Goal: Task Accomplishment & Management: Use online tool/utility

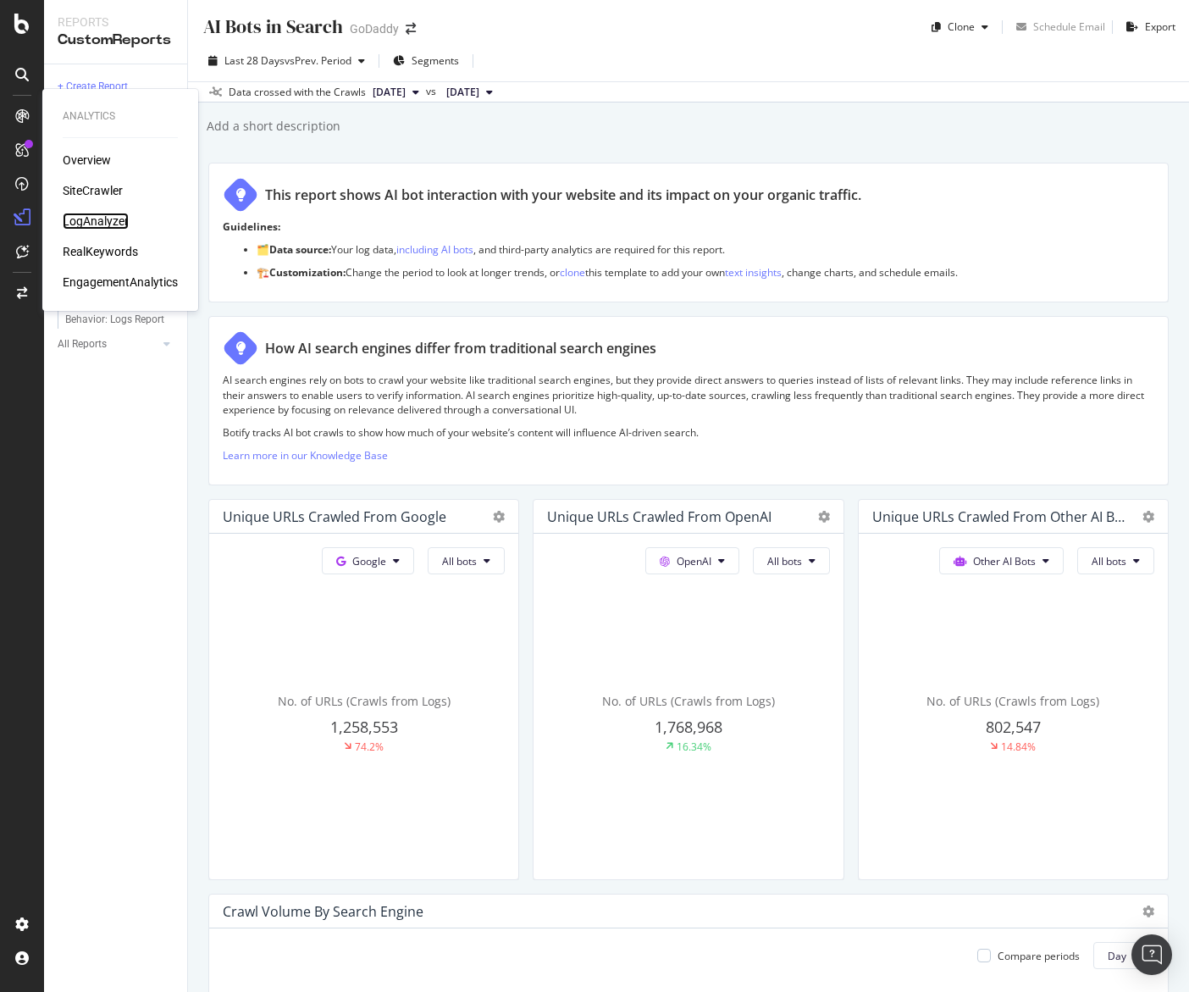
click at [89, 214] on div "LogAnalyzer" at bounding box center [96, 221] width 66 height 17
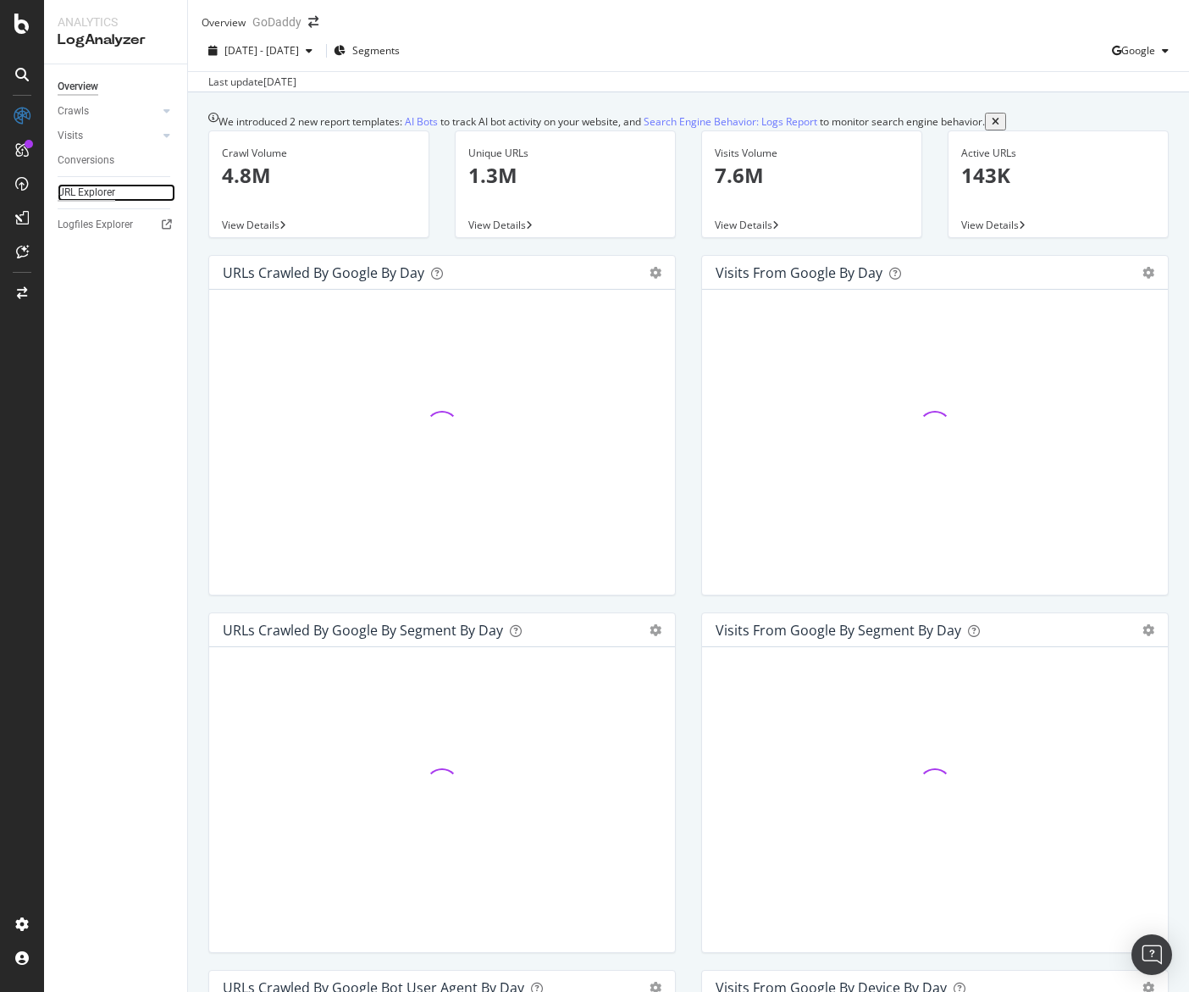
click at [108, 191] on div "URL Explorer" at bounding box center [87, 193] width 58 height 18
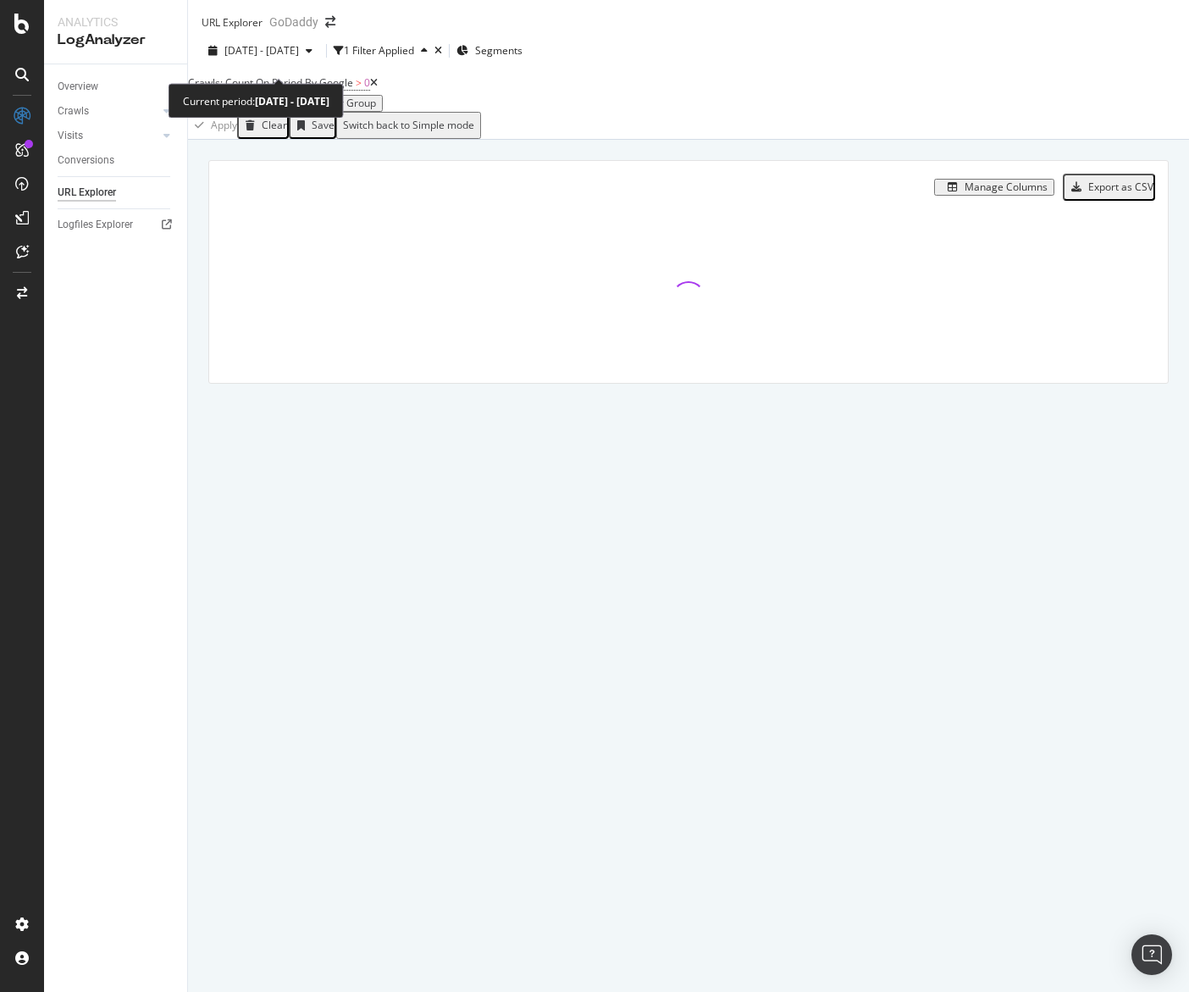
click at [299, 58] on span "[DATE] - [DATE]" at bounding box center [261, 50] width 75 height 14
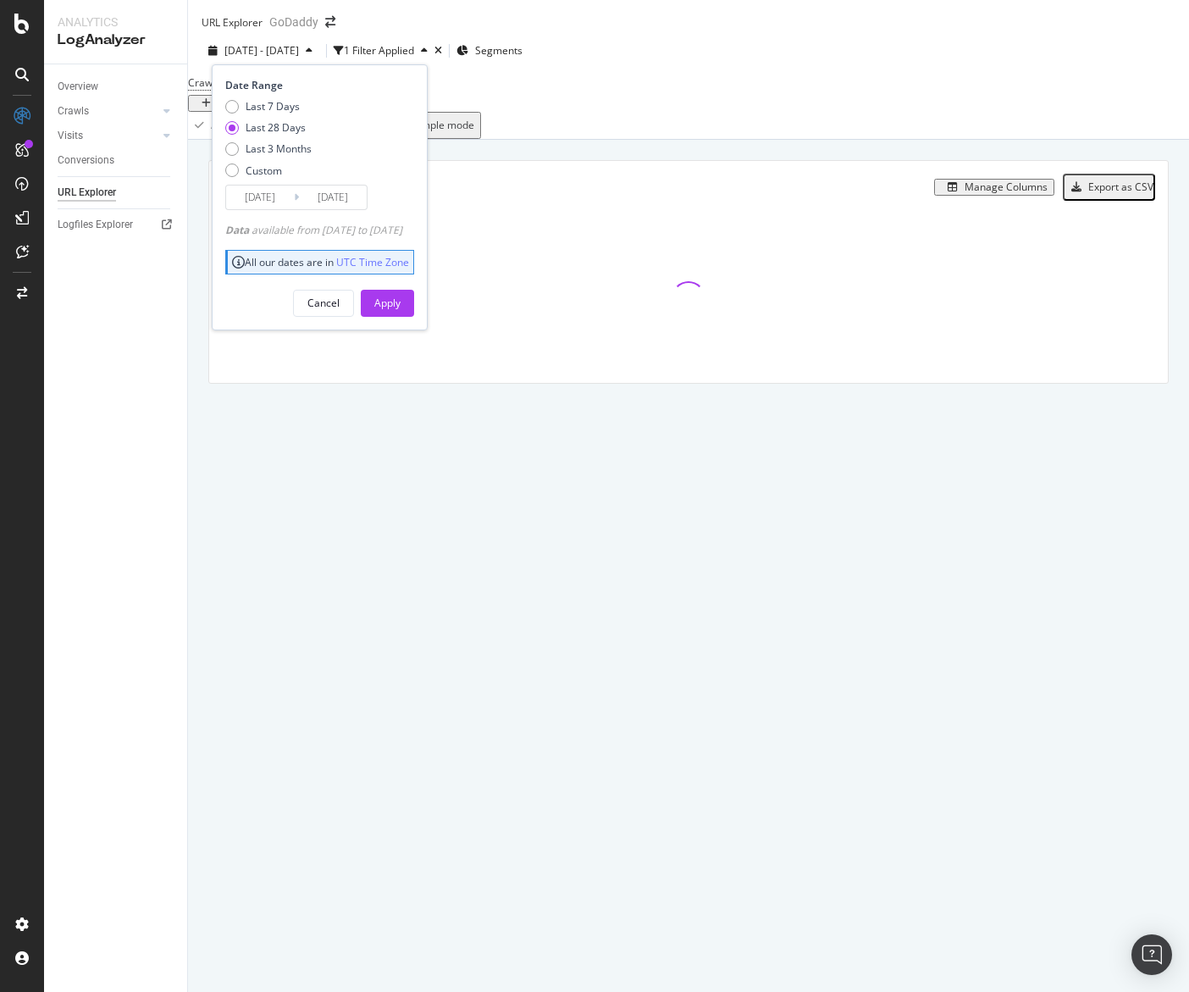
click at [258, 209] on input "[DATE]" at bounding box center [260, 197] width 68 height 24
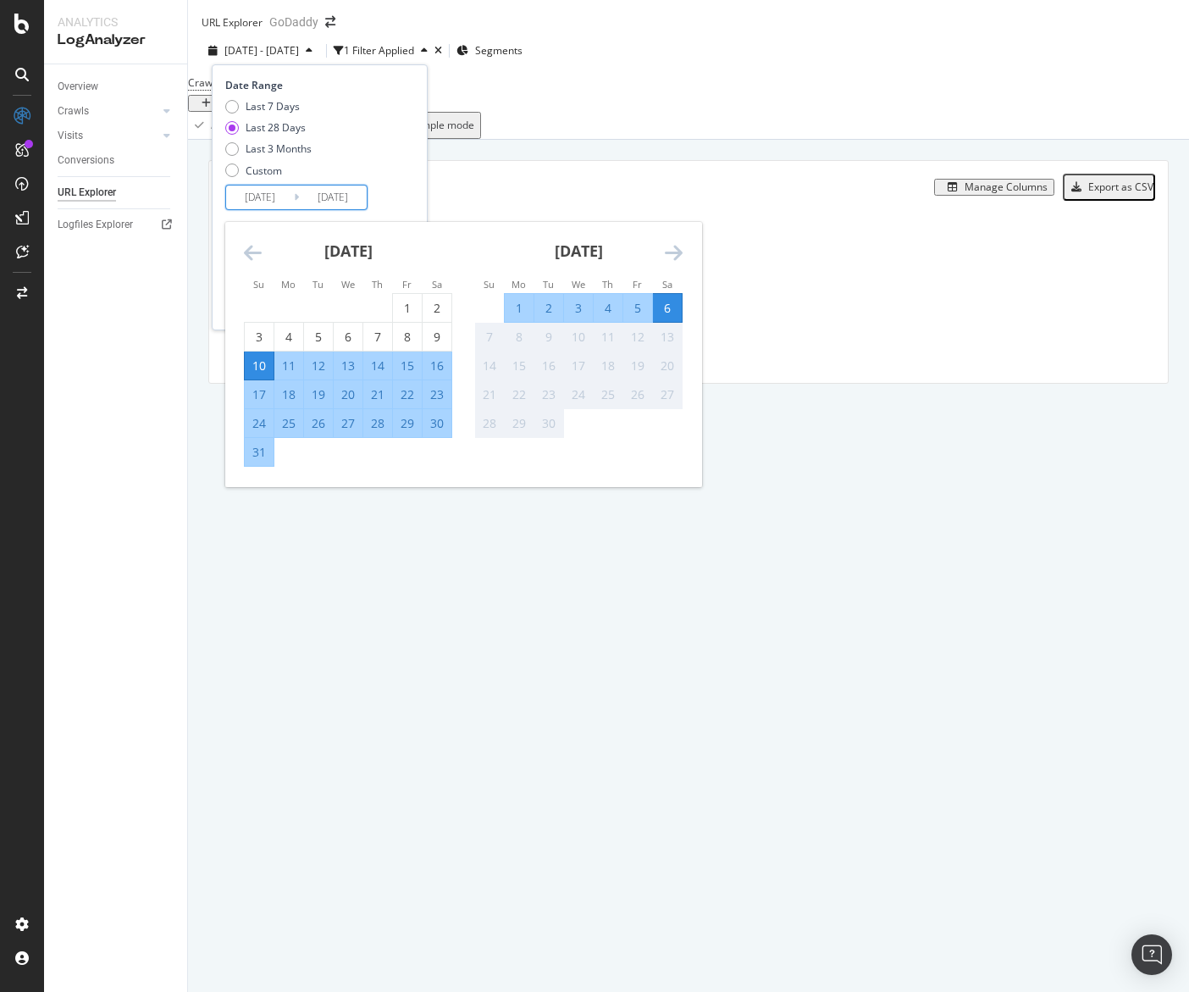
click at [258, 262] on icon "Move backward to switch to the previous month." at bounding box center [253, 252] width 18 height 20
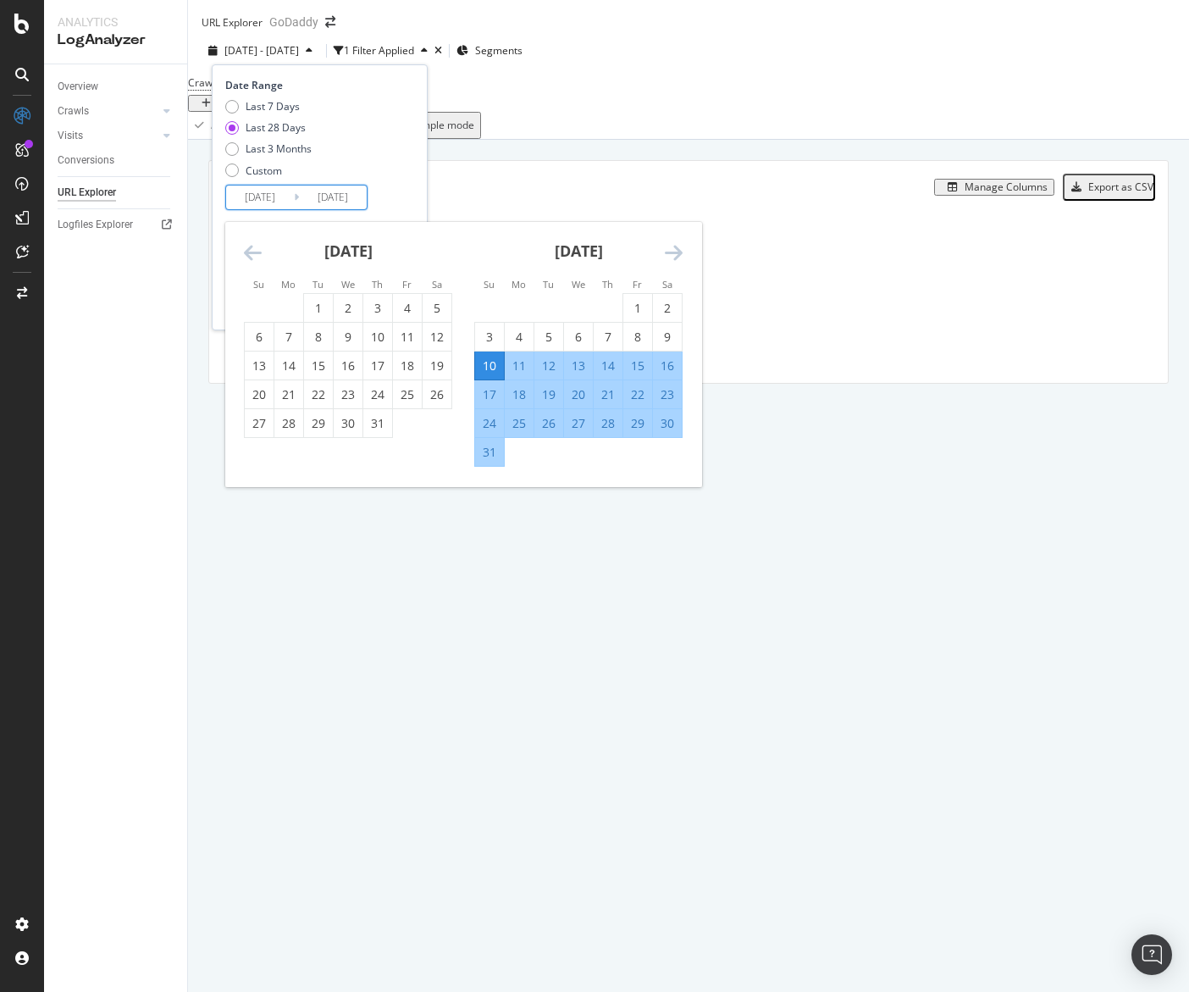
click at [258, 262] on icon "Move backward to switch to the previous month." at bounding box center [253, 252] width 18 height 20
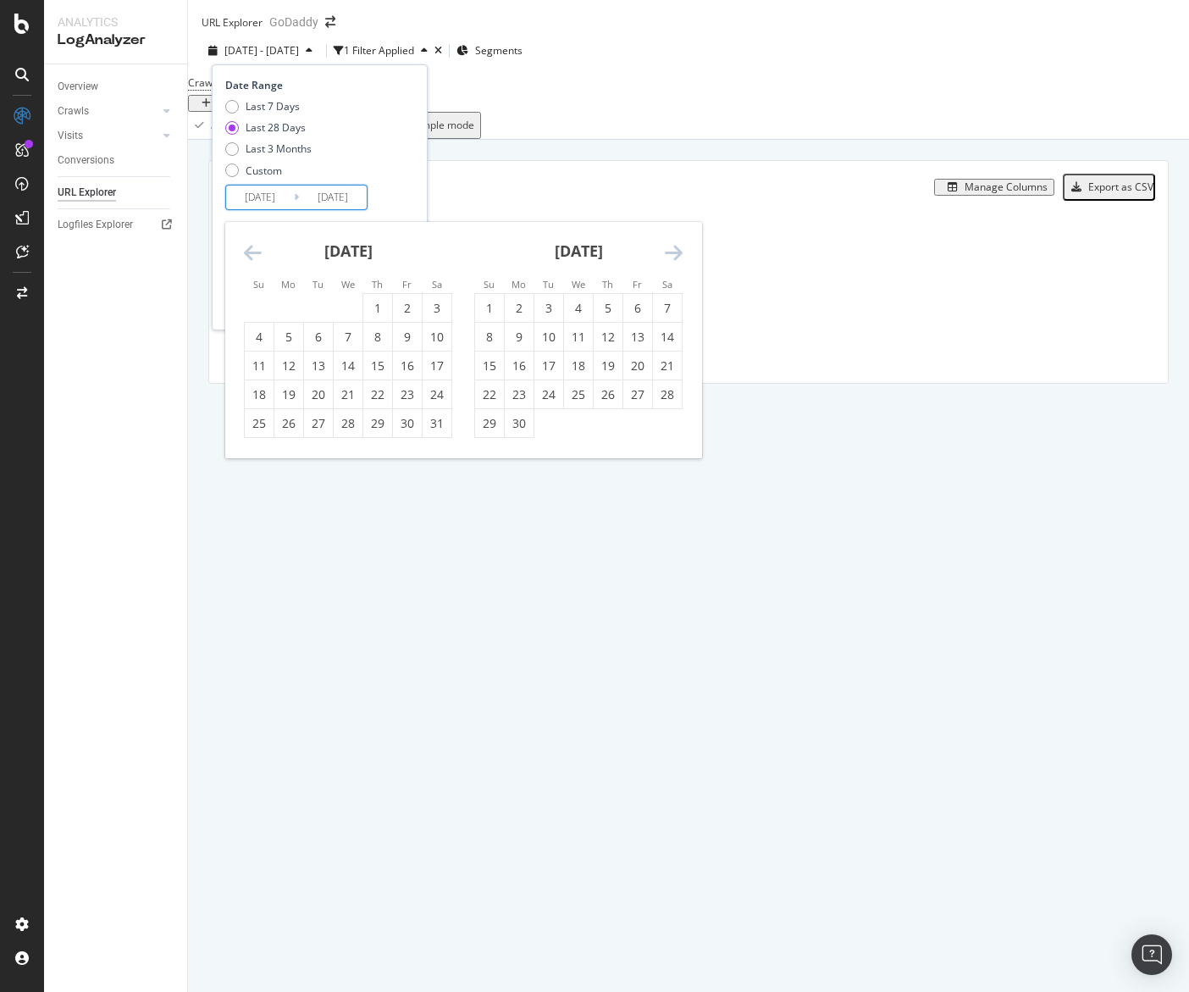
click at [258, 262] on icon "Move backward to switch to the previous month." at bounding box center [253, 252] width 18 height 20
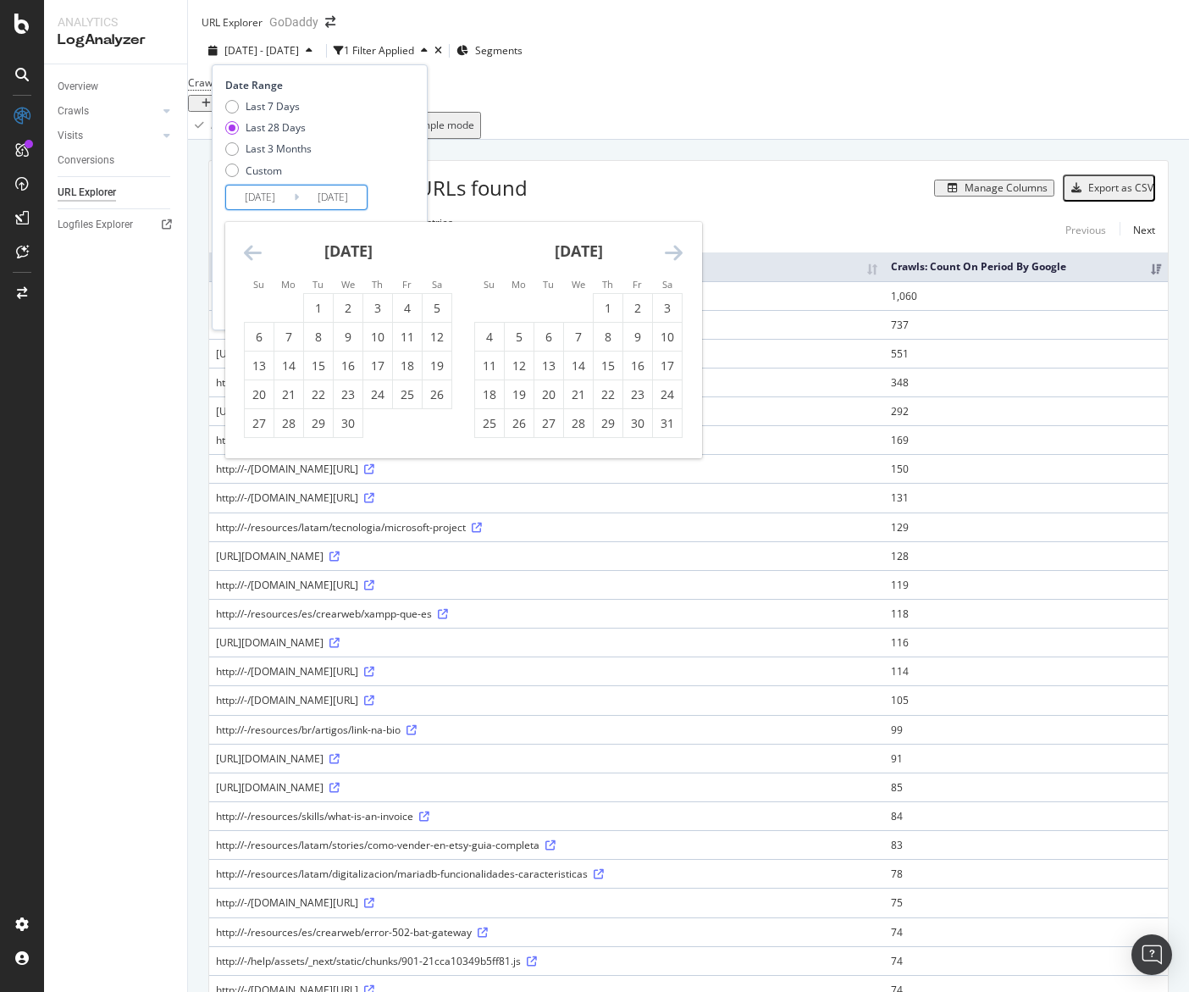
click at [258, 262] on icon "Move backward to switch to the previous month." at bounding box center [253, 252] width 18 height 20
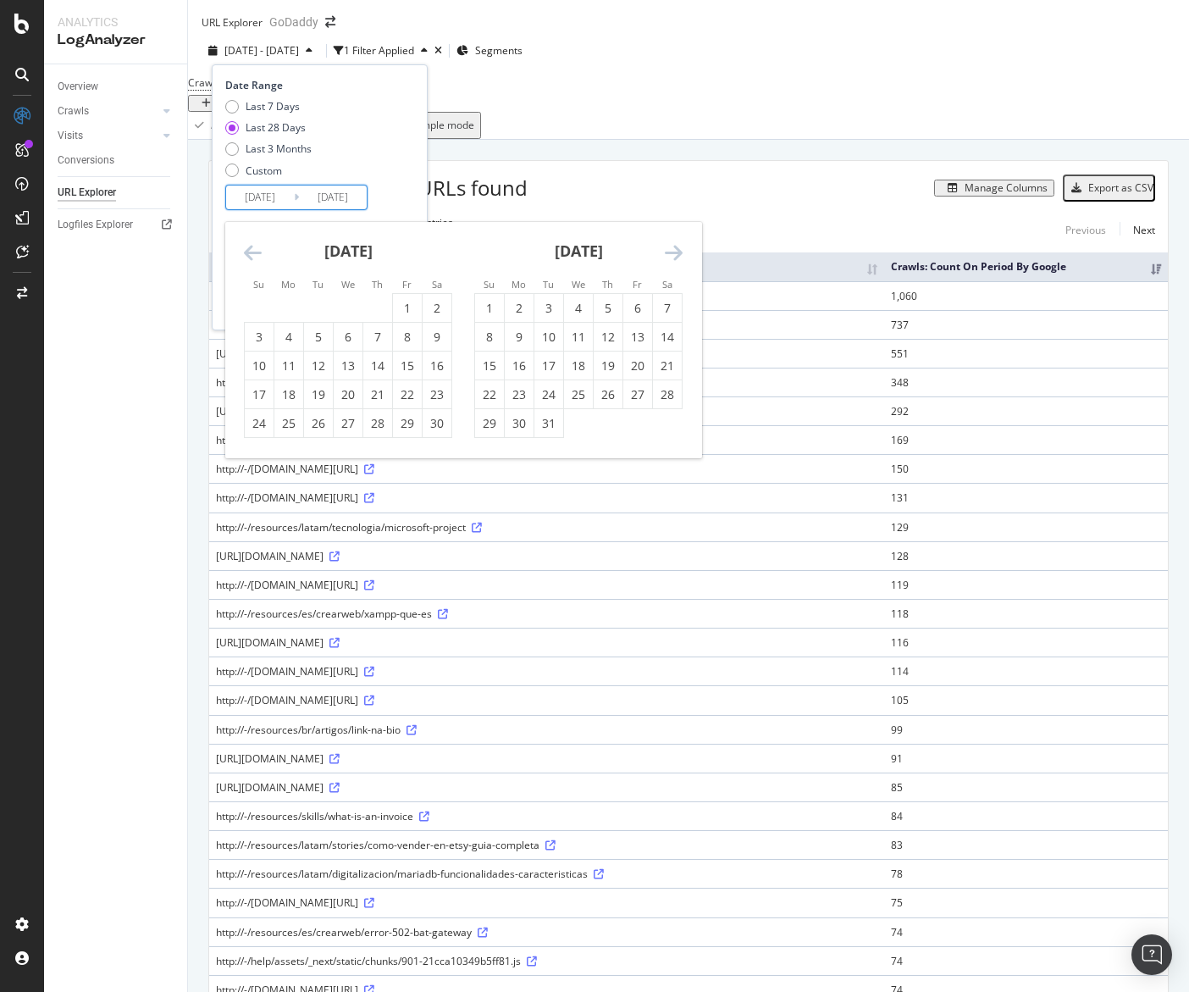
click at [258, 262] on icon "Move backward to switch to the previous month." at bounding box center [253, 252] width 18 height 20
click at [256, 311] on div "1" at bounding box center [259, 308] width 29 height 17
type input "[DATE]"
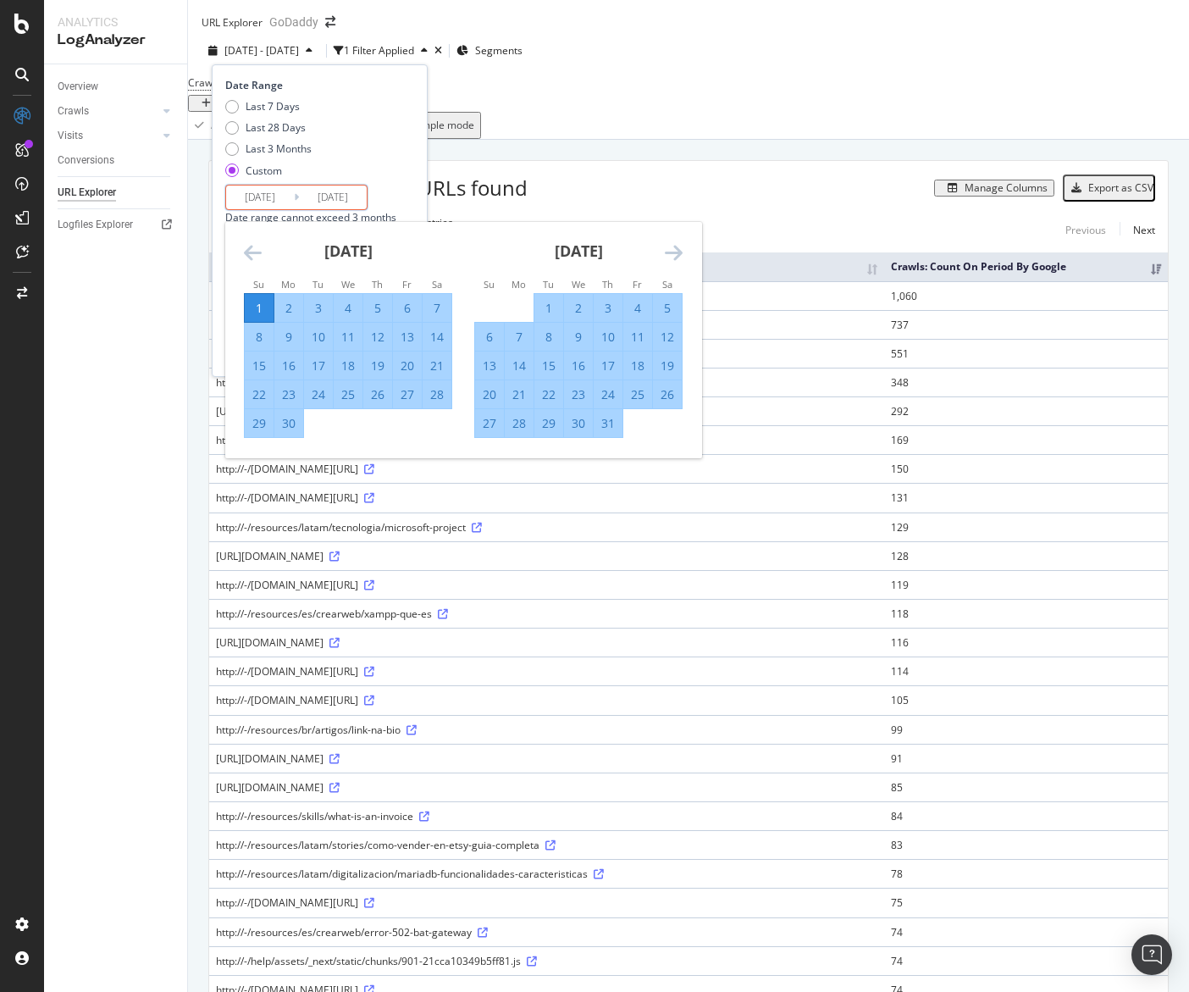
click at [684, 260] on div "[DATE] 1 2 3 4 5 6 7 8 9 10 11 12 13 14 15 16 17 18 19 20 21 22 23 24 25 26 27 …" at bounding box center [578, 330] width 230 height 217
click at [680, 261] on icon "Move forward to switch to the next month." at bounding box center [674, 252] width 18 height 20
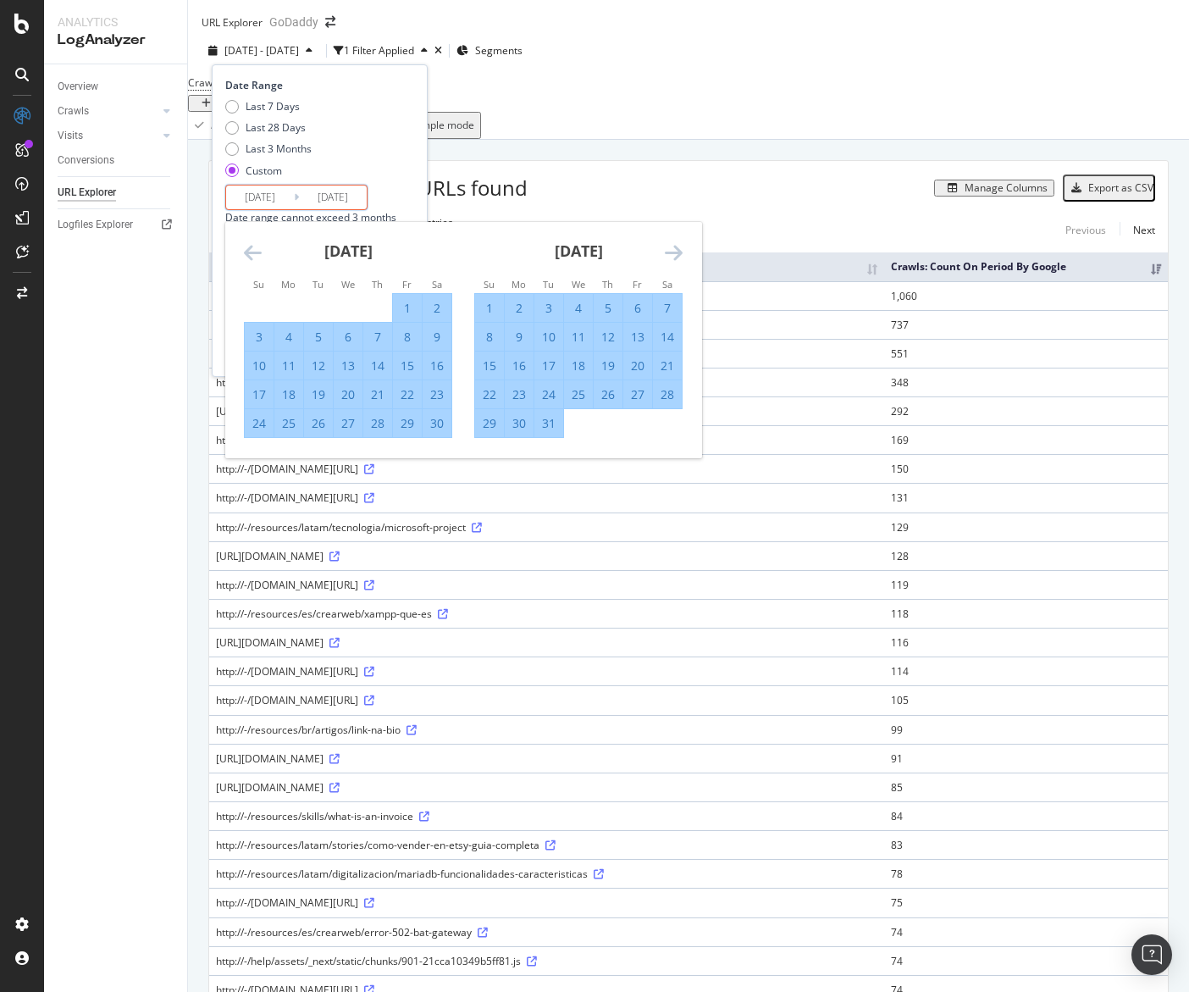
click at [680, 261] on icon "Move forward to switch to the next month." at bounding box center [674, 252] width 18 height 20
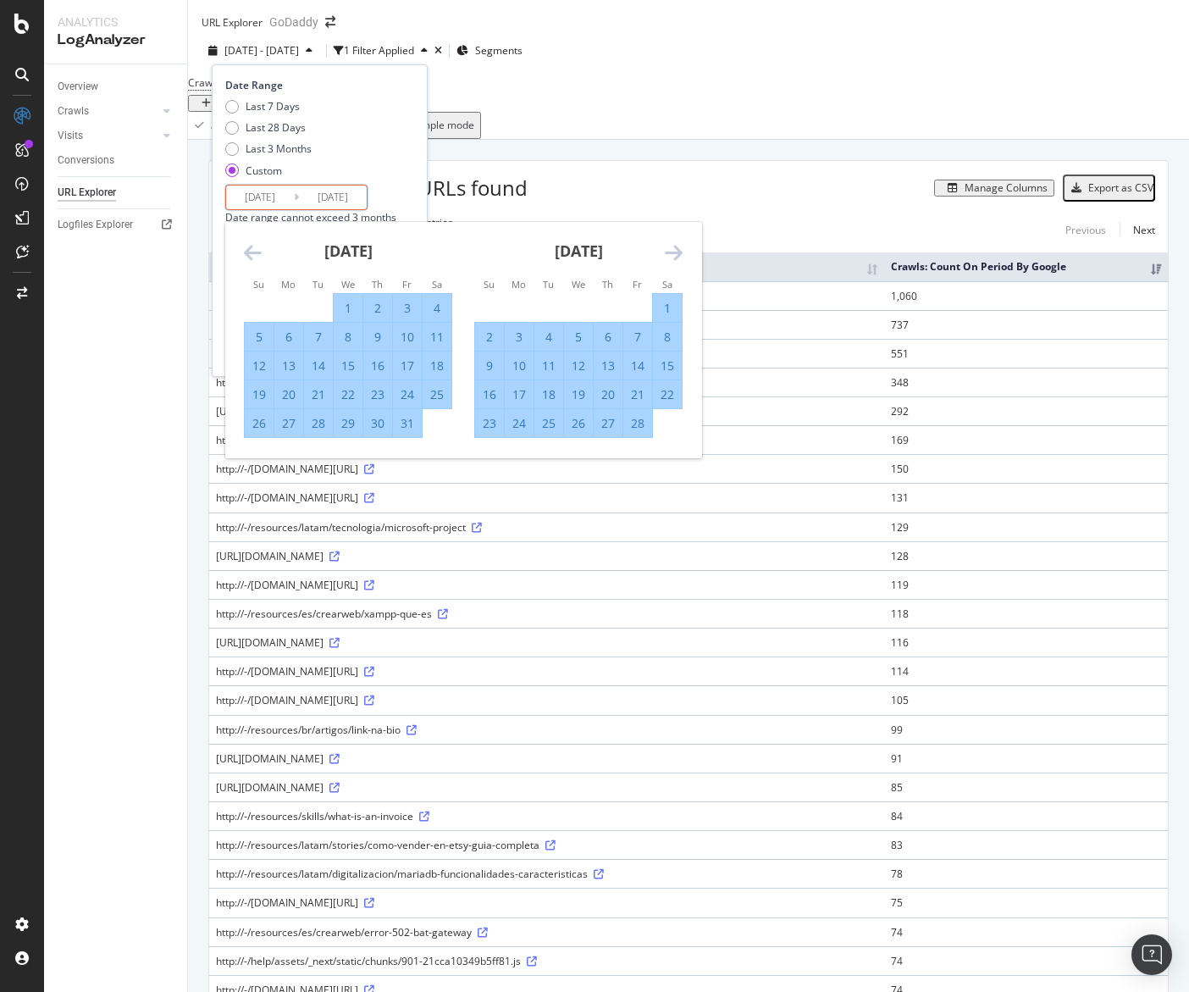
click at [680, 261] on icon "Move forward to switch to the next month." at bounding box center [674, 252] width 18 height 20
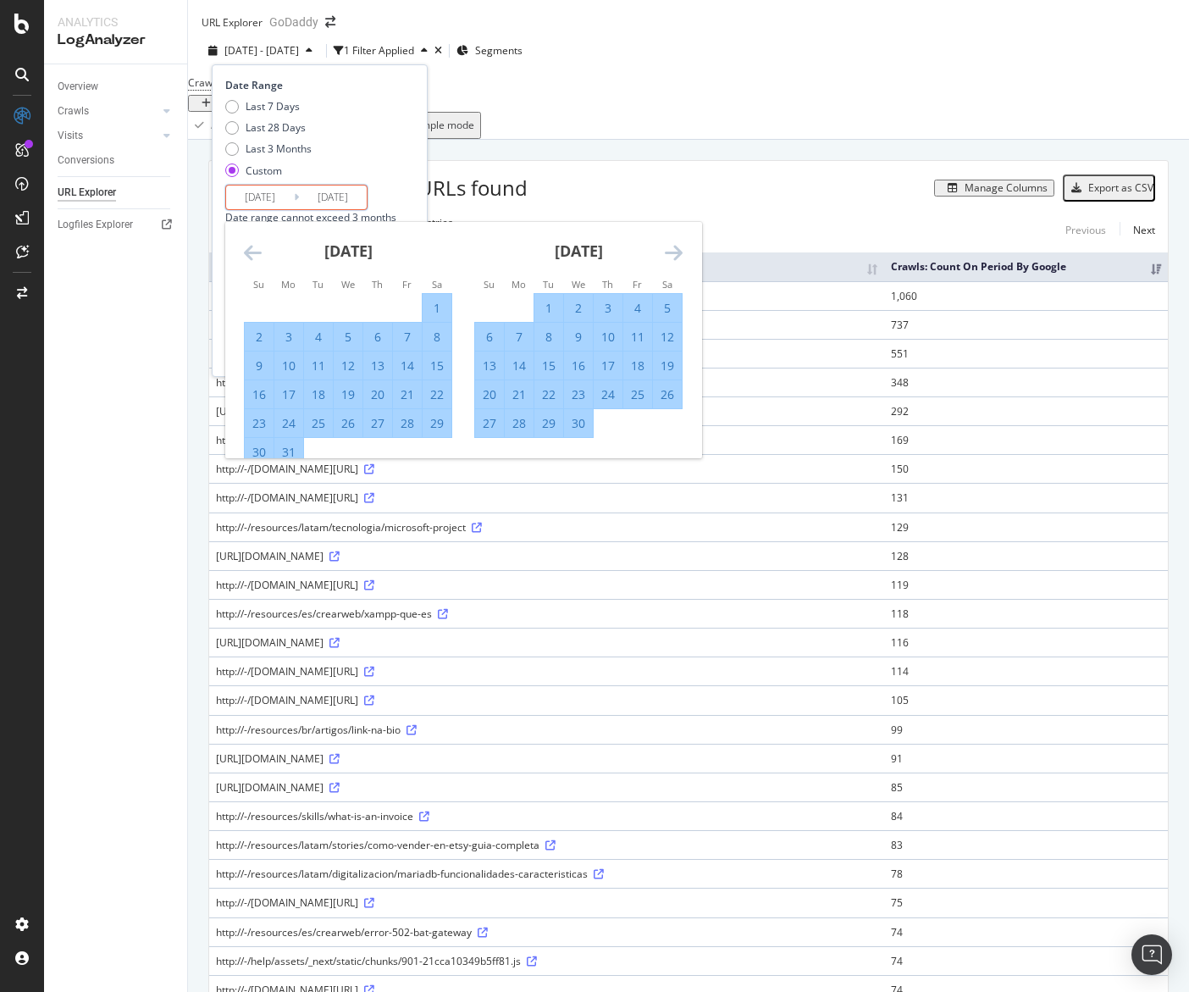
click at [680, 261] on icon "Move forward to switch to the next month." at bounding box center [674, 252] width 18 height 20
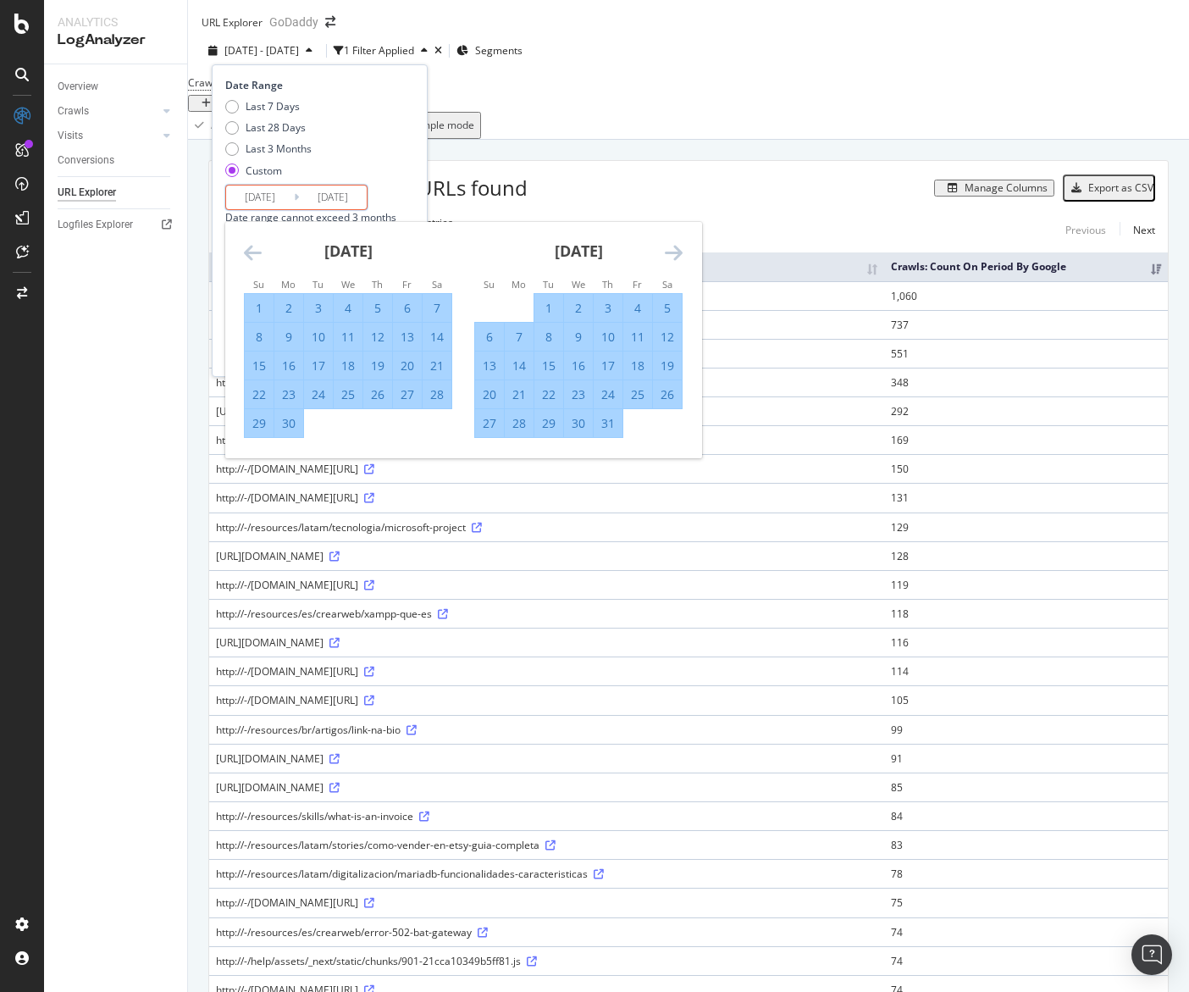
click at [680, 261] on icon "Move forward to switch to the next month." at bounding box center [674, 252] width 18 height 20
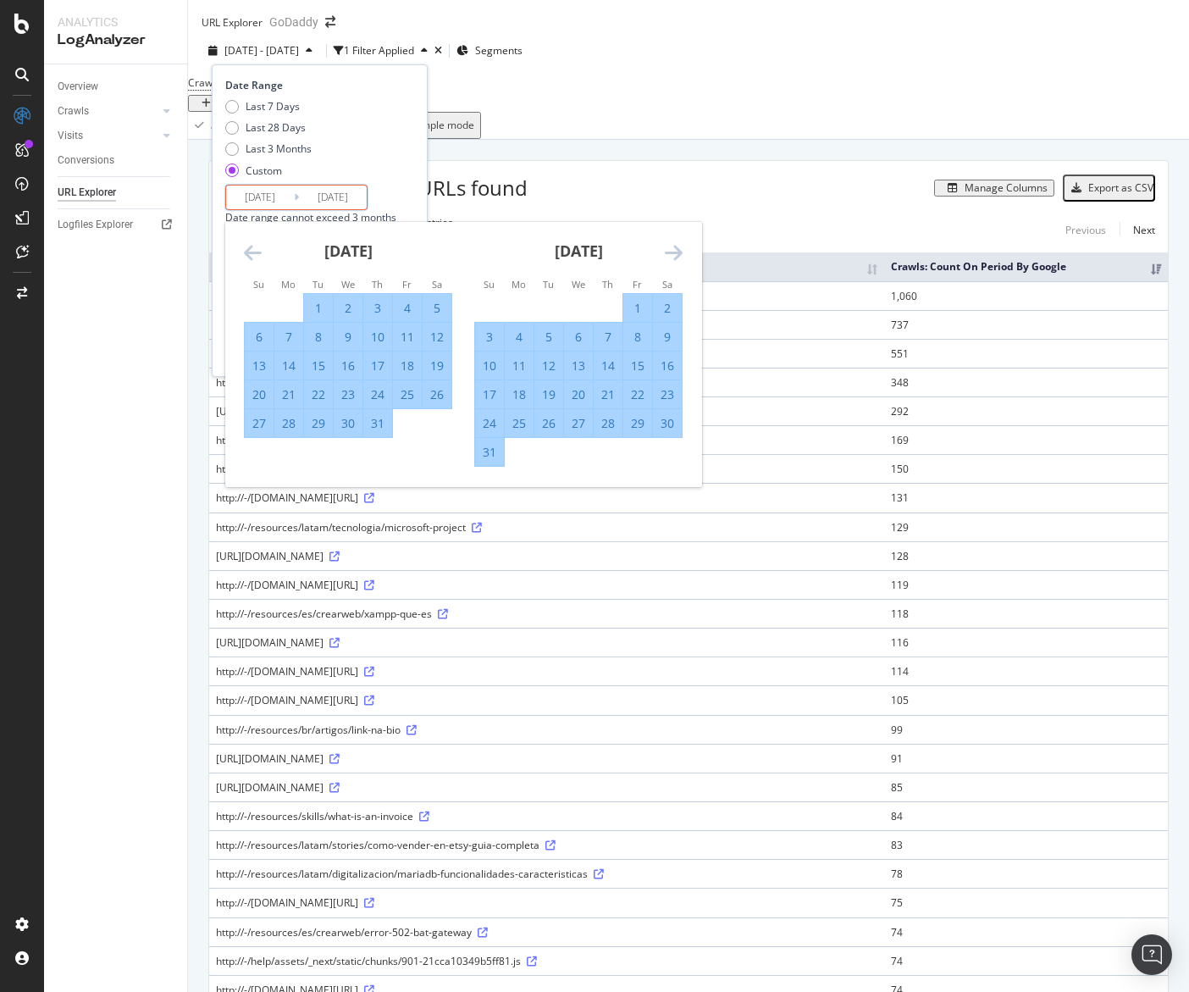
click at [680, 261] on icon "Move forward to switch to the next month." at bounding box center [674, 252] width 18 height 20
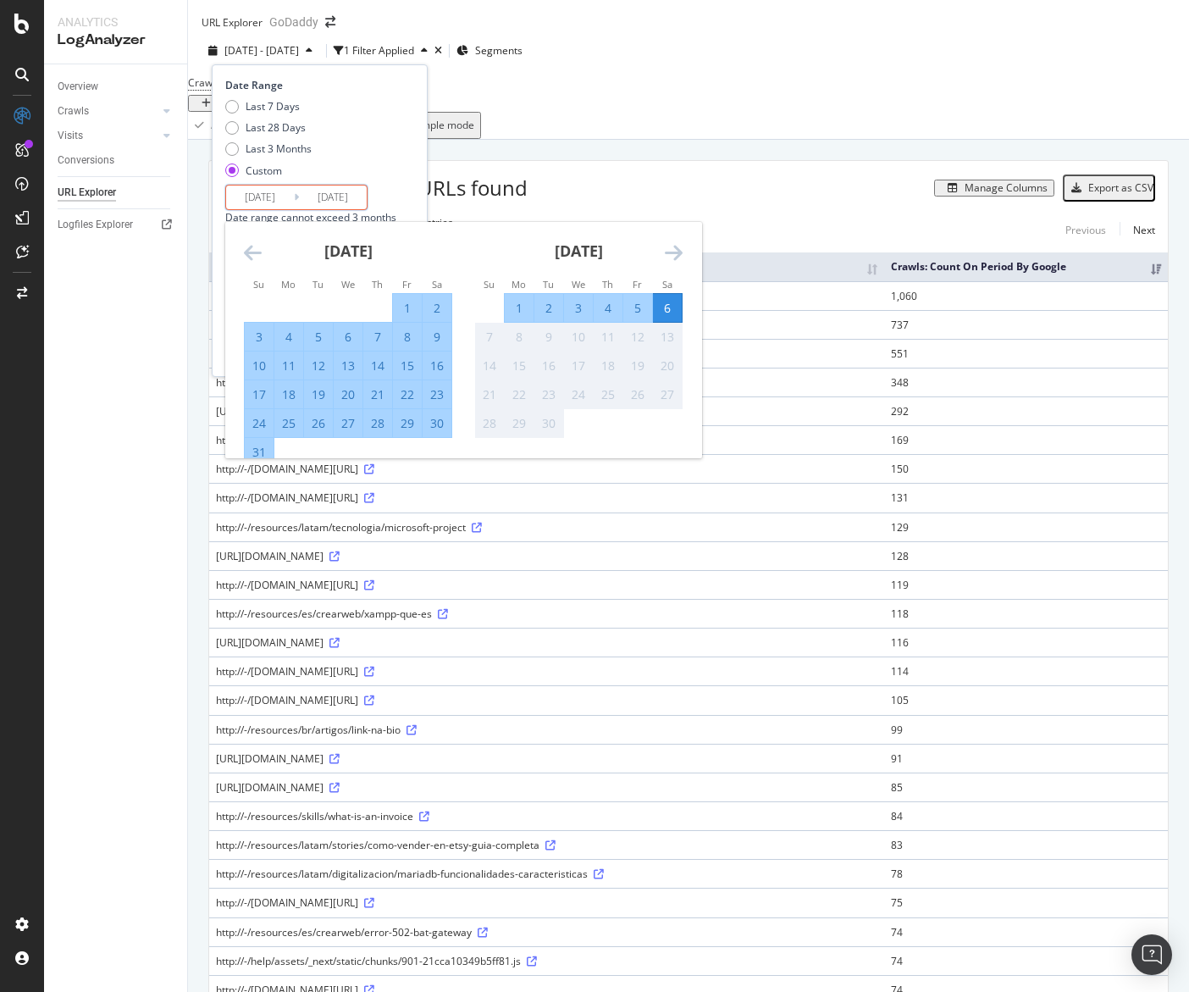
click at [264, 461] on div "31" at bounding box center [259, 452] width 29 height 17
type input "[DATE]"
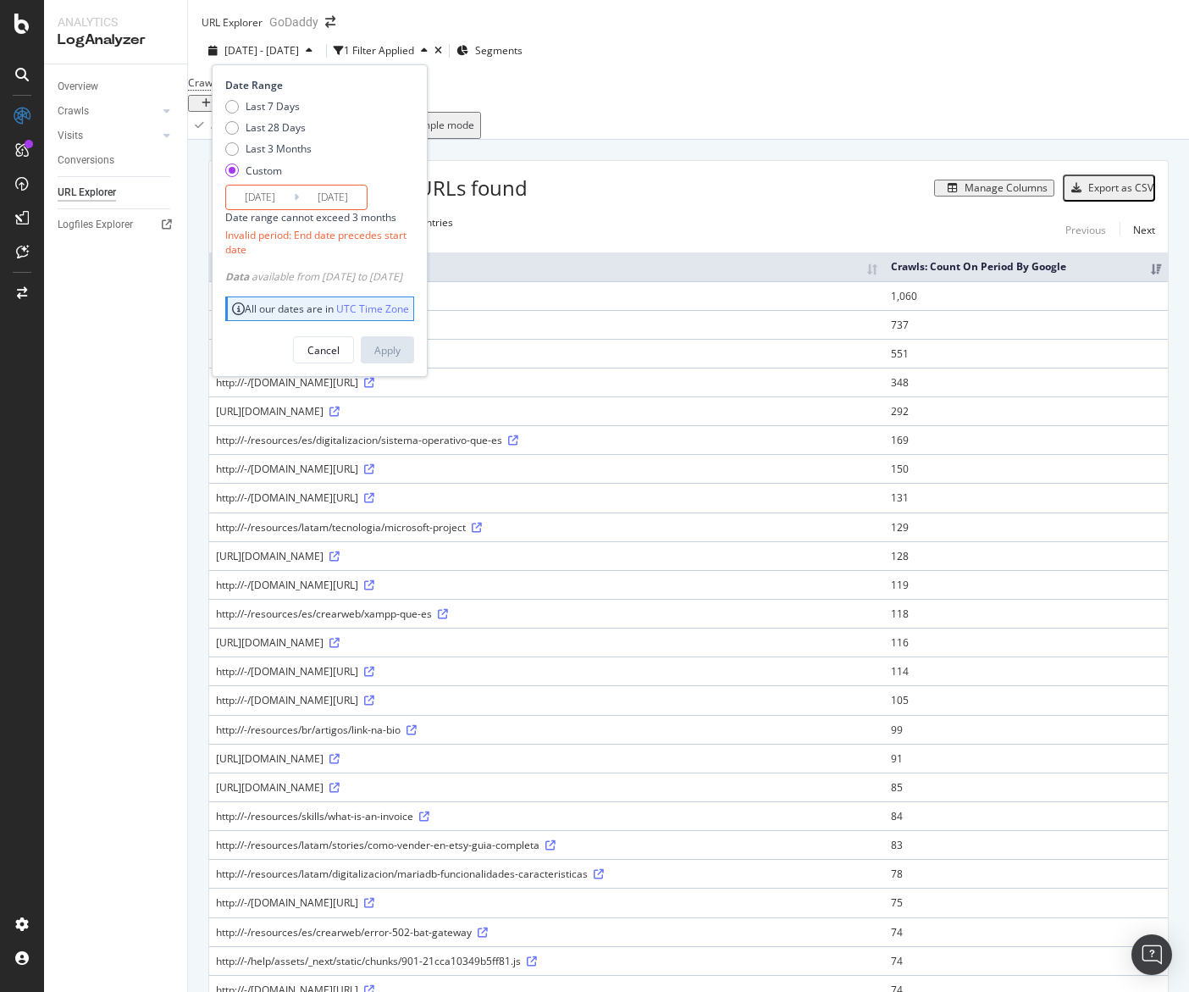
click at [395, 246] on div "Invalid period: End date precedes start date" at bounding box center [317, 242] width 185 height 29
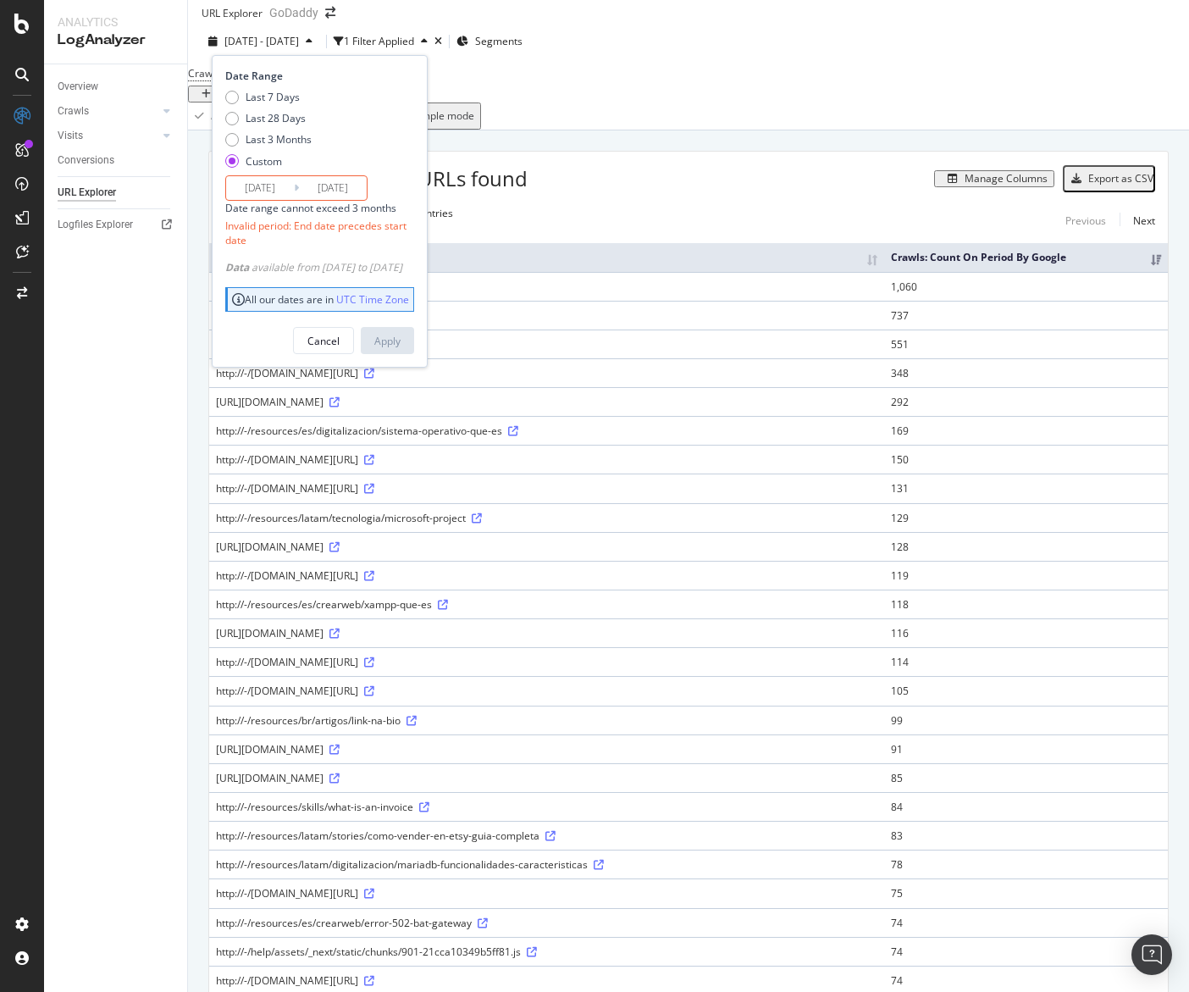
click at [286, 142] on div "Last 7 Days Last 28 Days Last 3 Months Custom" at bounding box center [268, 133] width 86 height 86
click at [288, 146] on div "Last 3 Months" at bounding box center [279, 139] width 66 height 14
type input "[DATE]"
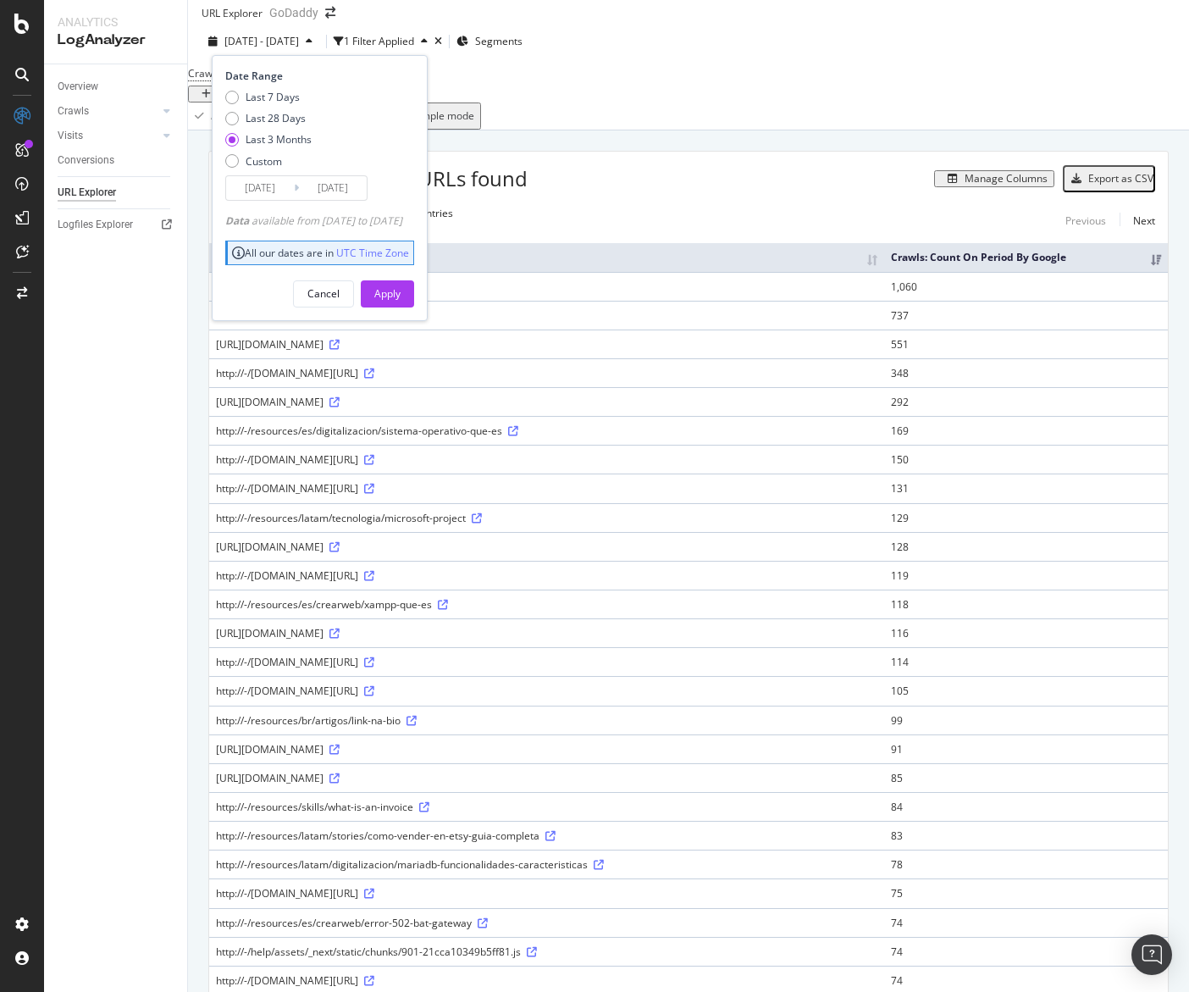
click at [407, 286] on div "Cancel Apply" at bounding box center [319, 288] width 189 height 40
click at [401, 301] on div "Apply" at bounding box center [387, 293] width 26 height 14
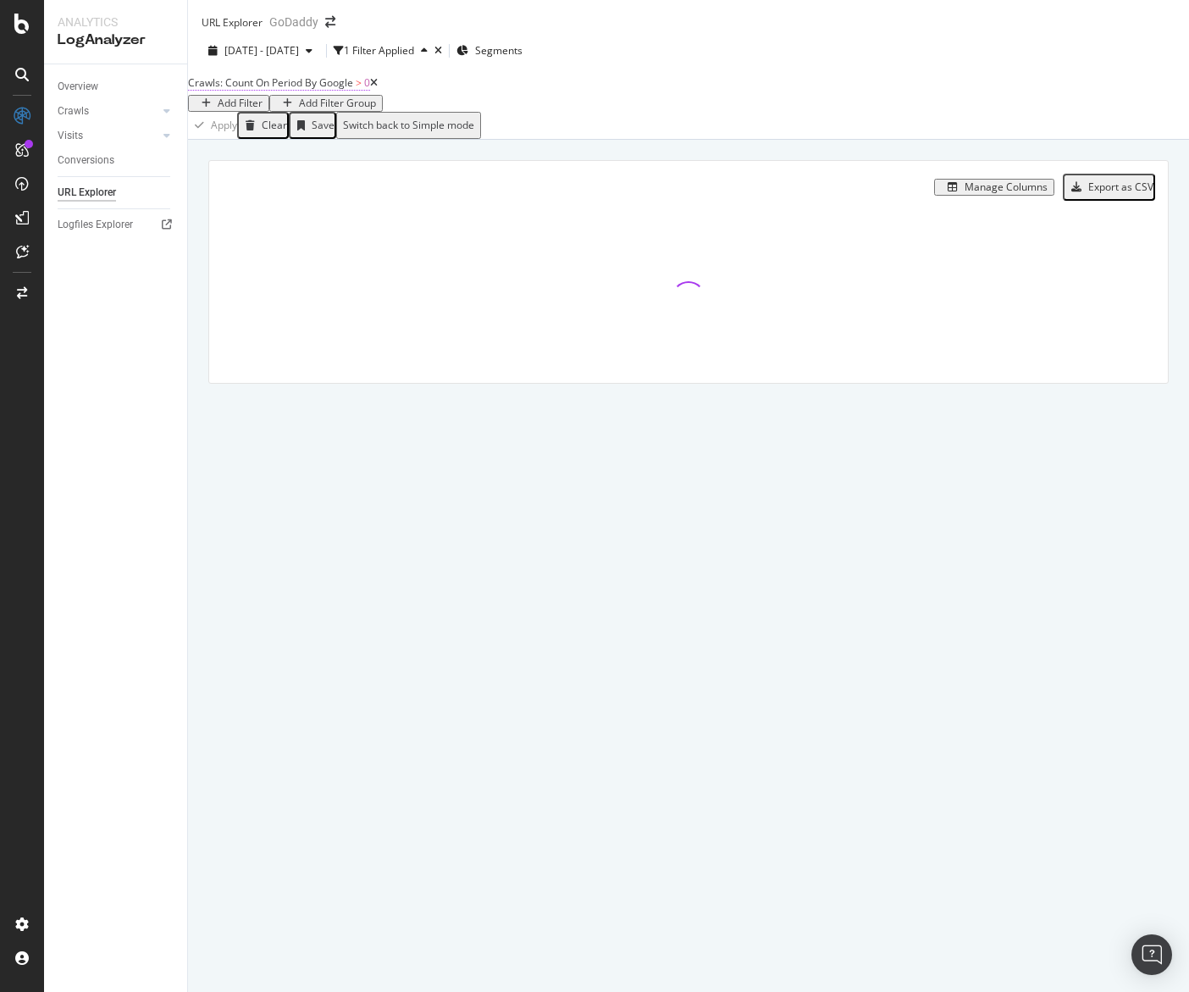
click at [353, 90] on span "Crawls: Count On Period By Google" at bounding box center [270, 82] width 165 height 14
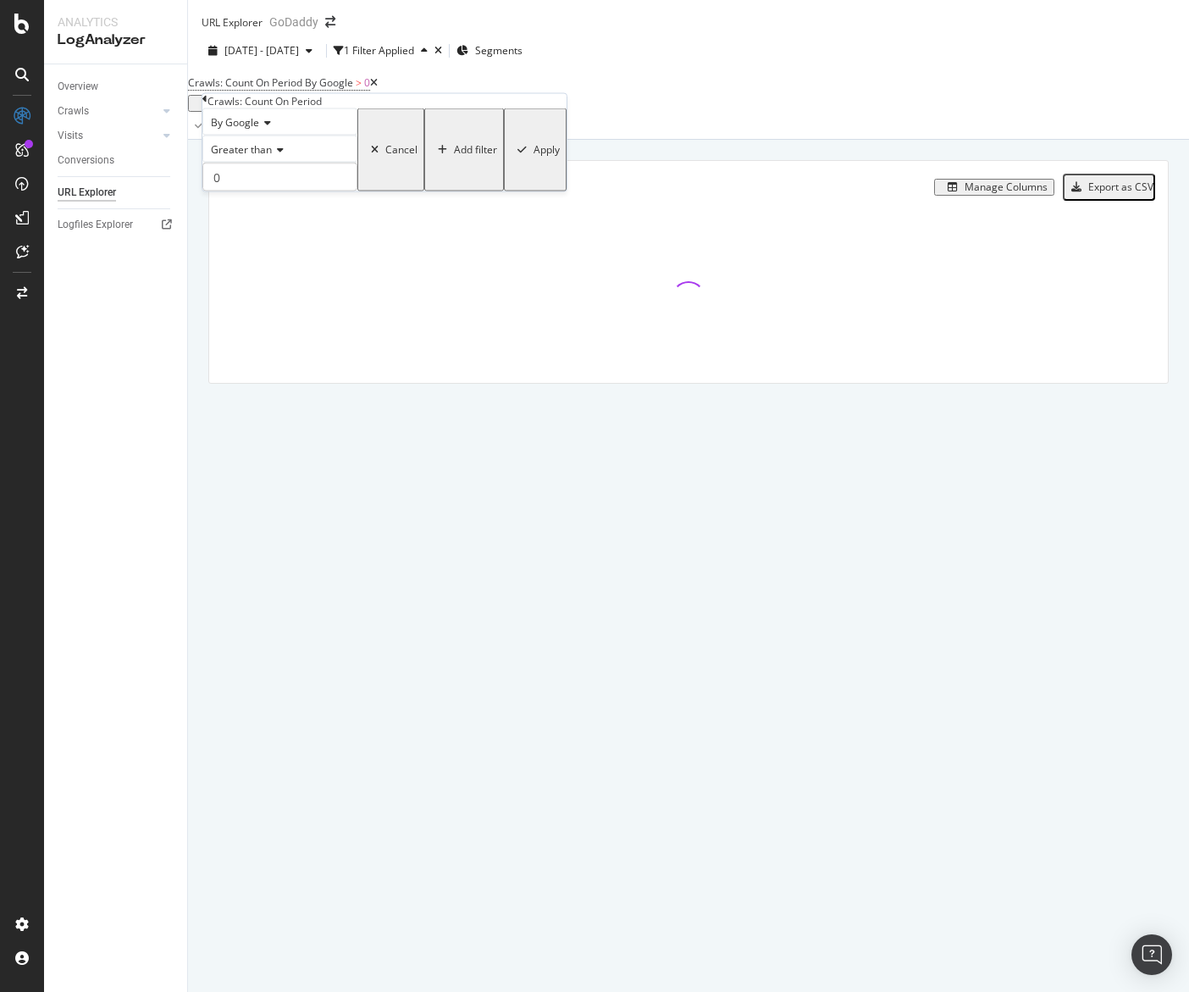
click at [248, 130] on span "By Google" at bounding box center [235, 122] width 48 height 14
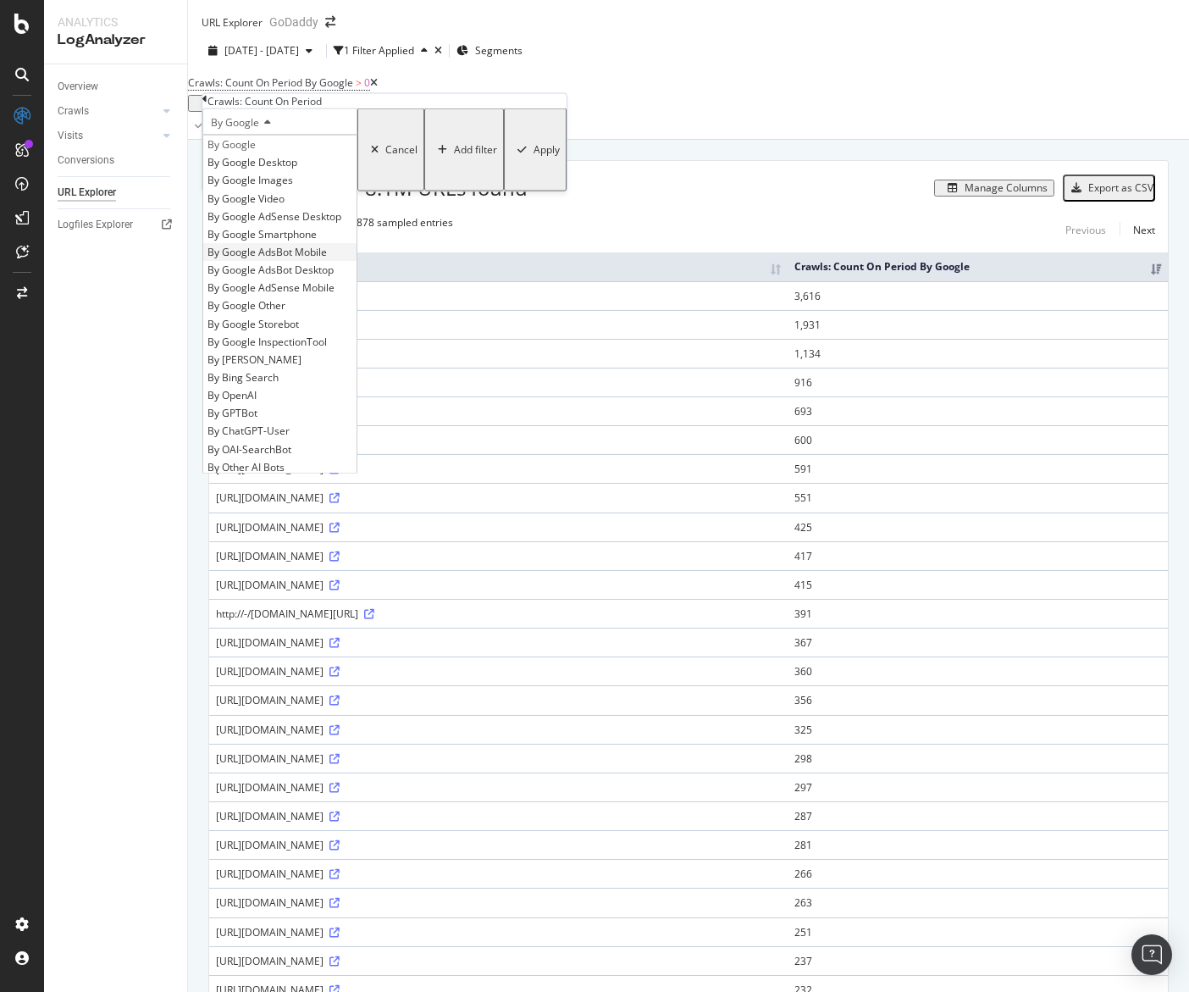
scroll to position [74, 0]
click at [302, 330] on div "By OpenAI" at bounding box center [279, 321] width 153 height 18
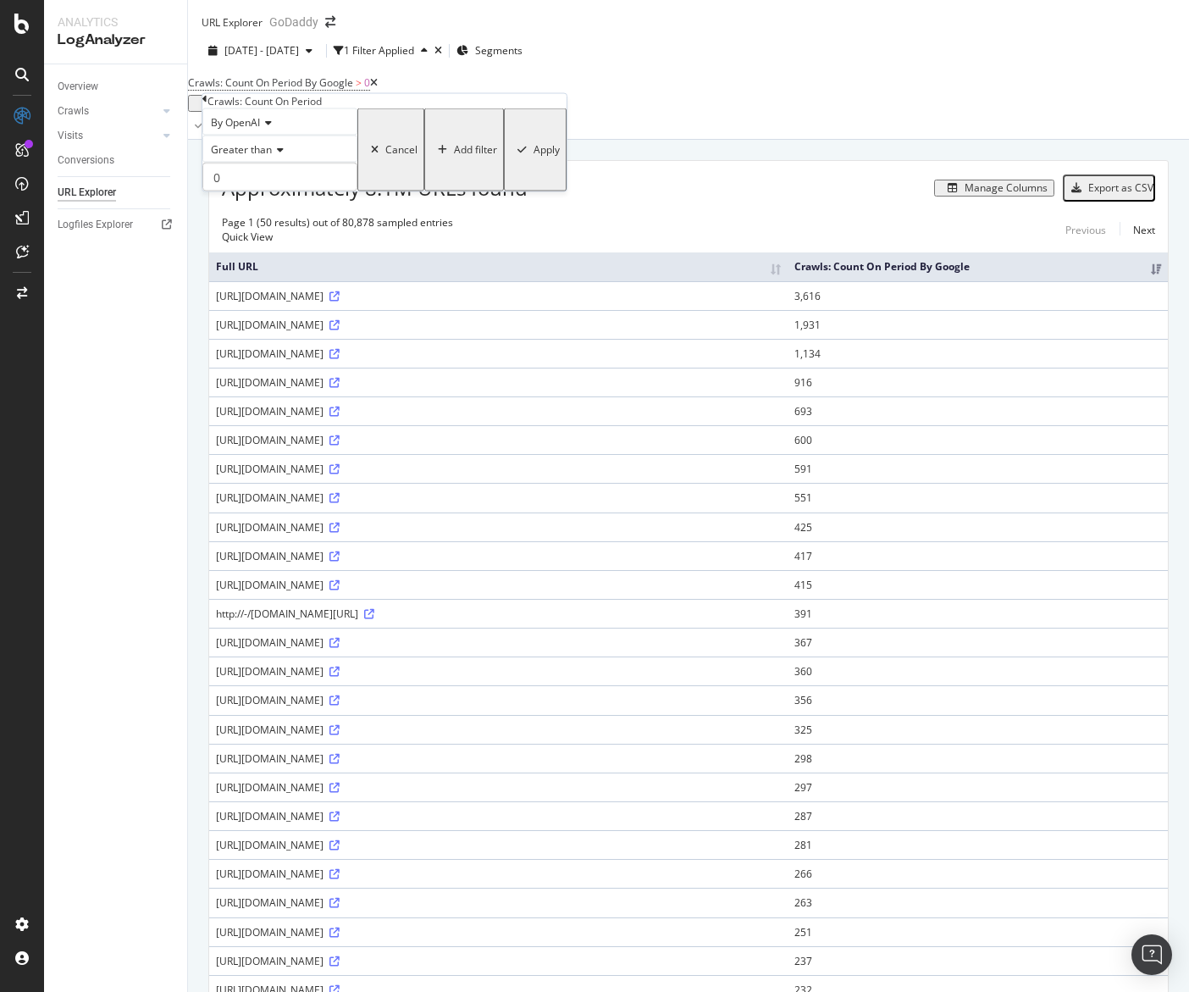
click at [533, 156] on div "Apply" at bounding box center [546, 150] width 26 height 12
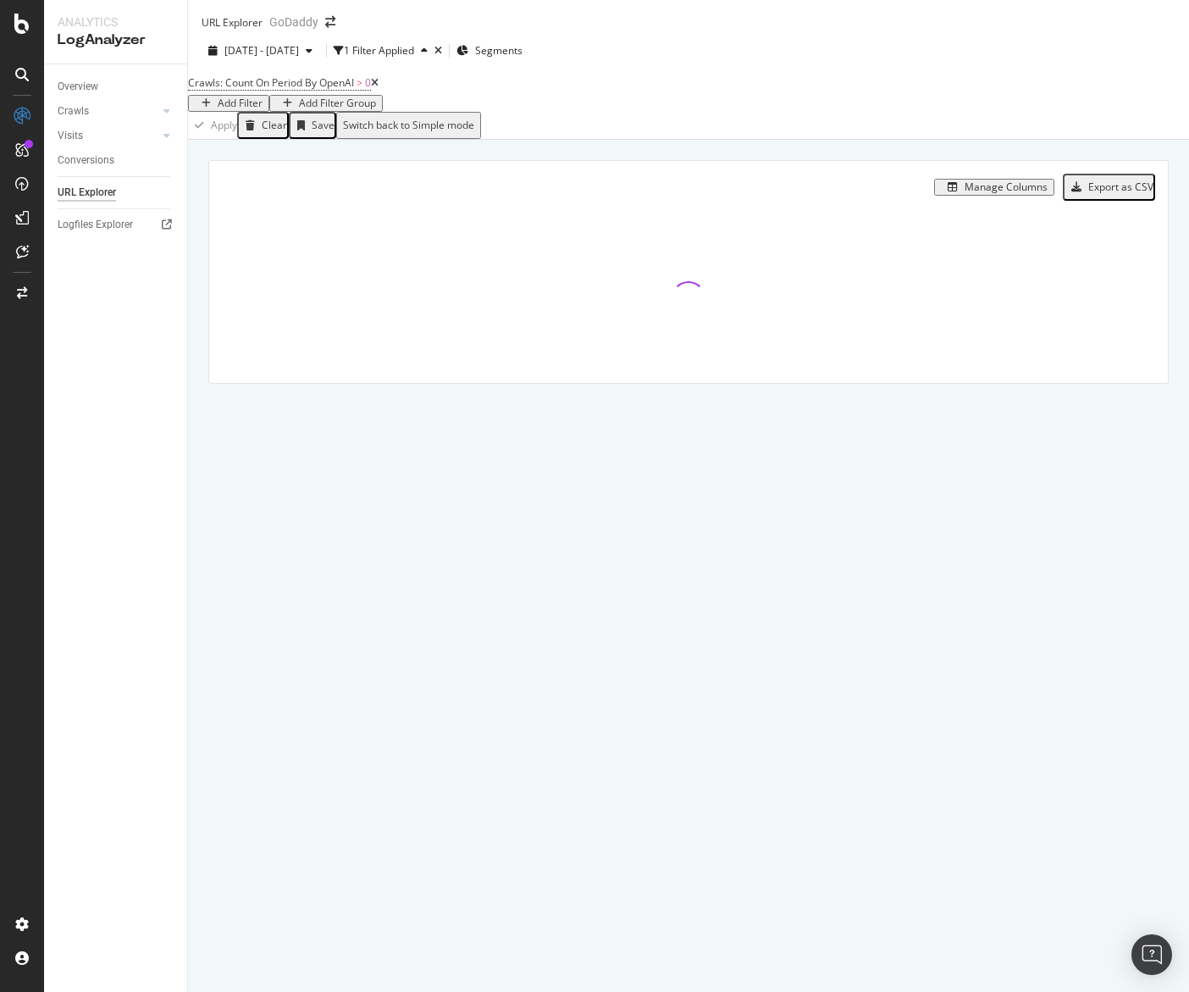
click at [263, 109] on div "Add Filter" at bounding box center [240, 103] width 45 height 12
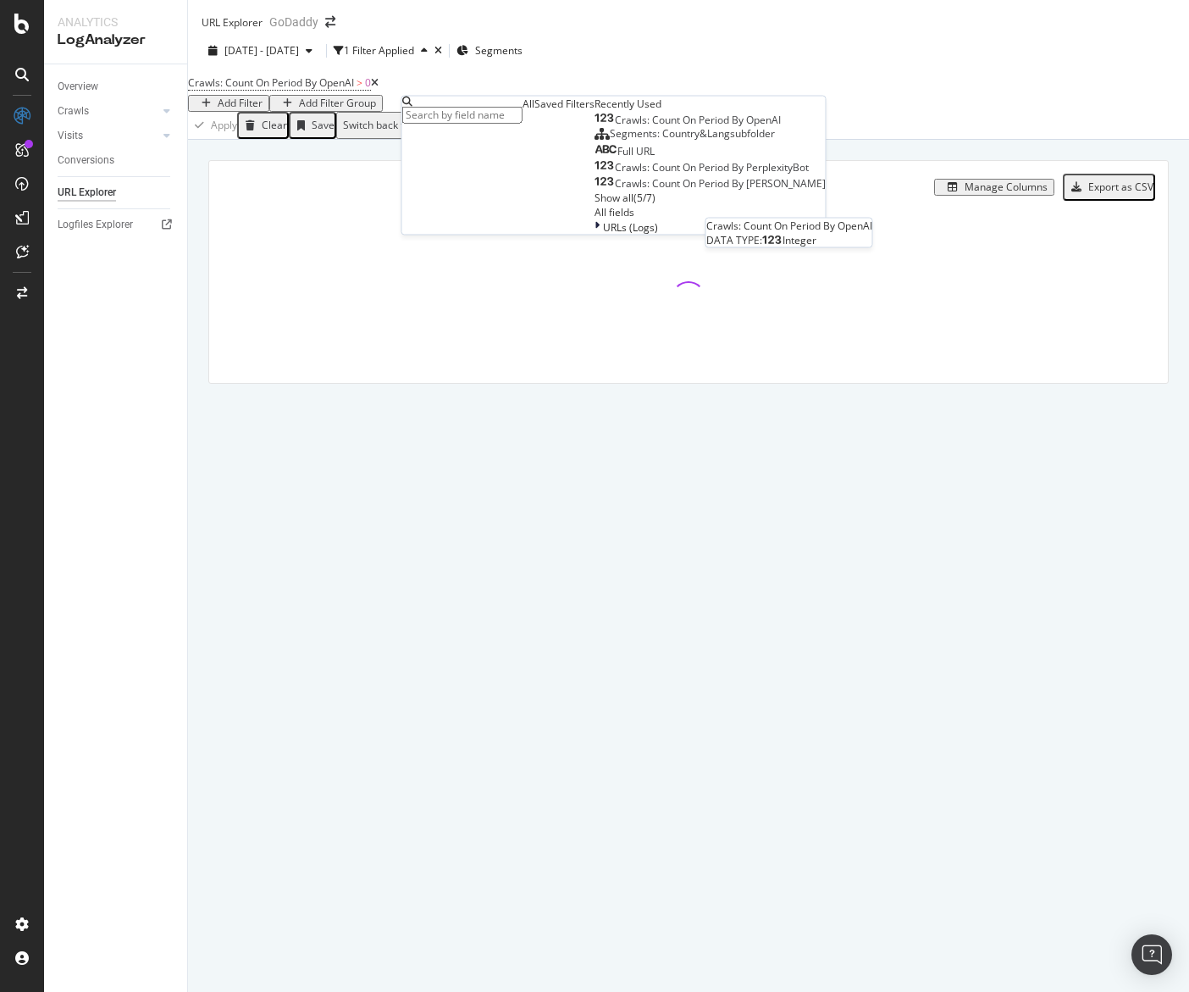
click at [615, 127] on span "Crawls: Count On Period By OpenAI" at bounding box center [698, 120] width 166 height 14
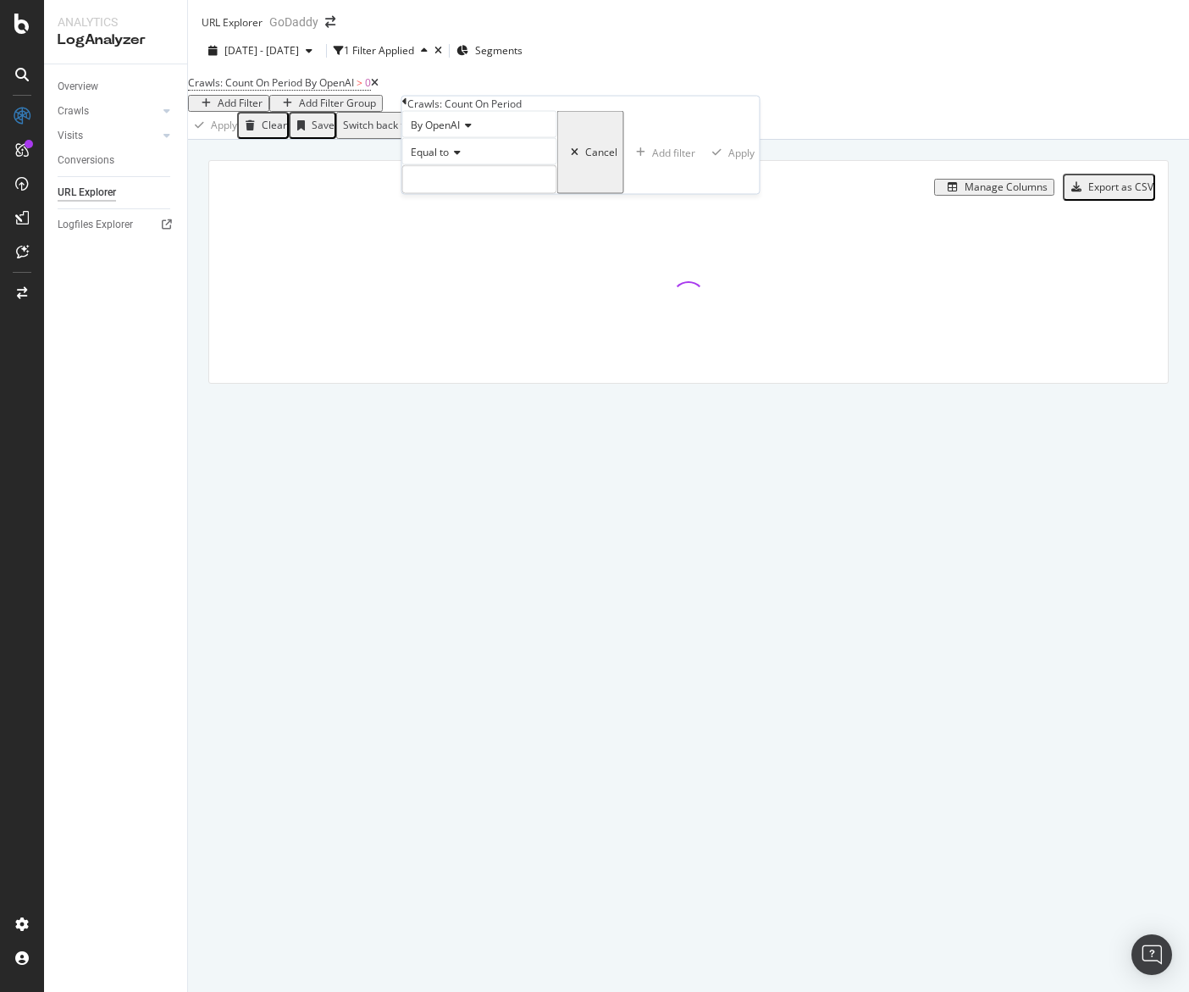
click at [459, 138] on div "By OpenAI" at bounding box center [479, 124] width 155 height 27
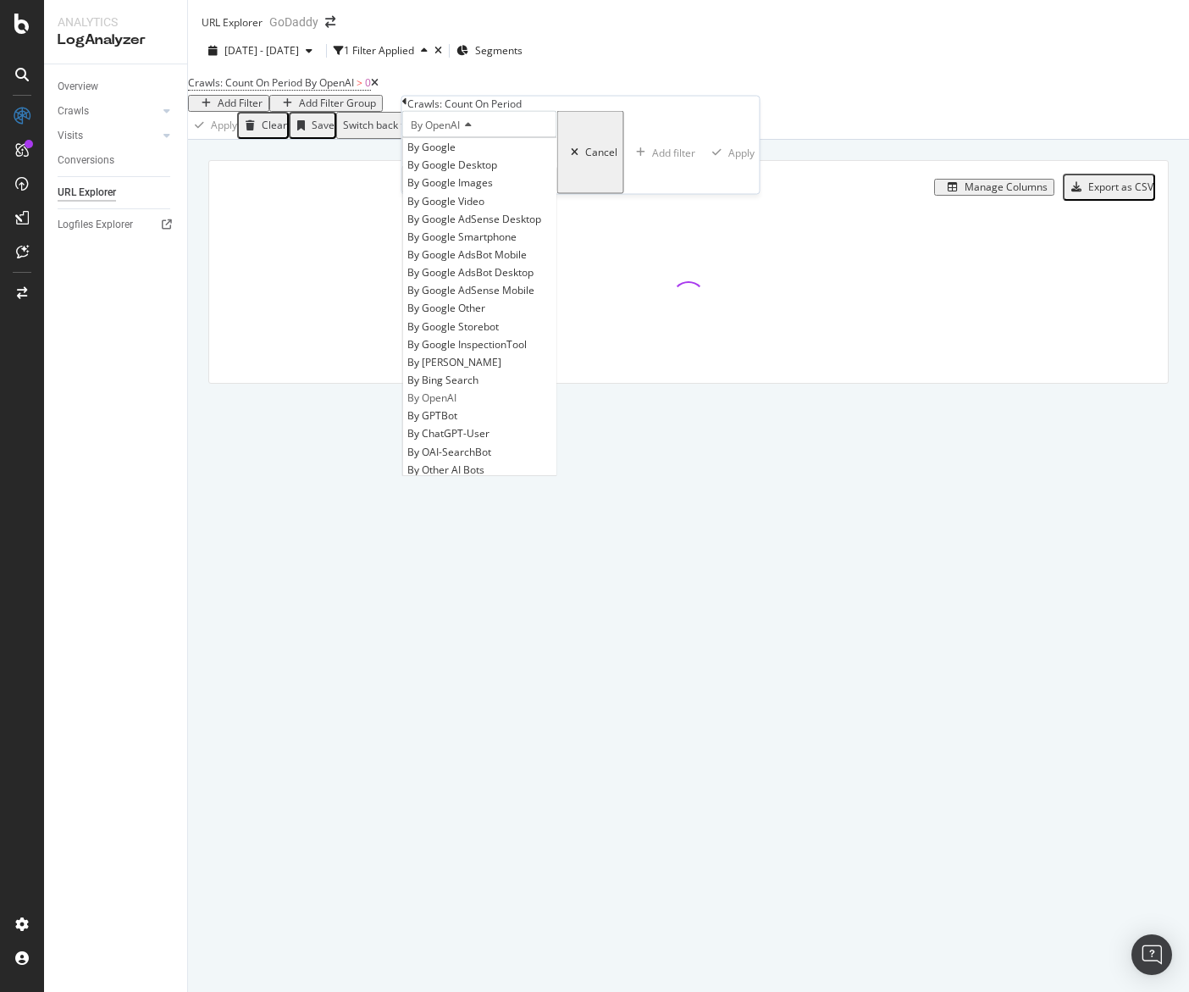
click at [460, 132] on span "By OpenAI" at bounding box center [435, 125] width 49 height 14
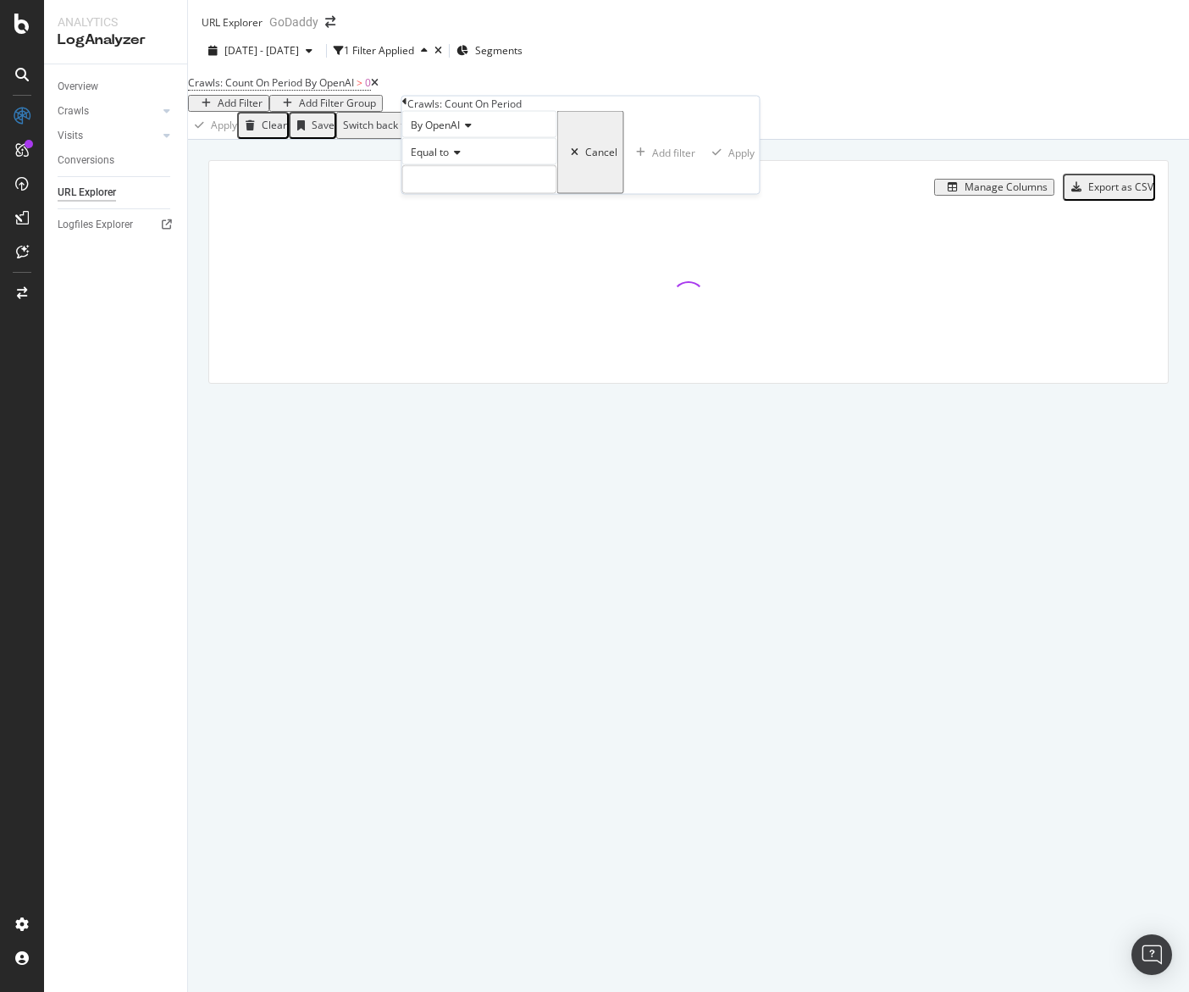
click at [472, 130] on icon at bounding box center [466, 125] width 12 height 10
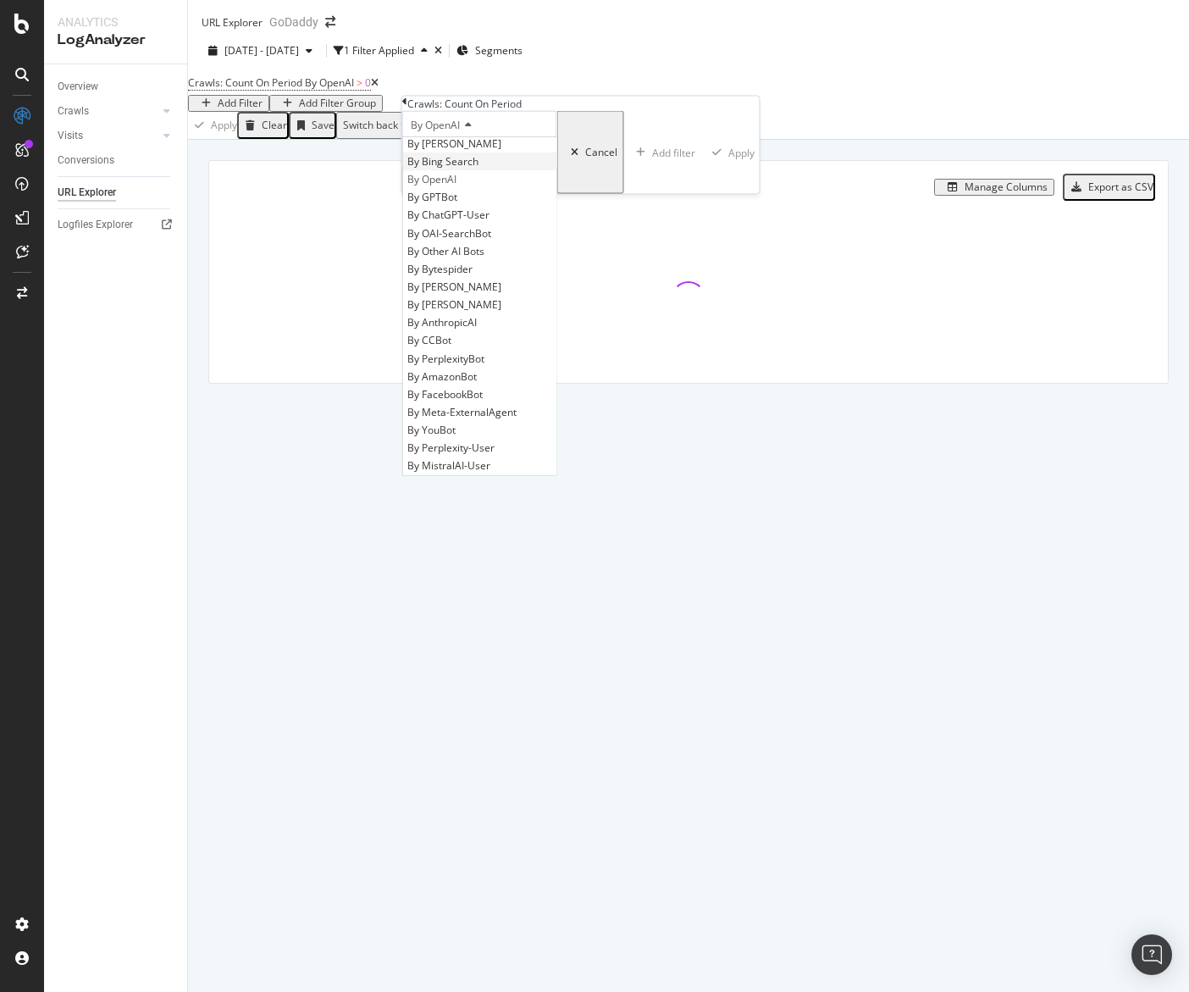
scroll to position [229, 0]
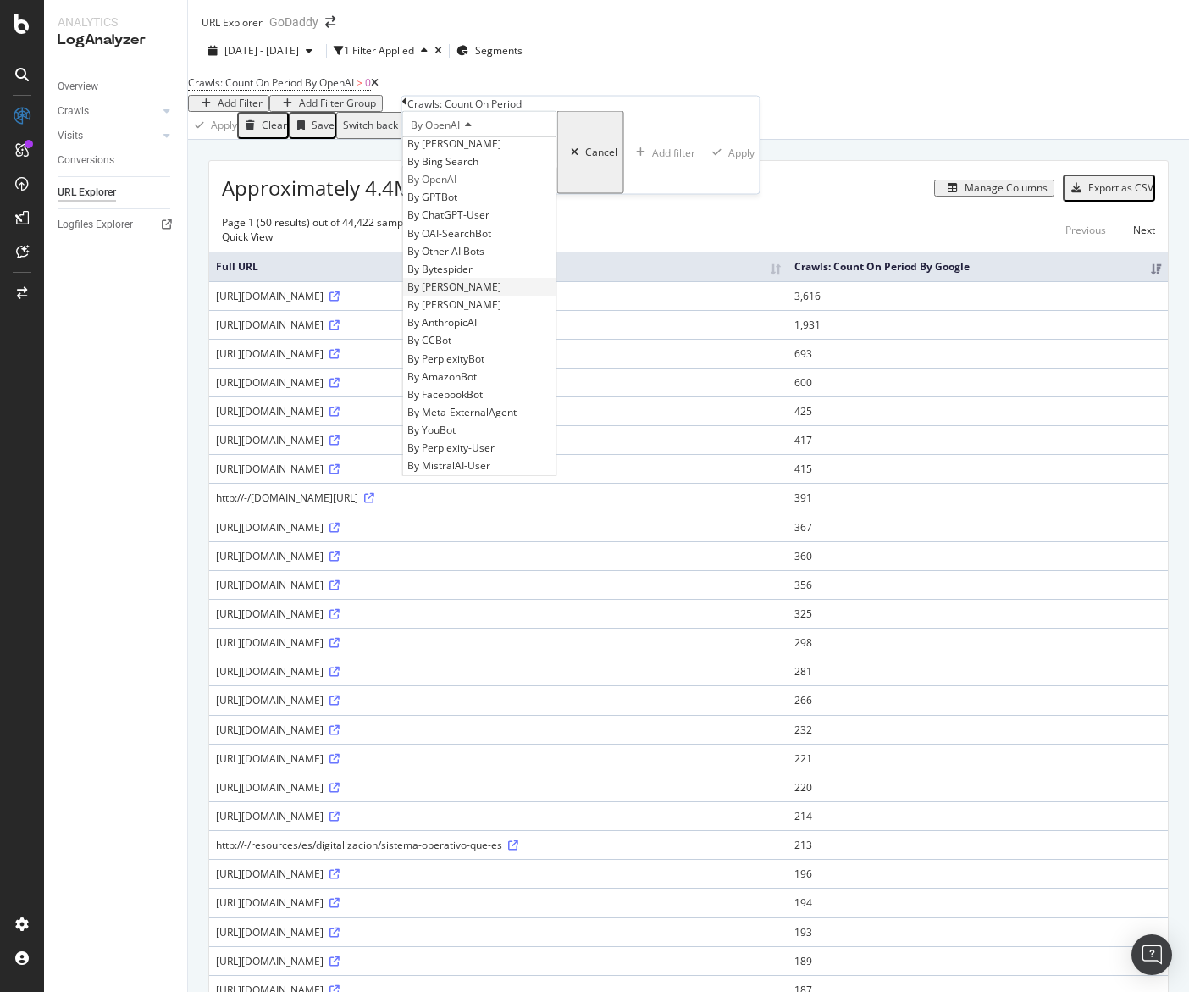
click at [539, 296] on div "By [PERSON_NAME]" at bounding box center [479, 287] width 153 height 18
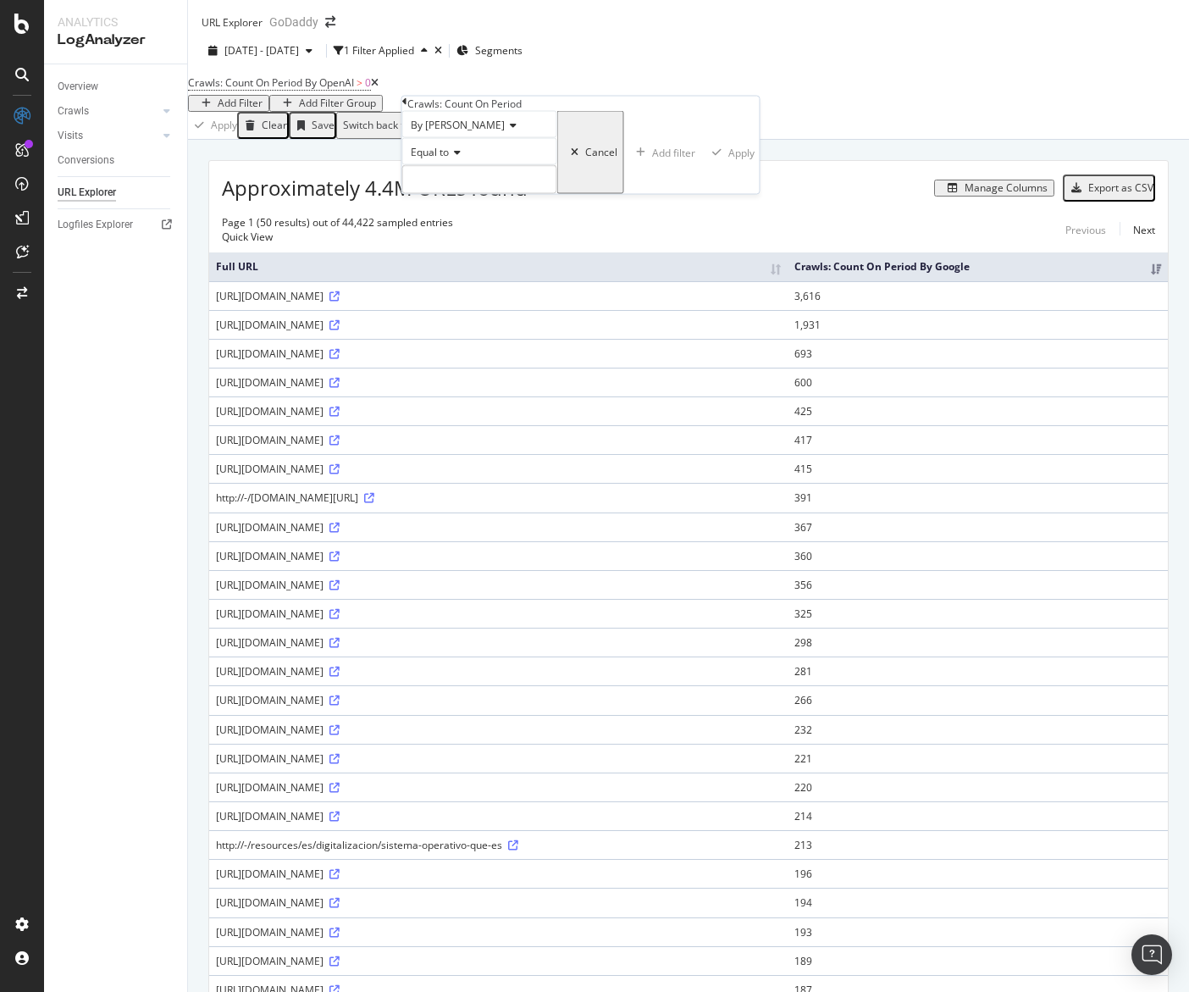
click at [458, 158] on icon at bounding box center [455, 152] width 12 height 10
click at [456, 252] on span "Greater than" at bounding box center [437, 245] width 61 height 14
click at [462, 194] on input "number" at bounding box center [479, 179] width 155 height 29
type input "3"
click at [733, 158] on div "Apply" at bounding box center [746, 152] width 26 height 12
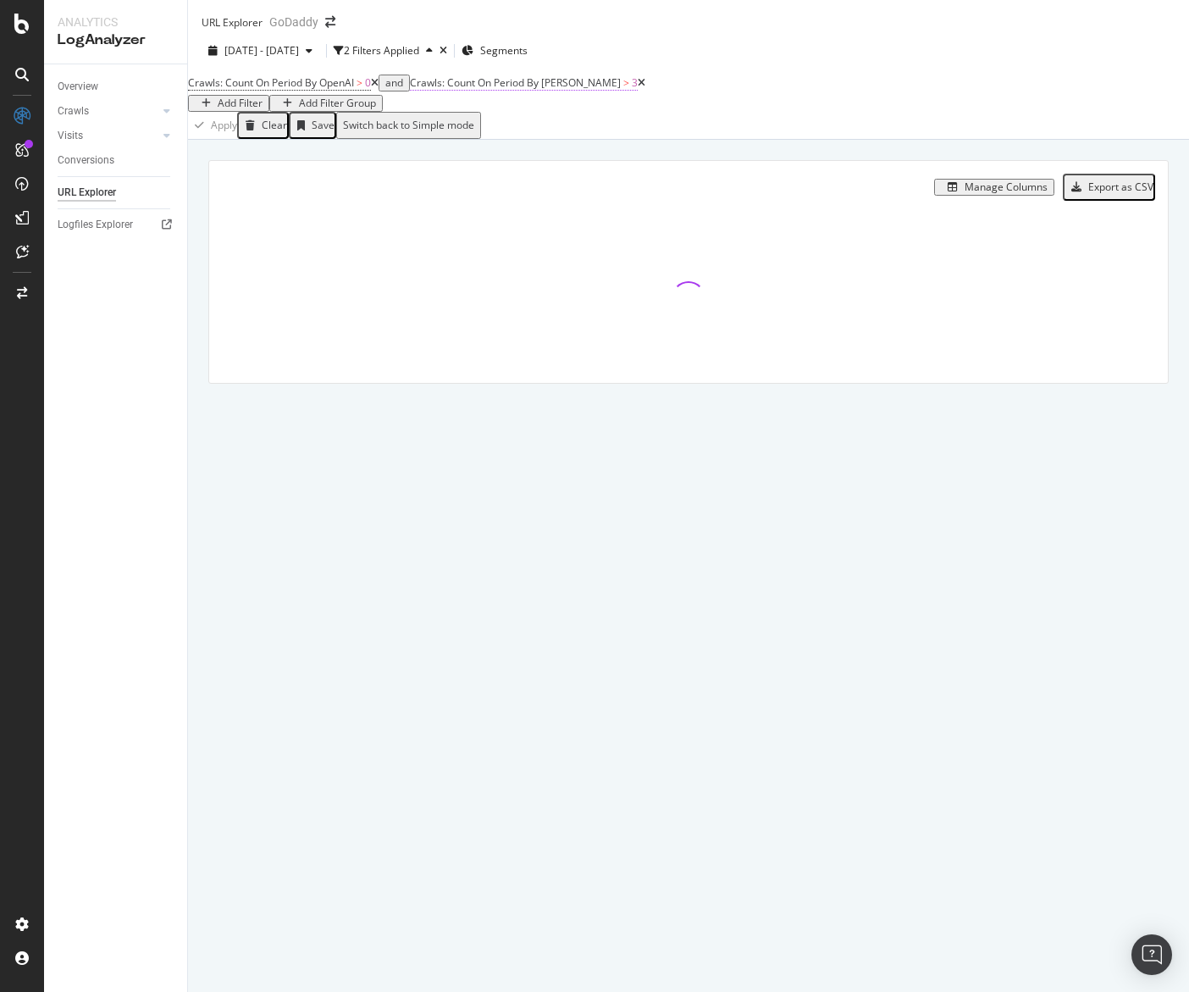
click at [600, 90] on span "Crawls: Count On Period By [PERSON_NAME]" at bounding box center [515, 82] width 211 height 14
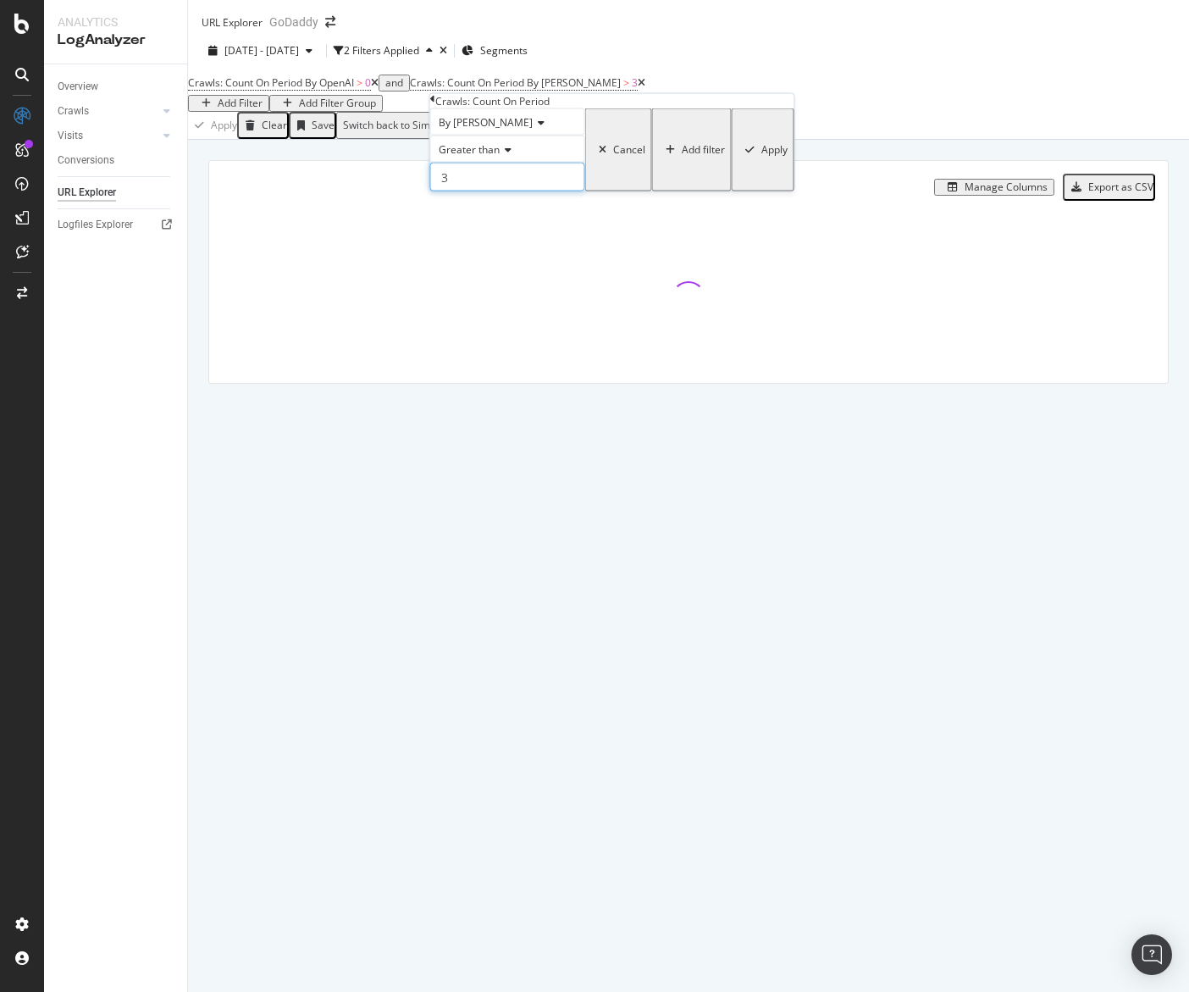
click at [498, 191] on input "3" at bounding box center [507, 177] width 155 height 29
type input "0"
click at [761, 156] on div "Apply" at bounding box center [774, 150] width 26 height 12
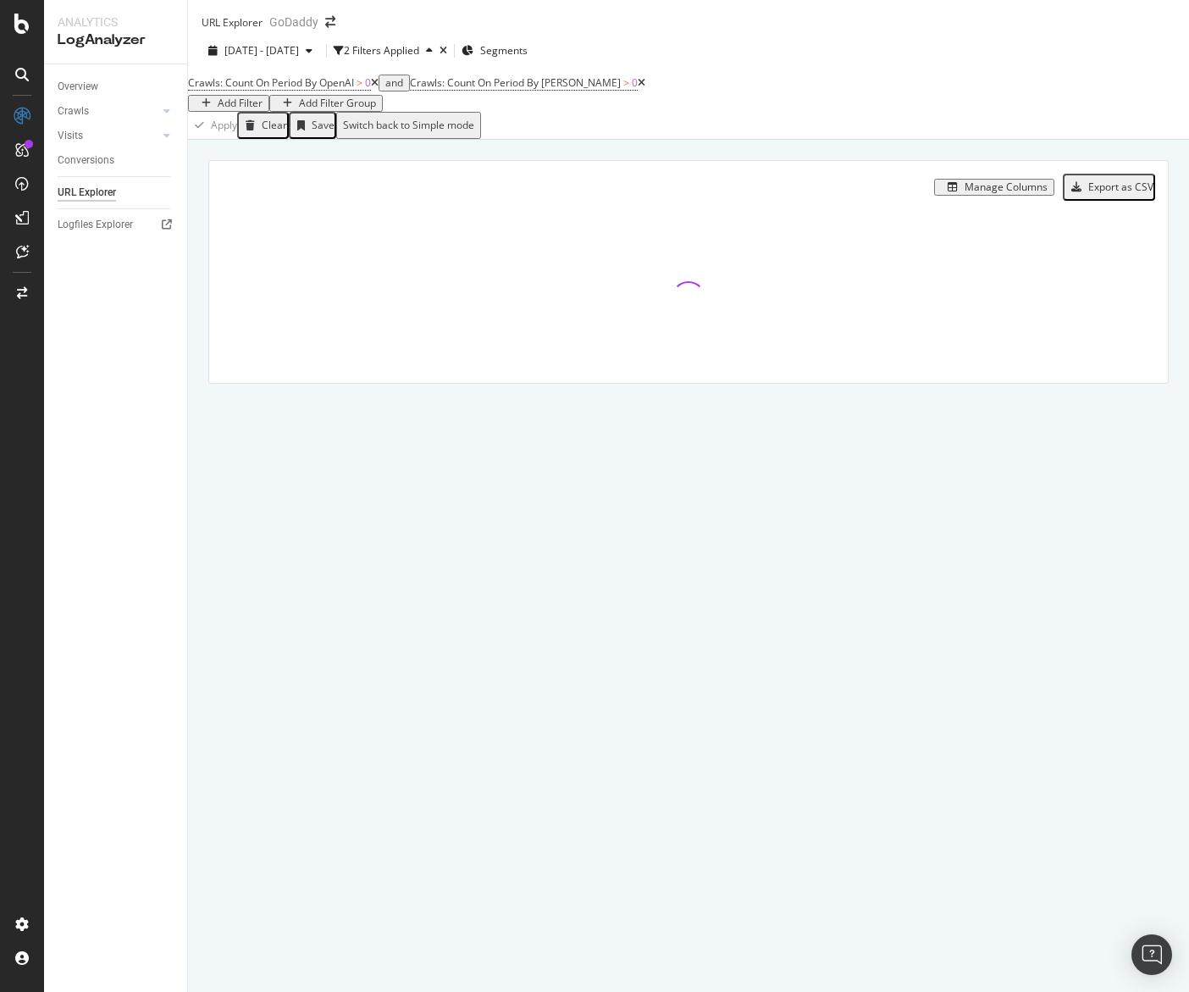
click at [263, 109] on div "Add Filter" at bounding box center [240, 103] width 45 height 12
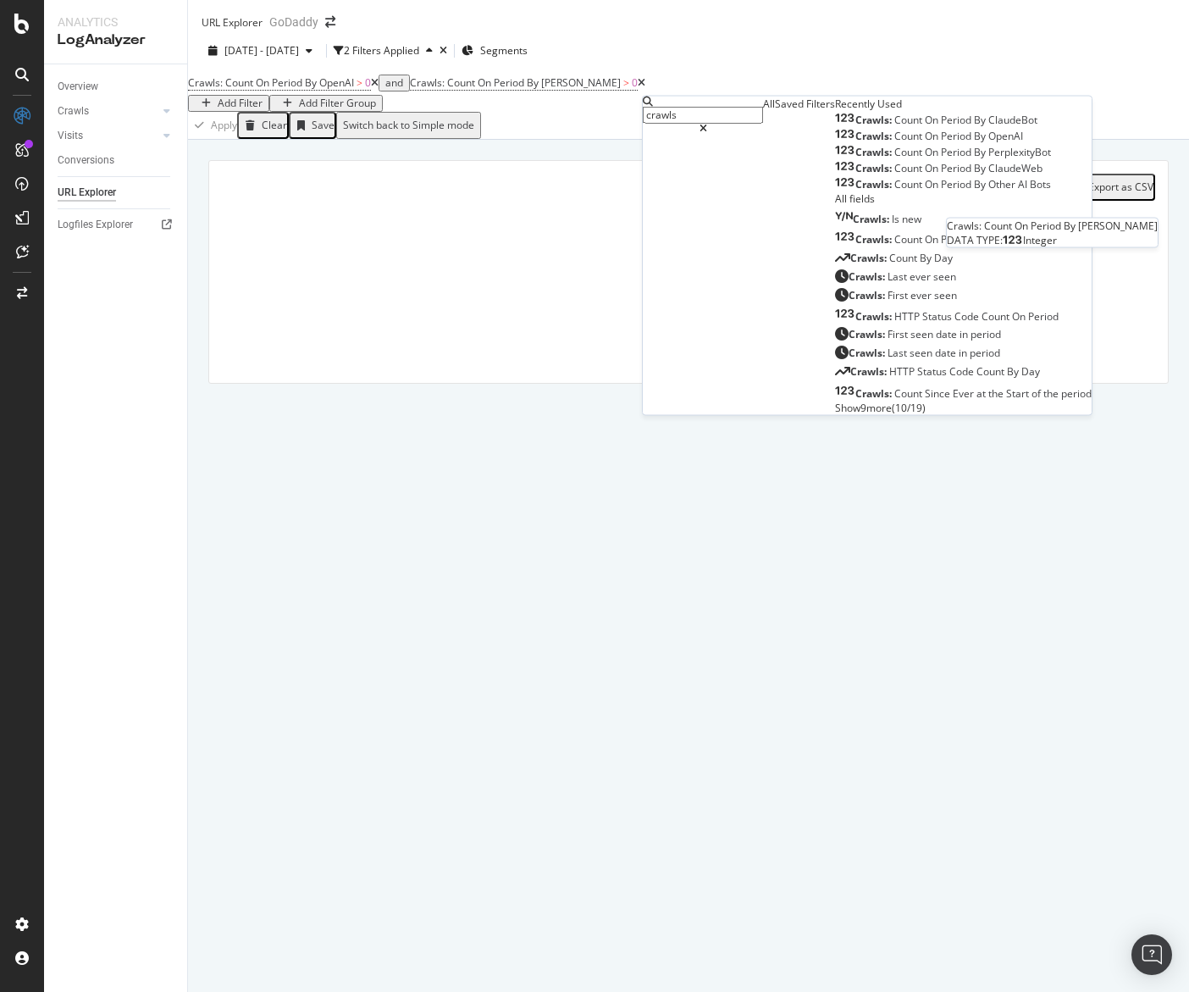
type input "crawls"
click at [925, 127] on span "On" at bounding box center [933, 120] width 16 height 14
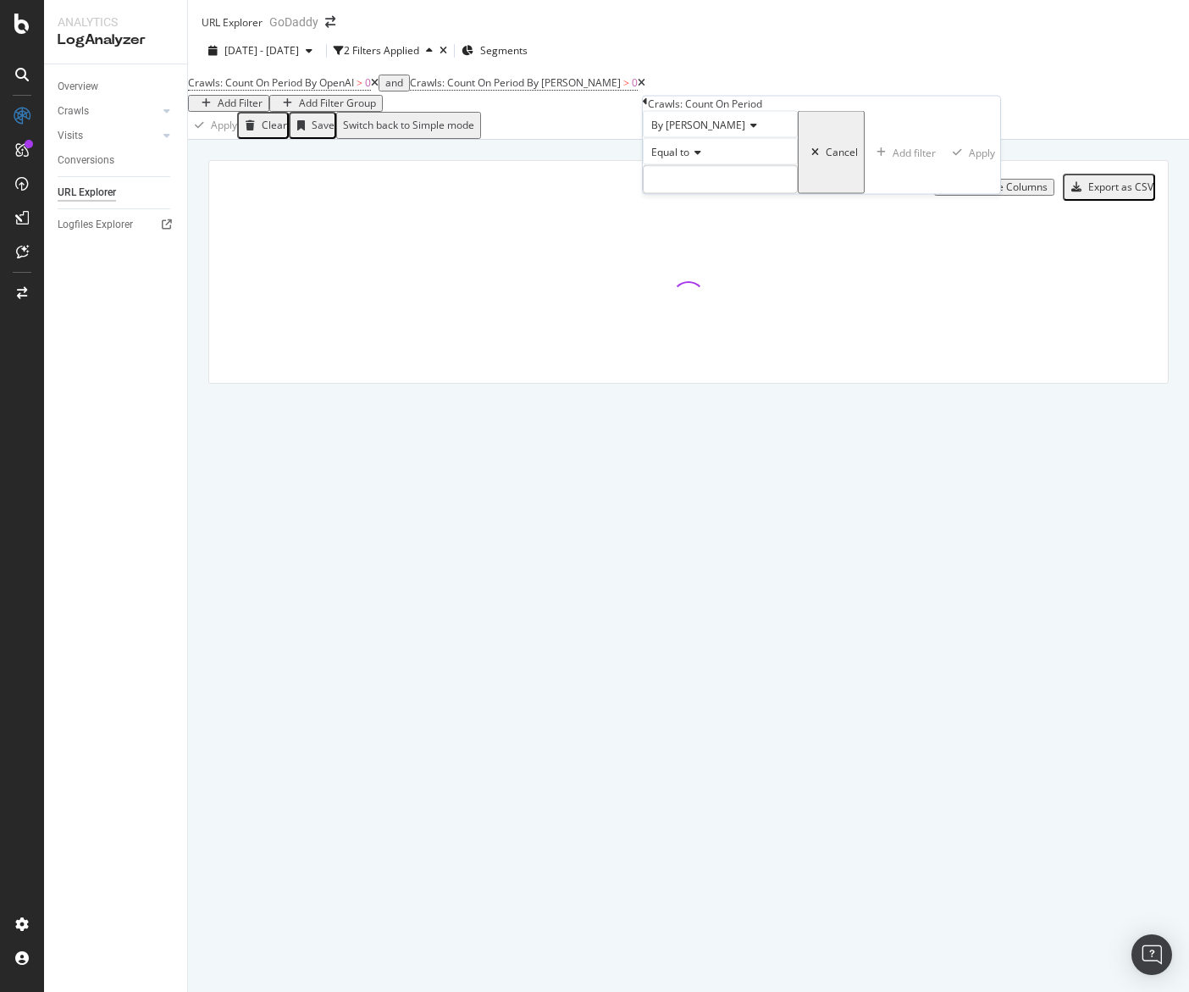
click at [689, 159] on span "Equal to" at bounding box center [670, 152] width 38 height 14
click at [703, 252] on span "Greater than" at bounding box center [678, 245] width 61 height 14
click at [704, 194] on input "number" at bounding box center [720, 179] width 155 height 29
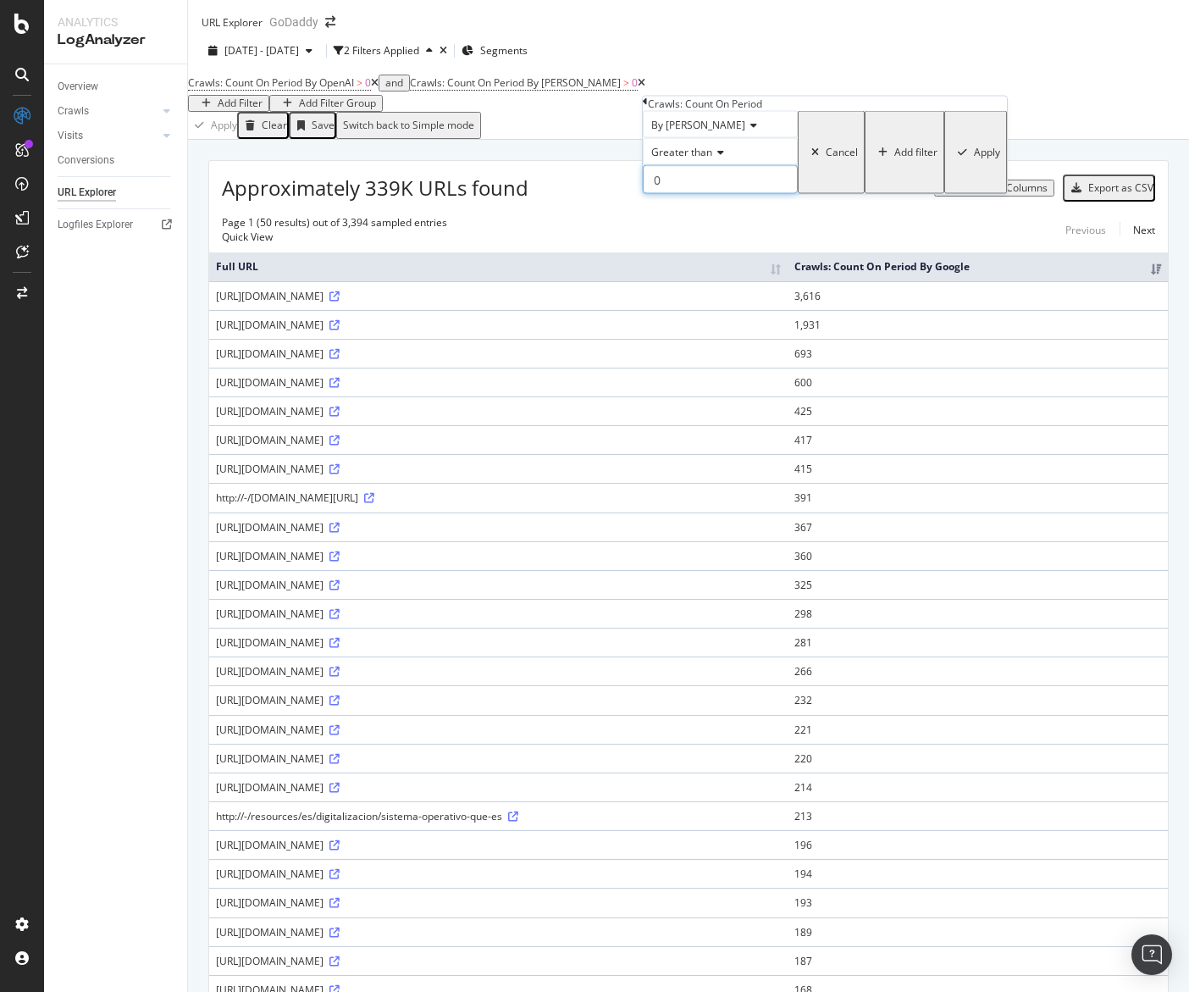
type input "0"
click at [974, 158] on div "Apply" at bounding box center [987, 152] width 26 height 12
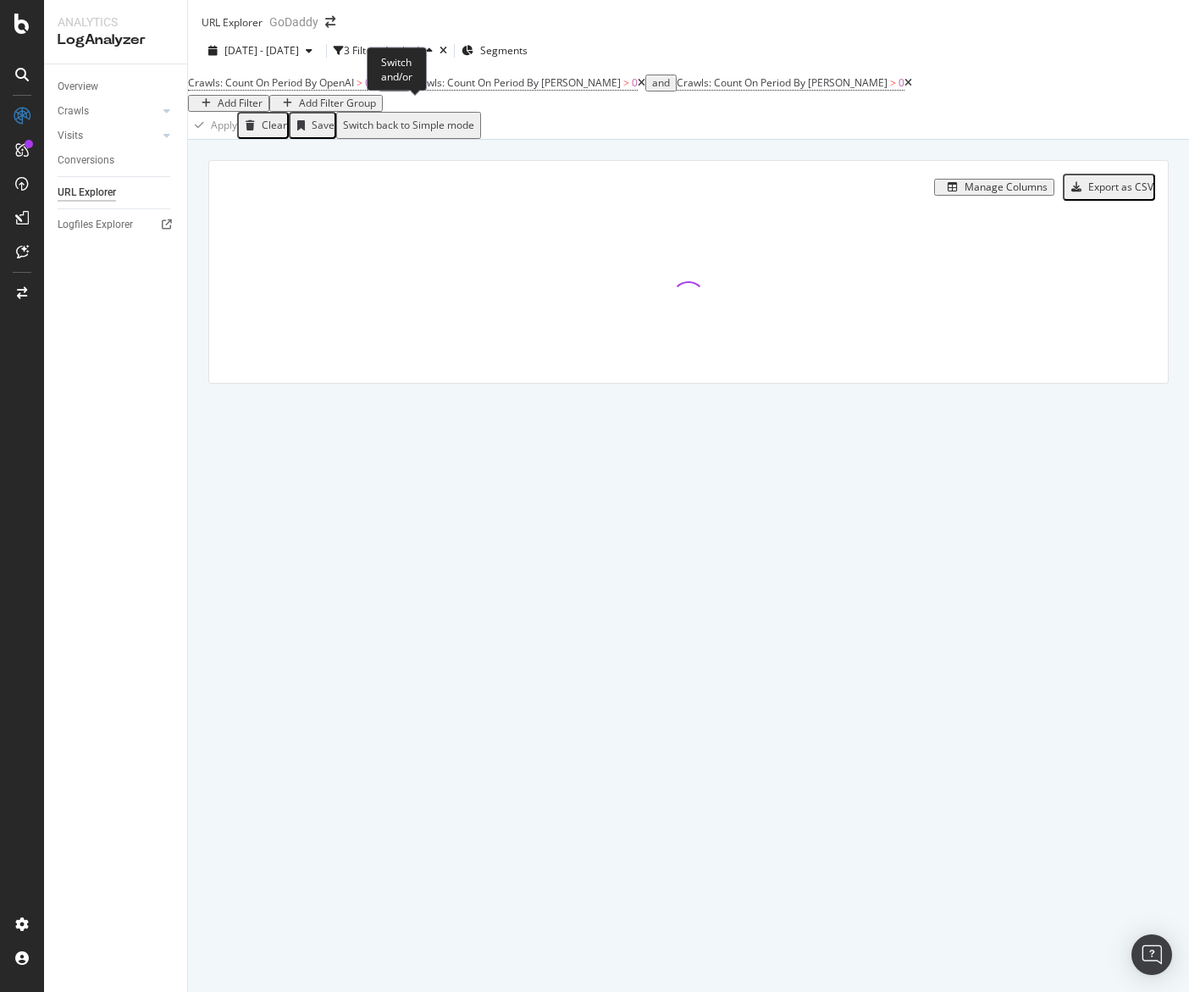
drag, startPoint x: 415, startPoint y: 112, endPoint x: 418, endPoint y: 135, distance: 24.0
click at [403, 89] on div "and" at bounding box center [394, 83] width 18 height 12
click at [263, 106] on div "Add Filter" at bounding box center [240, 103] width 45 height 12
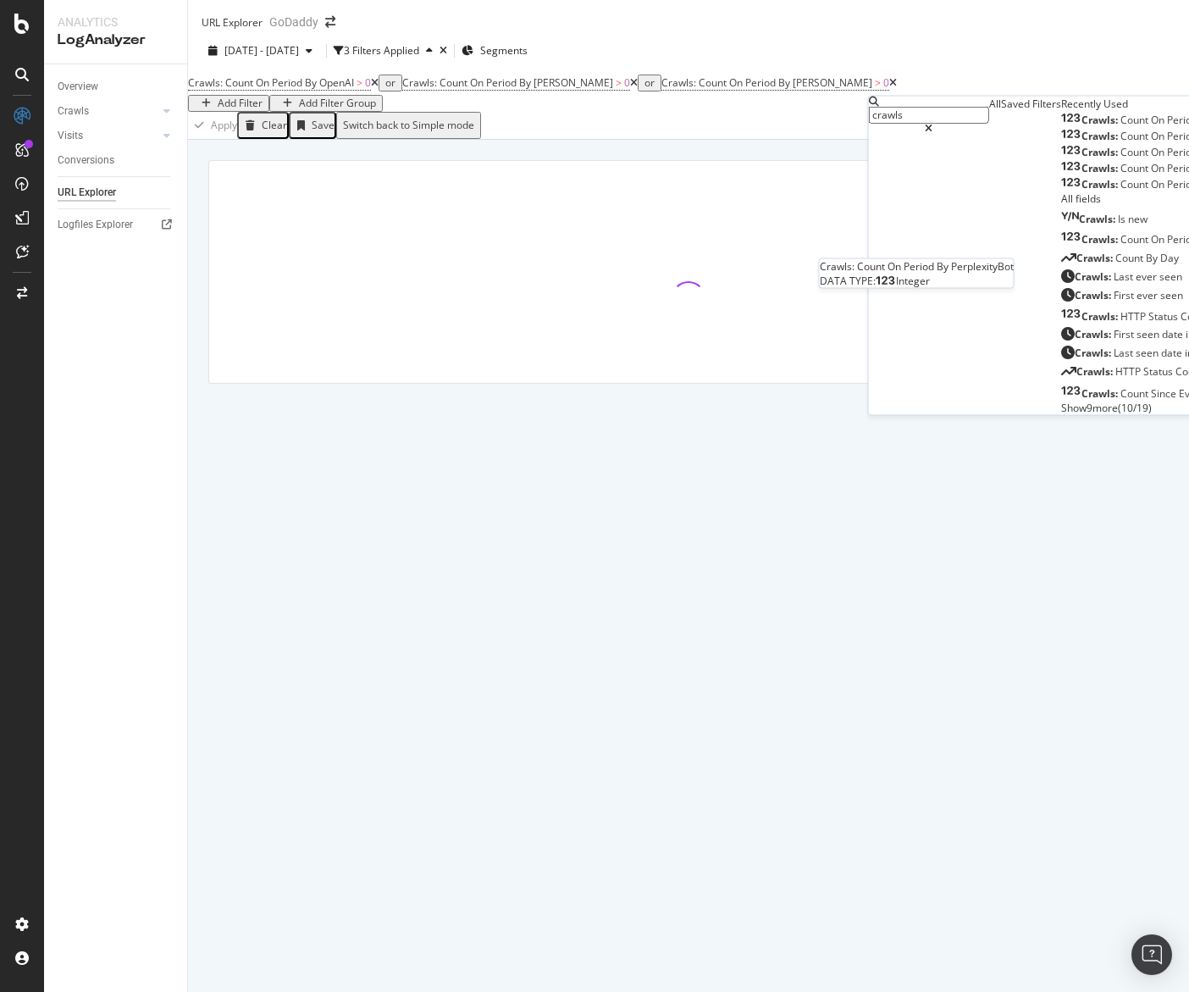
click at [1061, 159] on div "Crawls: Count On Period By PerplexityBot" at bounding box center [1169, 153] width 216 height 14
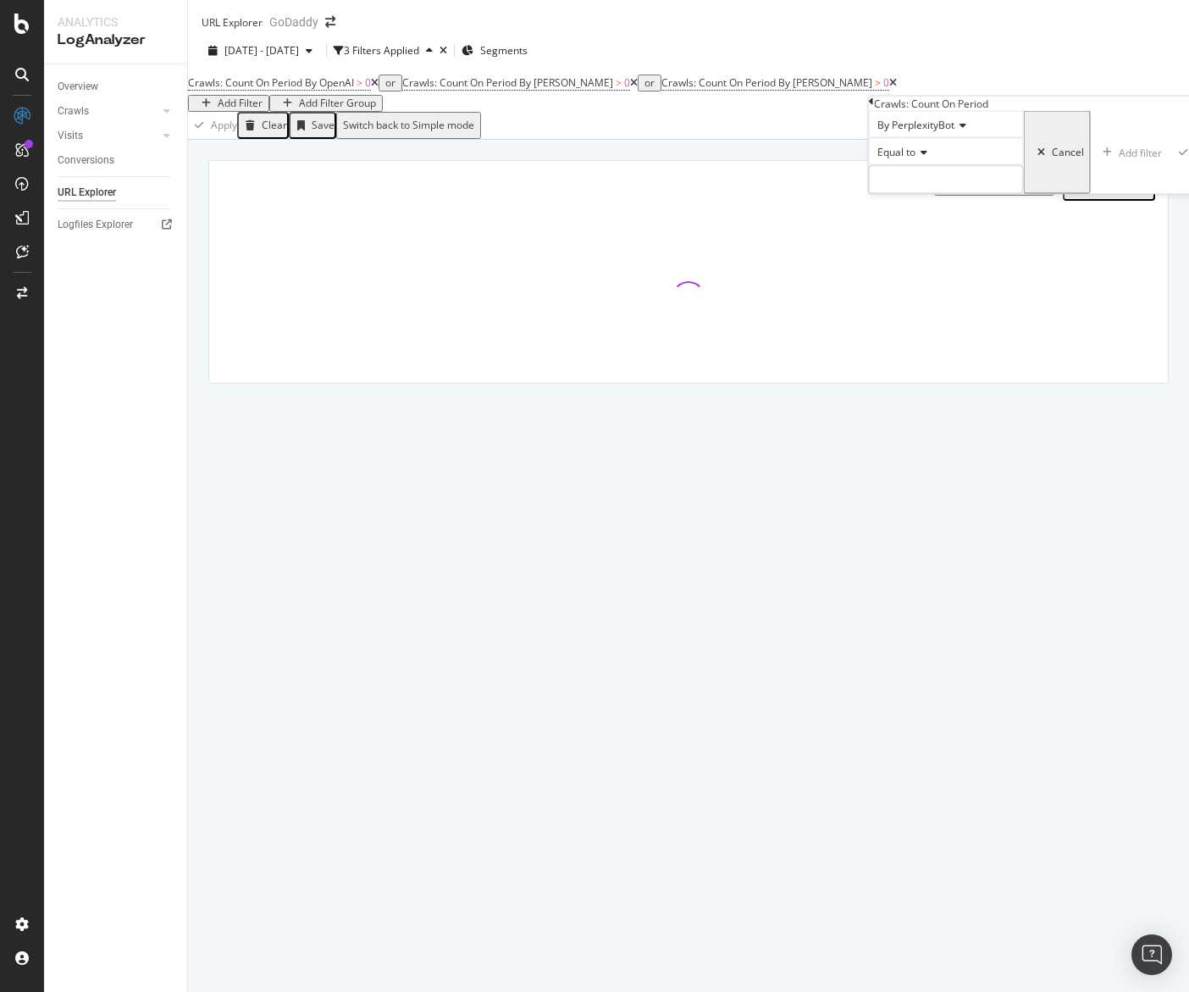
click at [926, 165] on div "Equal to" at bounding box center [946, 151] width 155 height 27
click at [935, 252] on span "Greater than" at bounding box center [904, 245] width 61 height 14
click at [931, 194] on input "number" at bounding box center [946, 179] width 155 height 29
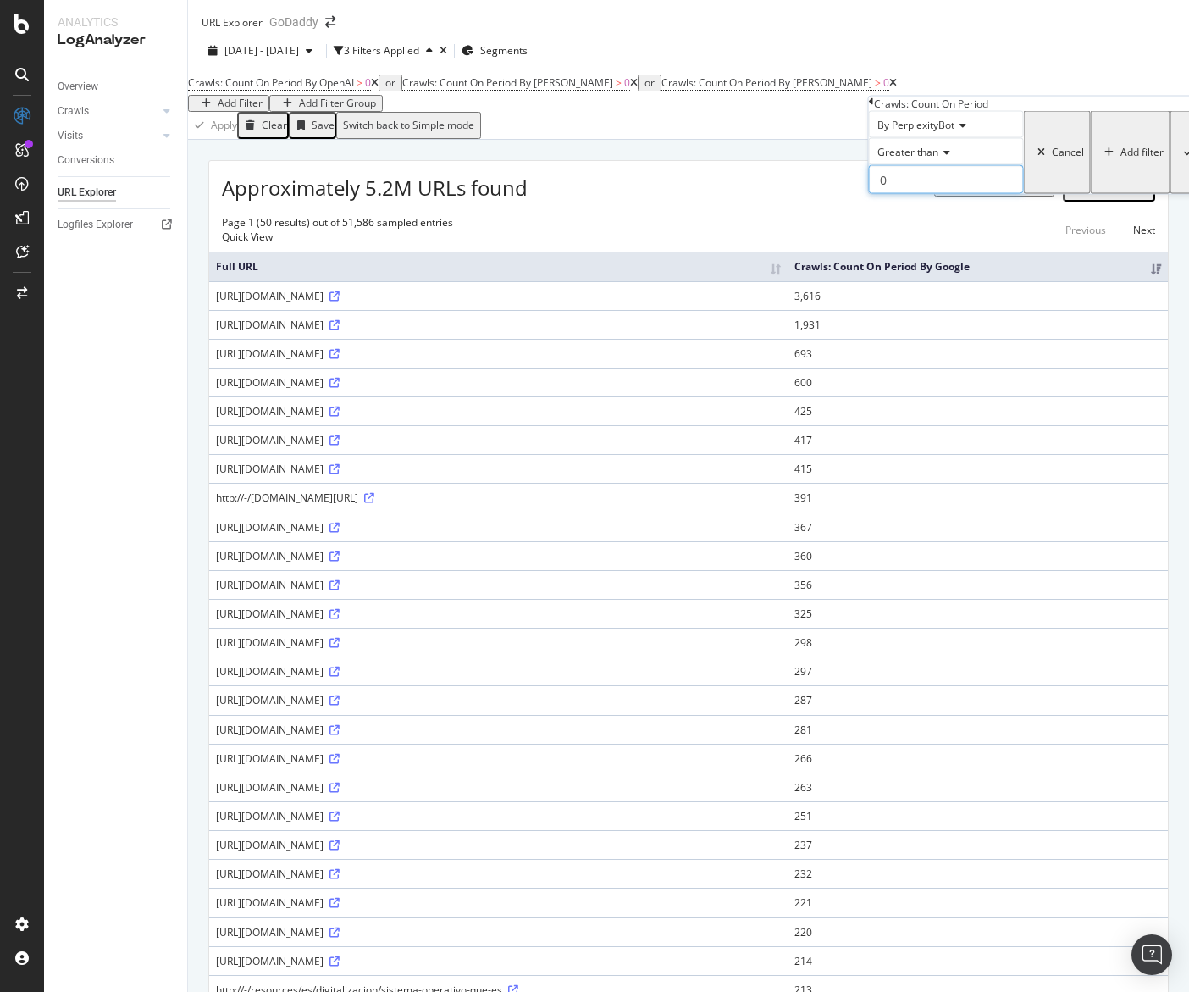
type input "0"
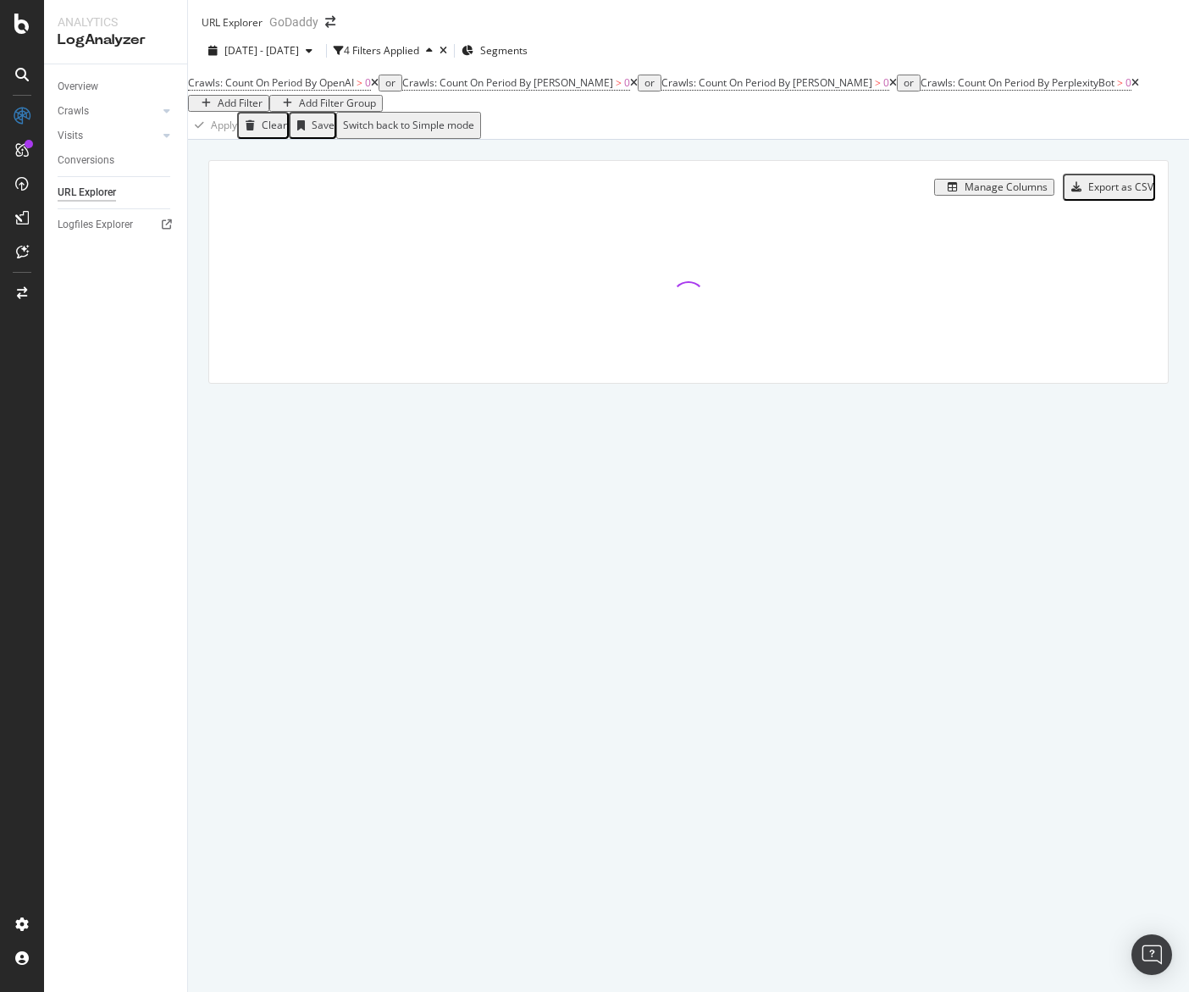
click at [332, 109] on div "Add Filter Group" at bounding box center [337, 103] width 77 height 12
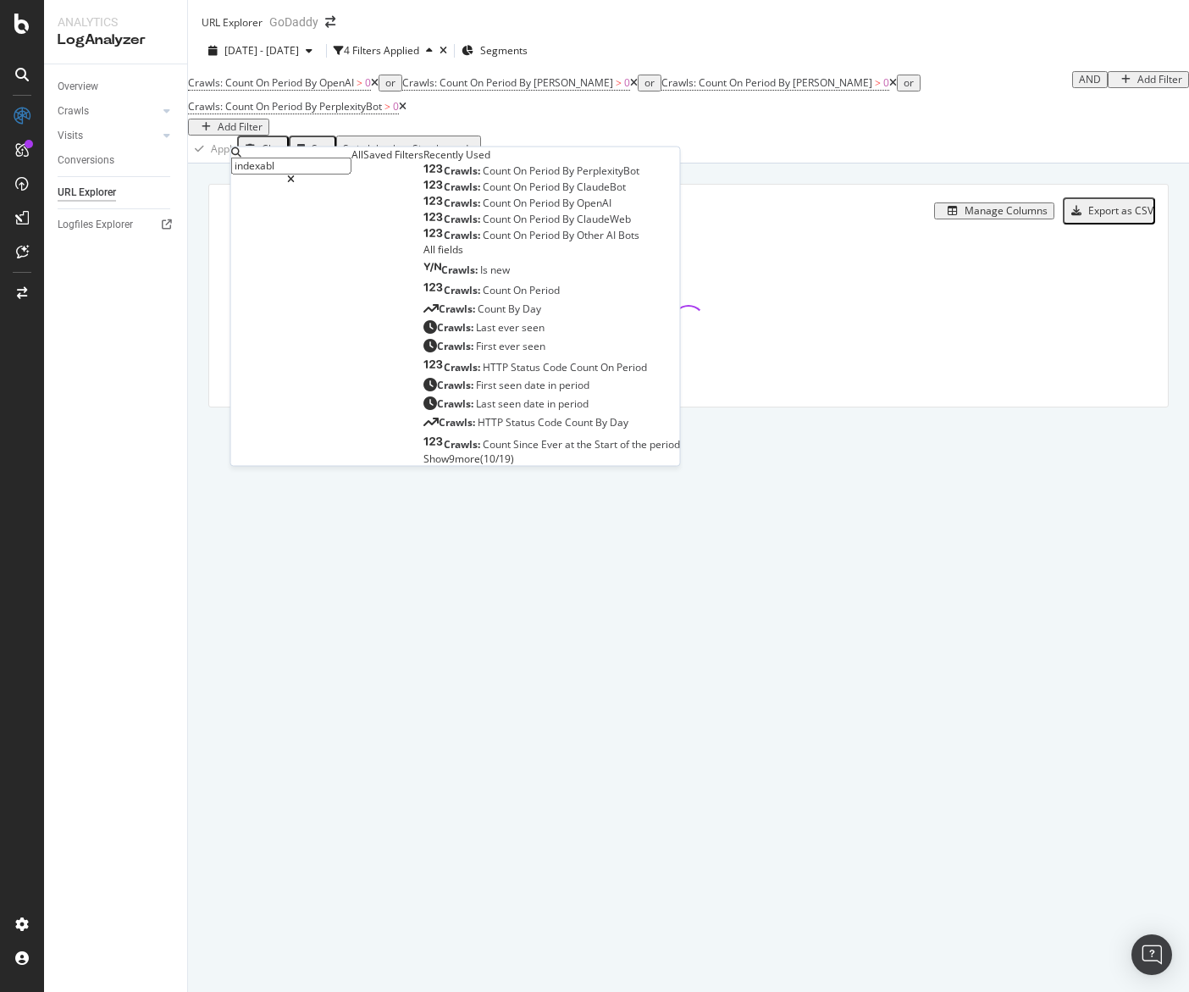
type input "indexable"
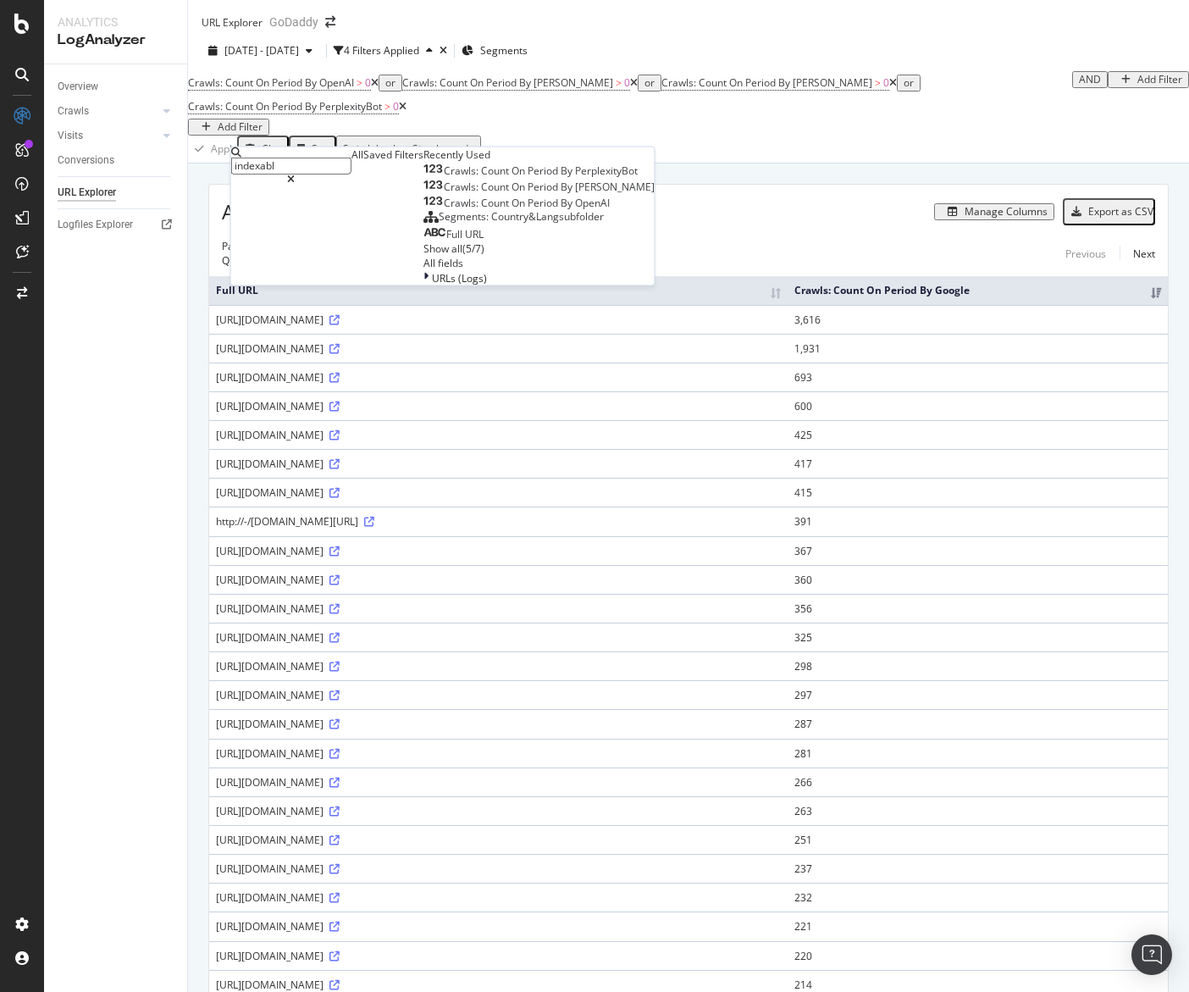
type input "indexable"
click at [685, 163] on div "Crawls: Count On Period By OpenAI > 0 or Crawls: Count On Period By ClaudeBot >…" at bounding box center [688, 116] width 1001 height 91
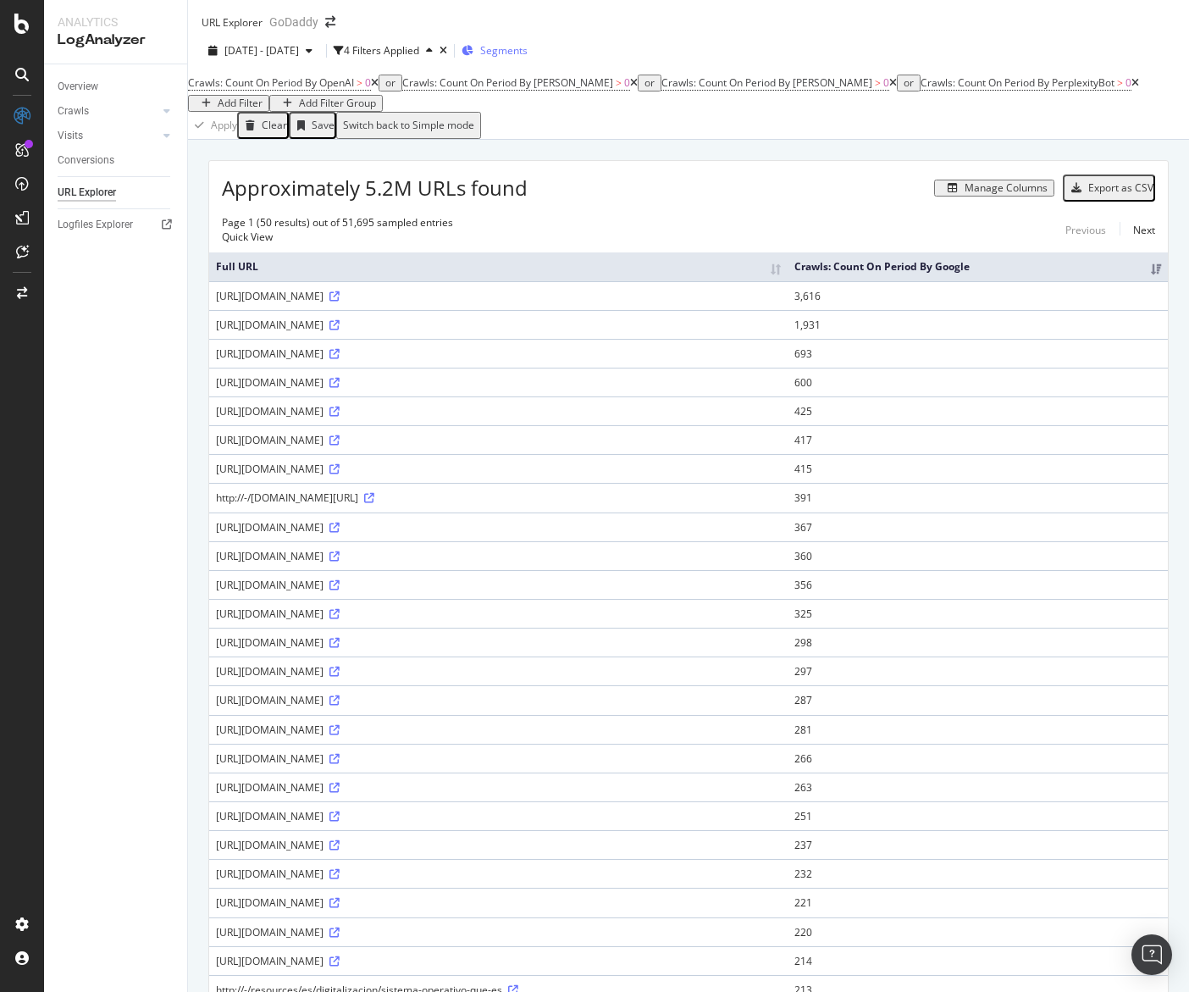
click at [528, 58] on span "Segments" at bounding box center [503, 50] width 47 height 14
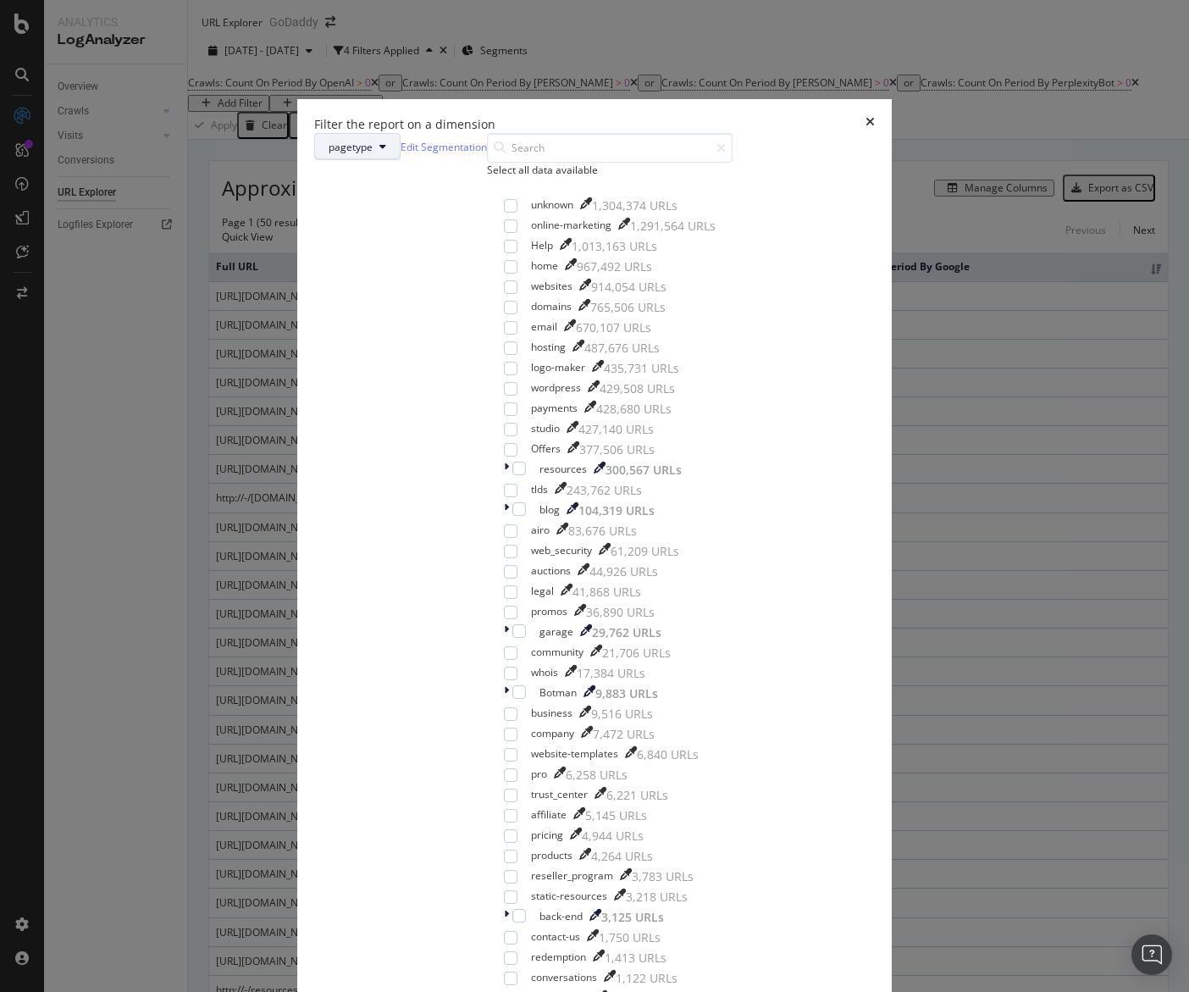
click at [401, 160] on button "pagetype" at bounding box center [357, 146] width 86 height 27
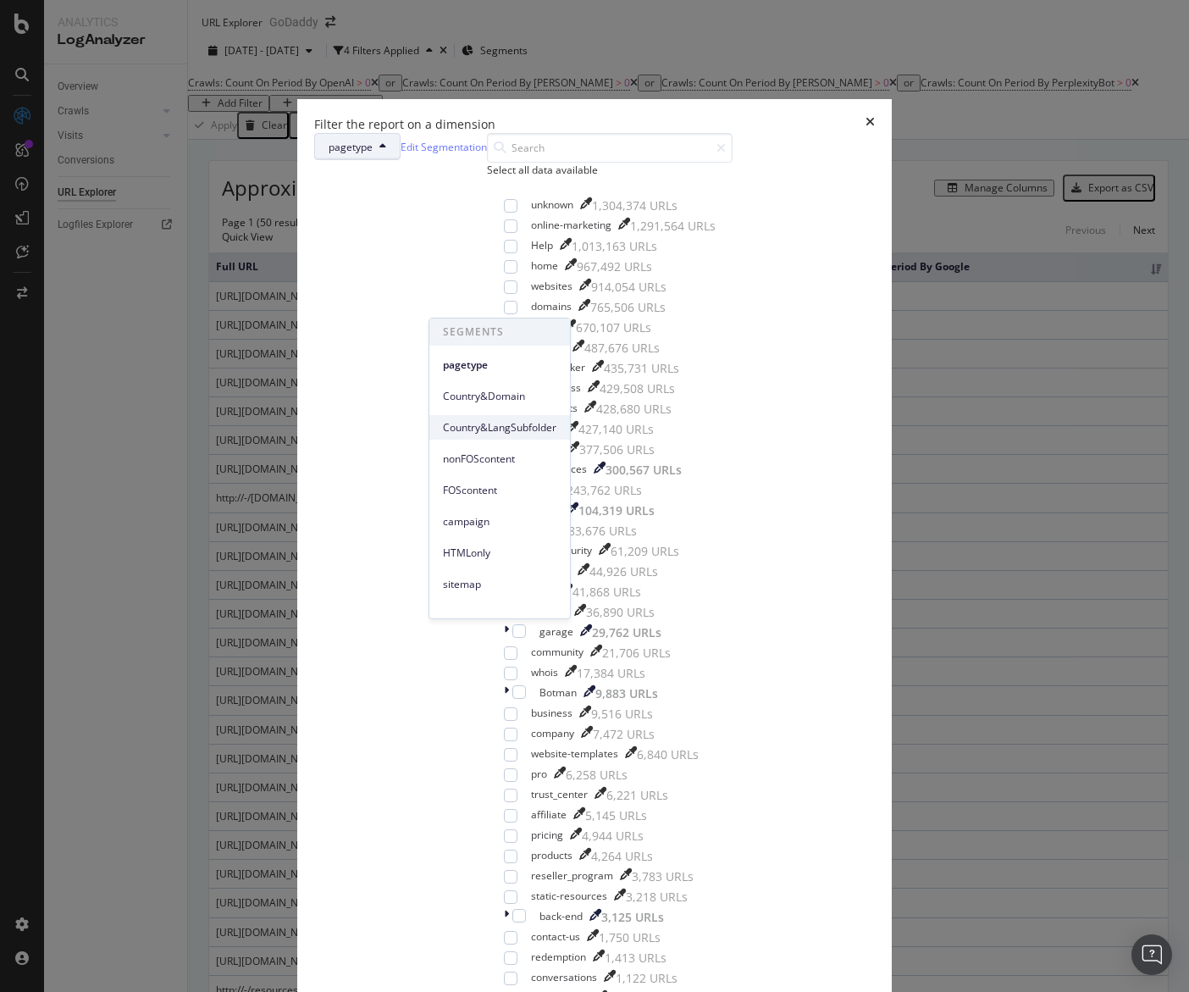
click at [511, 415] on div "Country&LangSubfolder" at bounding box center [499, 427] width 141 height 25
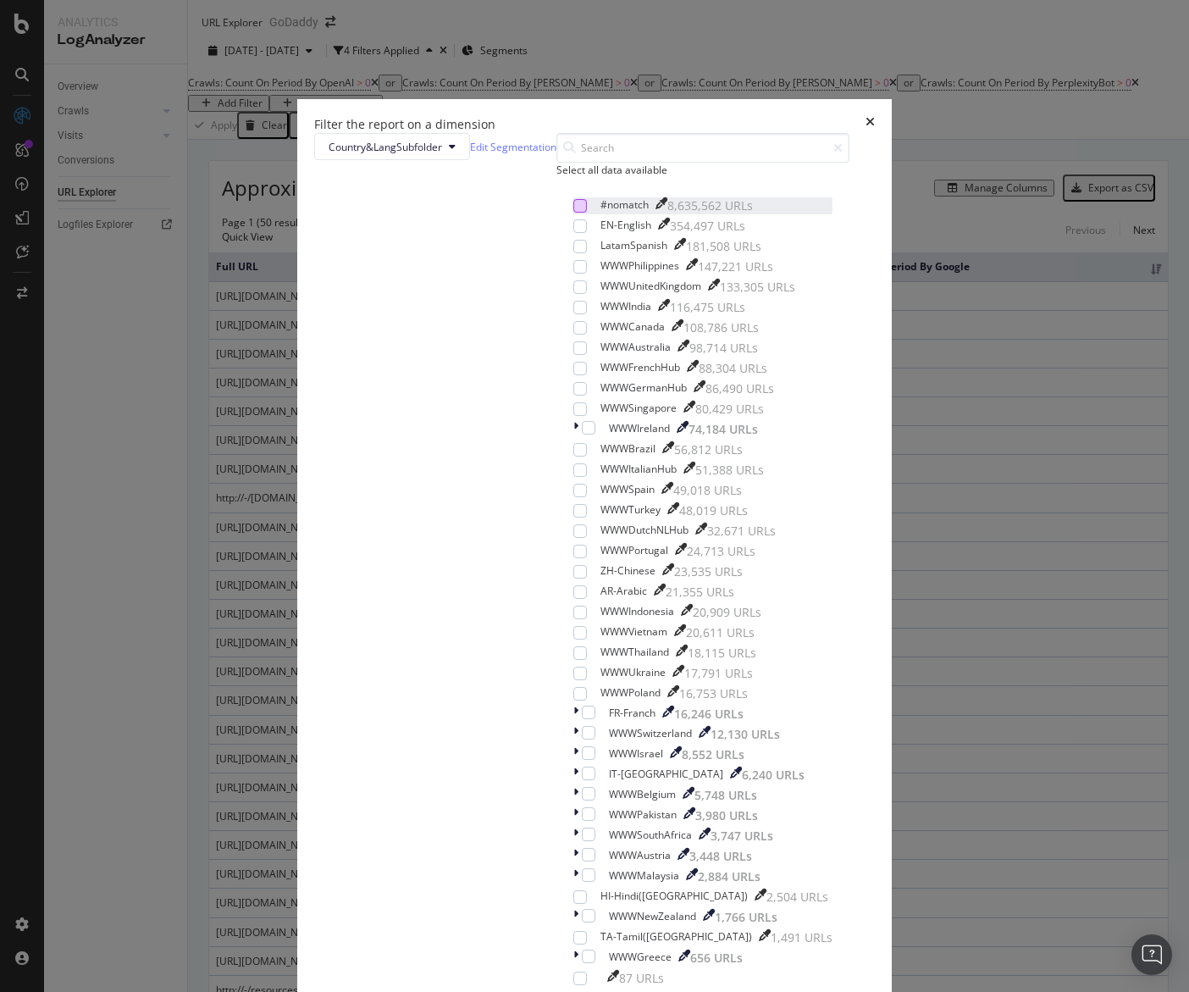
click at [573, 213] on div "modal" at bounding box center [580, 206] width 14 height 14
click at [394, 991] on div "Apply" at bounding box center [381, 1004] width 26 height 14
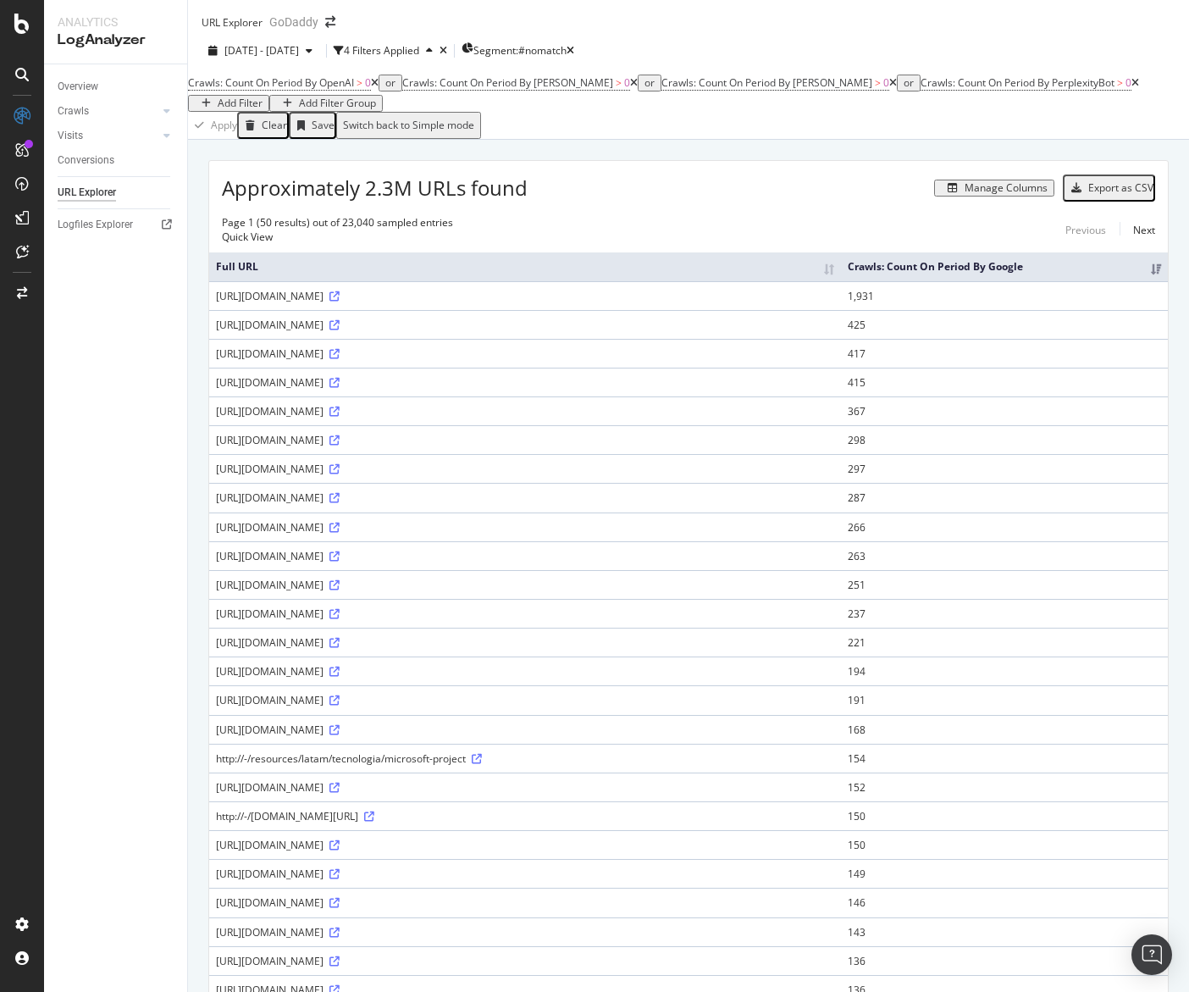
click at [318, 109] on div "Add Filter Group" at bounding box center [337, 103] width 77 height 12
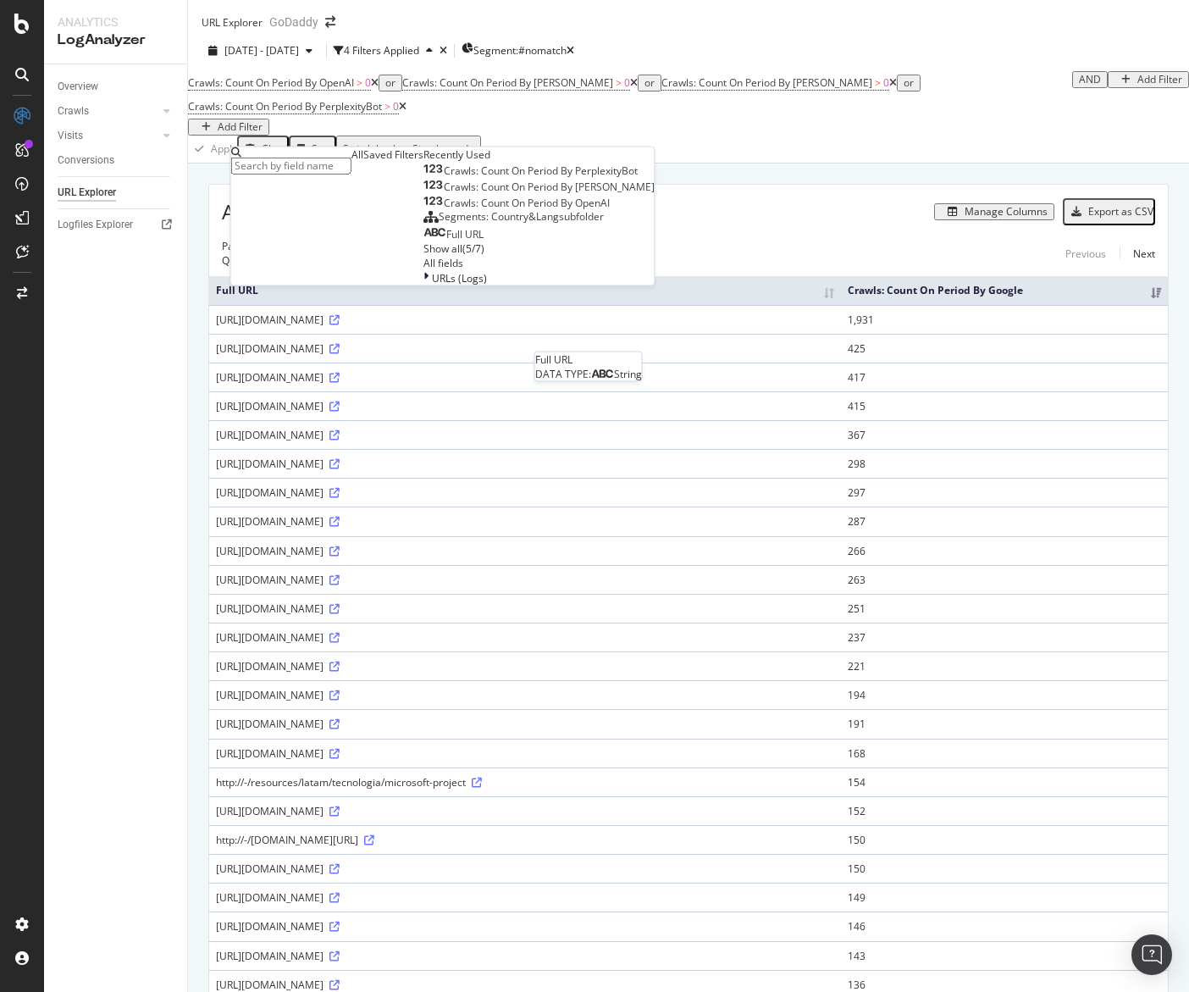
click at [423, 241] on div "Full URL" at bounding box center [453, 235] width 60 height 14
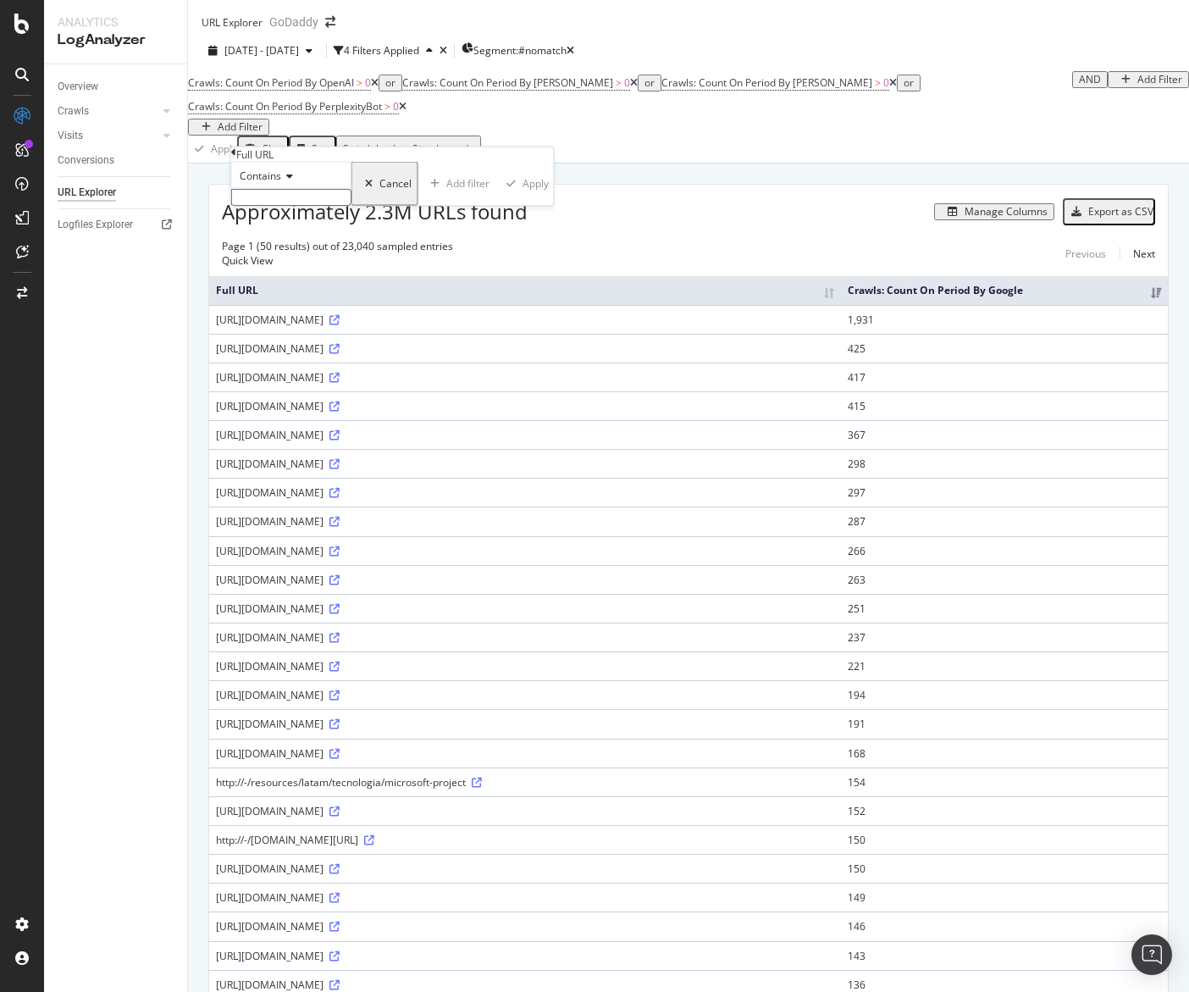
click at [281, 183] on span "Contains" at bounding box center [260, 176] width 41 height 14
click at [291, 332] on div "Doesn't contain" at bounding box center [291, 323] width 119 height 18
click at [311, 206] on input "text" at bounding box center [291, 197] width 120 height 17
type input "="
click at [505, 194] on div "button" at bounding box center [516, 189] width 23 height 10
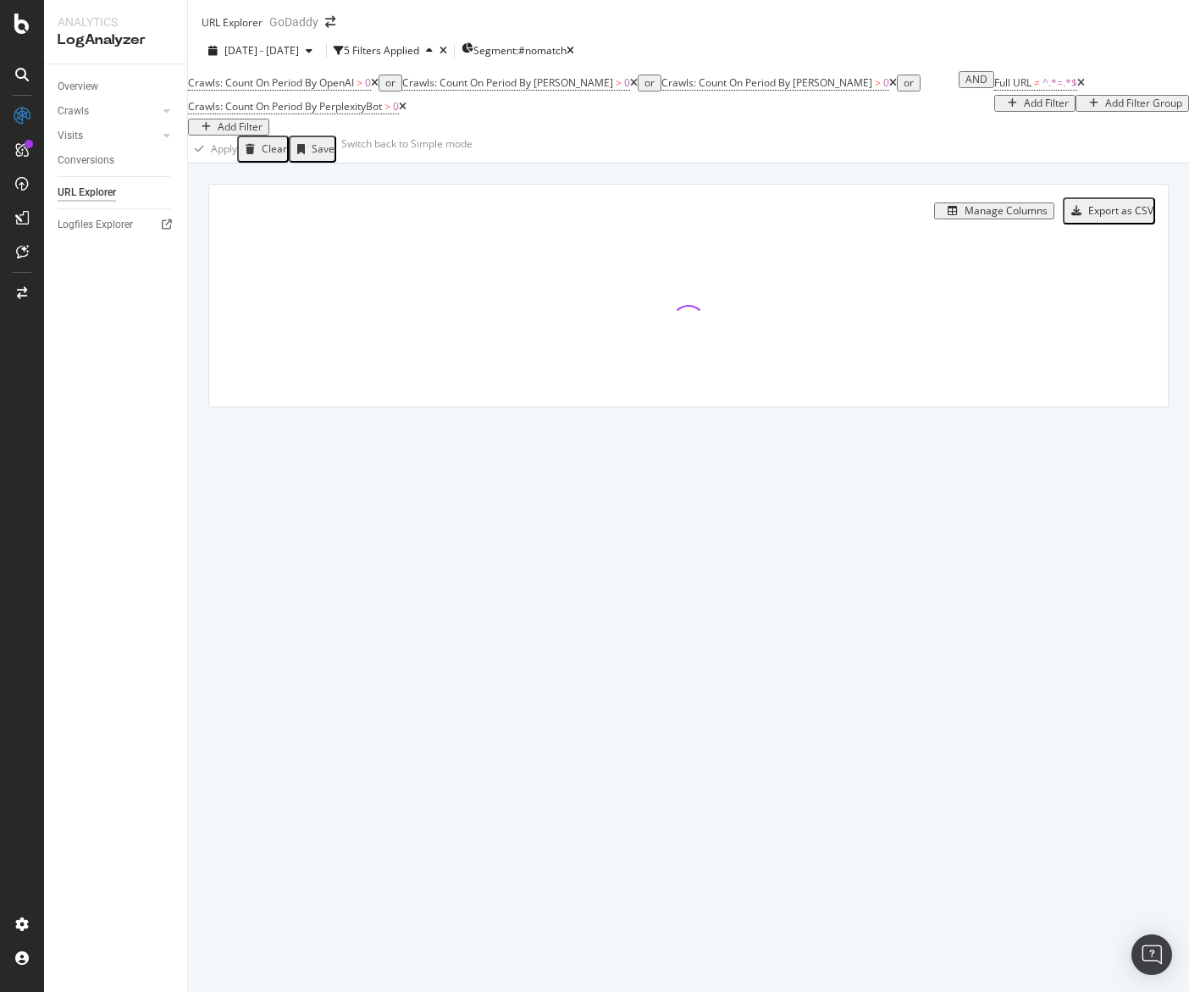
click at [1077, 88] on icon at bounding box center [1081, 83] width 8 height 10
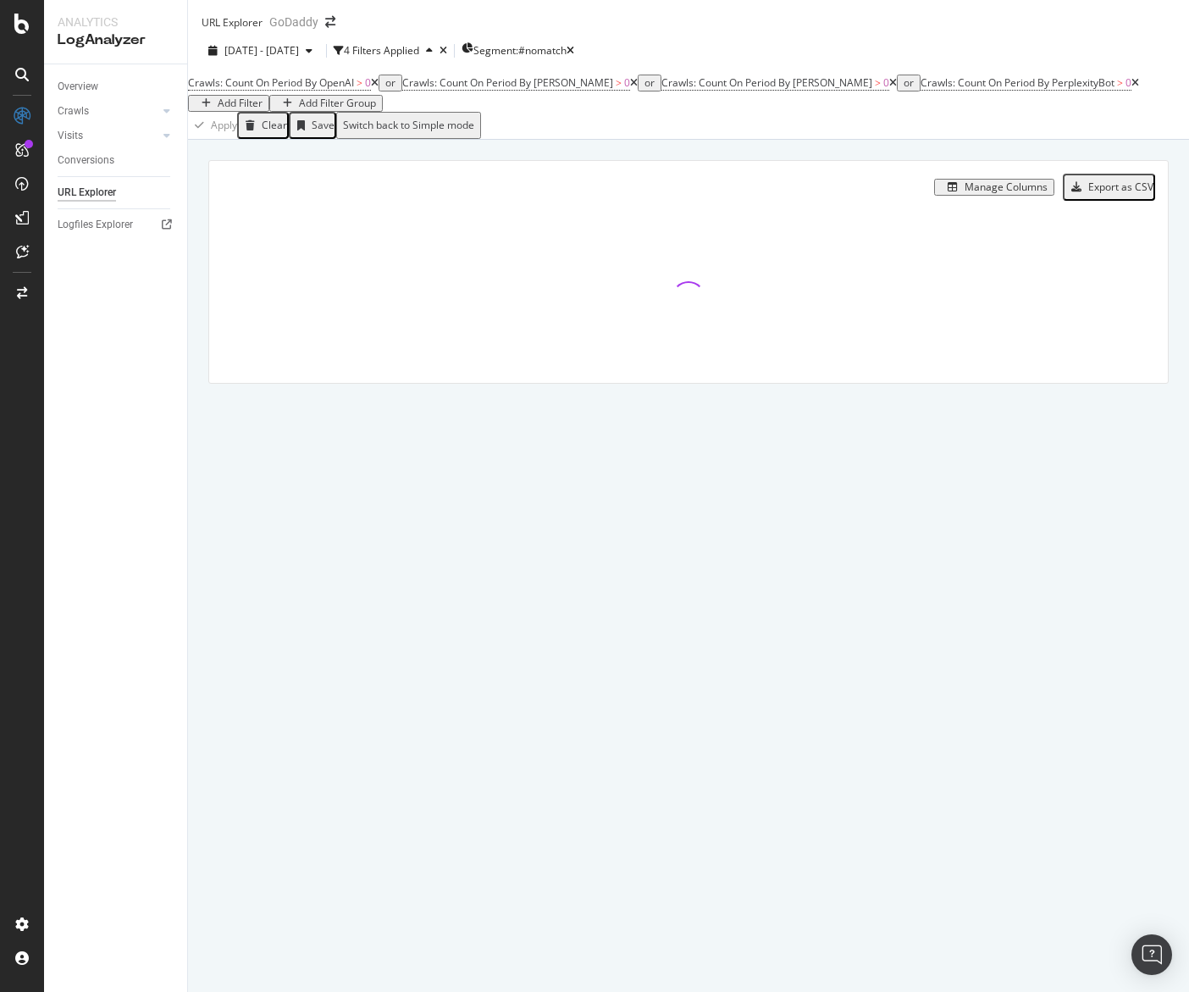
click at [1026, 193] on div "Manage Columns" at bounding box center [1005, 187] width 83 height 12
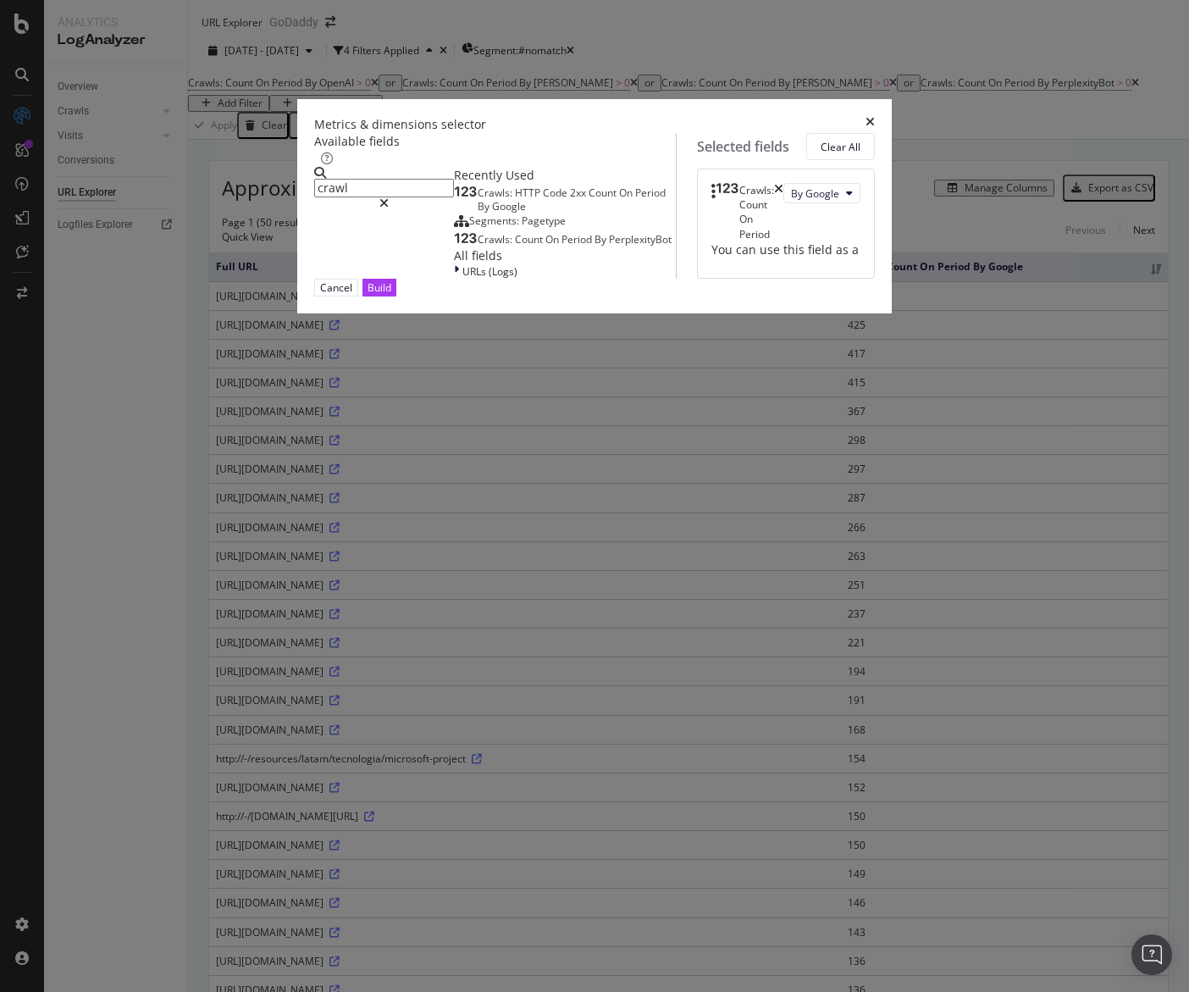
type input "crawls"
click at [783, 203] on button "By Google" at bounding box center [821, 193] width 77 height 20
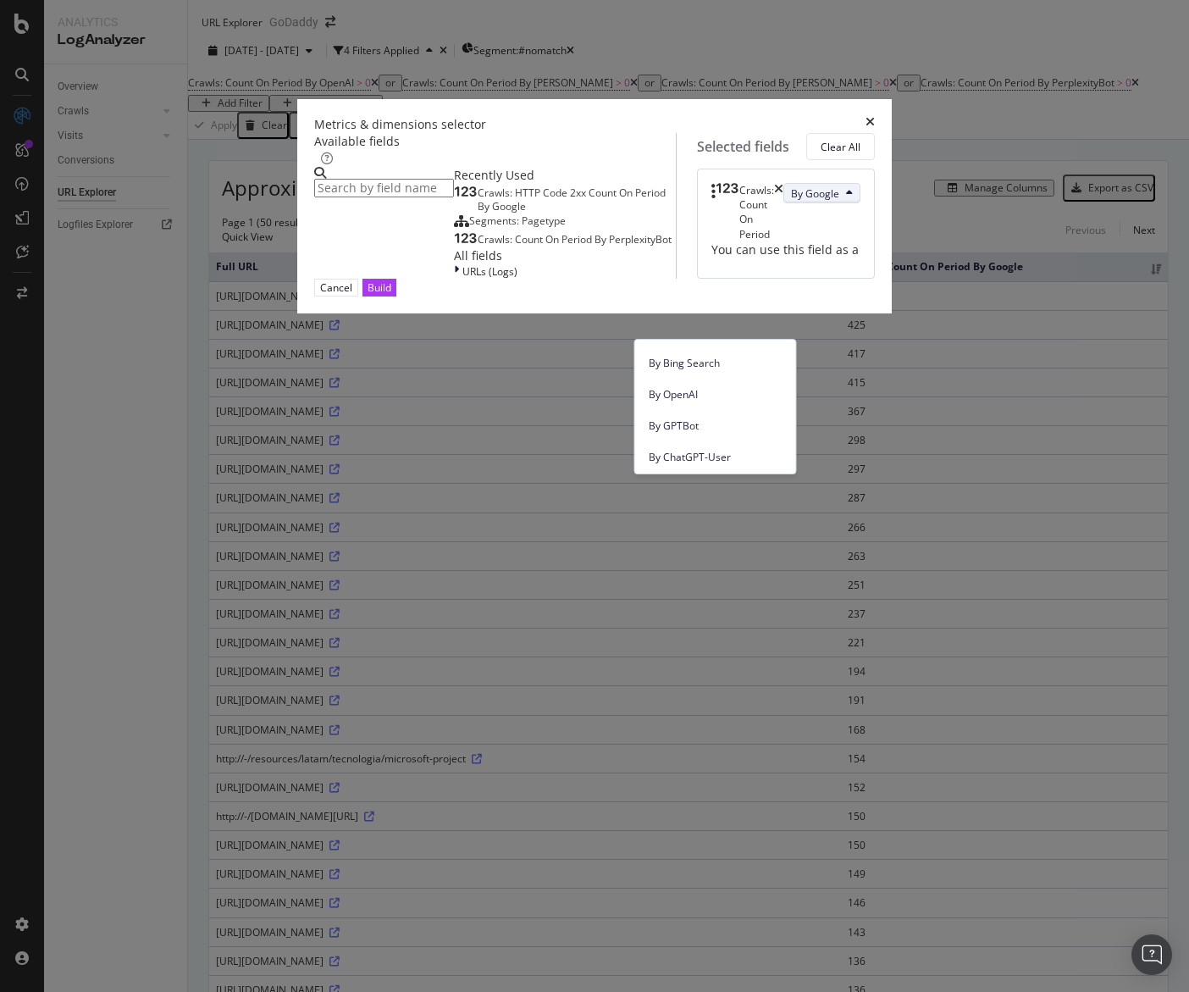
scroll to position [405, 0]
click at [697, 393] on span "By OpenAI" at bounding box center [716, 392] width 134 height 15
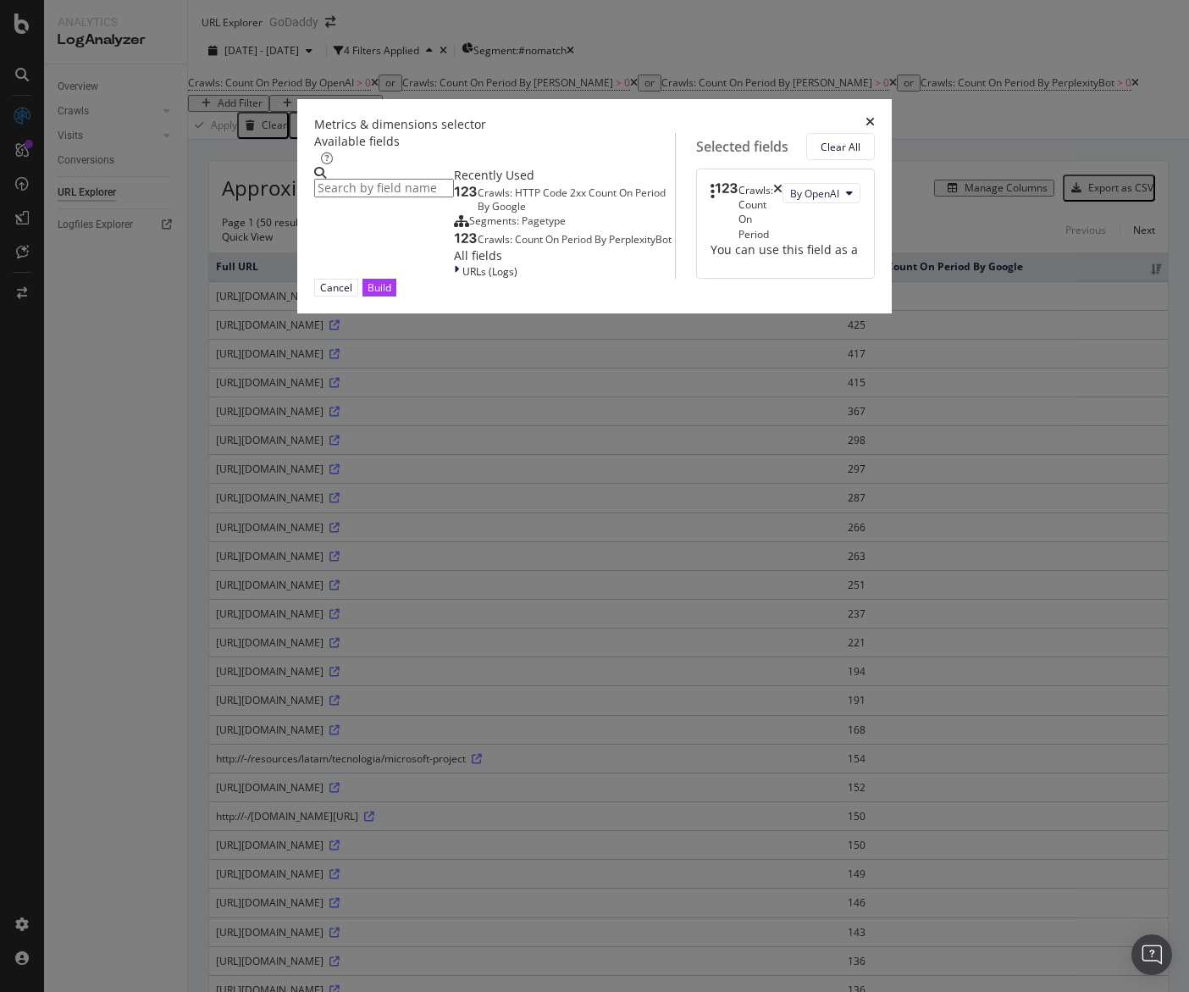
click at [443, 197] on input "modal" at bounding box center [384, 188] width 140 height 19
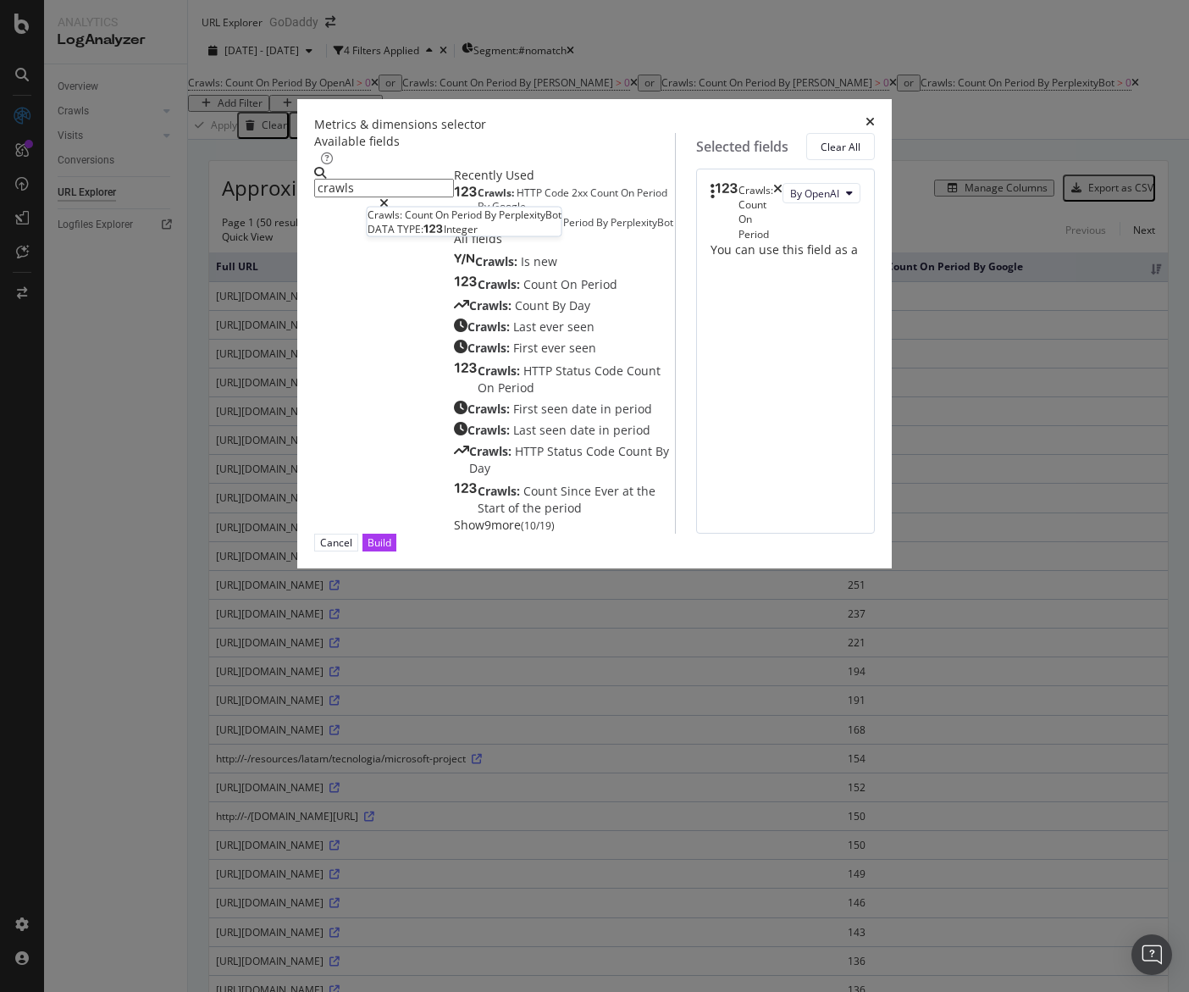
type input "crawls"
click at [485, 229] on div "Crawls: Count On Period By PerplexityBot" at bounding box center [563, 223] width 219 height 14
click at [791, 258] on span "By Google" at bounding box center [815, 251] width 48 height 14
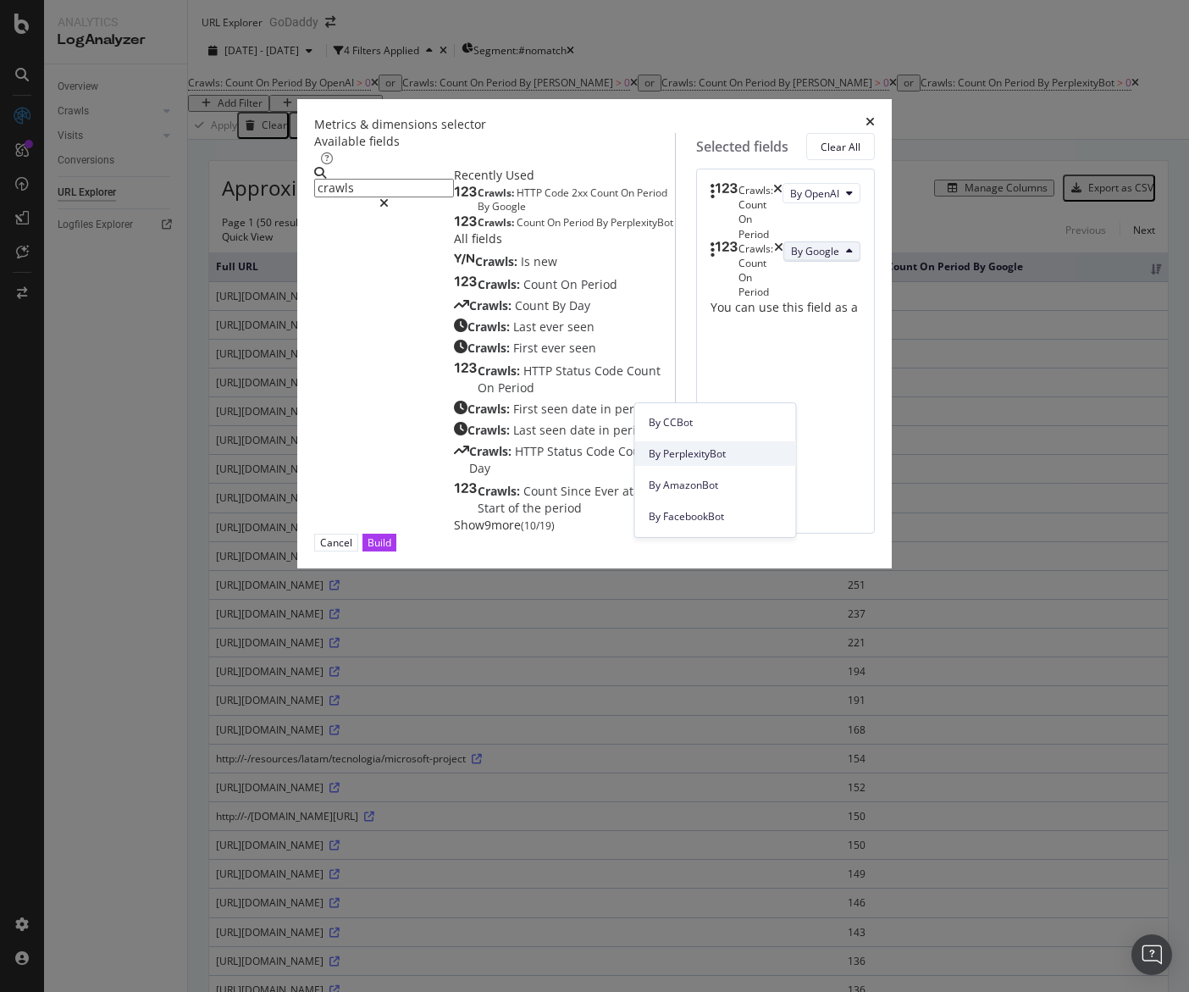
click at [732, 453] on span "By PerplexityBot" at bounding box center [716, 453] width 134 height 15
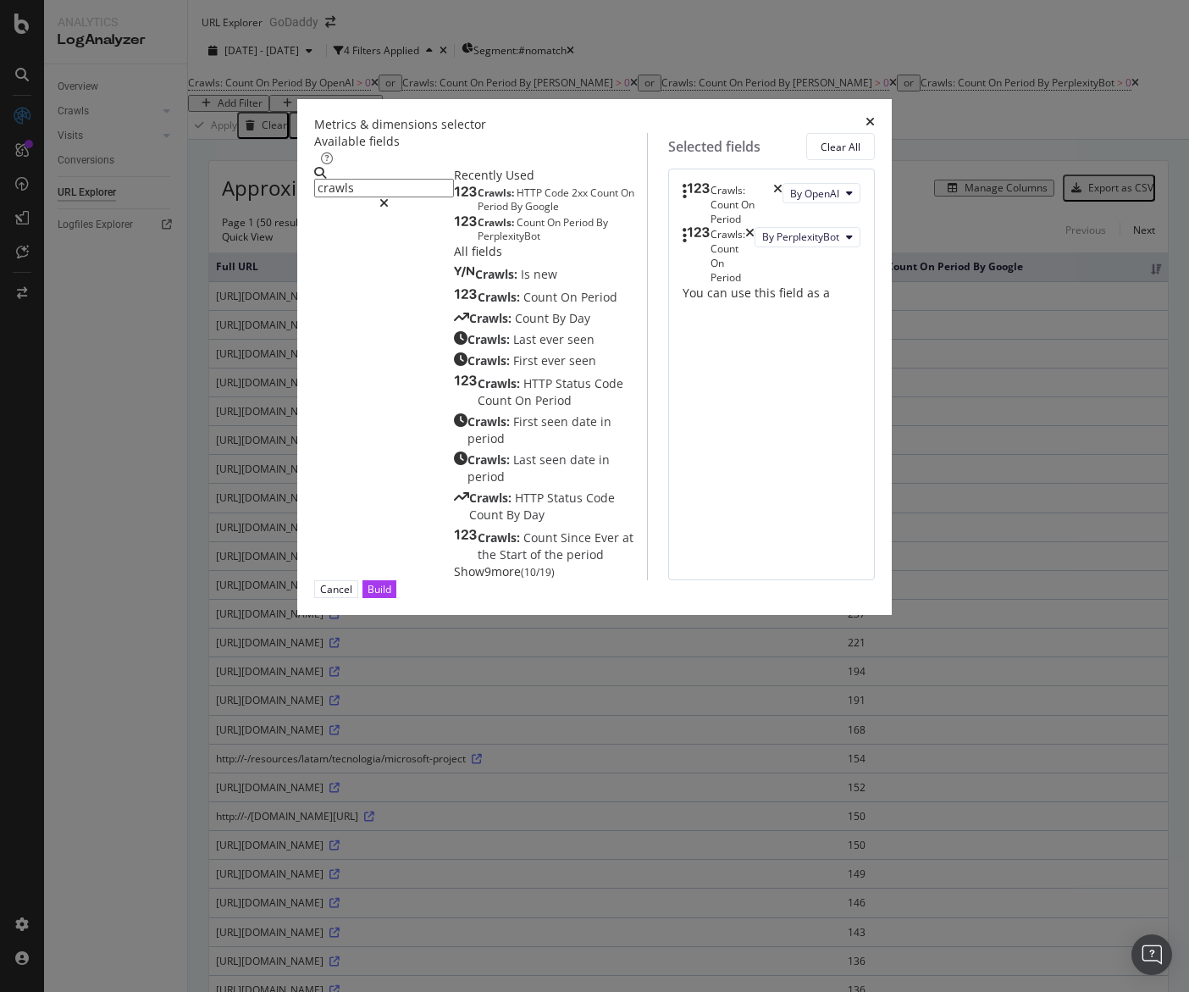
click at [506, 243] on div "Crawls: Count On Period By PerplexityBot" at bounding box center [550, 229] width 193 height 27
click at [791, 302] on span "By Google" at bounding box center [815, 295] width 48 height 14
drag, startPoint x: 729, startPoint y: 491, endPoint x: 738, endPoint y: 511, distance: 22.4
click at [729, 492] on span "By Other AI Bots" at bounding box center [716, 489] width 134 height 15
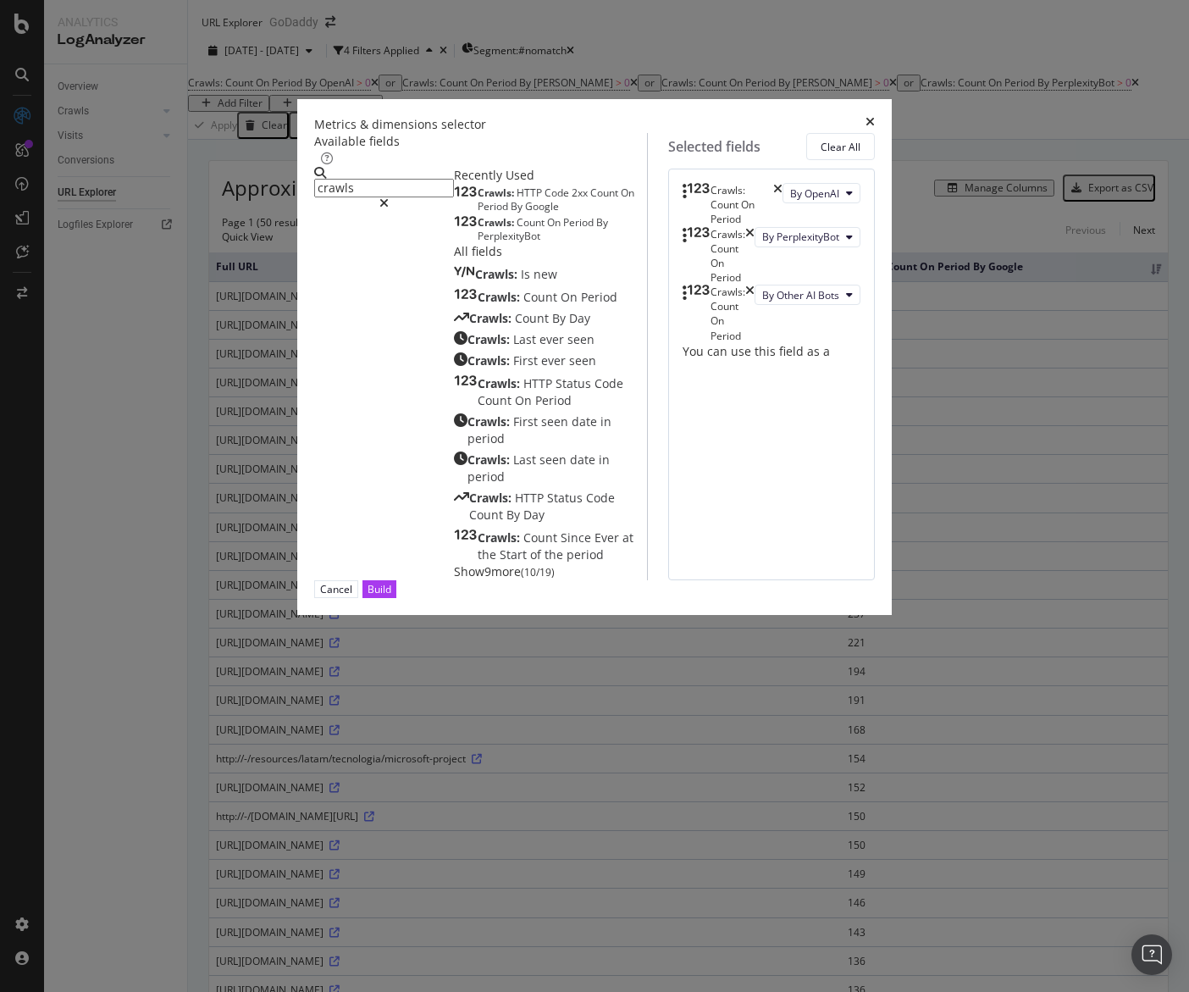
drag, startPoint x: 928, startPoint y: 368, endPoint x: 928, endPoint y: 382, distance: 13.5
click at [754, 285] on icon "times" at bounding box center [749, 256] width 9 height 58
click at [396, 598] on button "Build" at bounding box center [379, 589] width 34 height 18
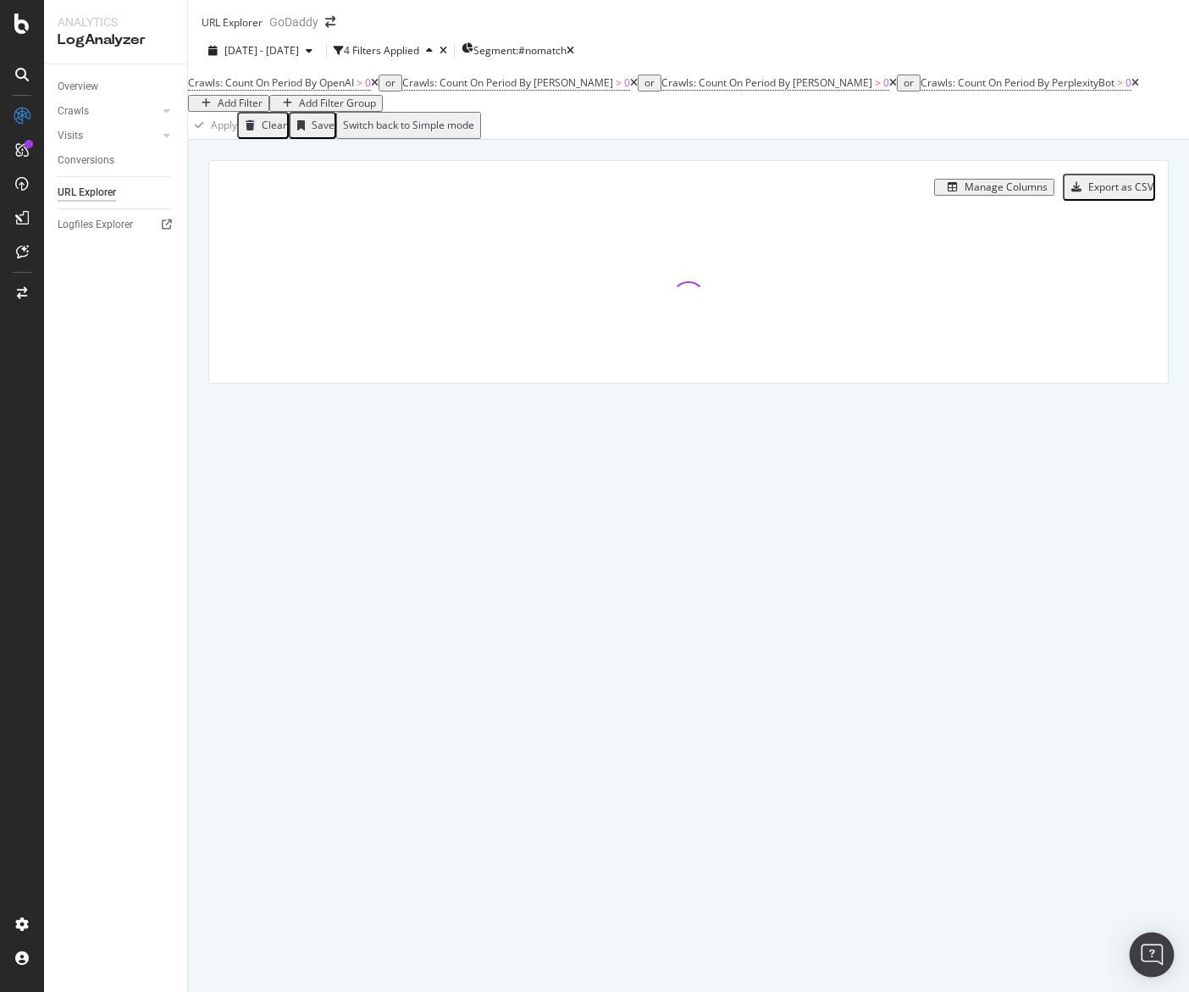
click at [1152, 961] on img "Open Intercom Messenger" at bounding box center [1152, 954] width 22 height 22
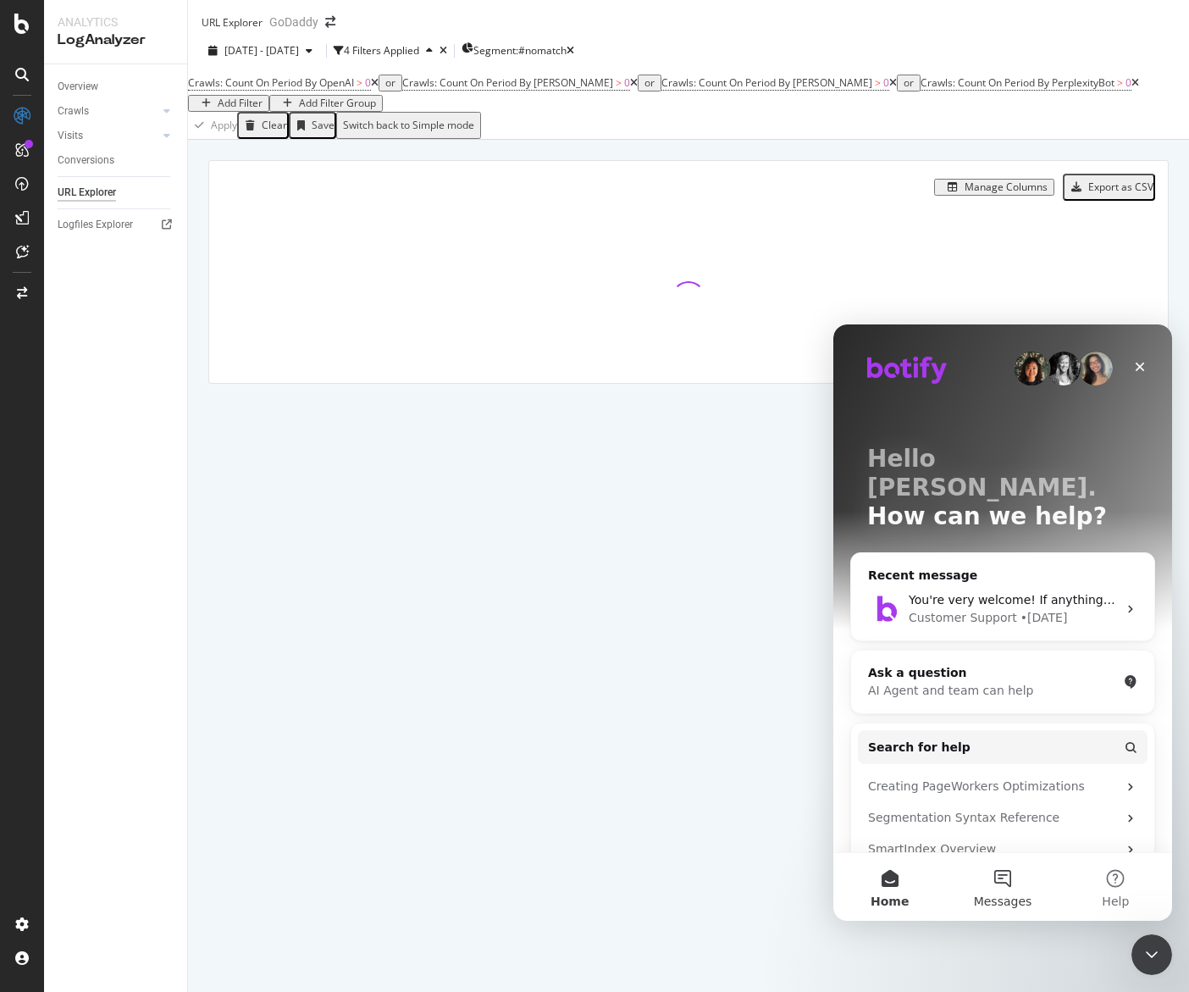
click at [1020, 878] on button "Messages" at bounding box center [1002, 887] width 113 height 68
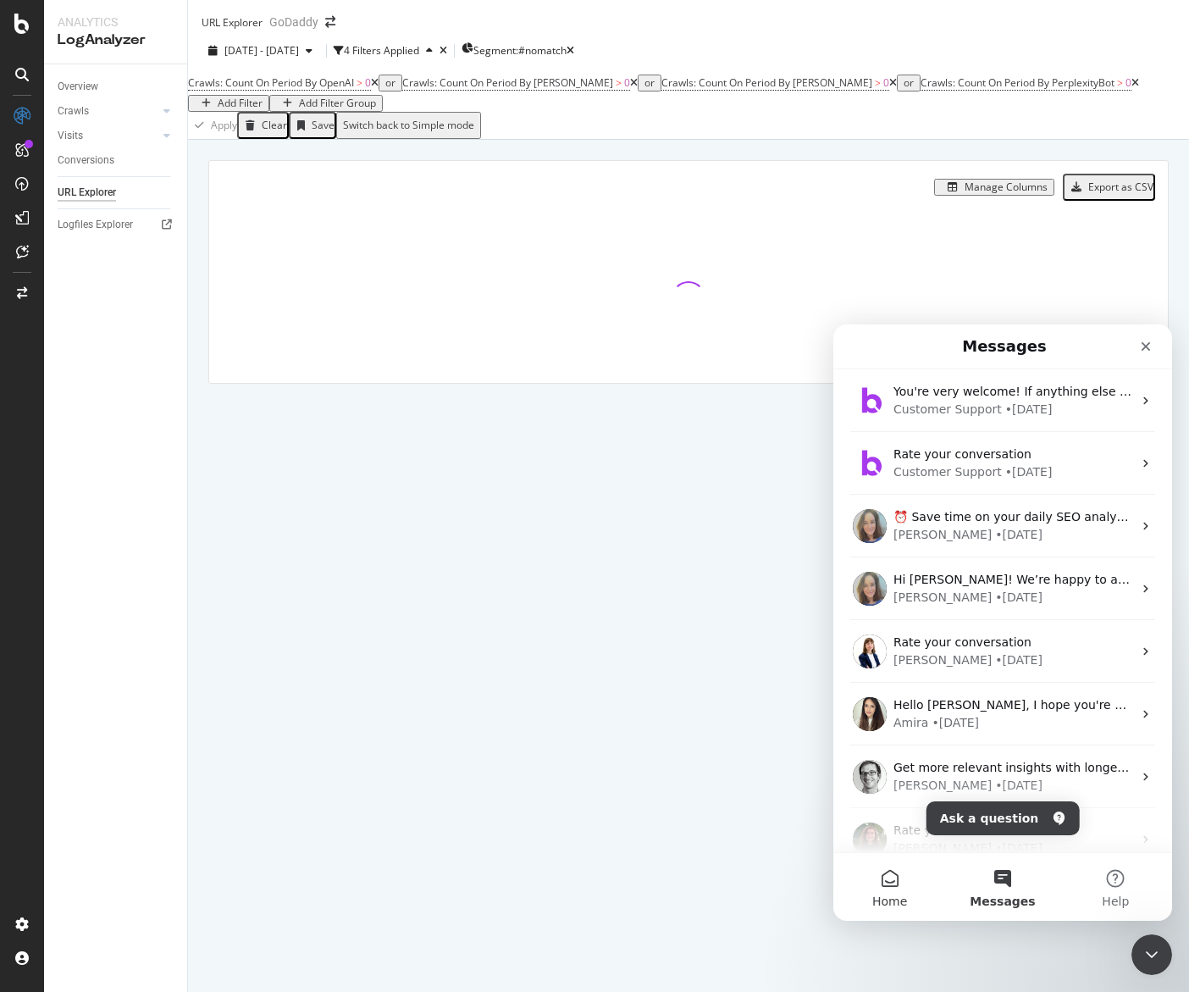
click at [884, 883] on button "Home" at bounding box center [889, 887] width 113 height 68
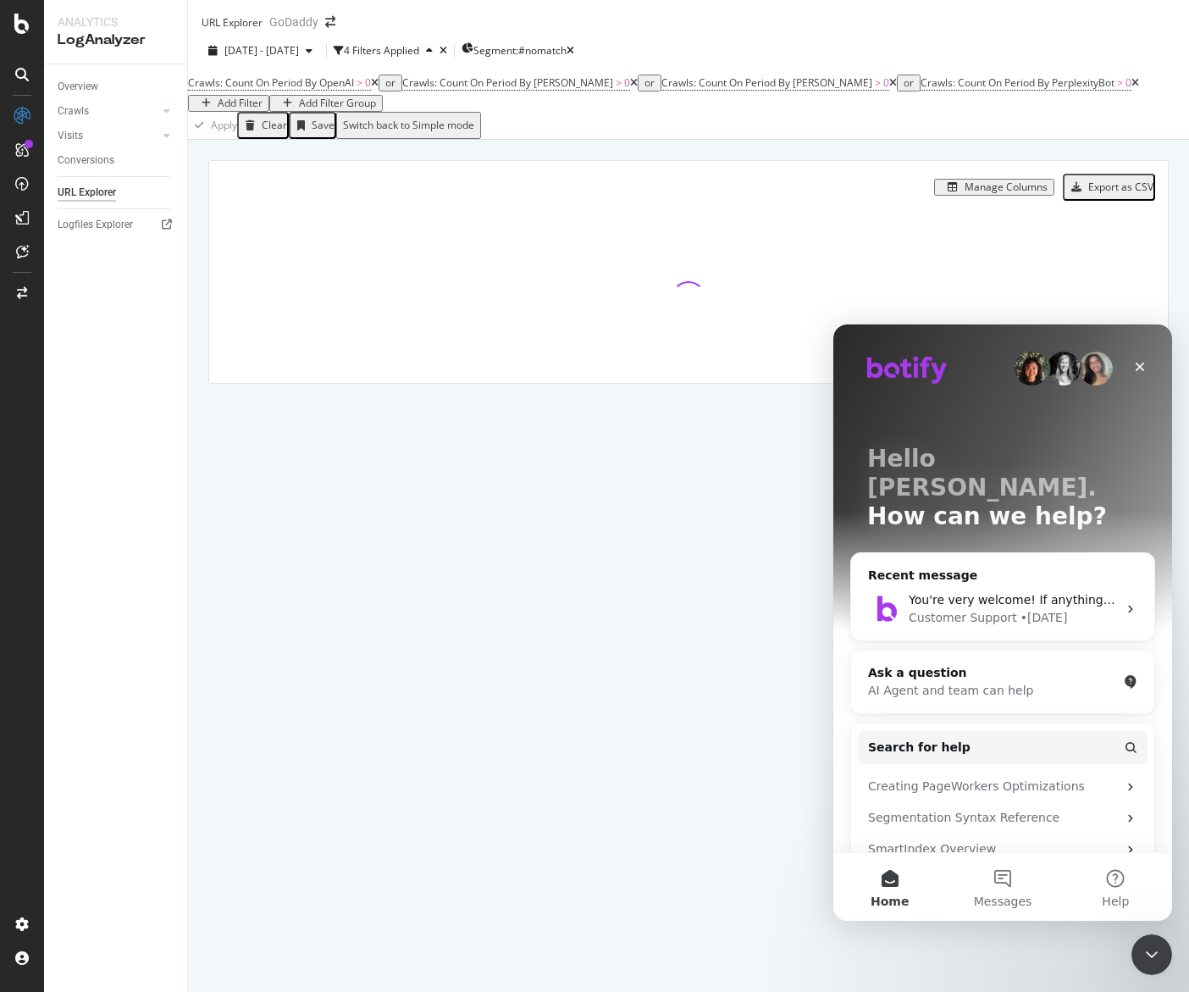
click at [1041, 502] on p "How can we help?" at bounding box center [1002, 516] width 271 height 29
click at [1035, 552] on div "Recent message You're very welcome! If anything else comes up, just let me know…" at bounding box center [1002, 596] width 305 height 89
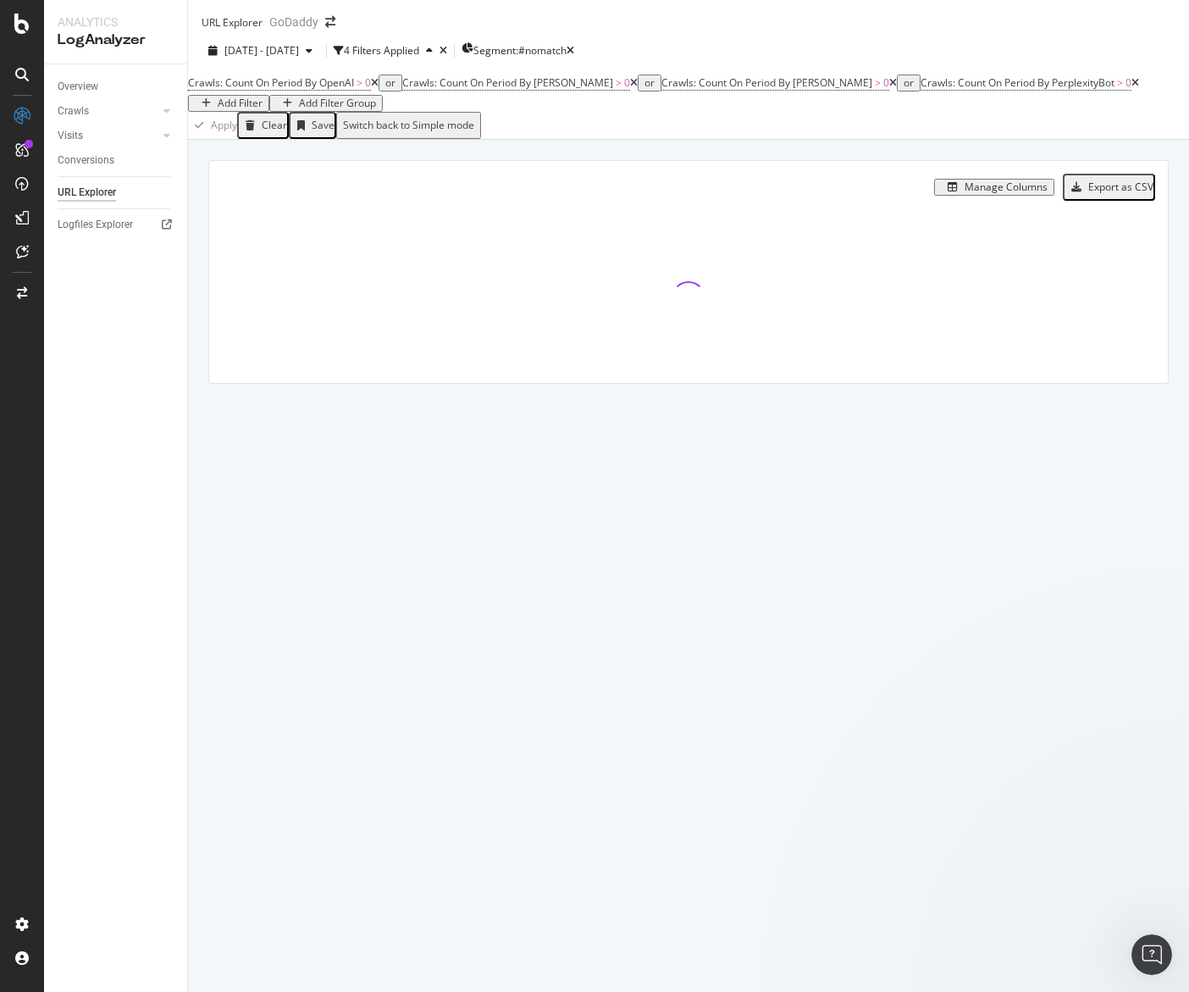
scroll to position [385, 0]
click at [1130, 941] on div "URL Explorer GoDaddy 2025 Jun. 7th - Sep. 6th 4 Filters Applied Segment: #nomat…" at bounding box center [688, 496] width 1001 height 992
click at [1130, 956] on div "Open Intercom Messenger" at bounding box center [1149, 952] width 56 height 56
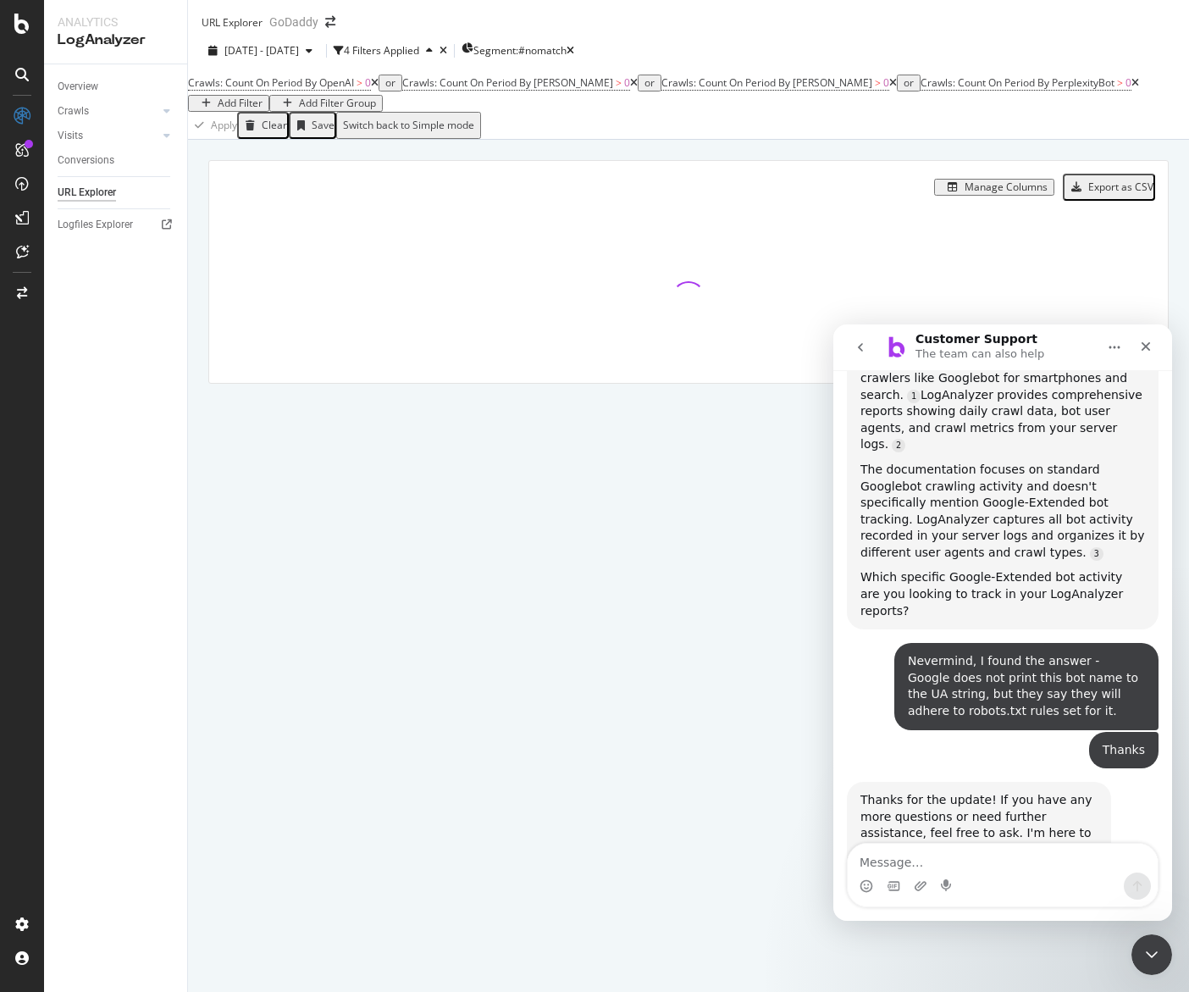
scroll to position [379, 0]
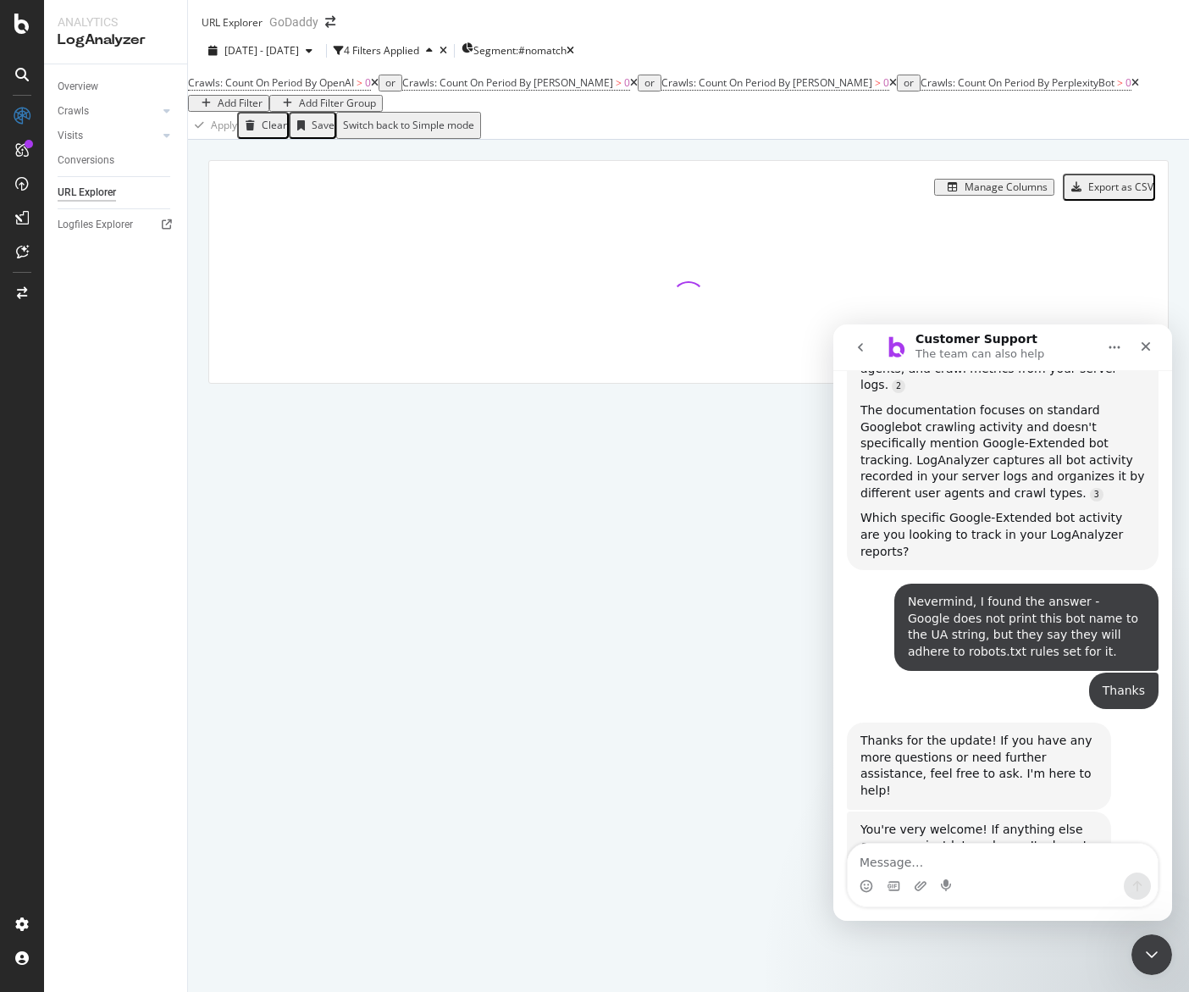
click at [844, 340] on button "go back" at bounding box center [860, 347] width 32 height 32
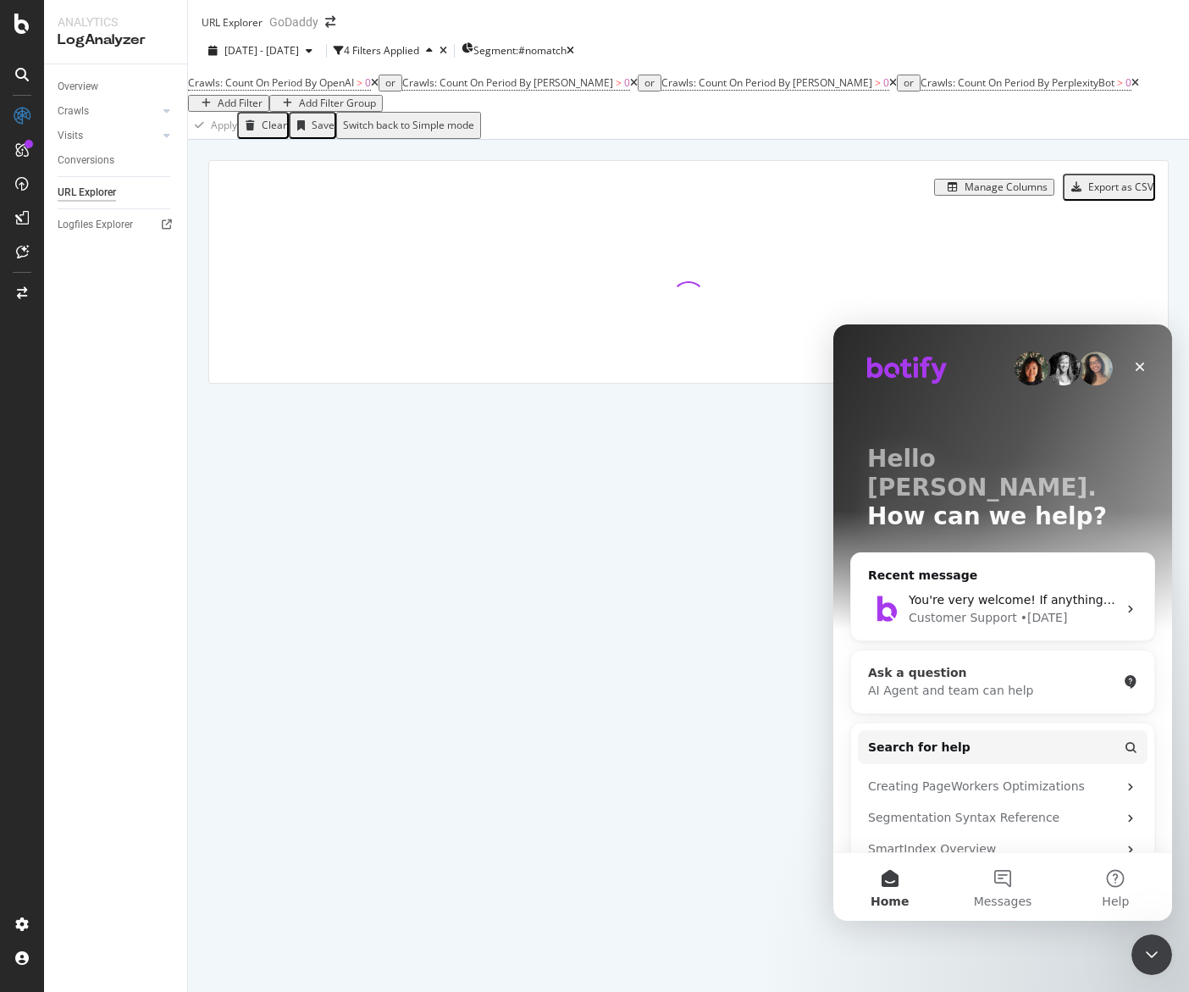
click at [959, 664] on div "Ask a question" at bounding box center [992, 673] width 249 height 18
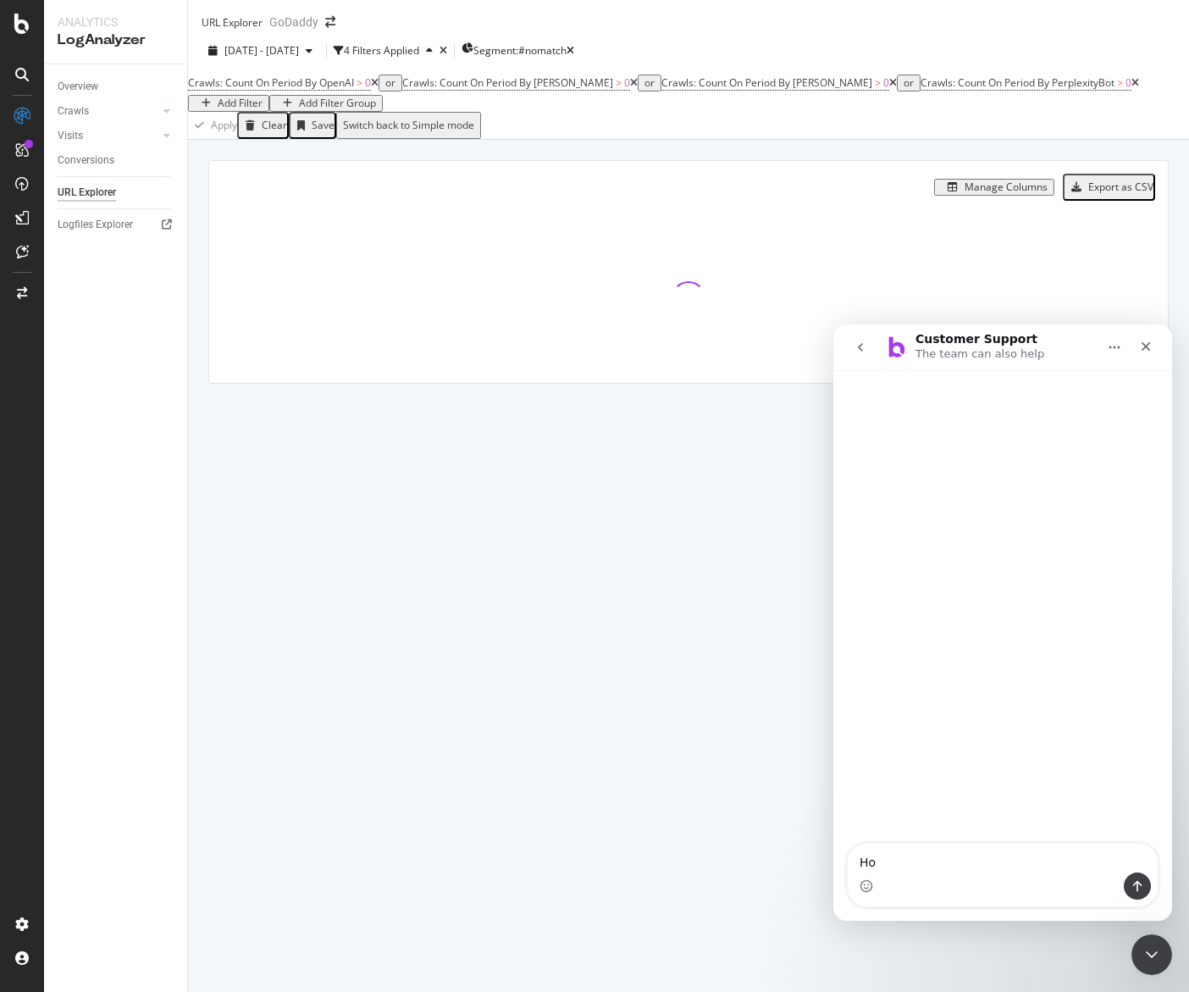
type textarea "H"
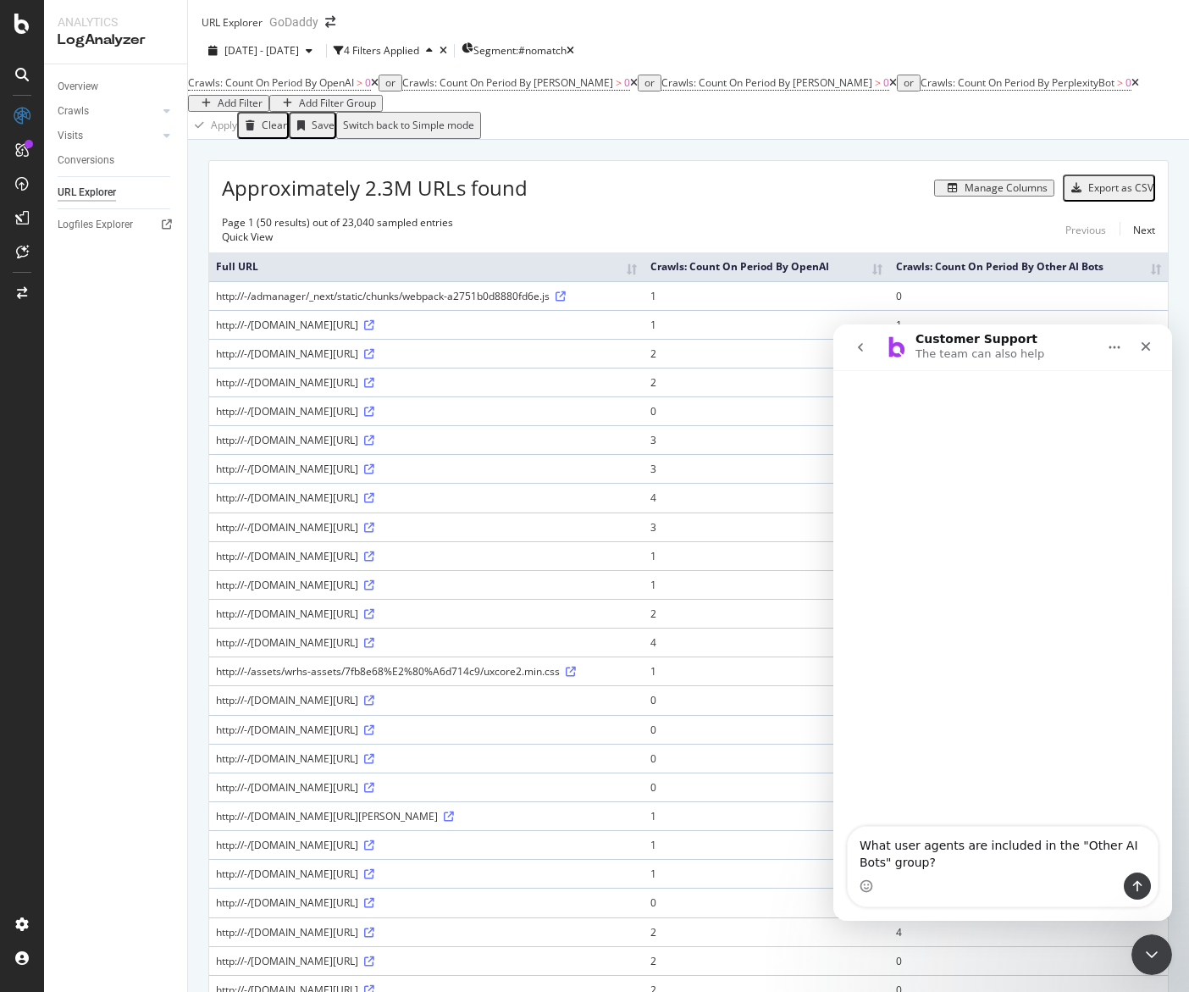
type textarea "What user agents are included in the "Other AI Bots" group?"
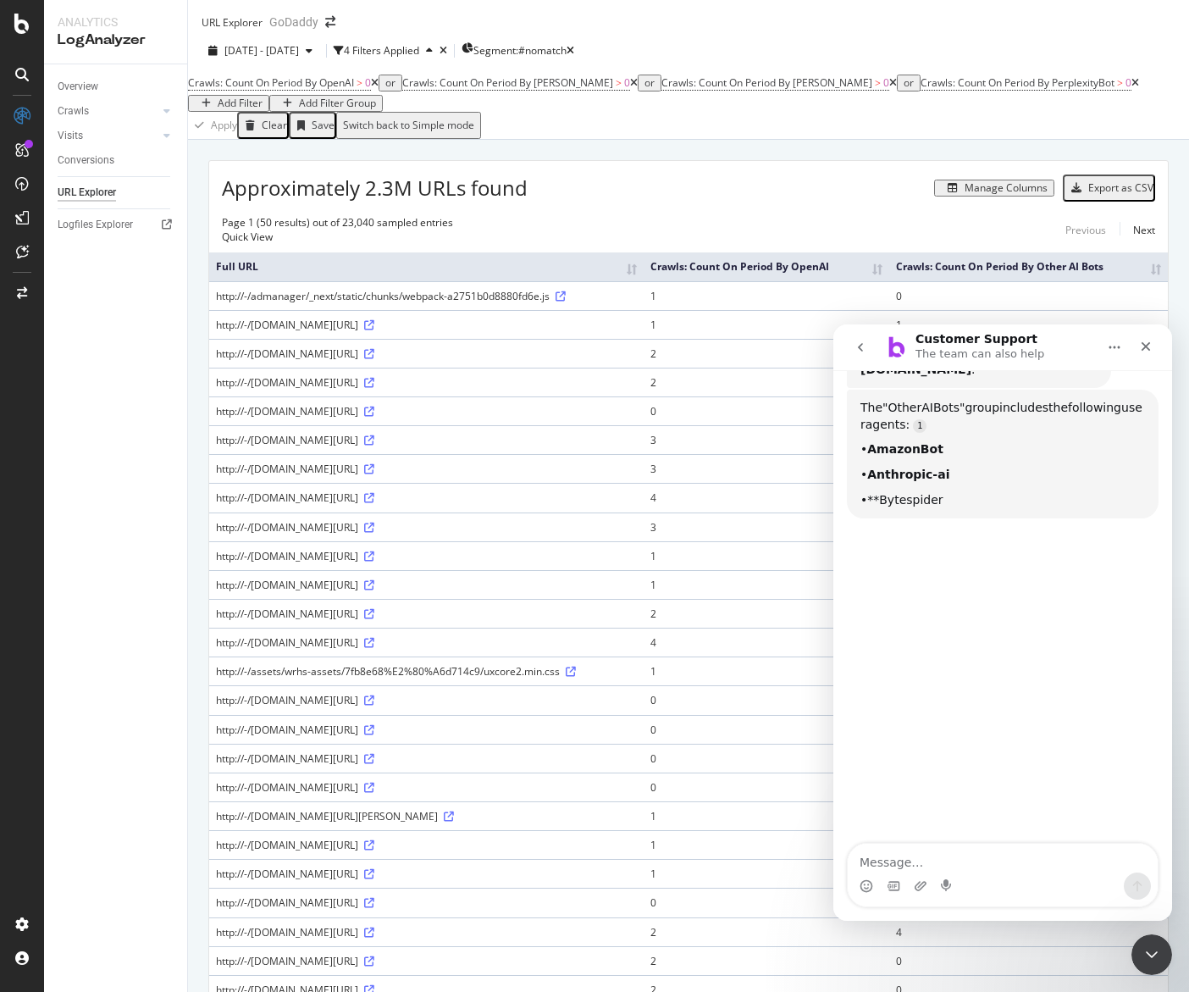
scroll to position [239, 0]
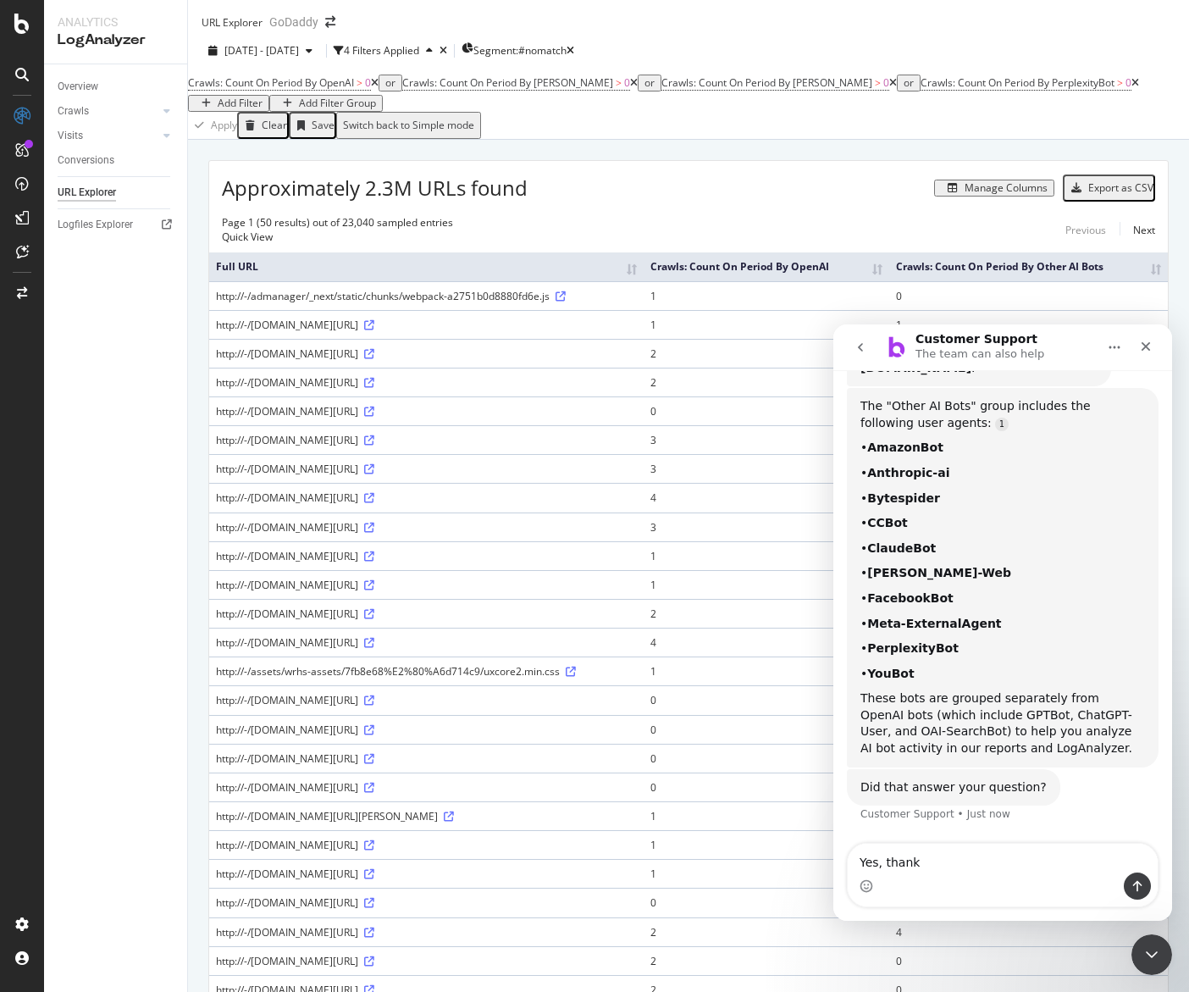
type textarea "Yes, thanks"
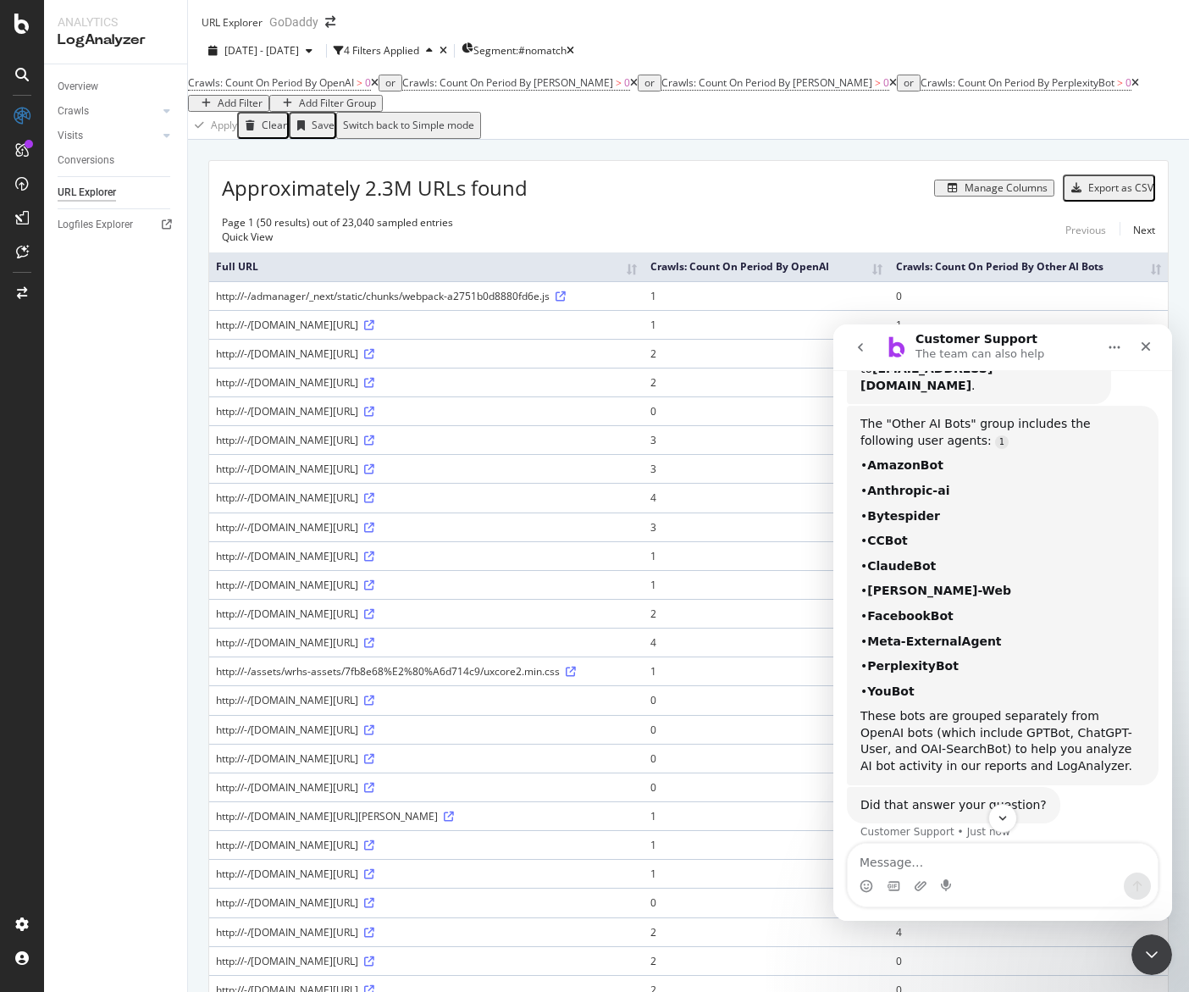
scroll to position [223, 0]
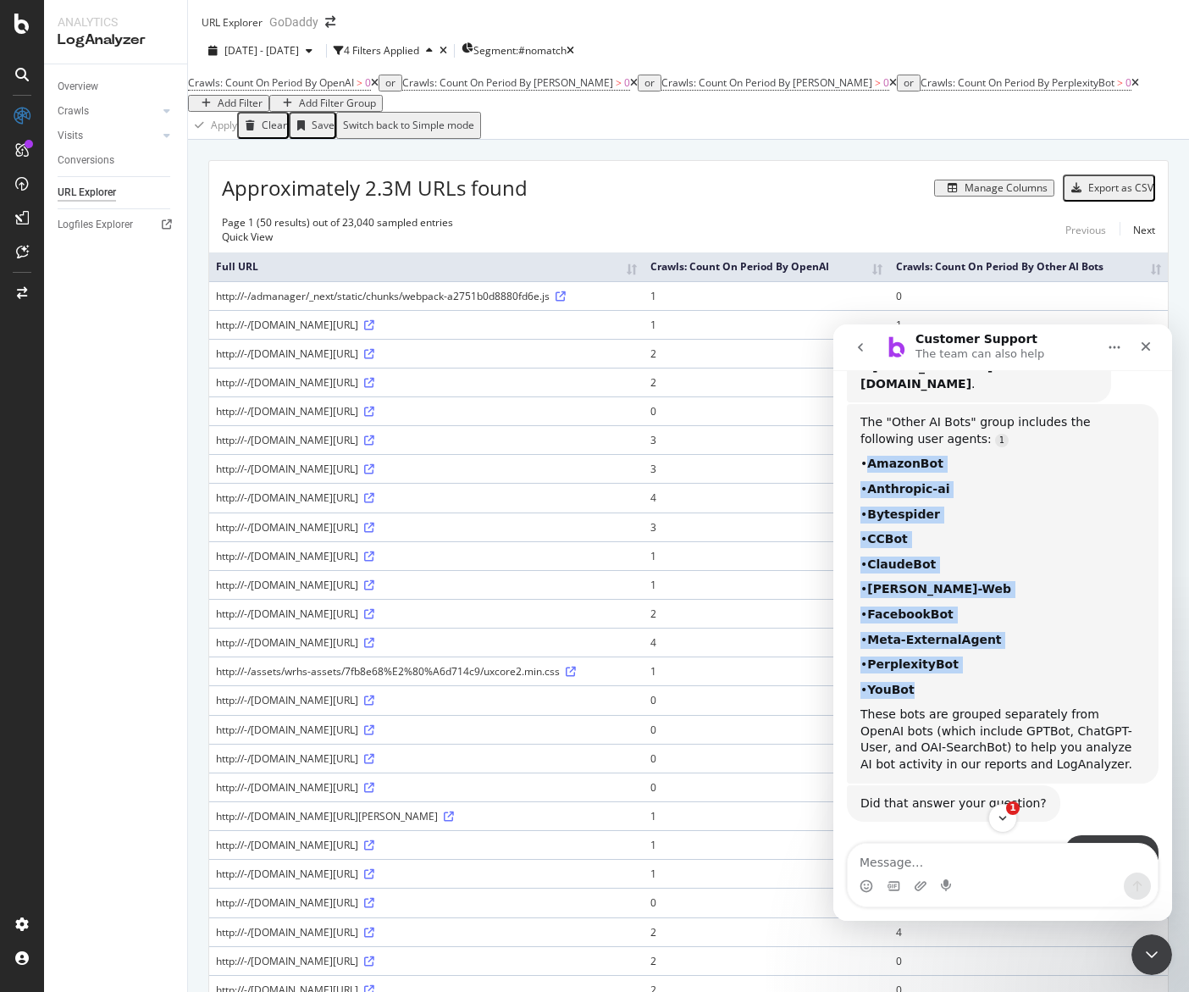
copy div "AmazonBot • Anthropic-ai • Bytespider • CCBot • ClaudeBot • Claude-Web • Facebo…"
drag, startPoint x: 939, startPoint y: 668, endPoint x: 865, endPoint y: 450, distance: 230.6
click at [865, 450] on div "The "Other AI Bots" group includes the following user agents: • AmazonBot • Ant…" at bounding box center [1002, 593] width 285 height 359
click at [861, 456] on div "• AmazonBot" at bounding box center [1002, 464] width 285 height 17
copy div "• AmazonBot • Anthropic-ai • Bytespider • CCBot • ClaudeBot • Claude-Web • Face…"
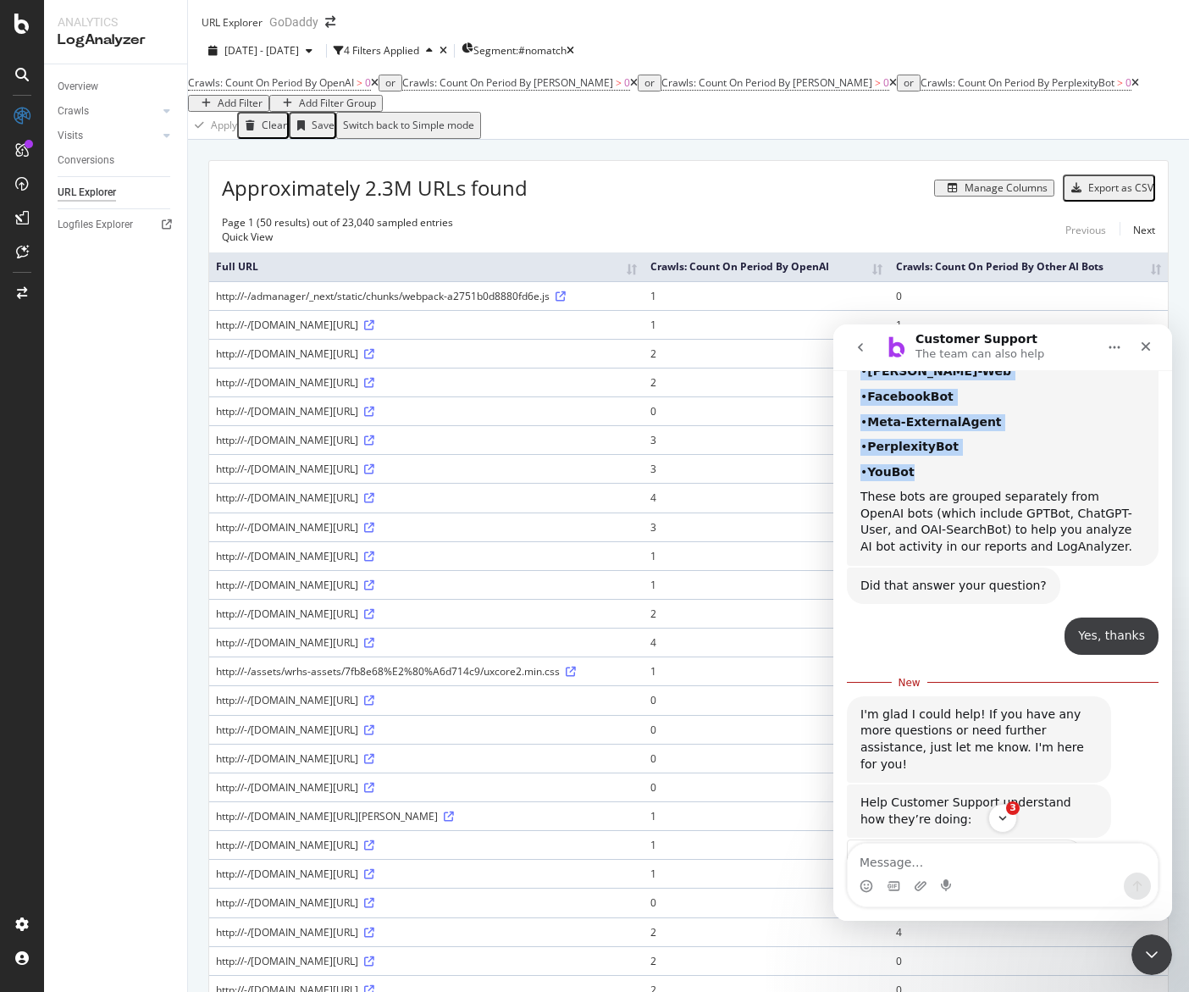
scroll to position [524, 0]
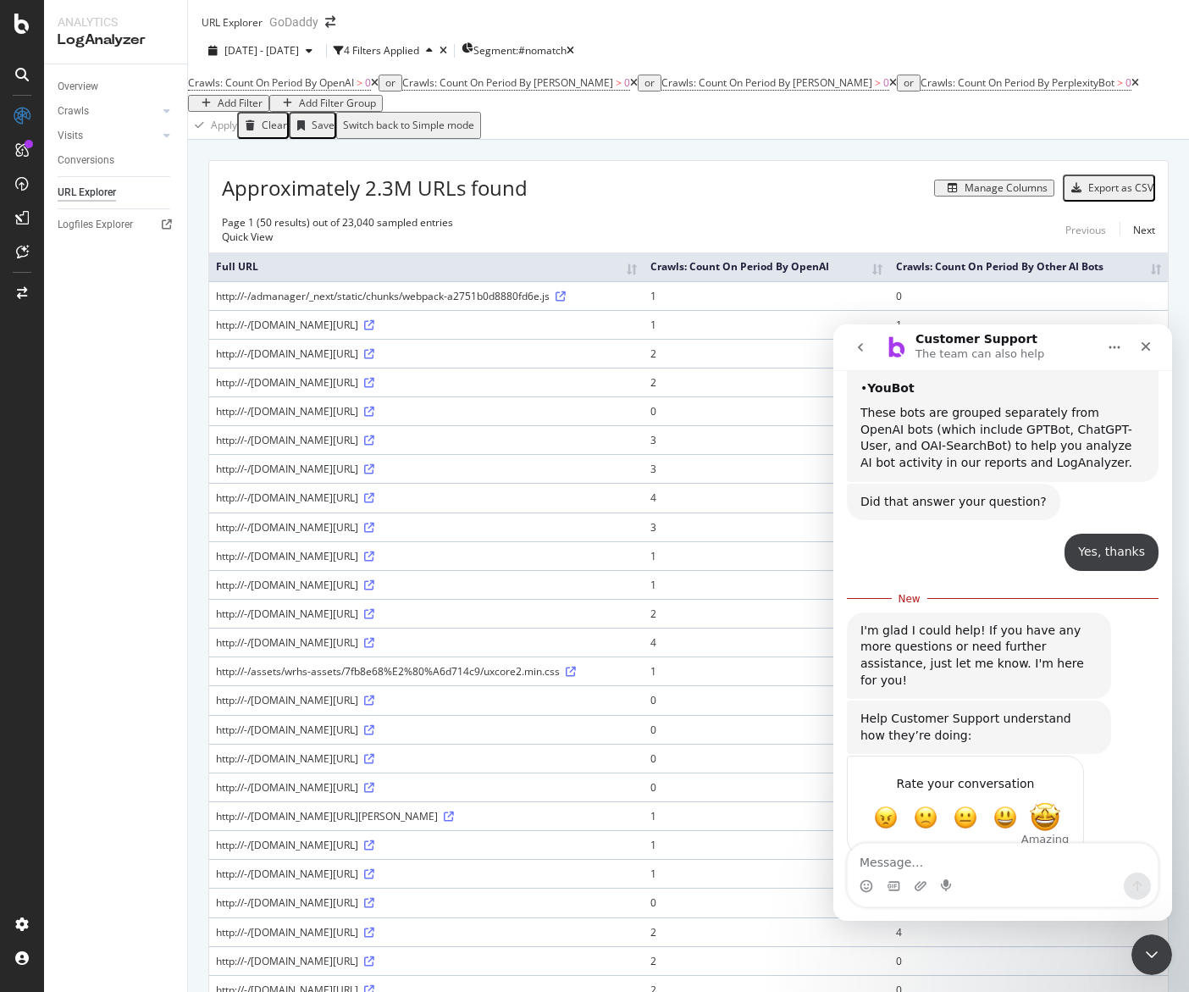
click at [1053, 802] on span "Amazing" at bounding box center [1045, 817] width 30 height 30
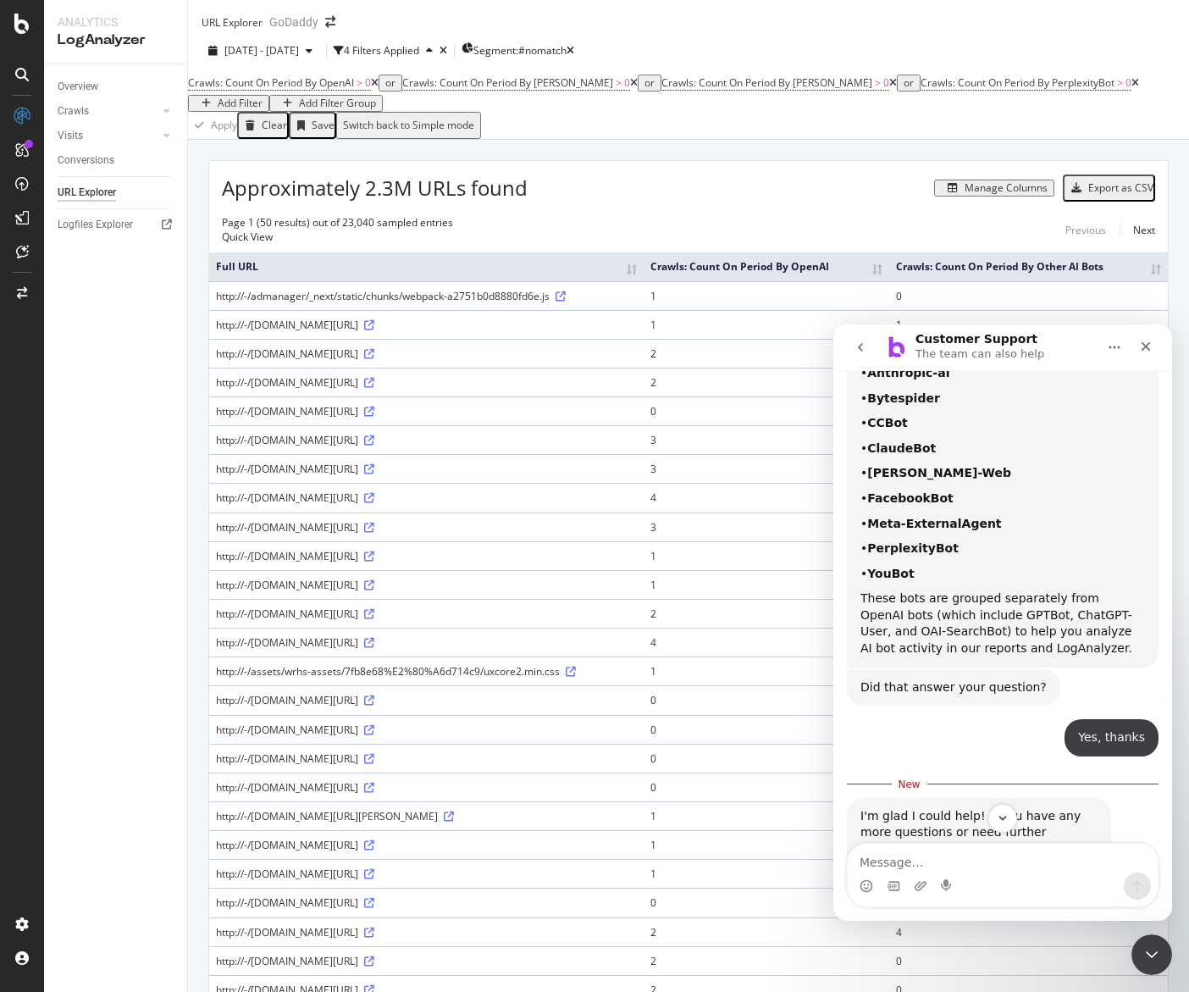
scroll to position [247, 0]
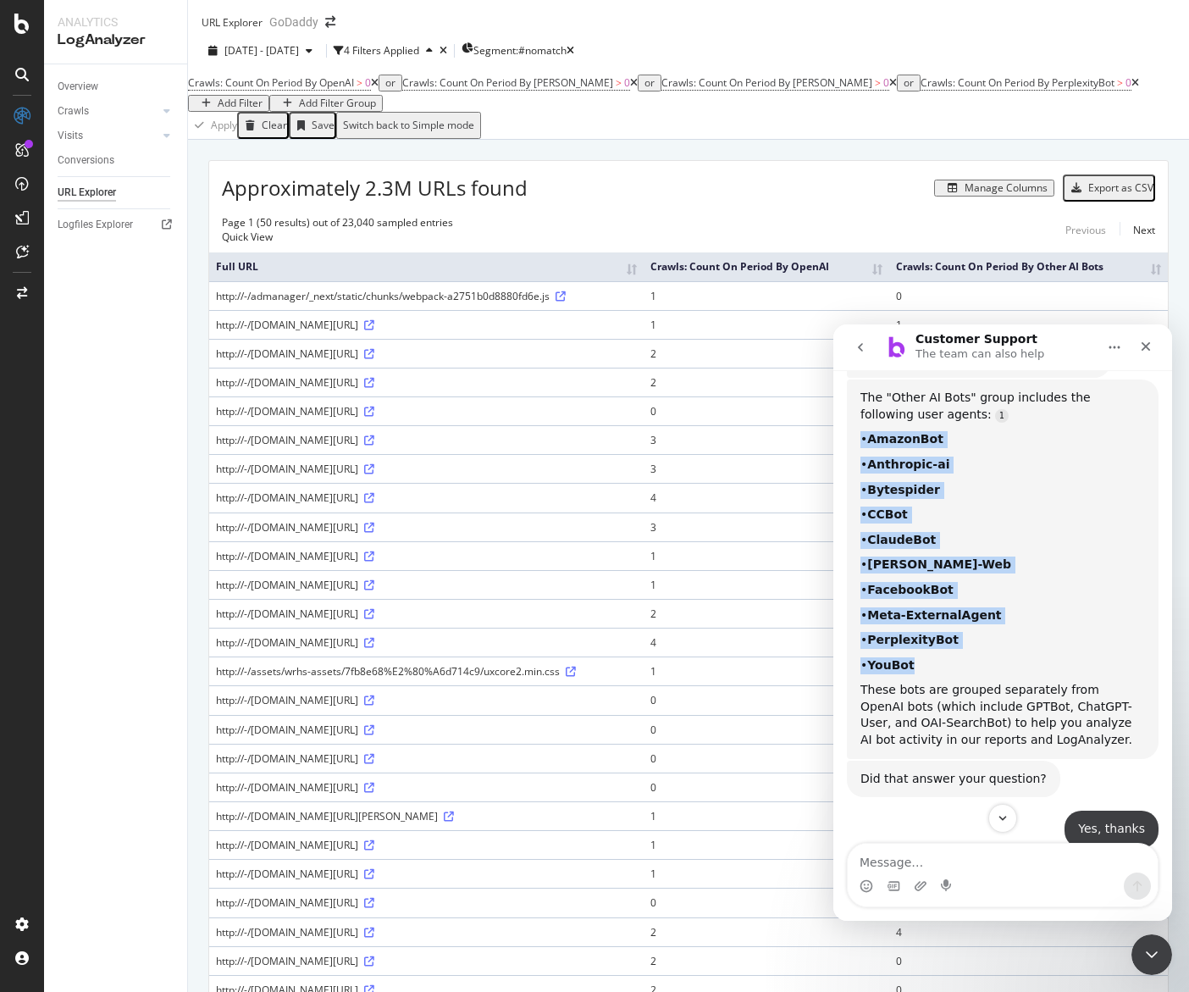
drag, startPoint x: 861, startPoint y: 422, endPoint x: 1007, endPoint y: 646, distance: 267.5
click at [1007, 646] on div "The "Other AI Bots" group includes the following user agents: • AmazonBot • Ant…" at bounding box center [1002, 569] width 285 height 359
copy div "• AmazonBot • Anthropic-ai • Bytespider • CCBot • ClaudeBot • Claude-Web • Face…"
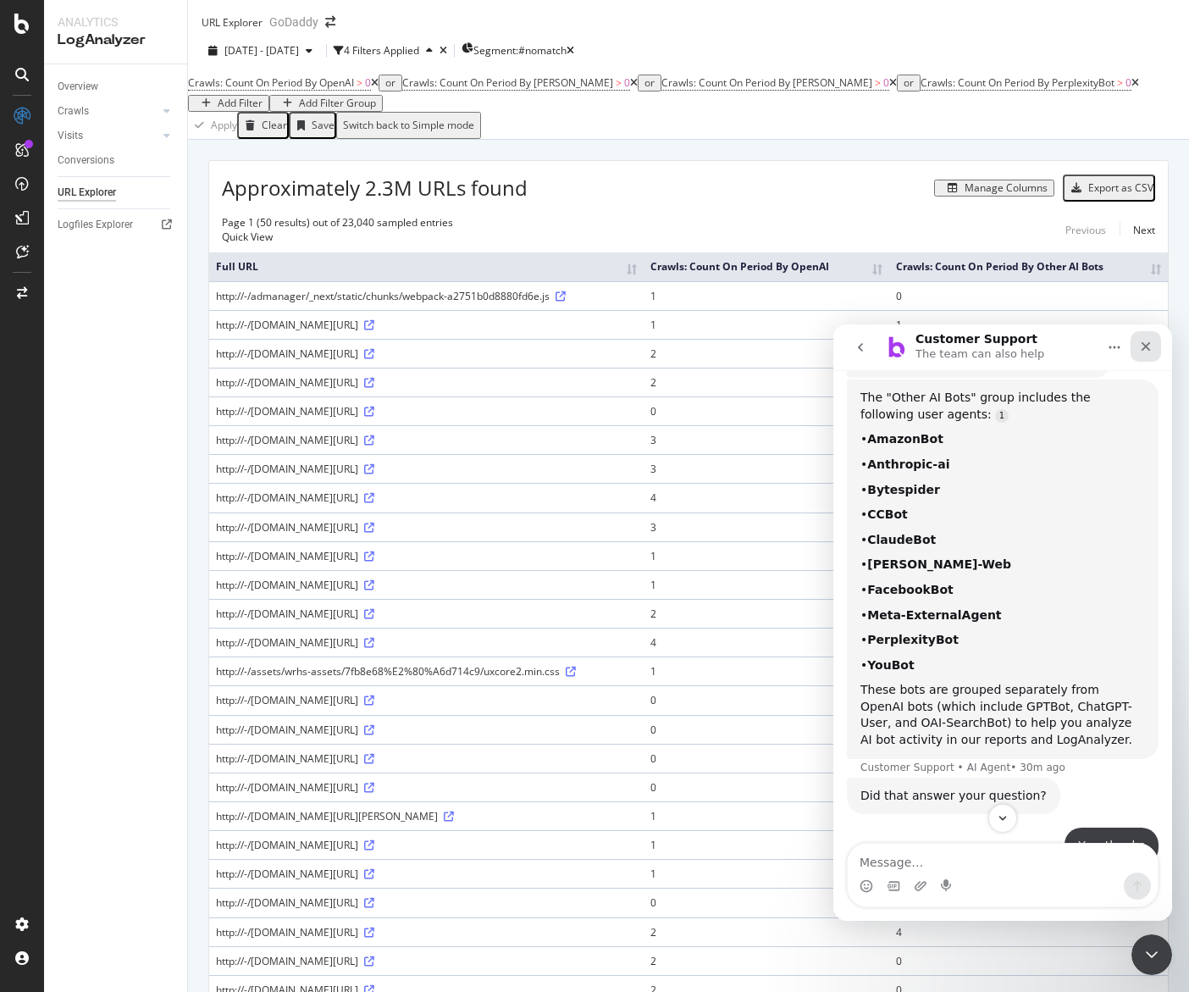
click at [1153, 341] on div "Close" at bounding box center [1145, 346] width 30 height 30
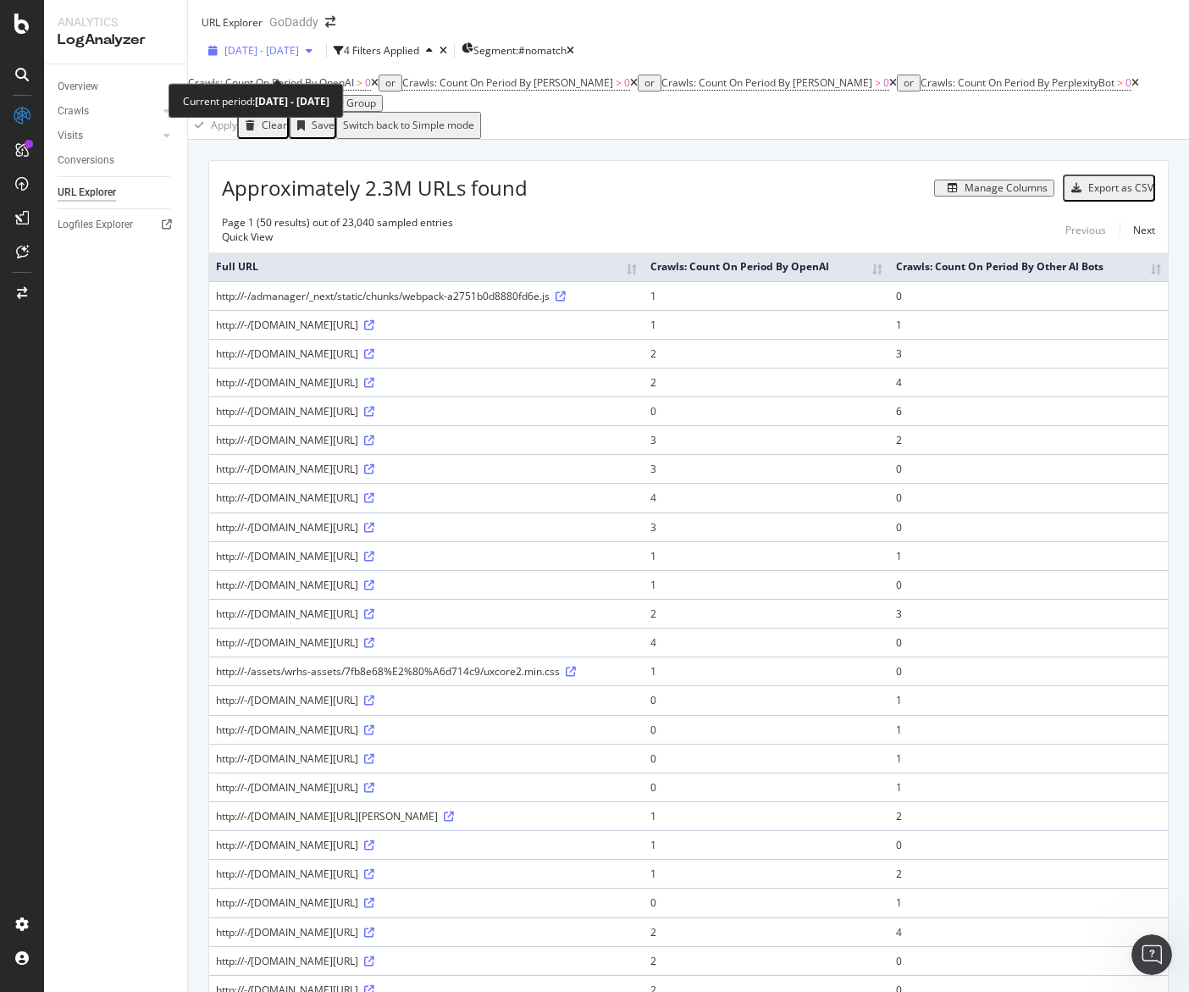
click at [319, 64] on div "2025 Jun. 7th - Sep. 6th" at bounding box center [261, 50] width 118 height 25
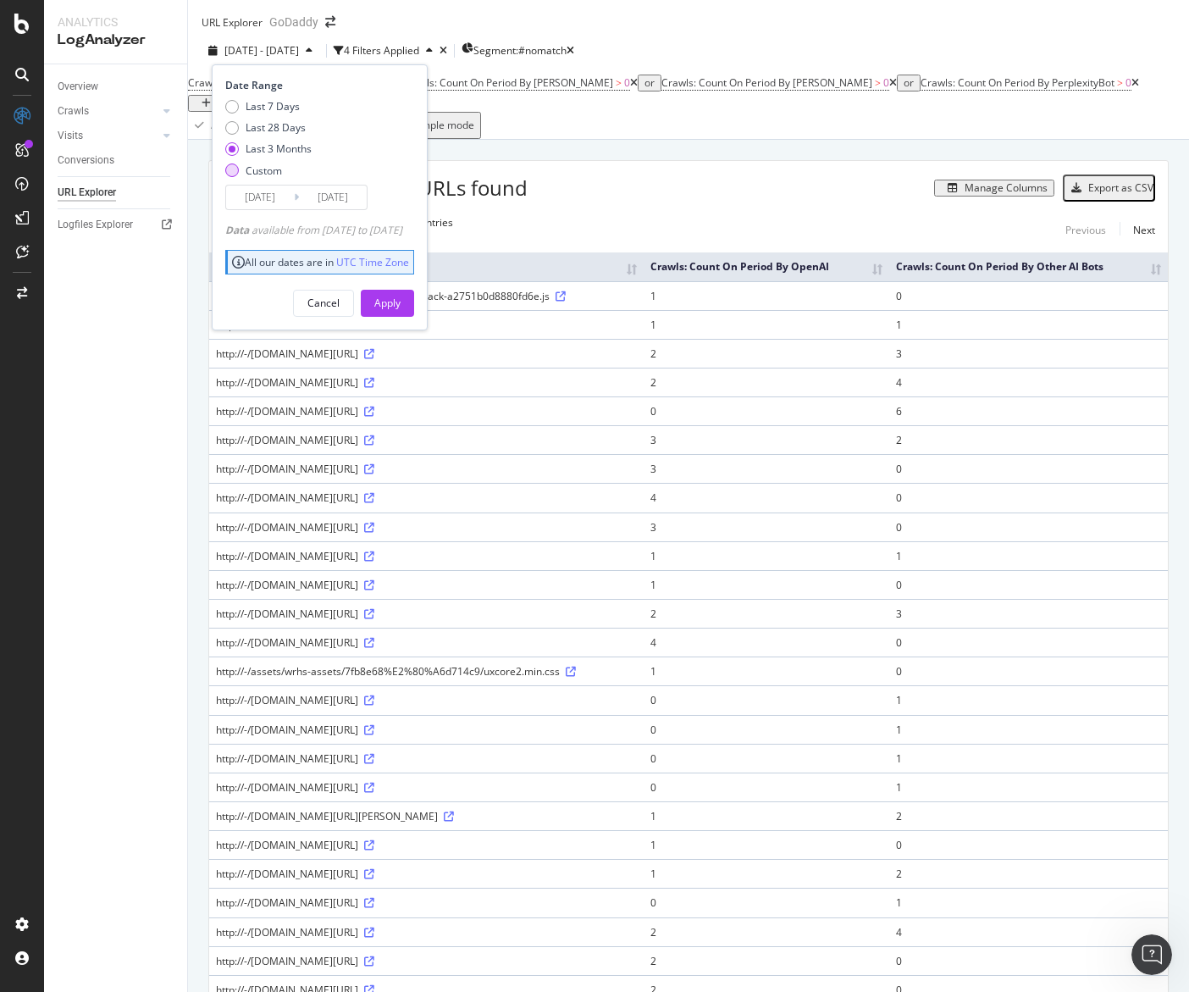
click at [257, 178] on div "Custom" at bounding box center [264, 170] width 36 height 14
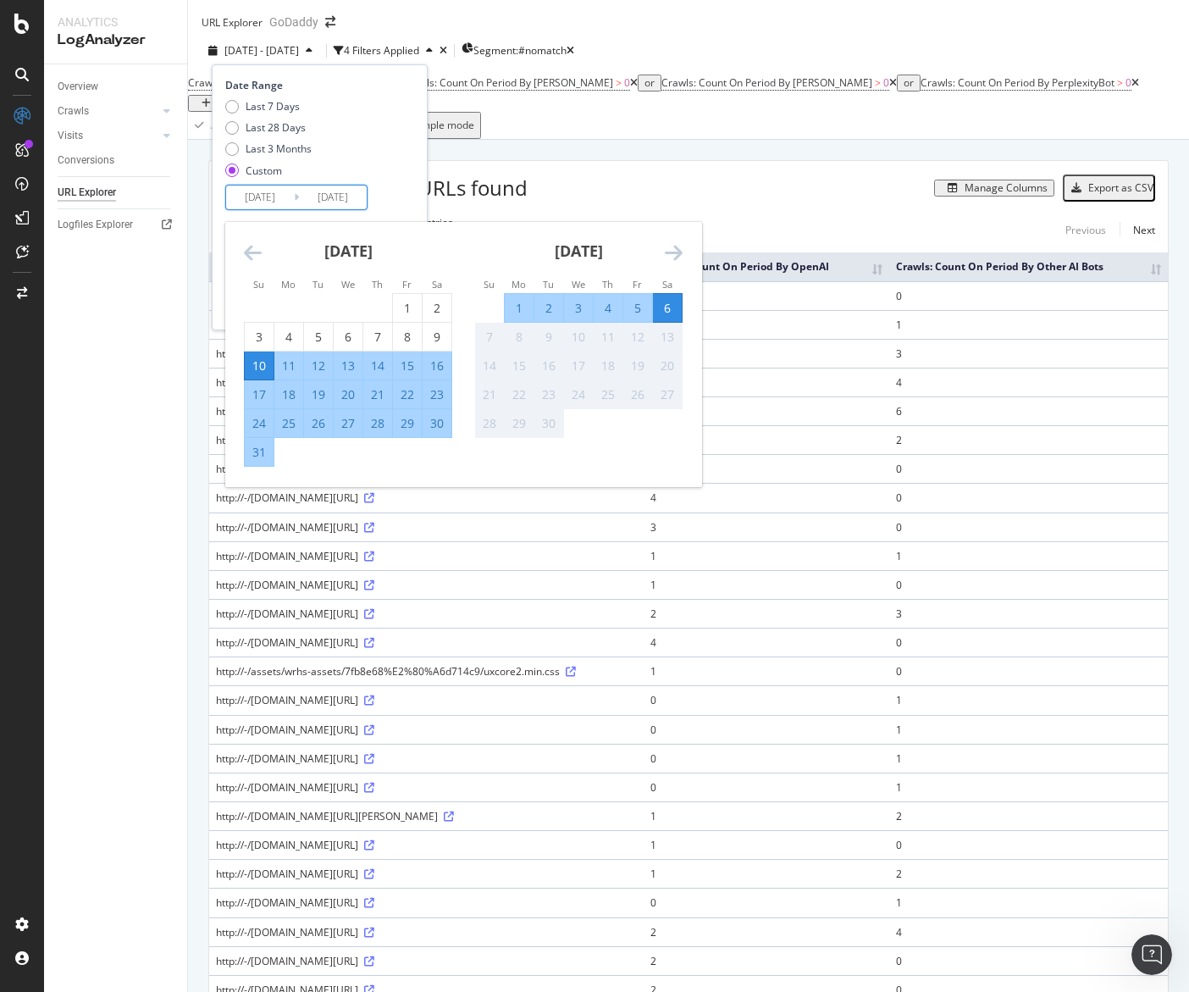
click at [261, 204] on input "2025/08/10" at bounding box center [260, 197] width 68 height 24
click at [252, 263] on icon "Move backward to switch to the previous month." at bounding box center [253, 252] width 18 height 20
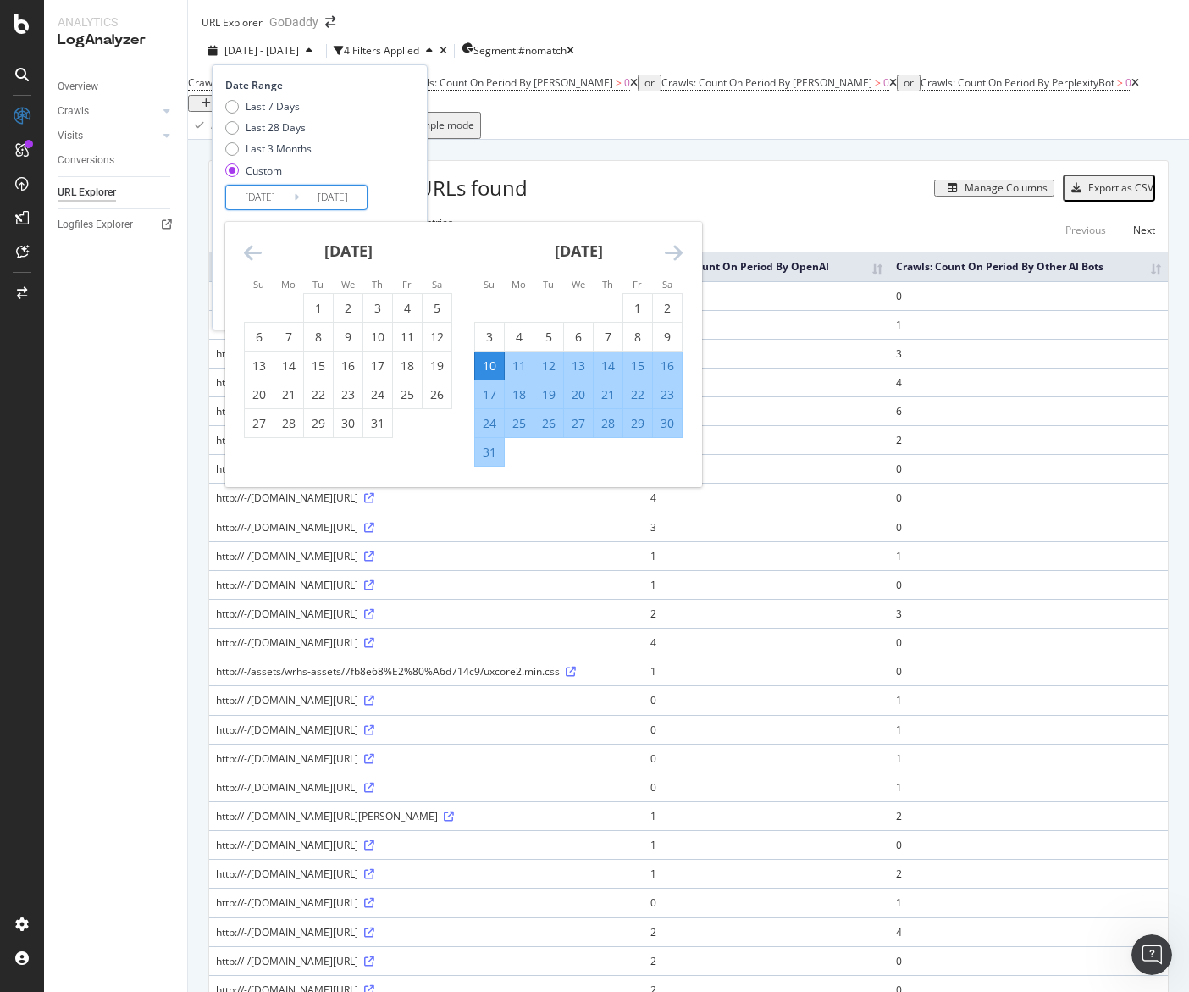
click at [252, 263] on icon "Move backward to switch to the previous month." at bounding box center [253, 252] width 18 height 20
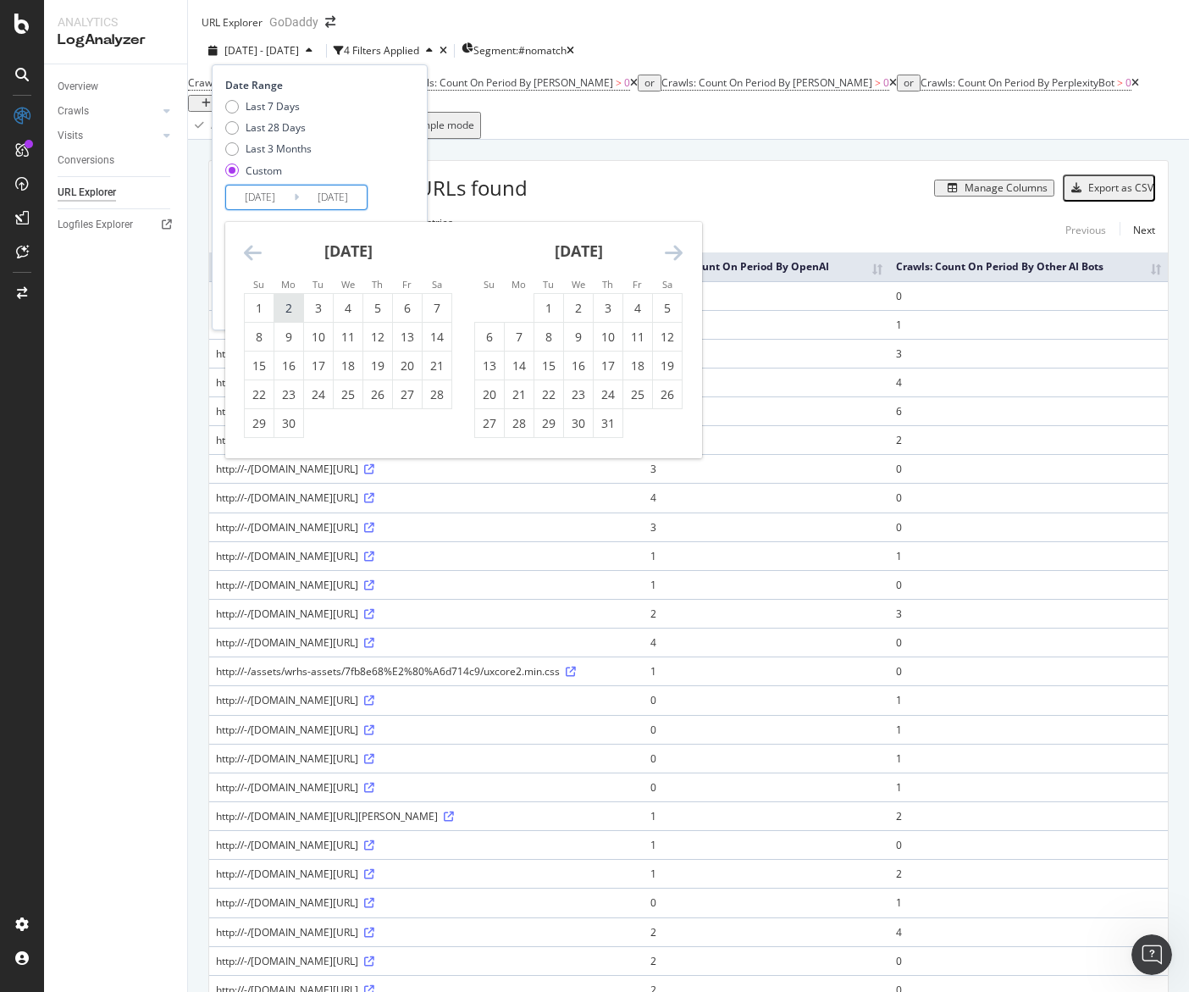
drag, startPoint x: 255, startPoint y: 318, endPoint x: 294, endPoint y: 321, distance: 39.1
click at [255, 317] on div "1" at bounding box center [259, 308] width 29 height 17
type input "2025/06/01"
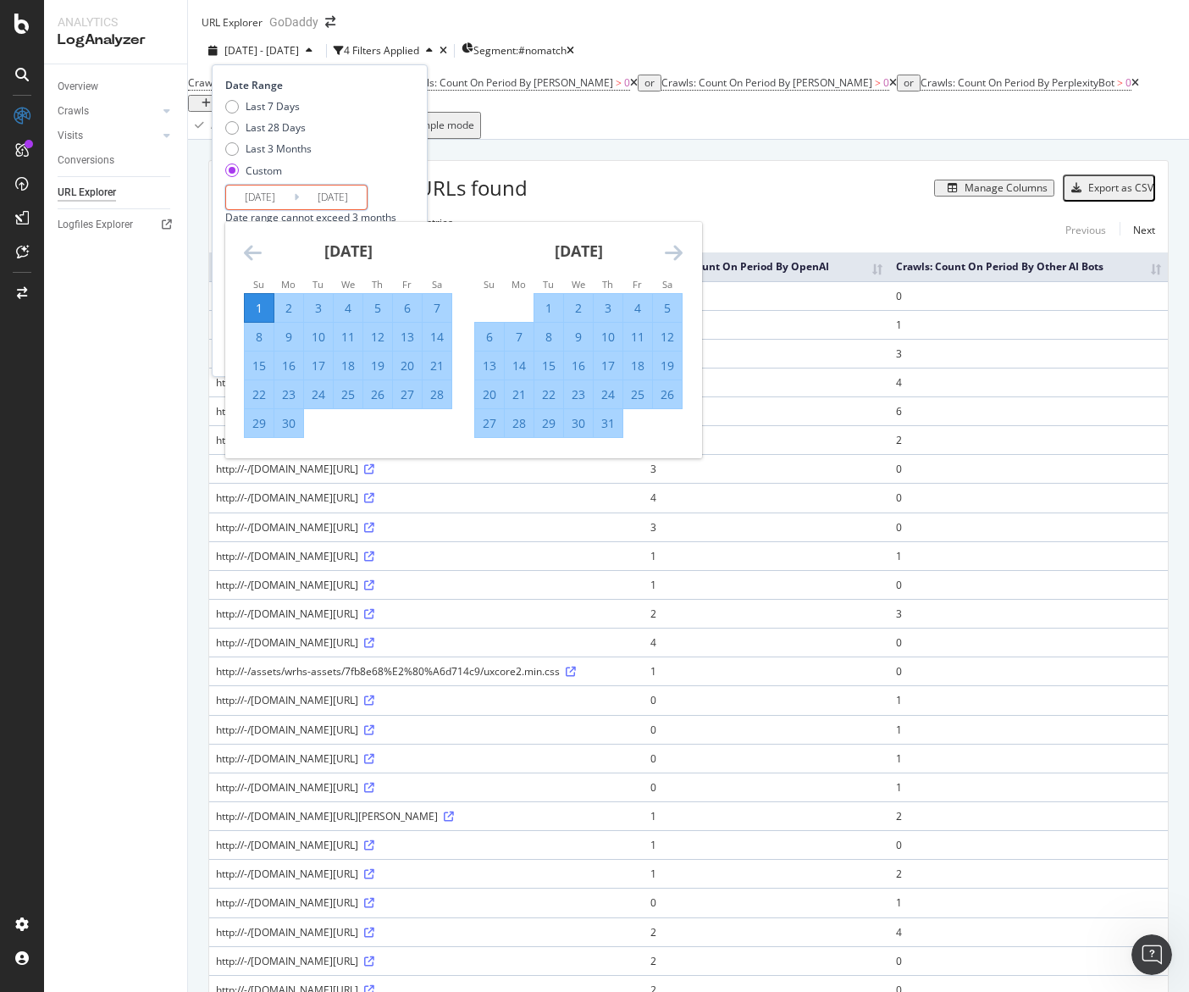
click at [678, 263] on icon "Move forward to switch to the next month." at bounding box center [674, 252] width 18 height 20
click at [494, 461] on div "31" at bounding box center [489, 452] width 29 height 17
type input "2025/08/31"
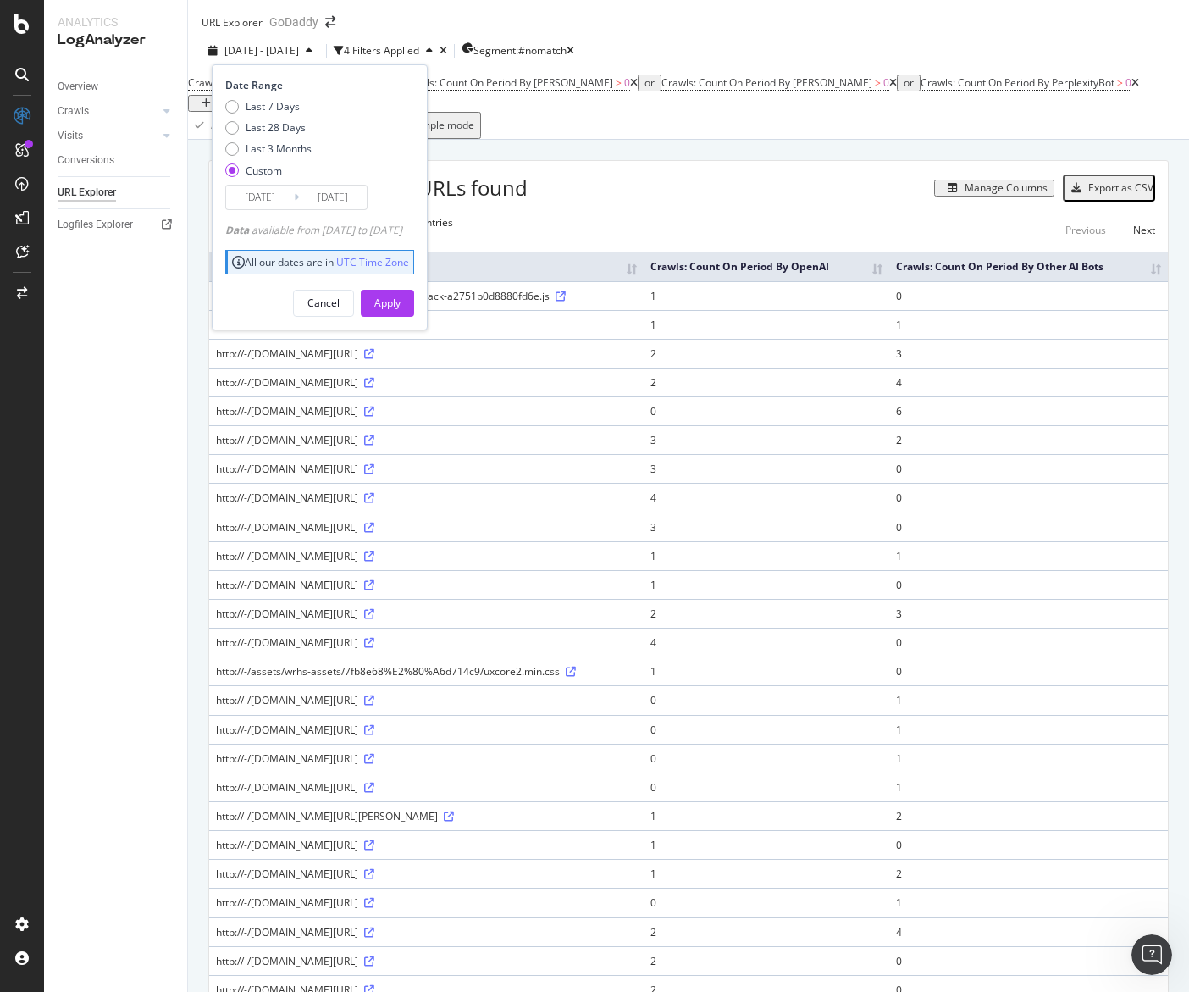
click at [419, 329] on div "Date Range Last 7 Days Last 28 Days Last 3 Months Custom 2025/06/01 Navigate fo…" at bounding box center [320, 197] width 216 height 266
click at [401, 316] on div "Apply" at bounding box center [387, 302] width 26 height 25
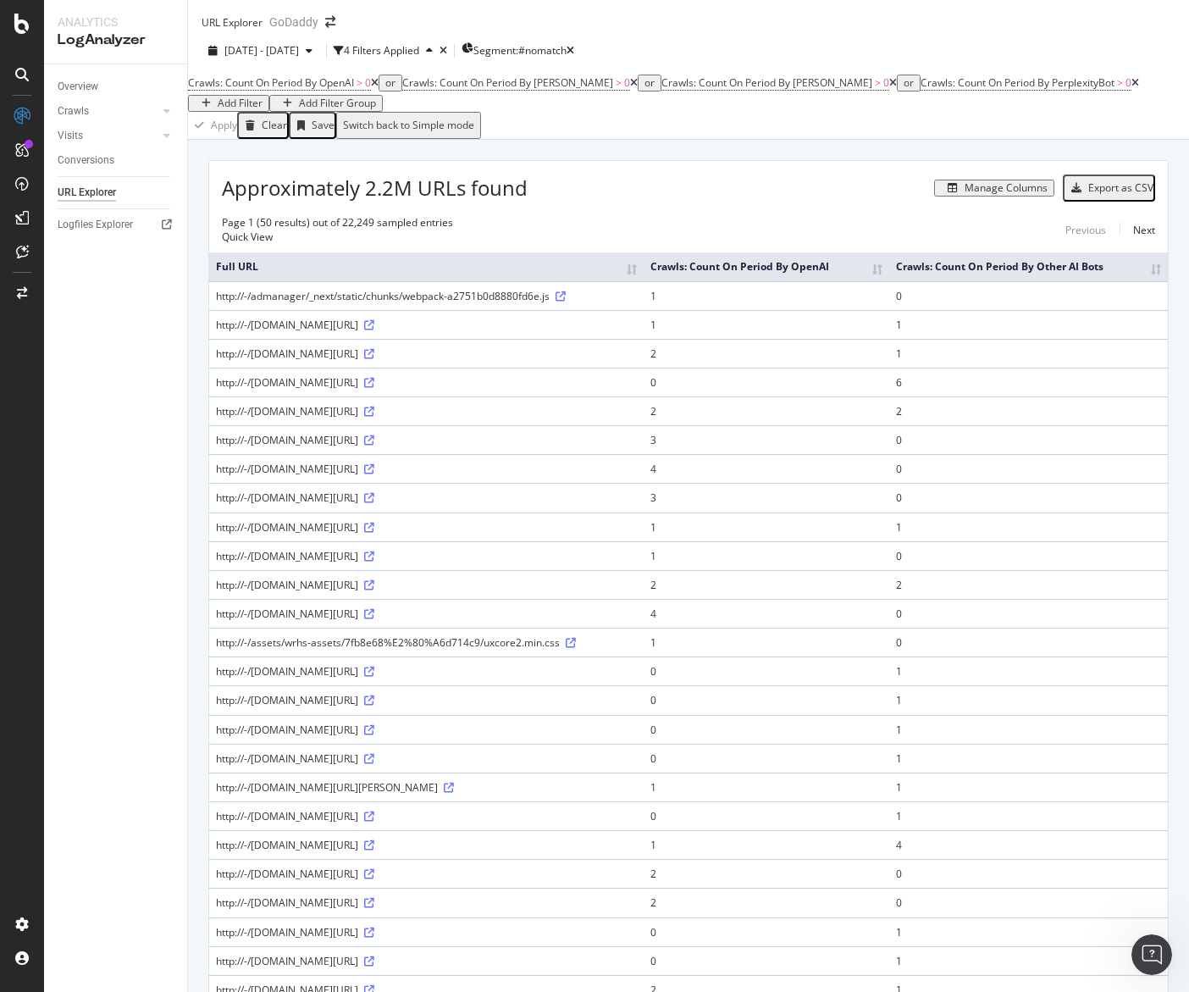
click at [681, 139] on div "Apply Clear Save Switch back to Simple mode" at bounding box center [688, 125] width 1001 height 27
click at [522, 90] on span "Crawls: Count On Period By ClaudeBot" at bounding box center [507, 82] width 211 height 14
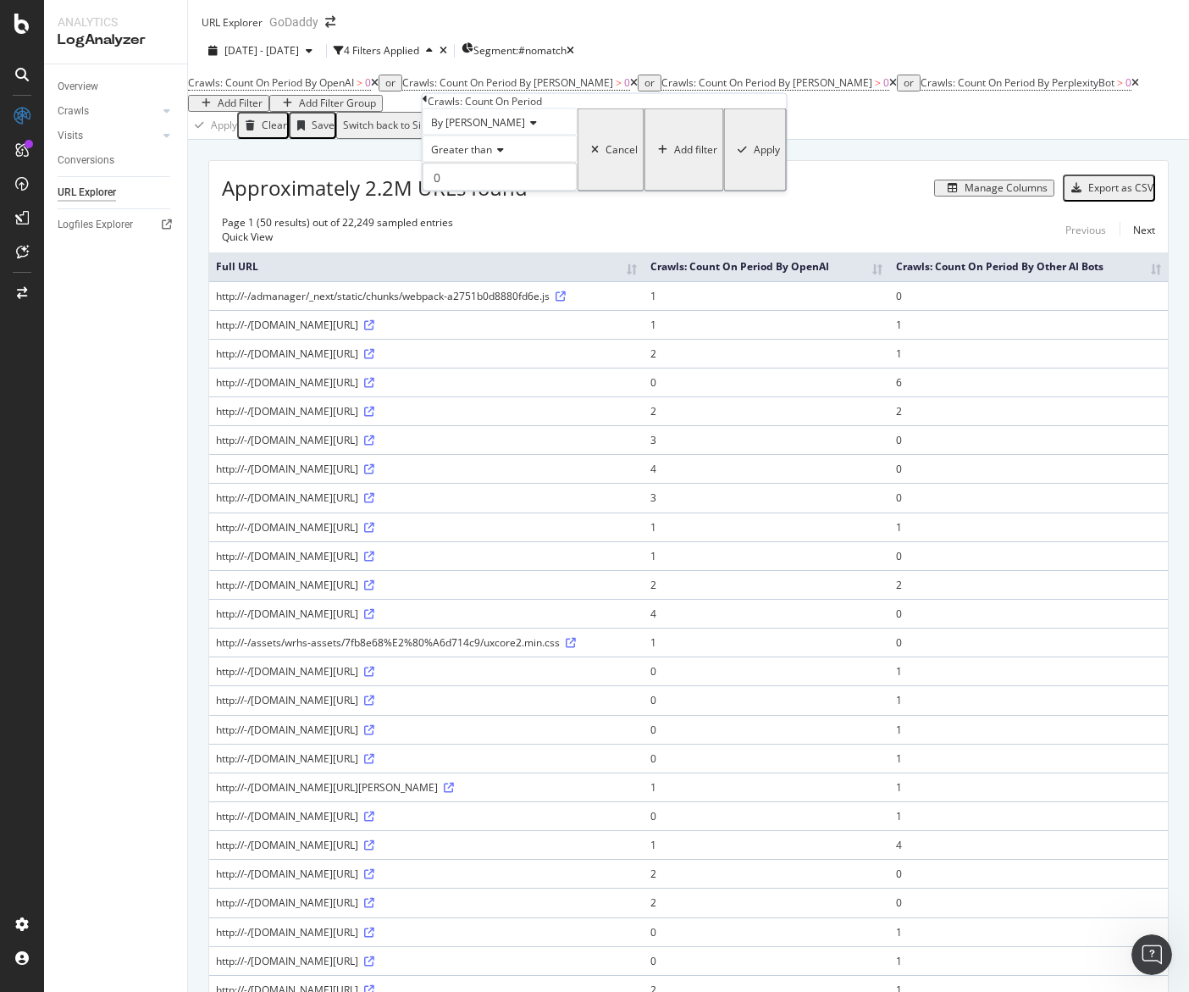
click at [497, 130] on span "By ClaudeBot" at bounding box center [478, 122] width 94 height 14
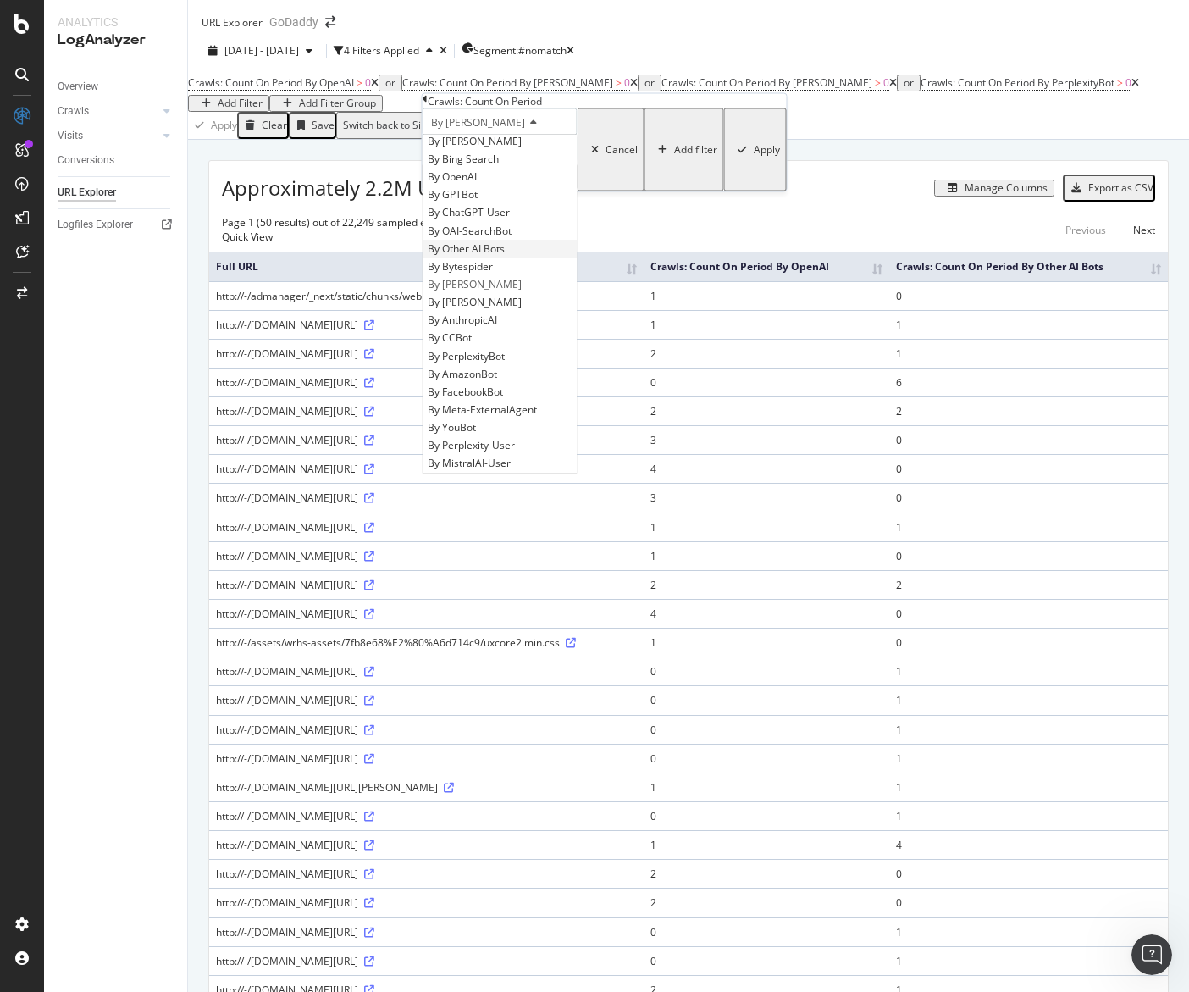
scroll to position [256, 0]
click at [550, 257] on div "By Other AI Bots" at bounding box center [499, 249] width 153 height 18
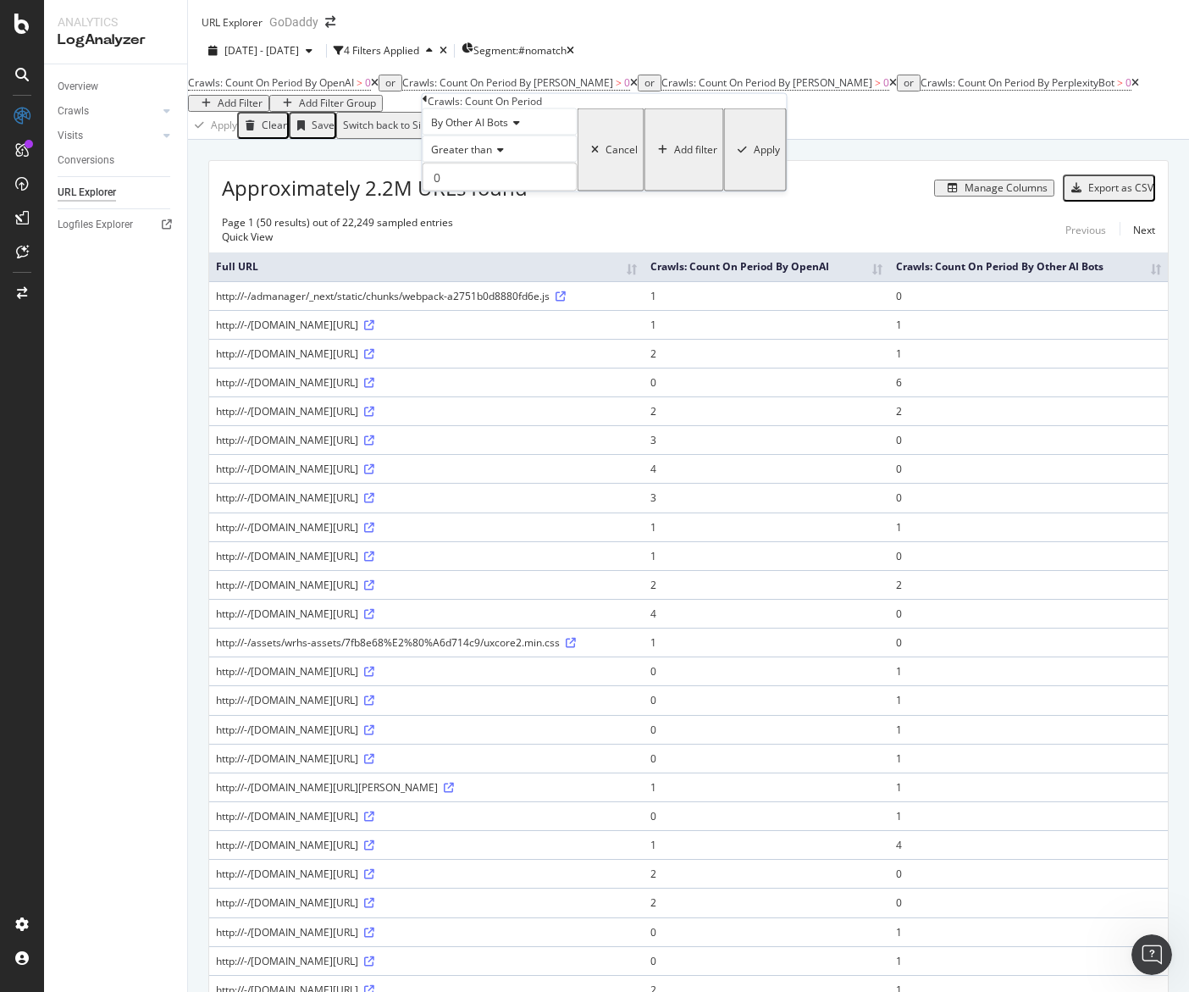
click at [731, 155] on div "button" at bounding box center [742, 150] width 23 height 10
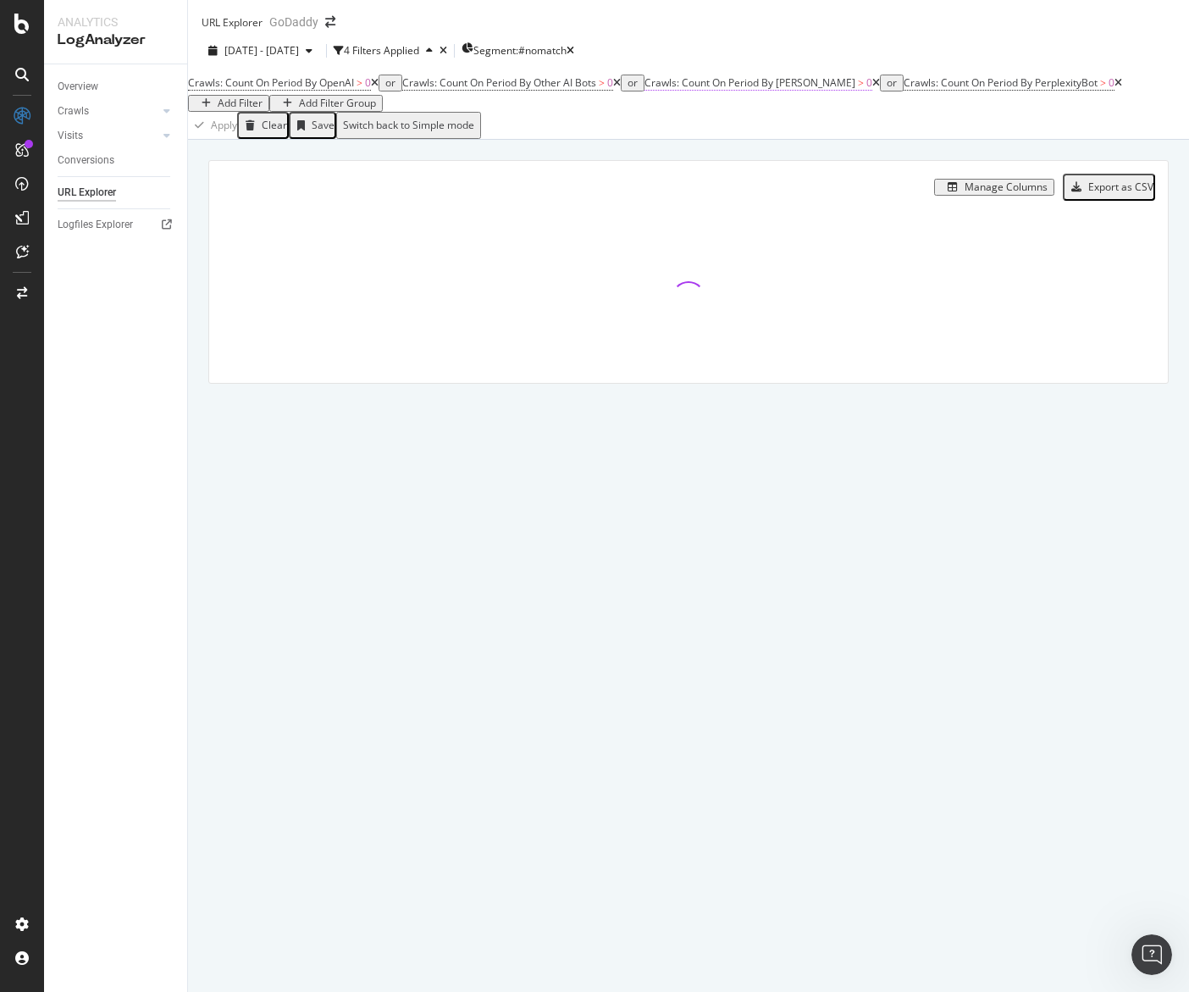
click at [845, 90] on span "Crawls: Count On Period By ClaudeBot" at bounding box center [749, 82] width 211 height 14
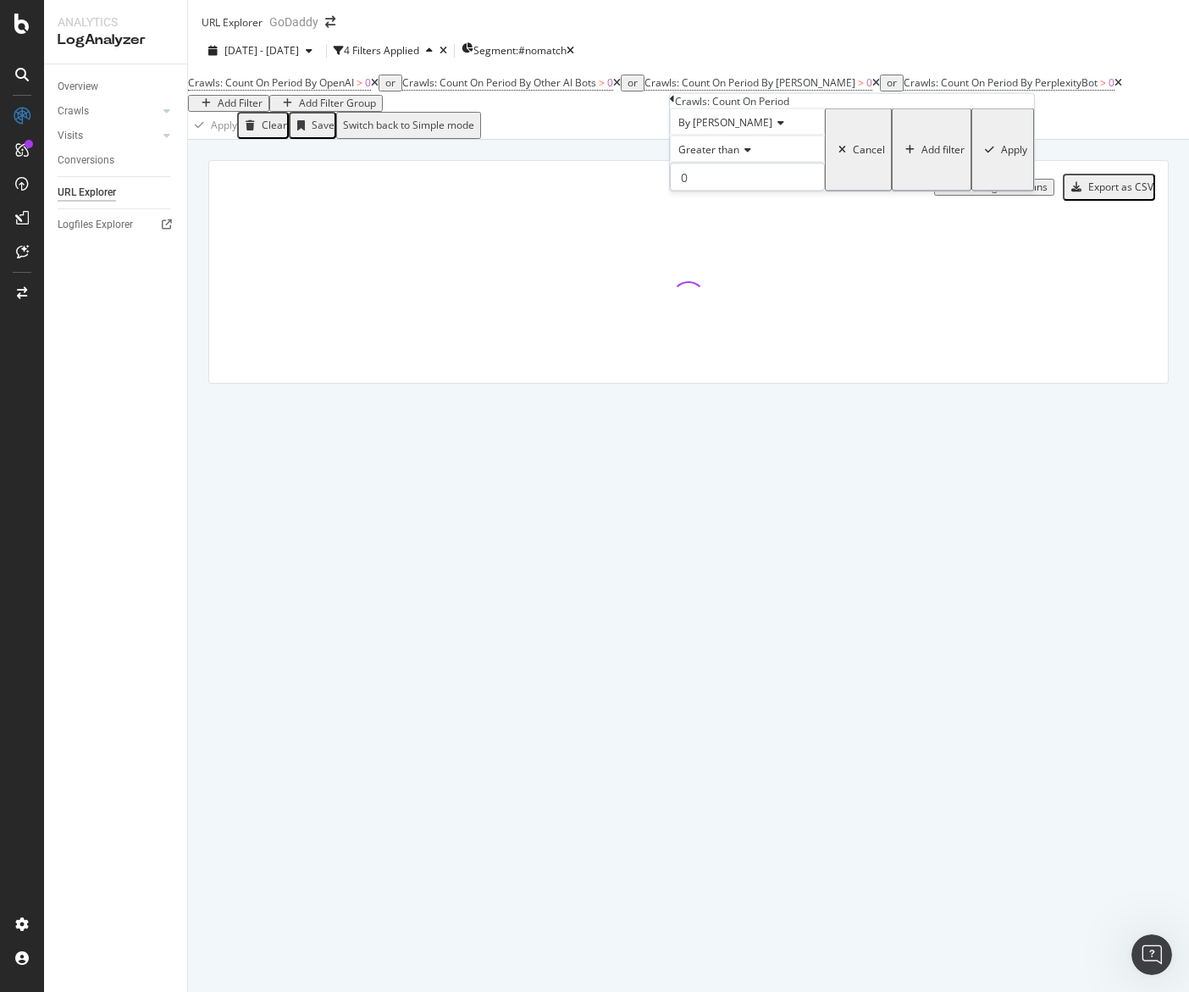
click at [853, 156] on div "Cancel" at bounding box center [869, 150] width 32 height 12
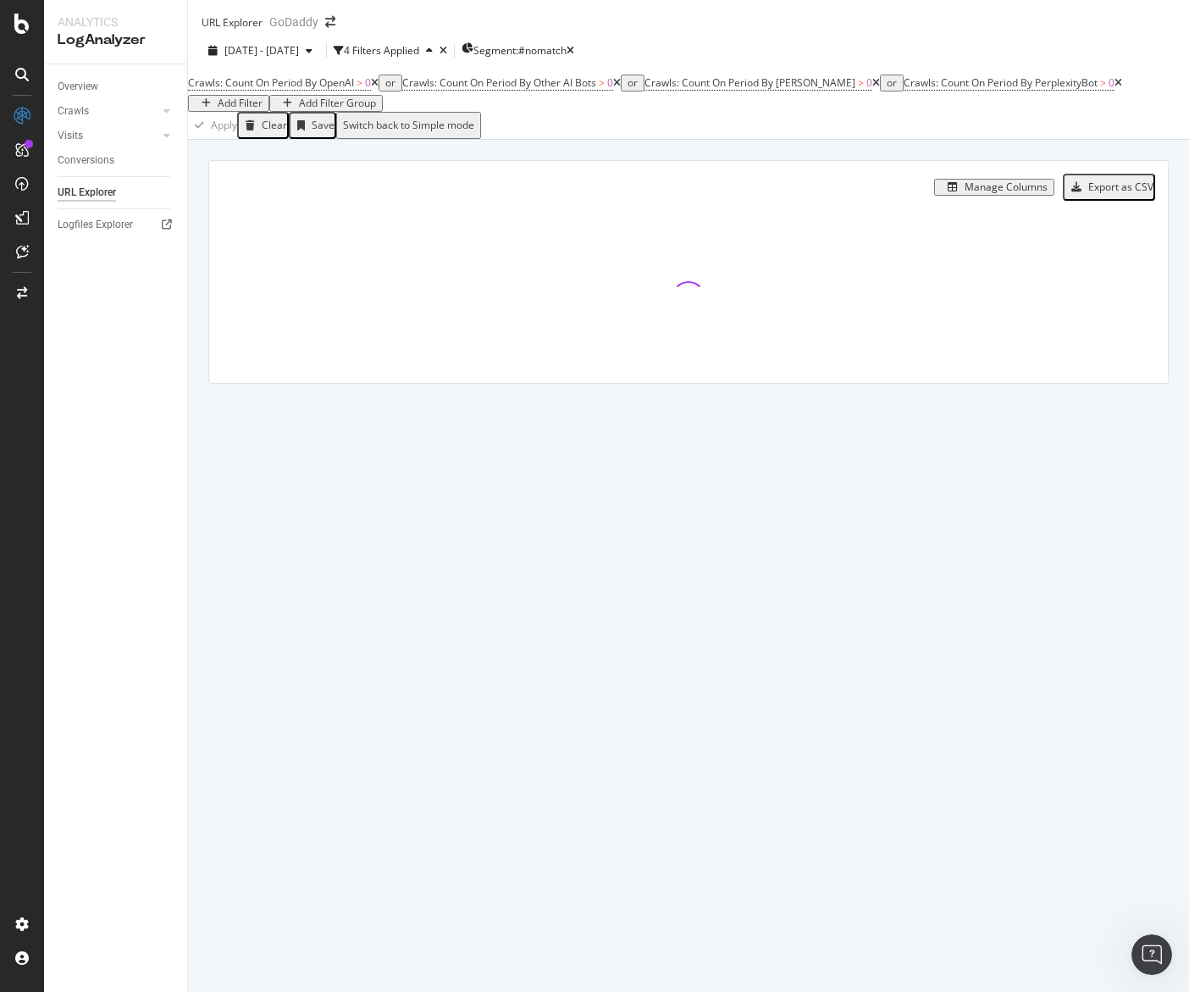
click at [872, 88] on icon at bounding box center [876, 83] width 8 height 10
click at [863, 88] on icon at bounding box center [859, 83] width 8 height 10
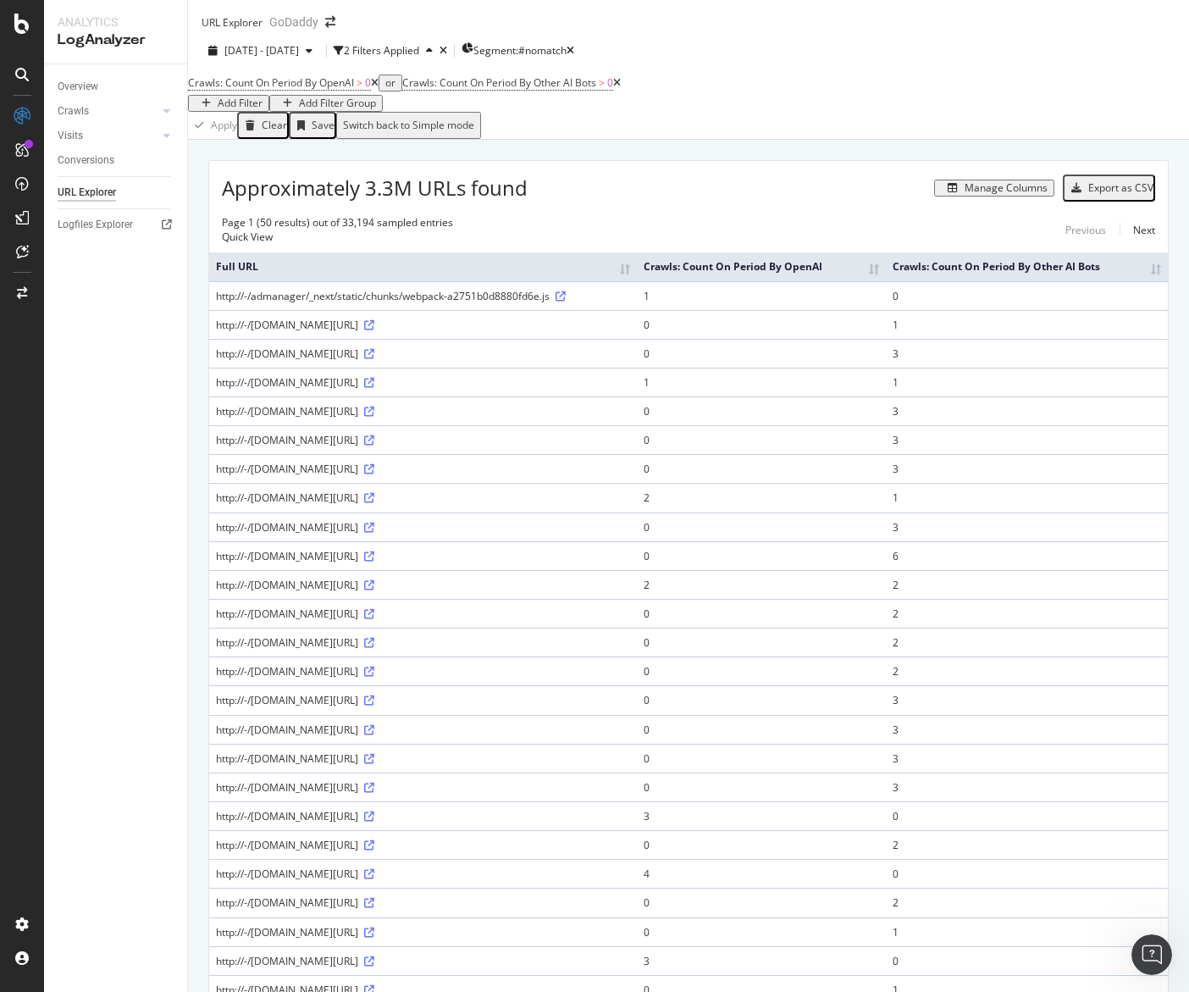
click at [993, 194] on div "Manage Columns" at bounding box center [1005, 188] width 83 height 12
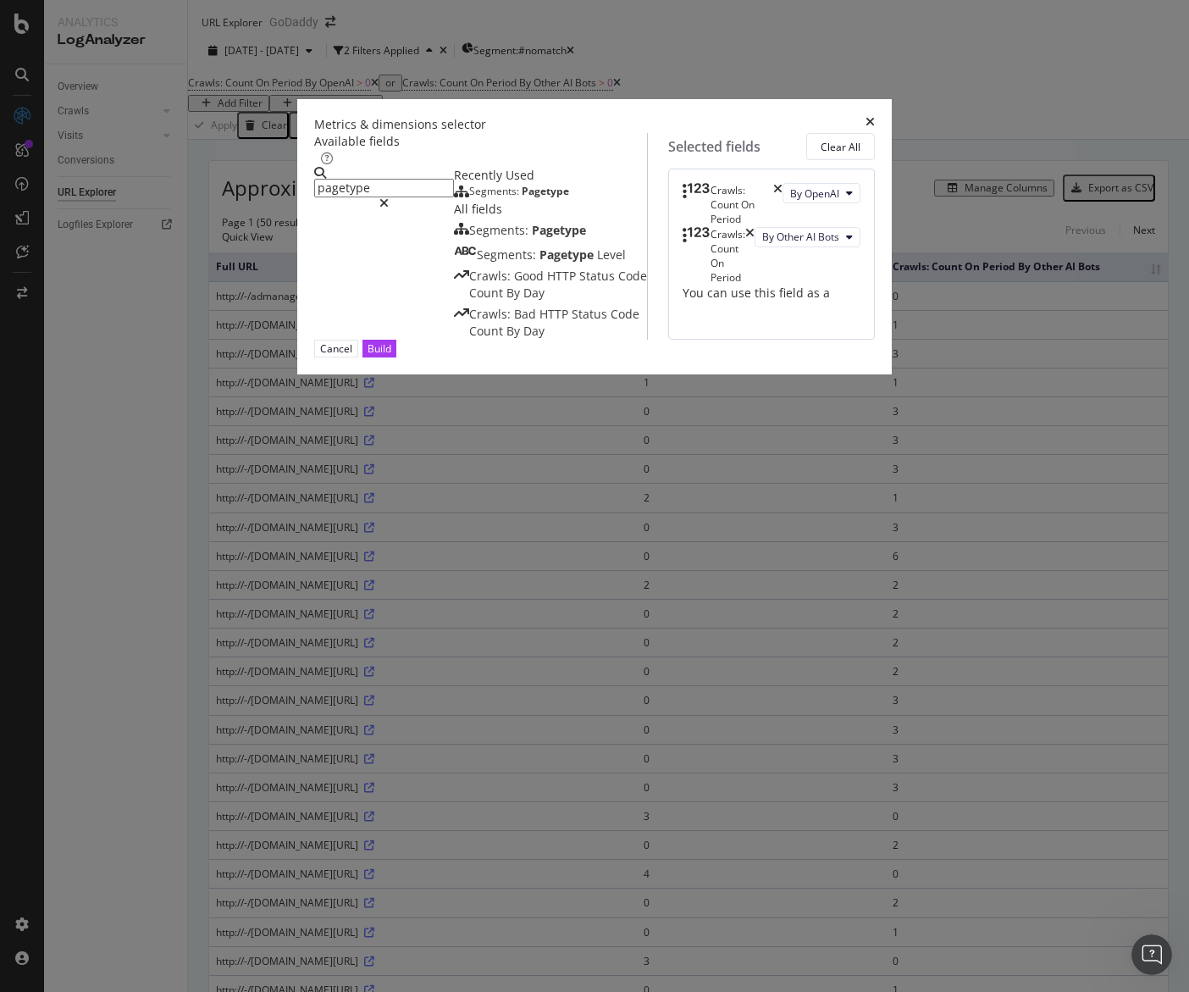
type input "pagetype"
click at [454, 198] on div "Segments: Pagetype" at bounding box center [511, 192] width 115 height 14
drag, startPoint x: 643, startPoint y: 427, endPoint x: 644, endPoint y: 319, distance: 107.5
click at [643, 319] on body "Analytics LogAnalyzer Overview Crawls Daily Distribution Segments Distribution …" at bounding box center [594, 496] width 1189 height 992
click at [391, 356] on div "Build" at bounding box center [380, 348] width 24 height 14
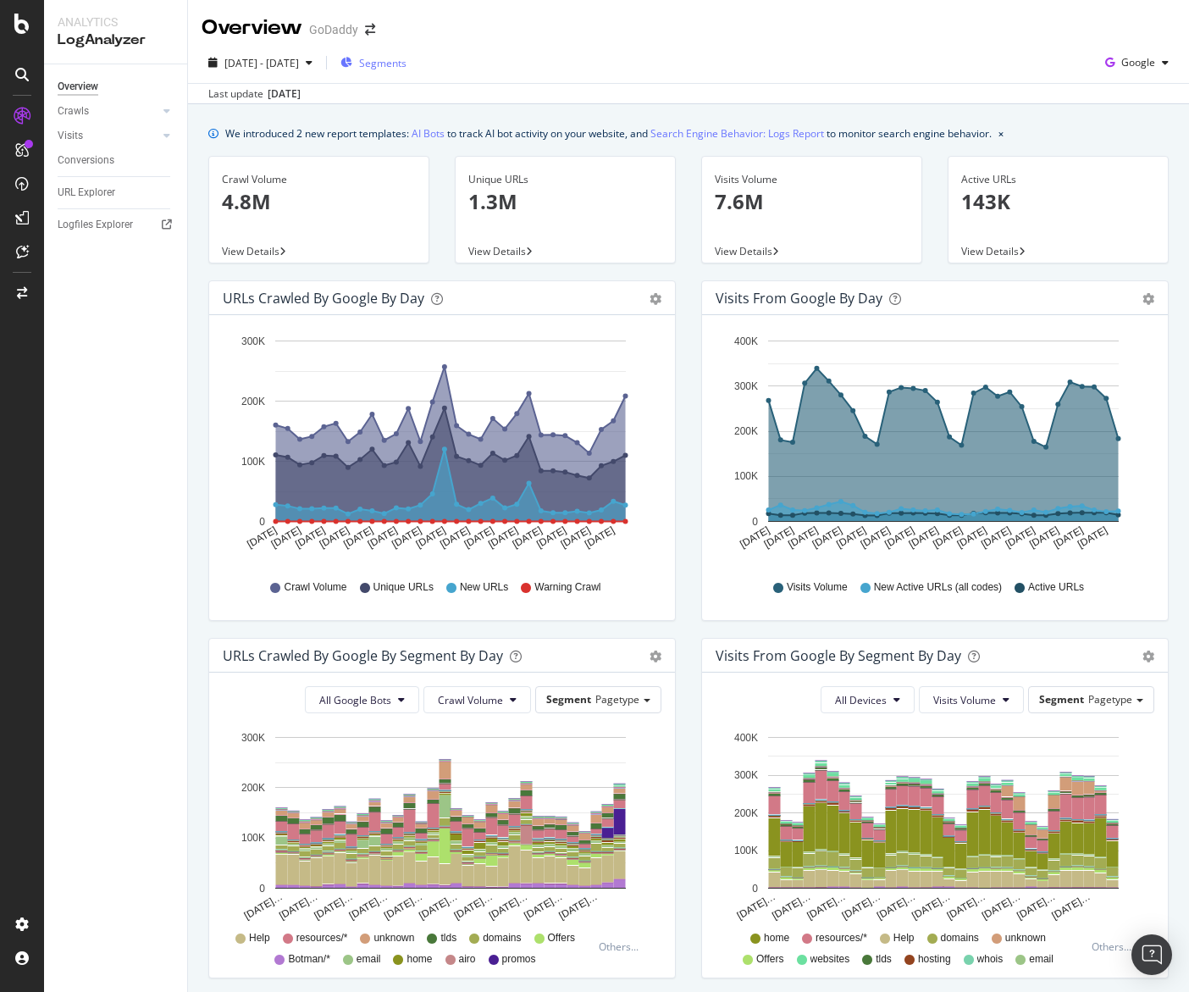
click at [406, 60] on span "Segments" at bounding box center [382, 63] width 47 height 14
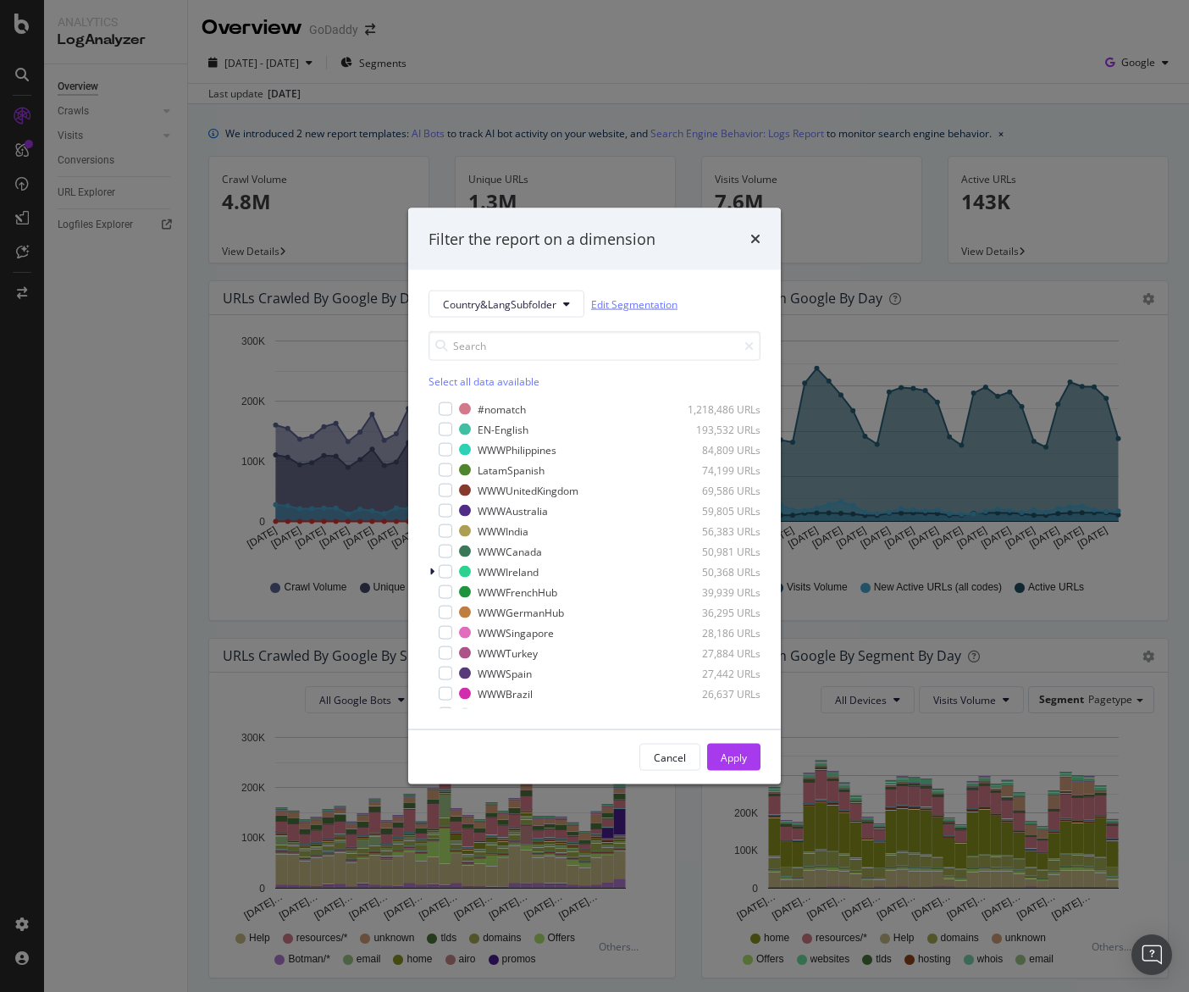
click at [622, 299] on link "Edit Segmentation" at bounding box center [634, 304] width 86 height 18
click at [749, 242] on div "Filter the report on a dimension" at bounding box center [594, 239] width 332 height 22
click at [754, 243] on icon "times" at bounding box center [755, 239] width 10 height 14
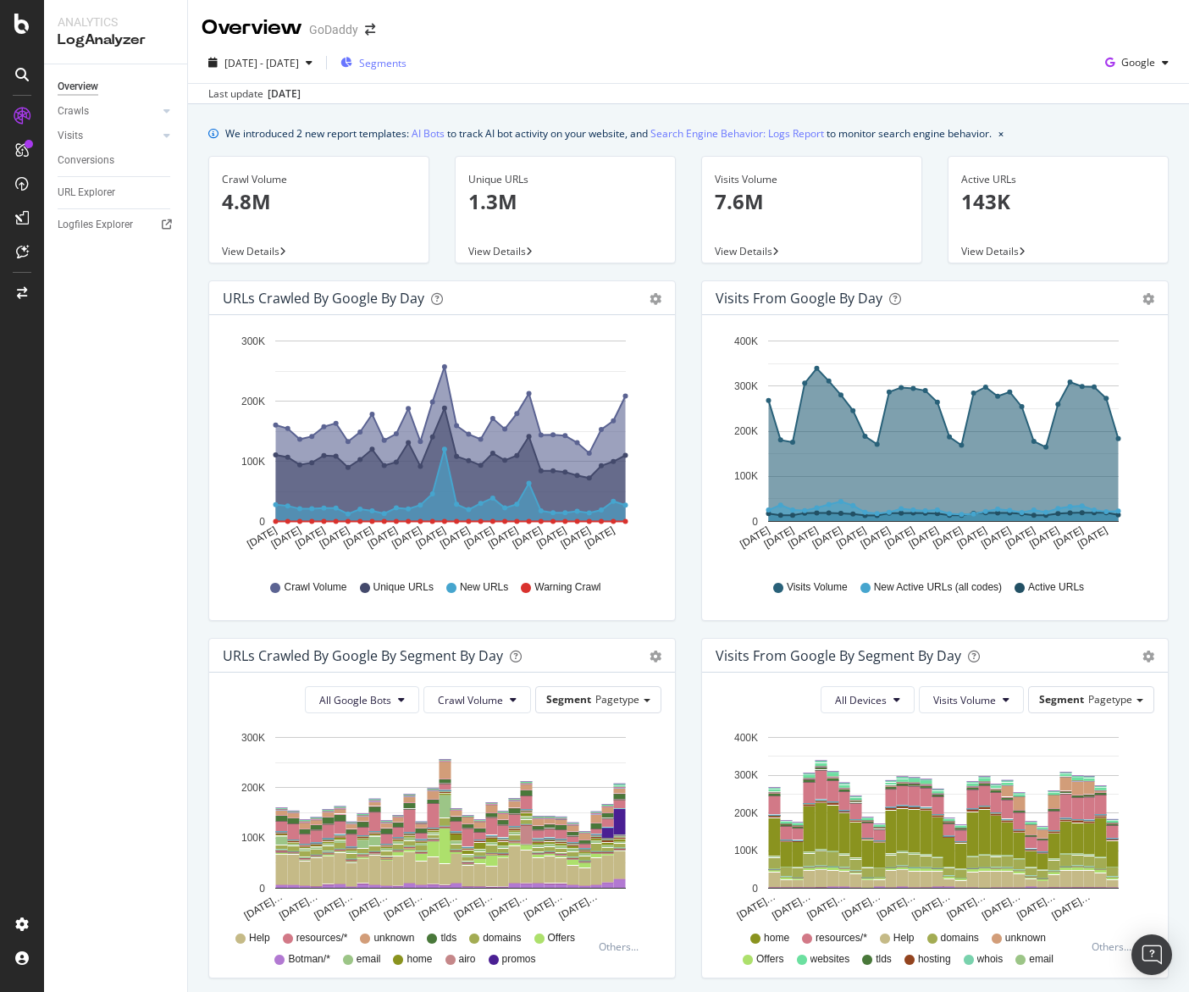
click at [406, 61] on span "Segments" at bounding box center [382, 63] width 47 height 14
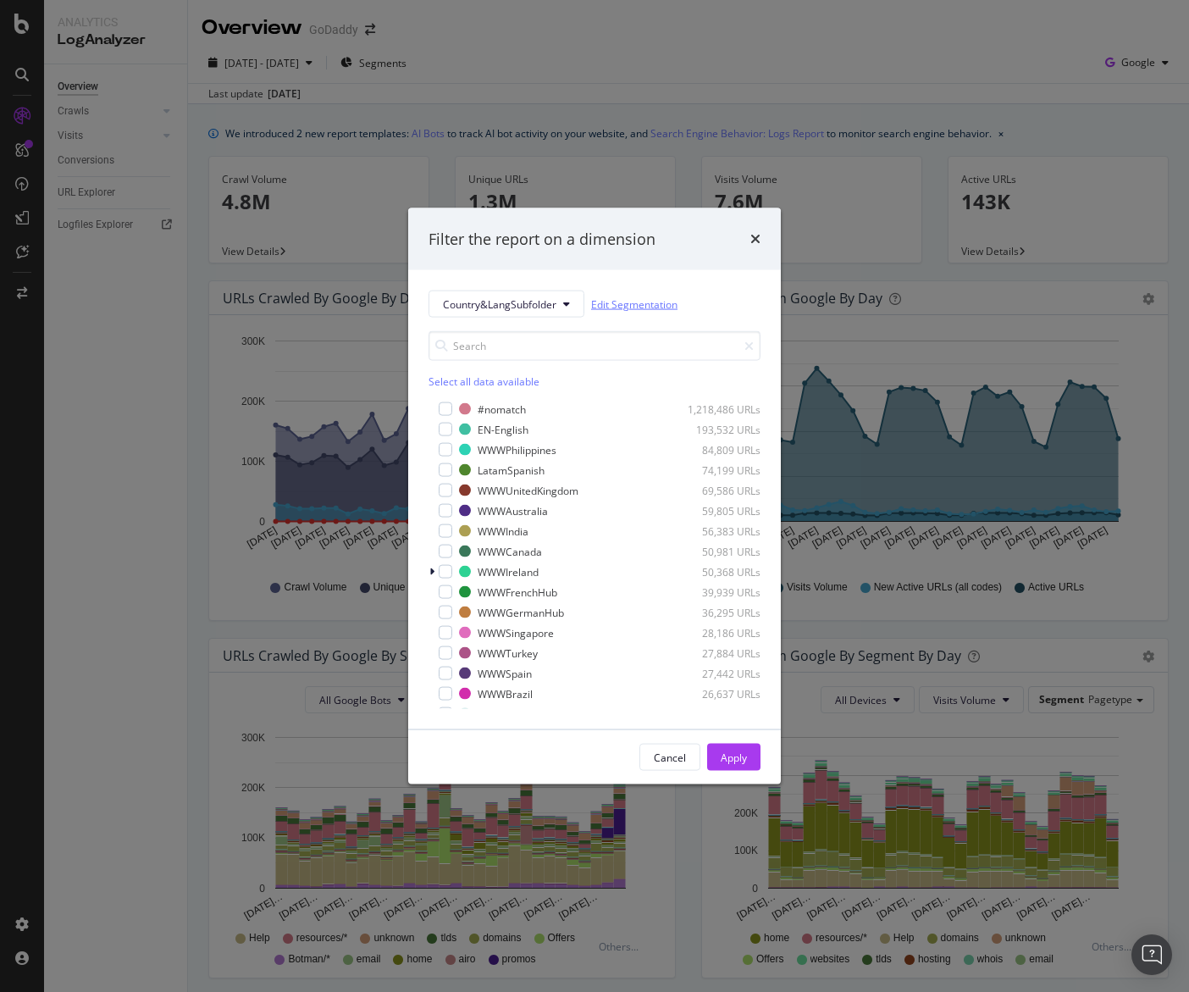
click at [616, 296] on link "Edit Segmentation" at bounding box center [634, 304] width 86 height 18
click at [754, 232] on icon "times" at bounding box center [755, 239] width 10 height 14
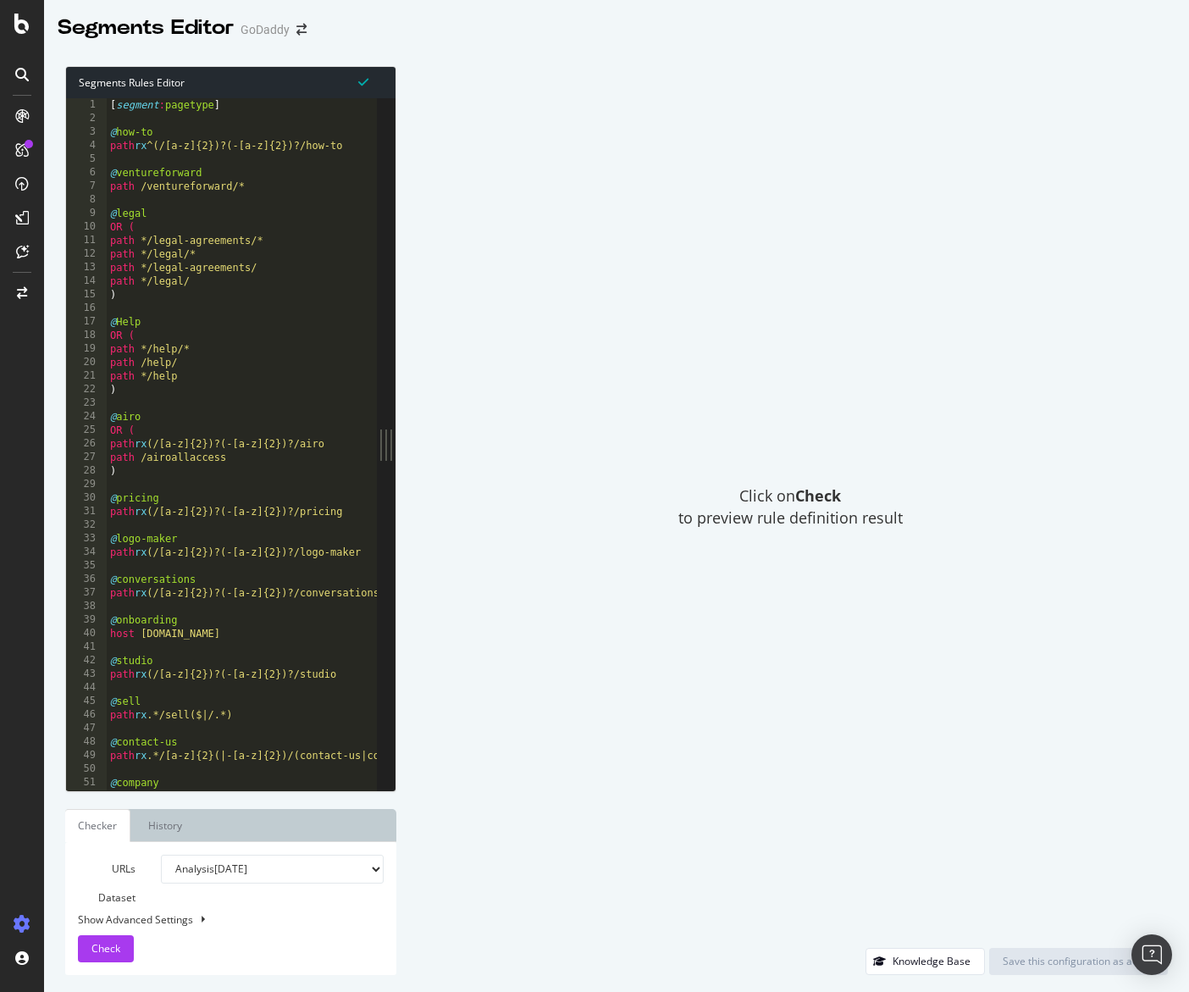
type textarea "path rx ^(/[a-z]{2})?(-[a-z]{2})?/how-to"
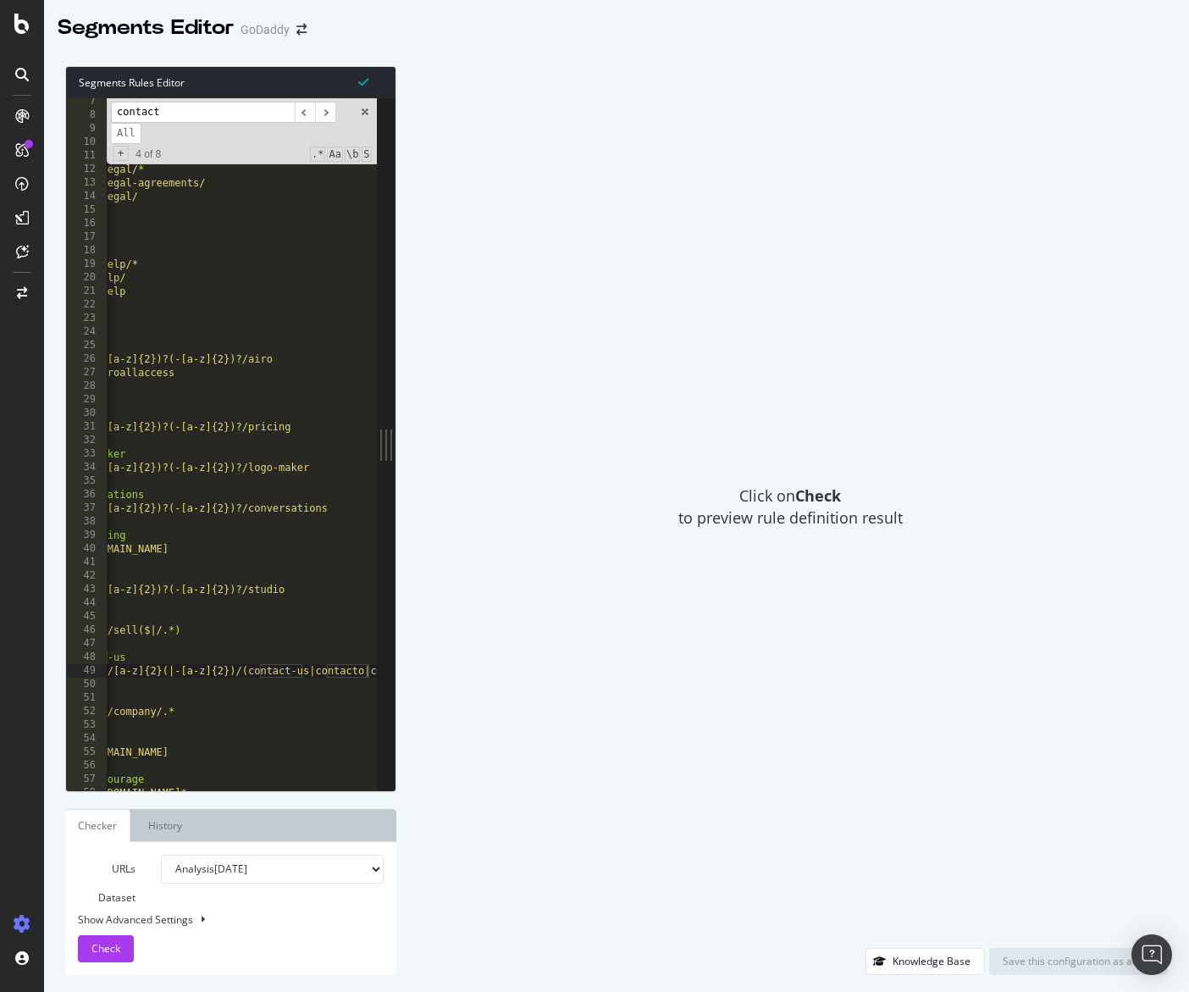
scroll to position [85, 0]
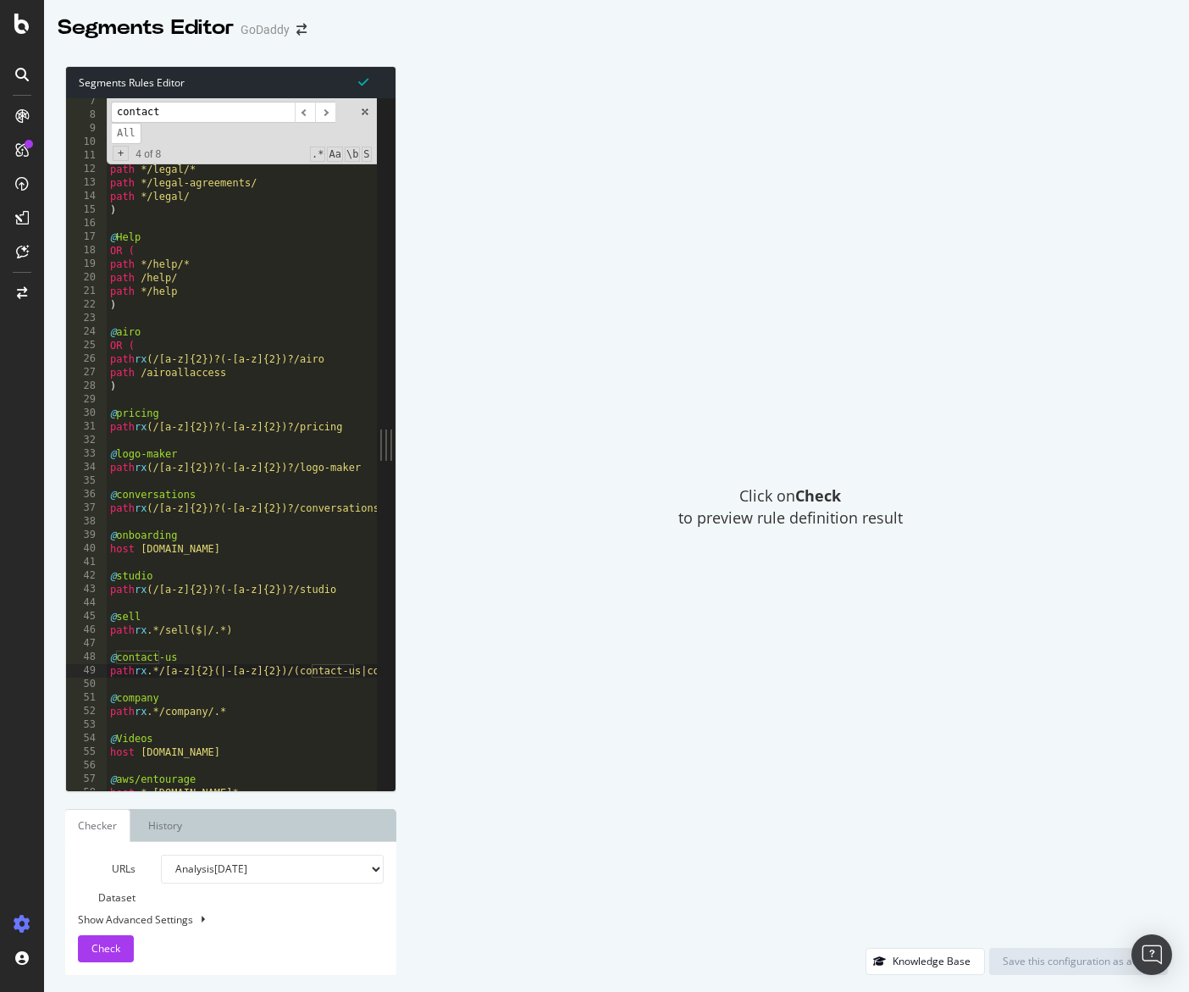
type input "contact"
drag, startPoint x: 164, startPoint y: 669, endPoint x: 276, endPoint y: 577, distance: 145.0
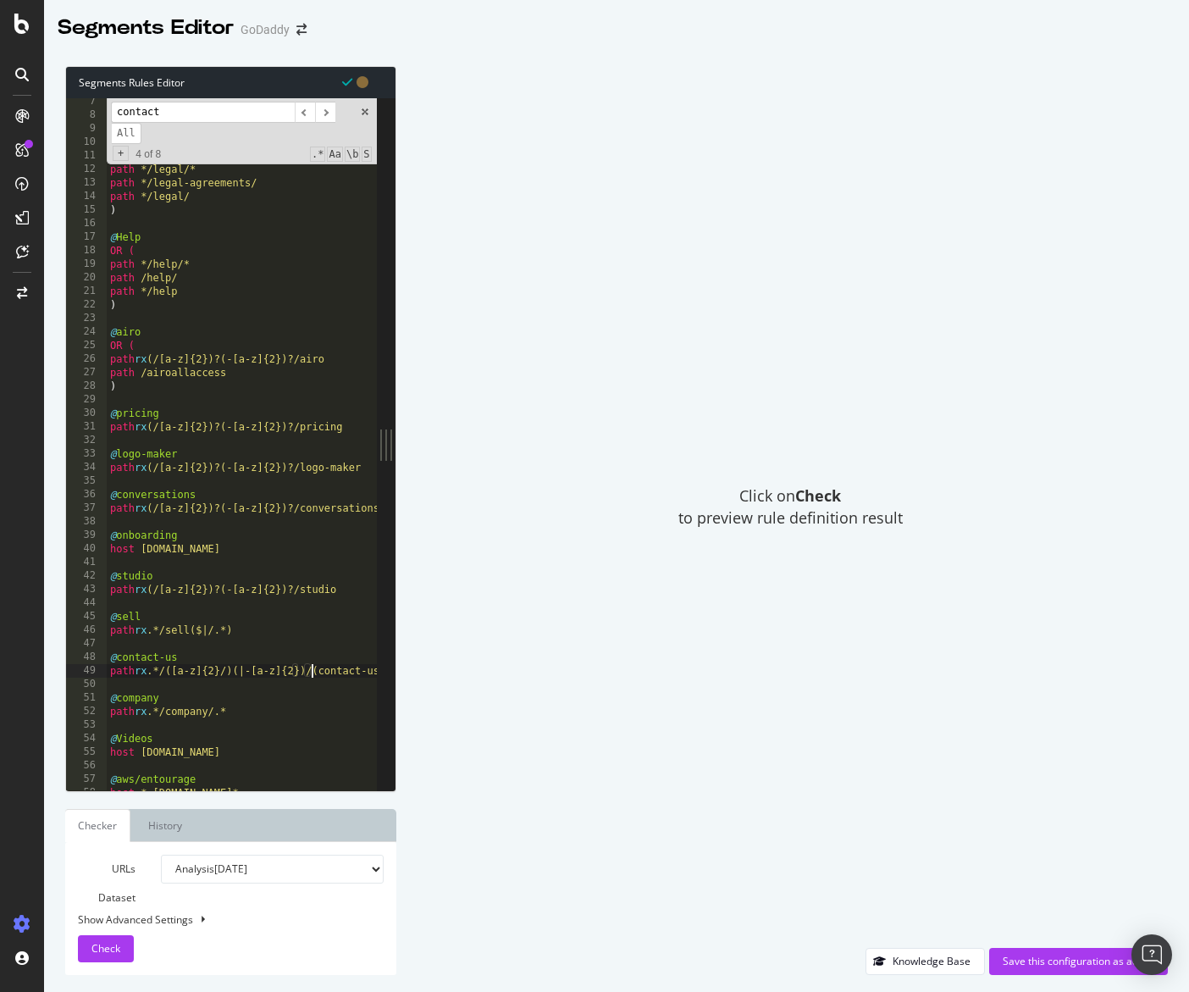
scroll to position [0, 17]
type textarea "path rx .*/([a-z]{2}/)(|-[a-z]{2}/)(contact-us|contacto|contactez-nous).*"
click at [168, 919] on div "Show Advanced Settings" at bounding box center [218, 919] width 306 height 14
select select "5000"
select select "100"
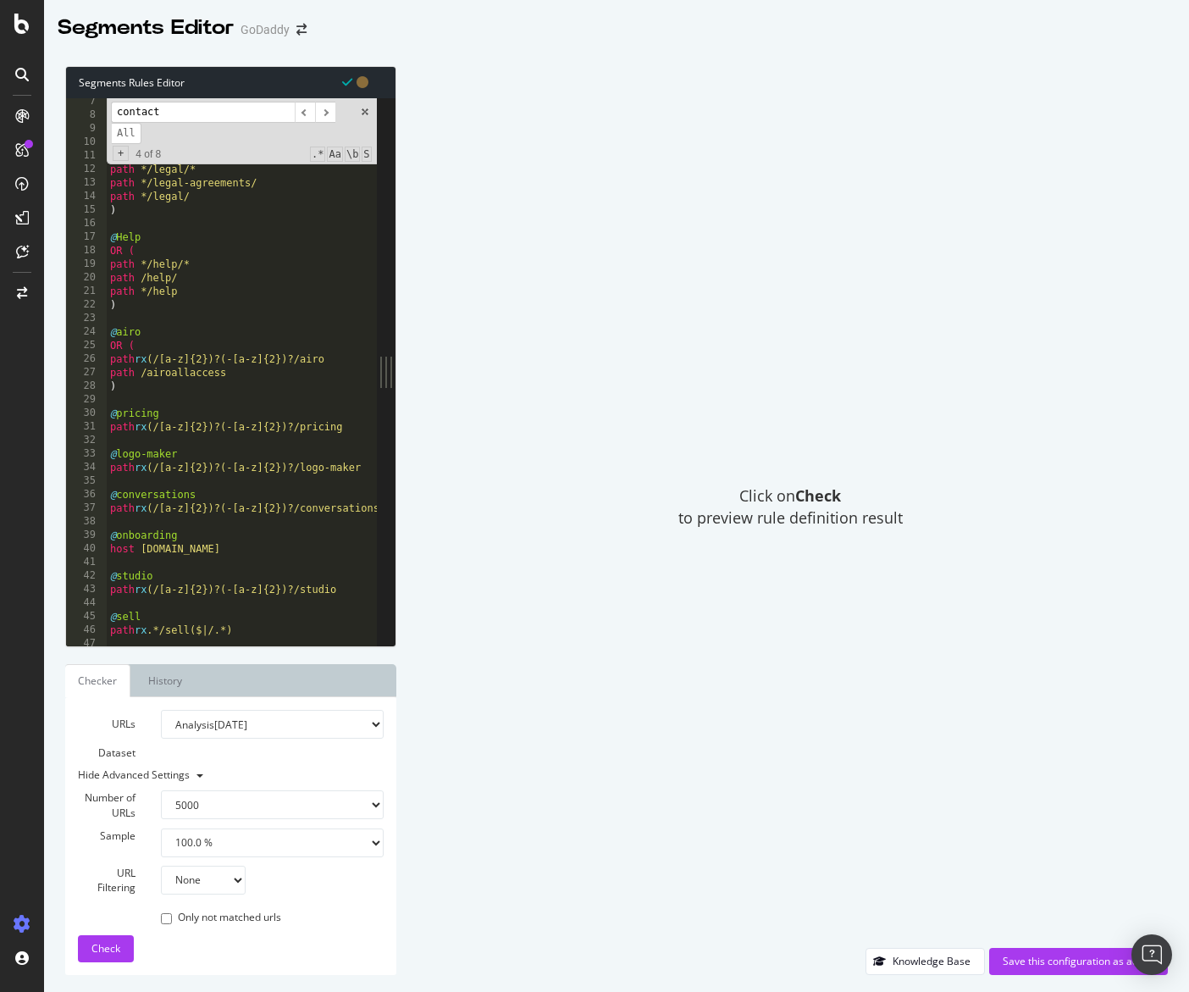
click at [191, 891] on select "None Equal to Not equal to Starts with Doesn't start with Ends with Doesn't end…" at bounding box center [203, 879] width 85 height 29
select select "contains"
click at [161, 865] on select "None Equal to Not equal to Starts with Doesn't start with Ends with Doesn't end…" at bounding box center [203, 879] width 85 height 29
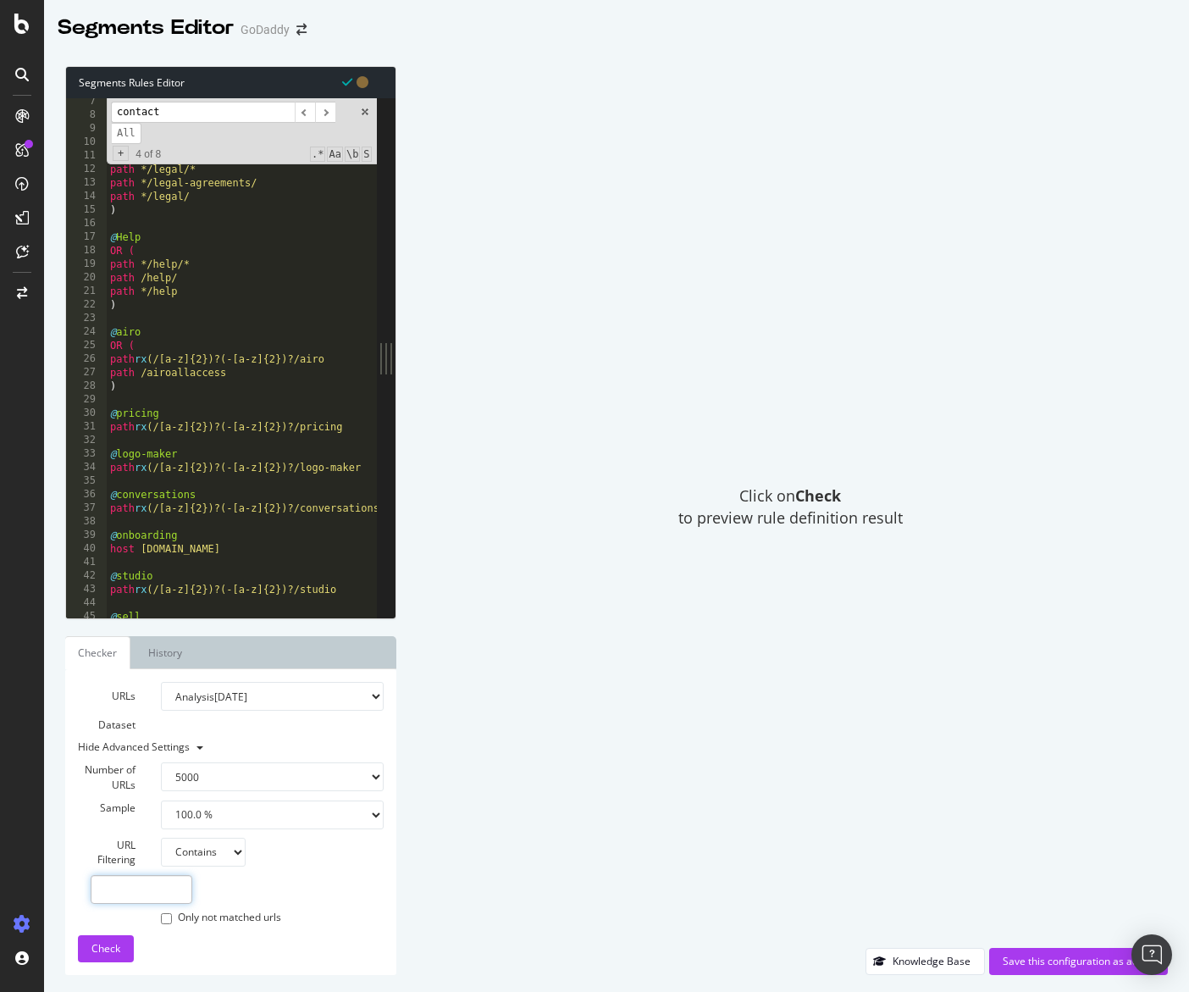
click at [173, 882] on input "text" at bounding box center [142, 889] width 102 height 29
type input "contact"
click at [124, 943] on button "Check" at bounding box center [106, 948] width 56 height 27
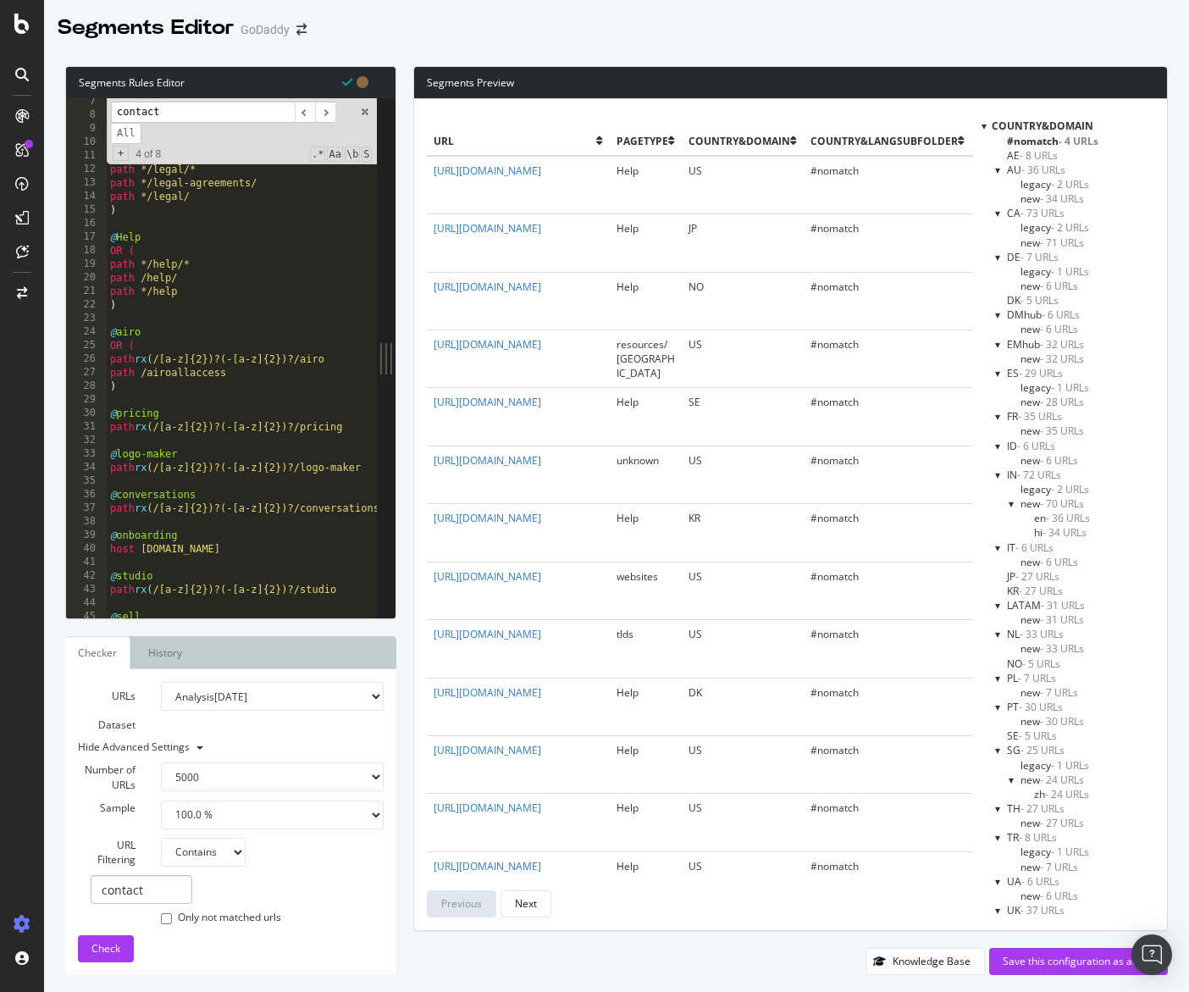
click at [984, 125] on div at bounding box center [983, 126] width 5 height 14
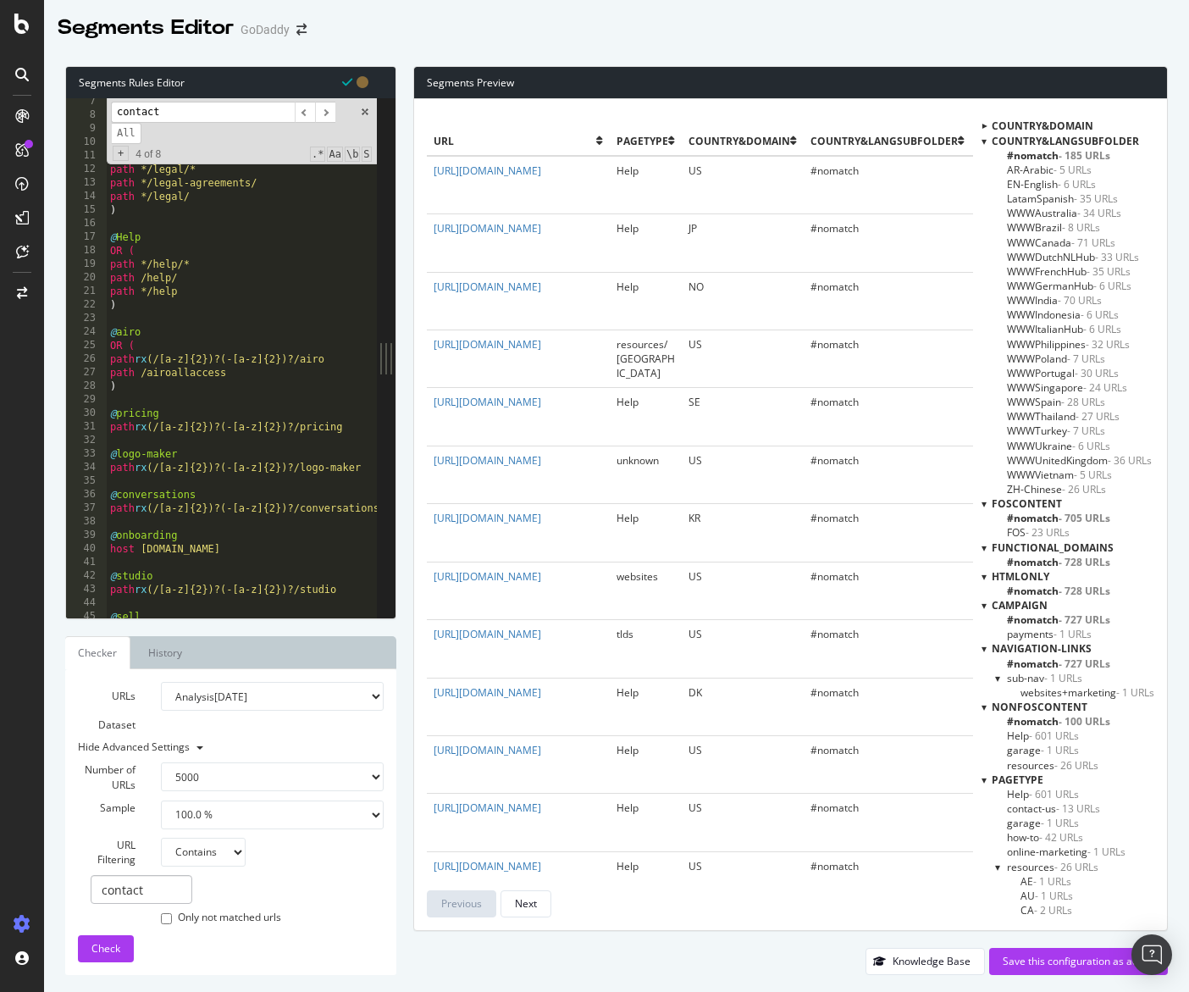
click at [985, 137] on div at bounding box center [983, 141] width 5 height 14
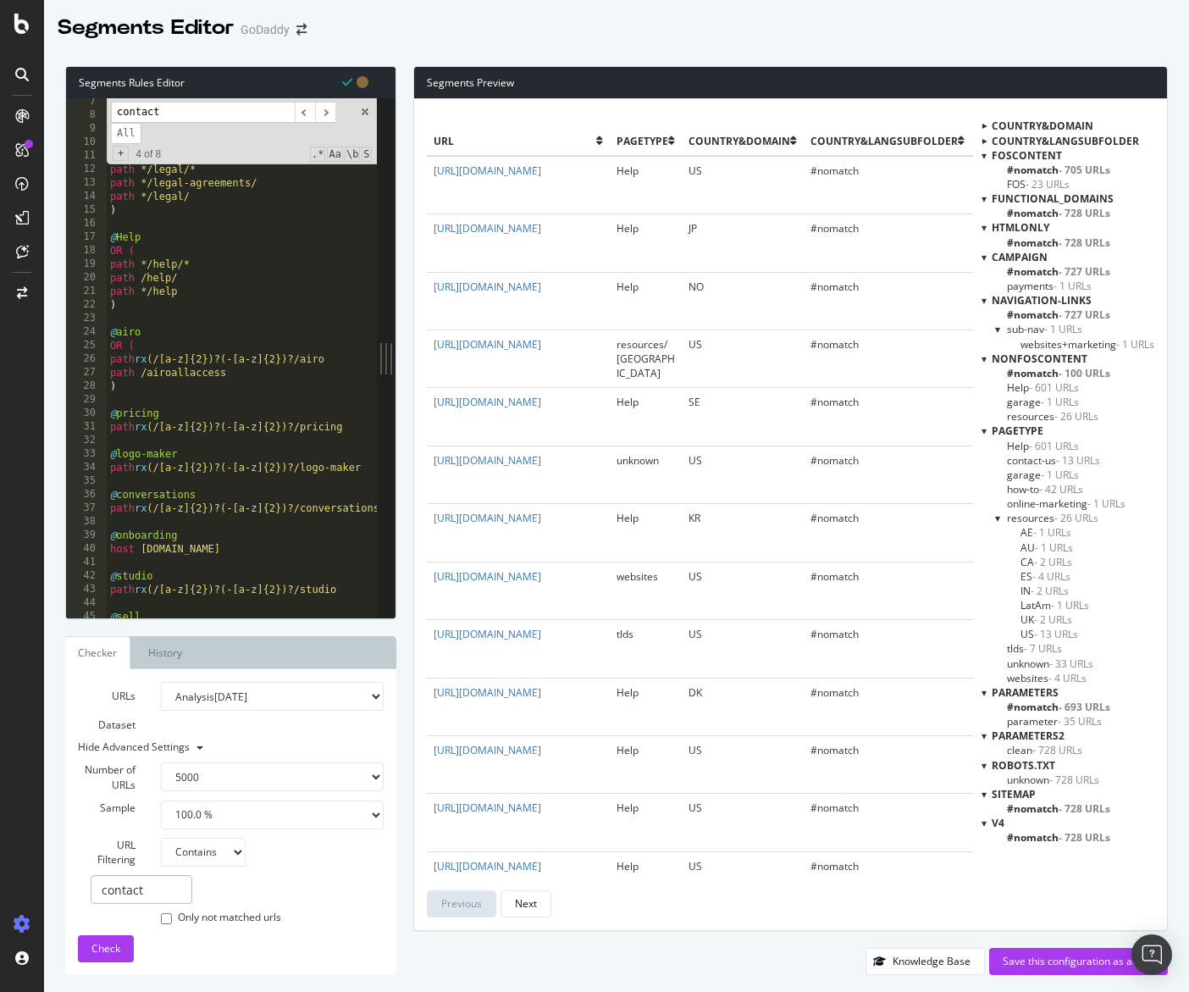
click at [987, 154] on div "FOScontent" at bounding box center [1067, 155] width 173 height 14
click at [1030, 448] on span "- 601 URLs" at bounding box center [1054, 446] width 50 height 14
click at [1043, 462] on span "contact-us - 13 URLs" at bounding box center [1053, 460] width 93 height 14
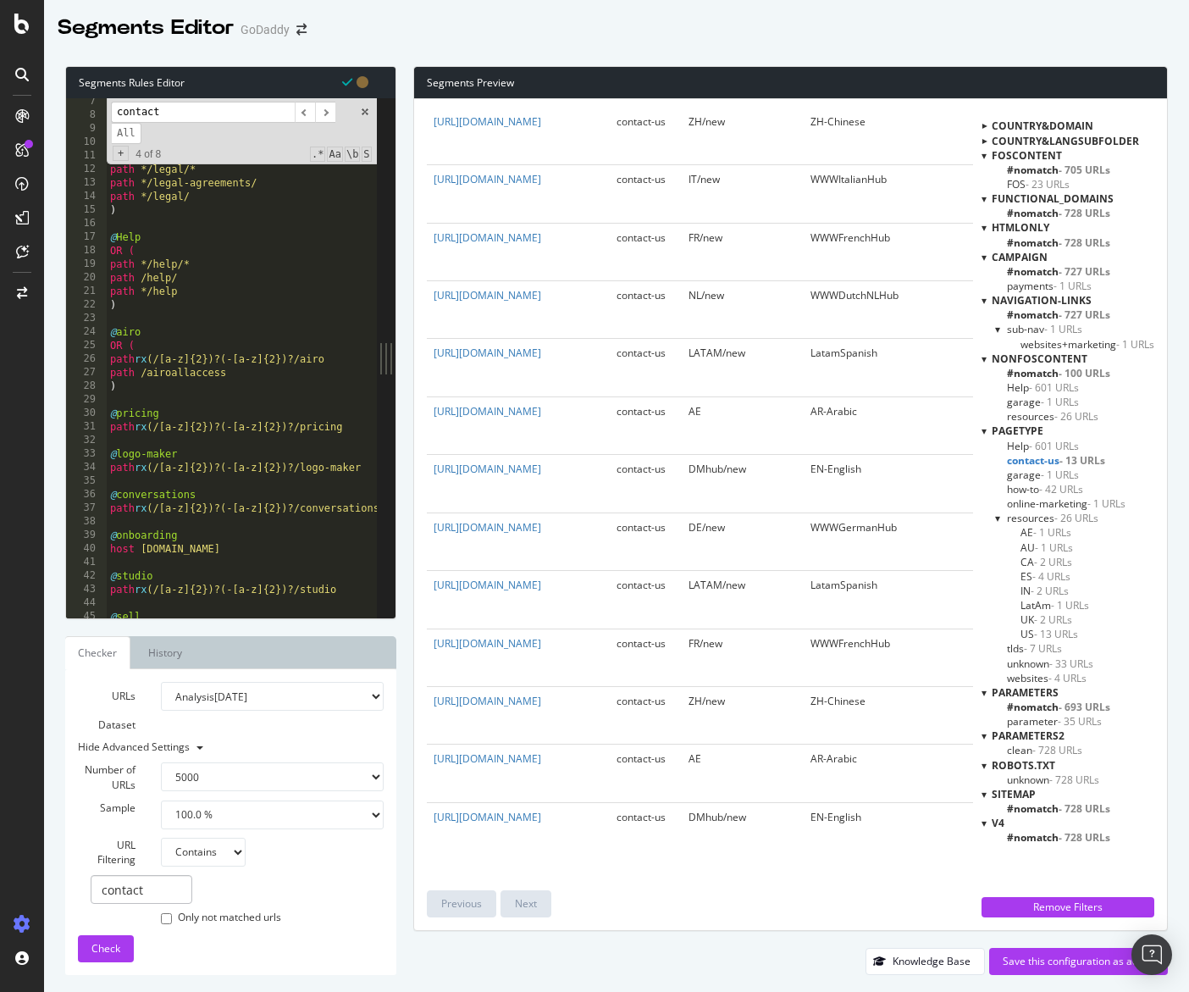
scroll to position [0, 0]
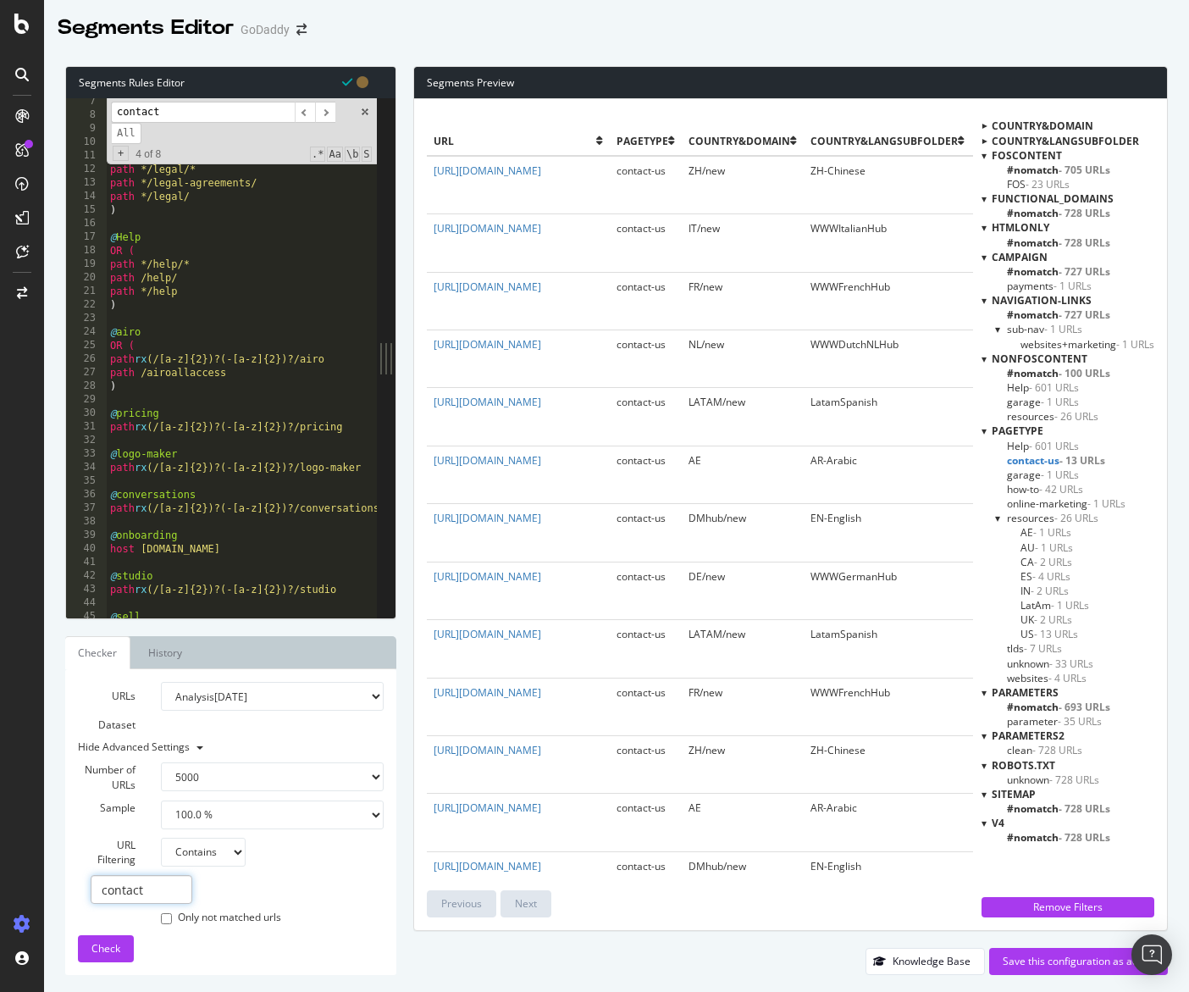
click at [161, 891] on input "contact" at bounding box center [142, 889] width 102 height 29
click at [229, 848] on select "None Equal to Not equal to Starts with Doesn't start with Ends with Doesn't end…" at bounding box center [203, 851] width 85 height 29
select select "eq"
click at [161, 837] on select "None Equal to Not equal to Starts with Doesn't start with Ends with Doesn't end…" at bounding box center [203, 851] width 85 height 29
click at [173, 896] on input "contact" at bounding box center [142, 889] width 102 height 29
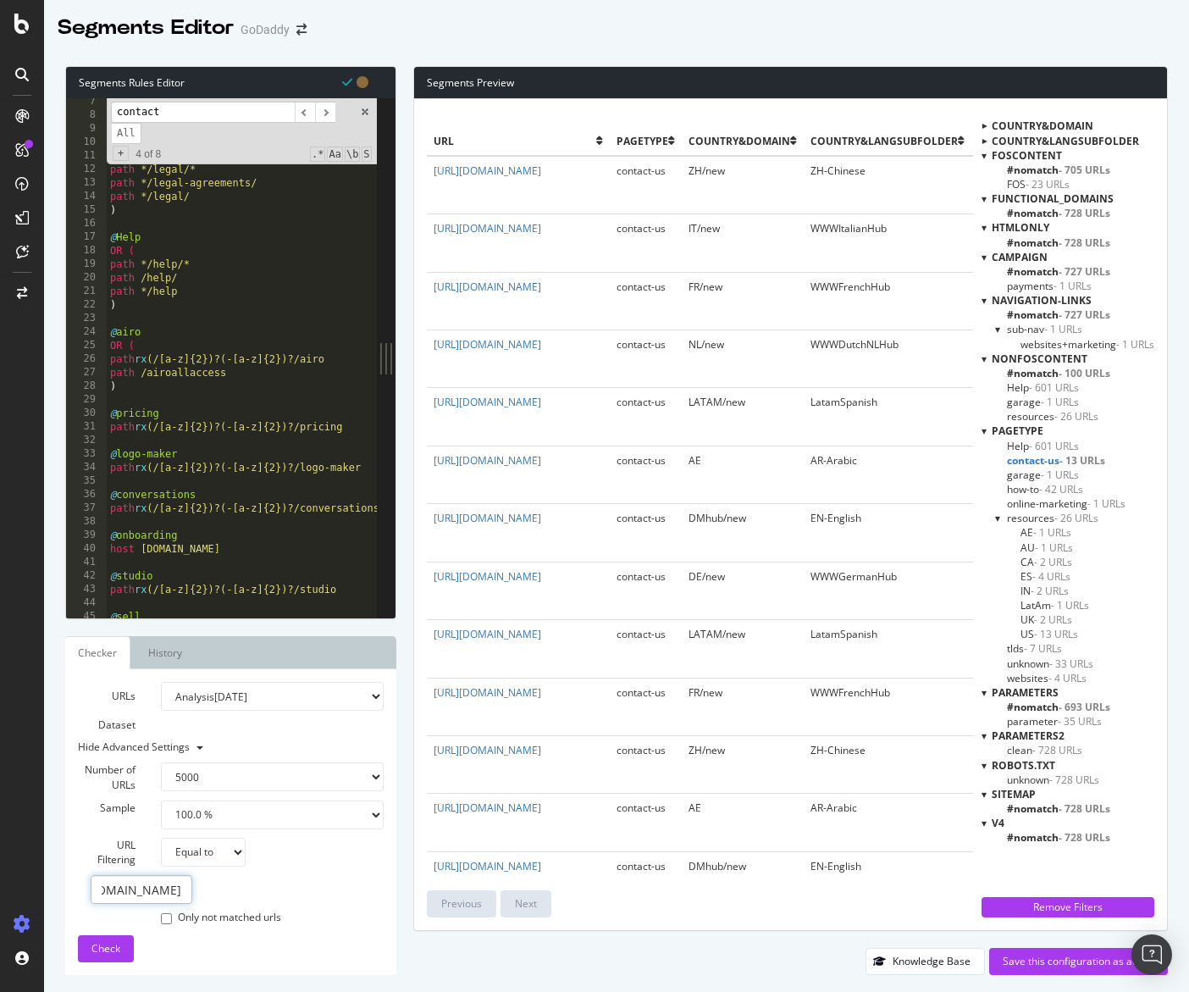
scroll to position [0, 128]
type input "https://www.godaddy.com/contact-us"
click at [115, 954] on span "Check" at bounding box center [105, 948] width 29 height 14
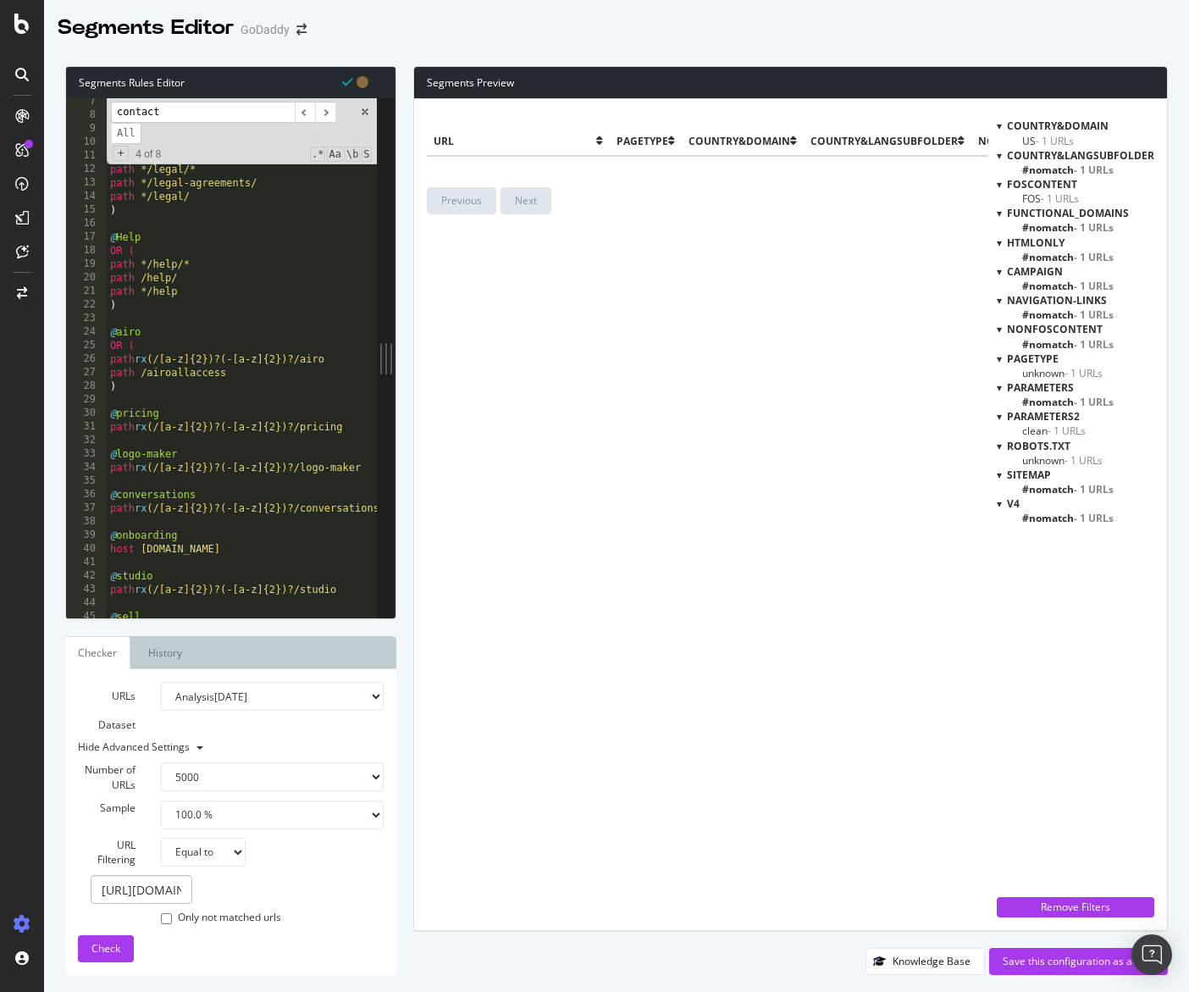
click at [1039, 374] on span "unknown - 1 URLs" at bounding box center [1062, 373] width 80 height 14
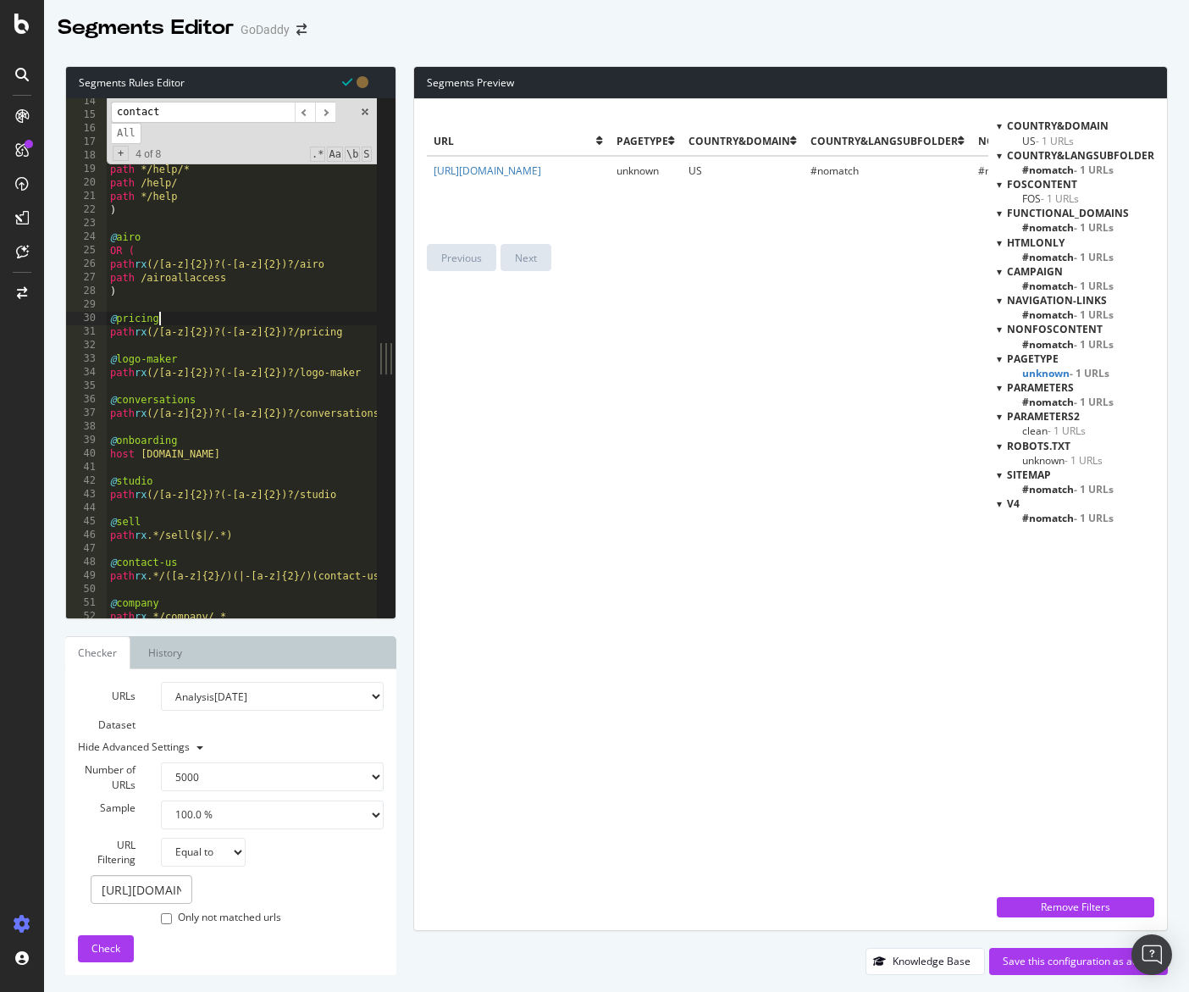
scroll to position [224, 0]
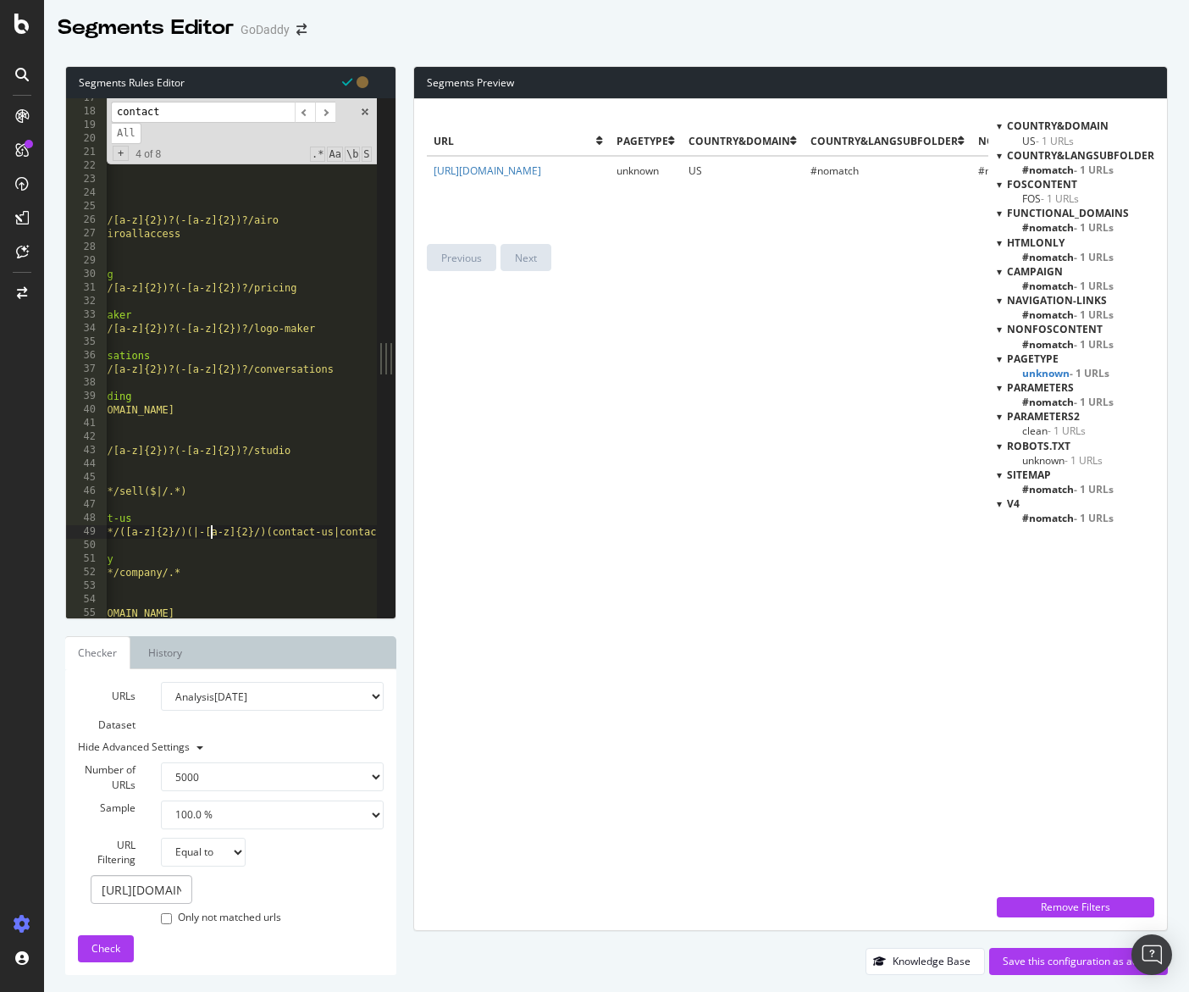
scroll to position [0, 4]
type textarea "path rx .*/([a-z]{2}/)(-[a-z]{2}/)(contact-us|contacto|contactez-nous).*"
click at [124, 944] on button "Check" at bounding box center [106, 948] width 56 height 27
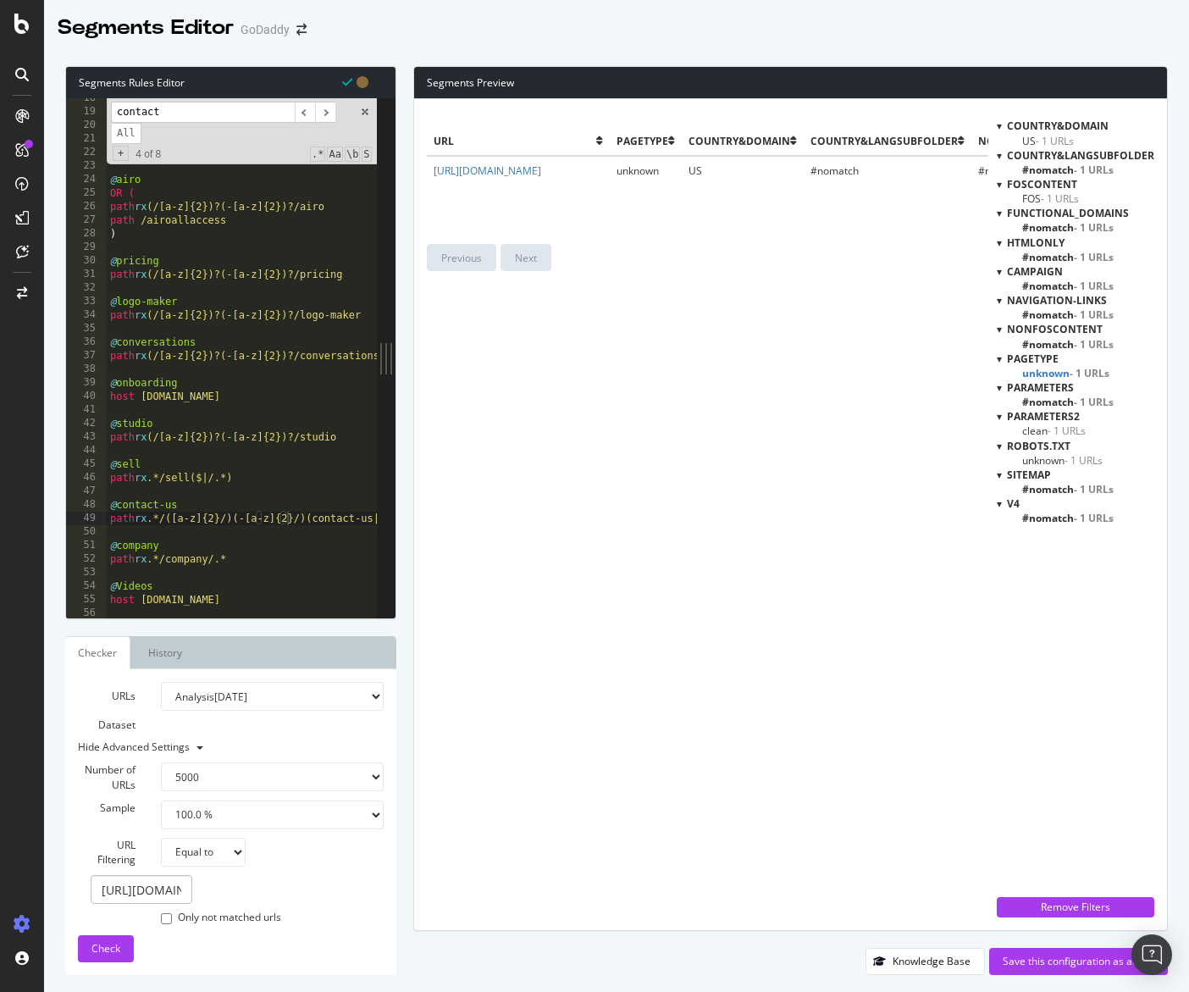
scroll to position [237, 0]
type textarea "path rx .*/([a-z]{2}/)(-[a-z]{2}/)(contact-us|contacto|contactez-nous).*"
click at [163, 892] on input "https://www.godaddy.com/contact-us" at bounding box center [142, 889] width 102 height 29
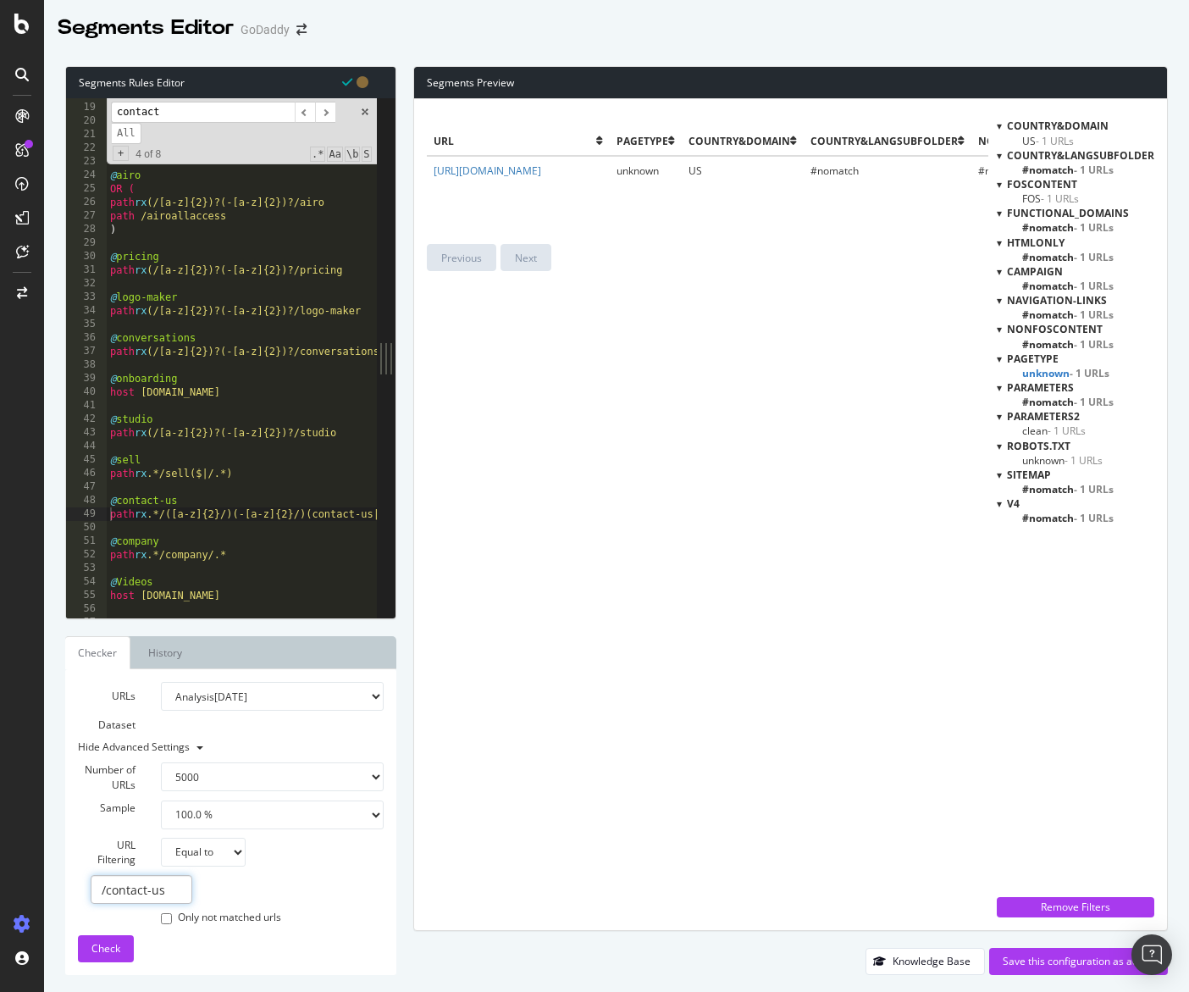
type input "/contact-us"
click at [135, 949] on div "URLs Dataset Analysis 2025 Sep. 7th Analysis 2025 Aug. 31st Analysis 2025 Aug. …" at bounding box center [231, 822] width 306 height 280
click at [121, 948] on button "Check" at bounding box center [106, 948] width 56 height 27
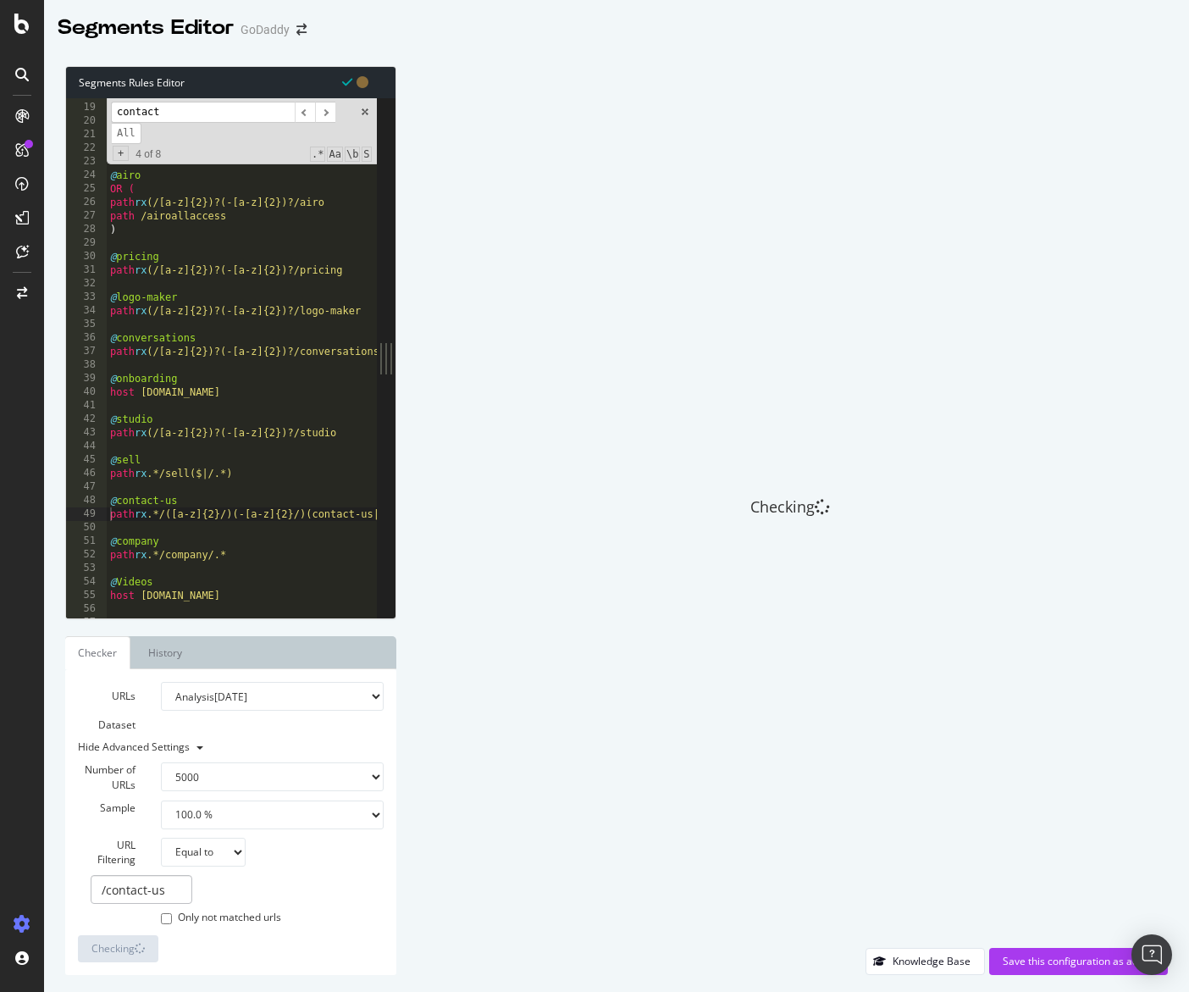
type textarea "@contact-us"
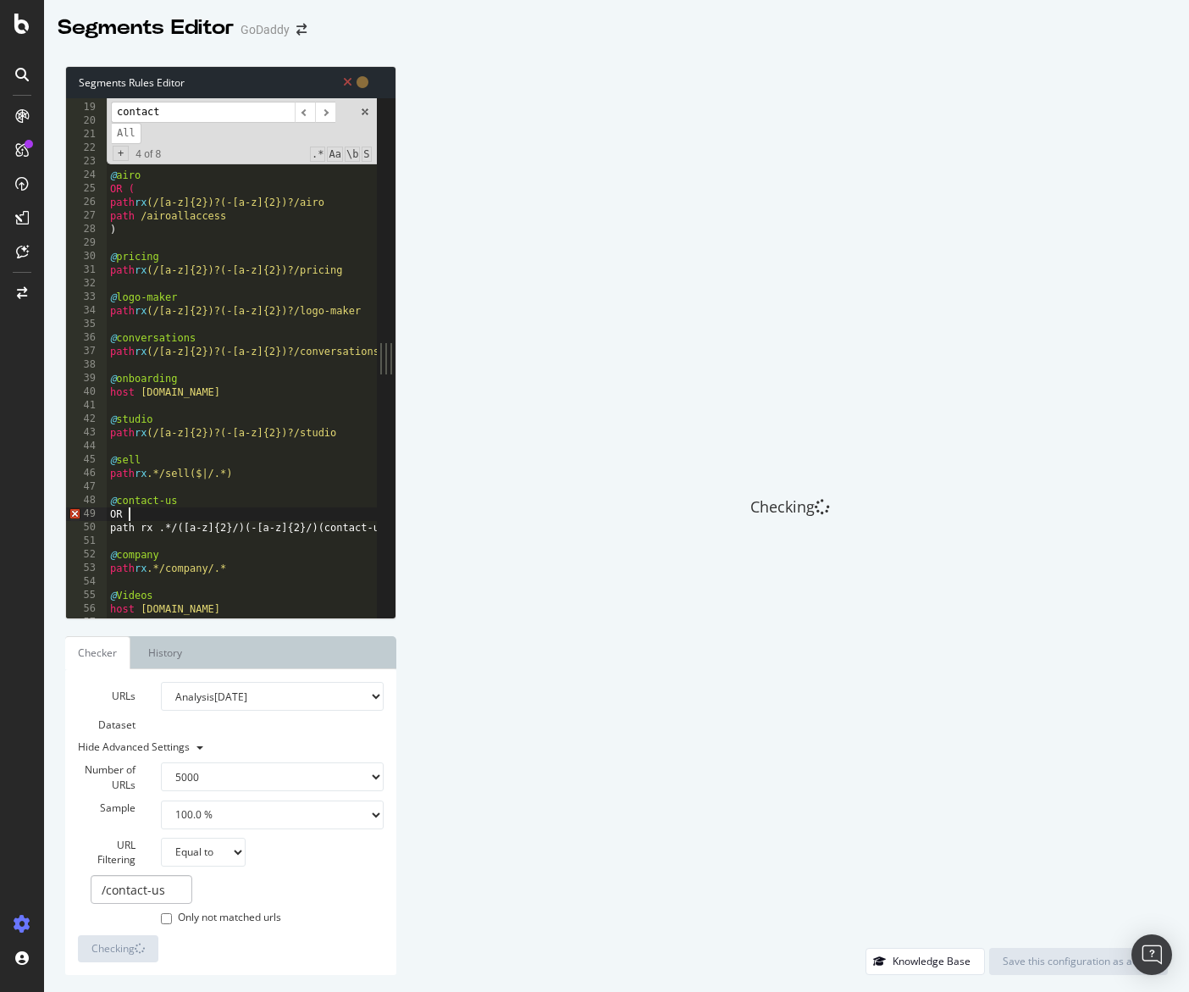
scroll to position [0, 1]
type textarea "path rx .*/([a-z]{2}/)(-[a-z]{2}/)(contact-us|contacto|contactez-nous).*"
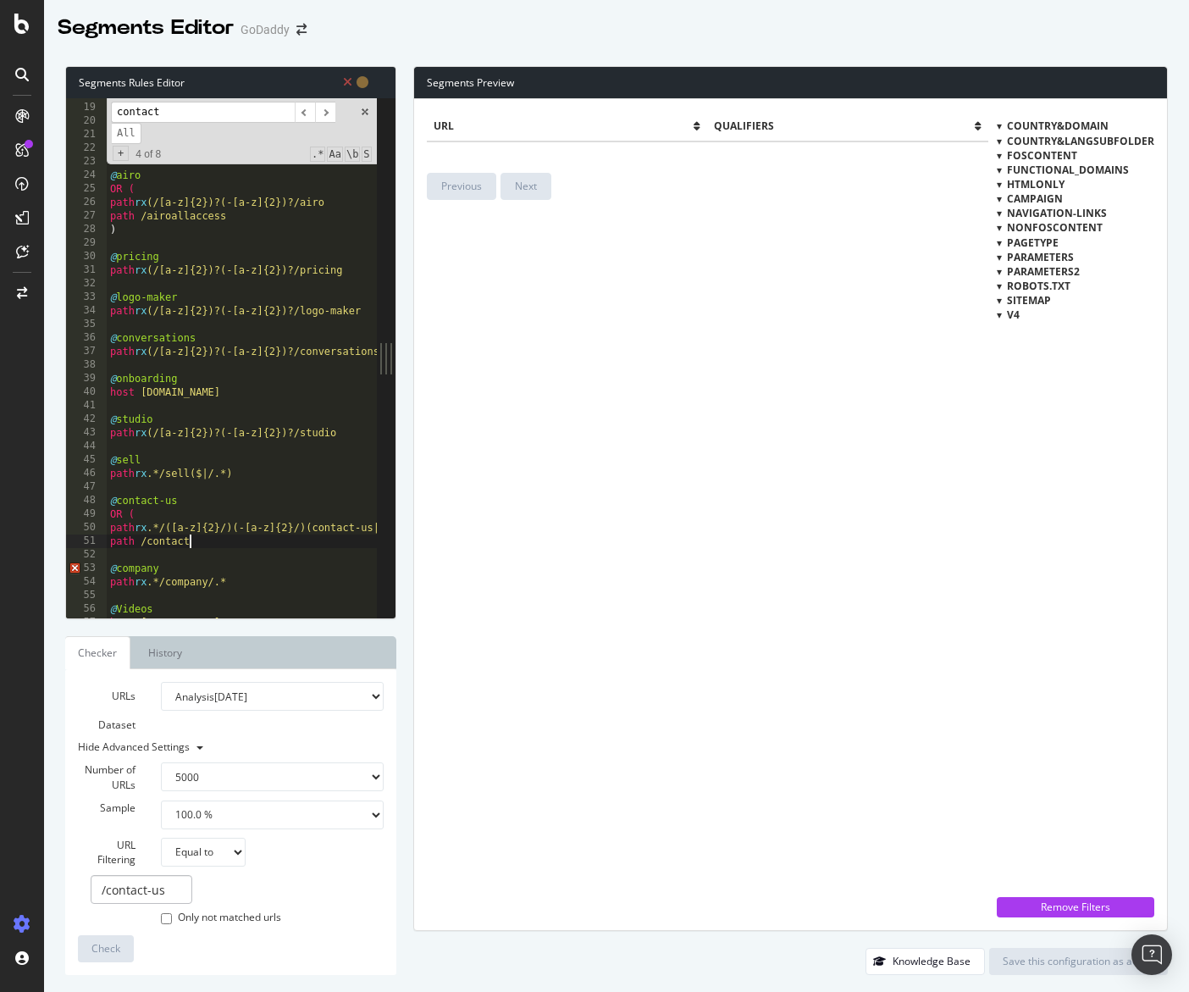
type textarea "path /contact-us"
type textarea ")"
click at [91, 944] on span "Check" at bounding box center [105, 948] width 29 height 14
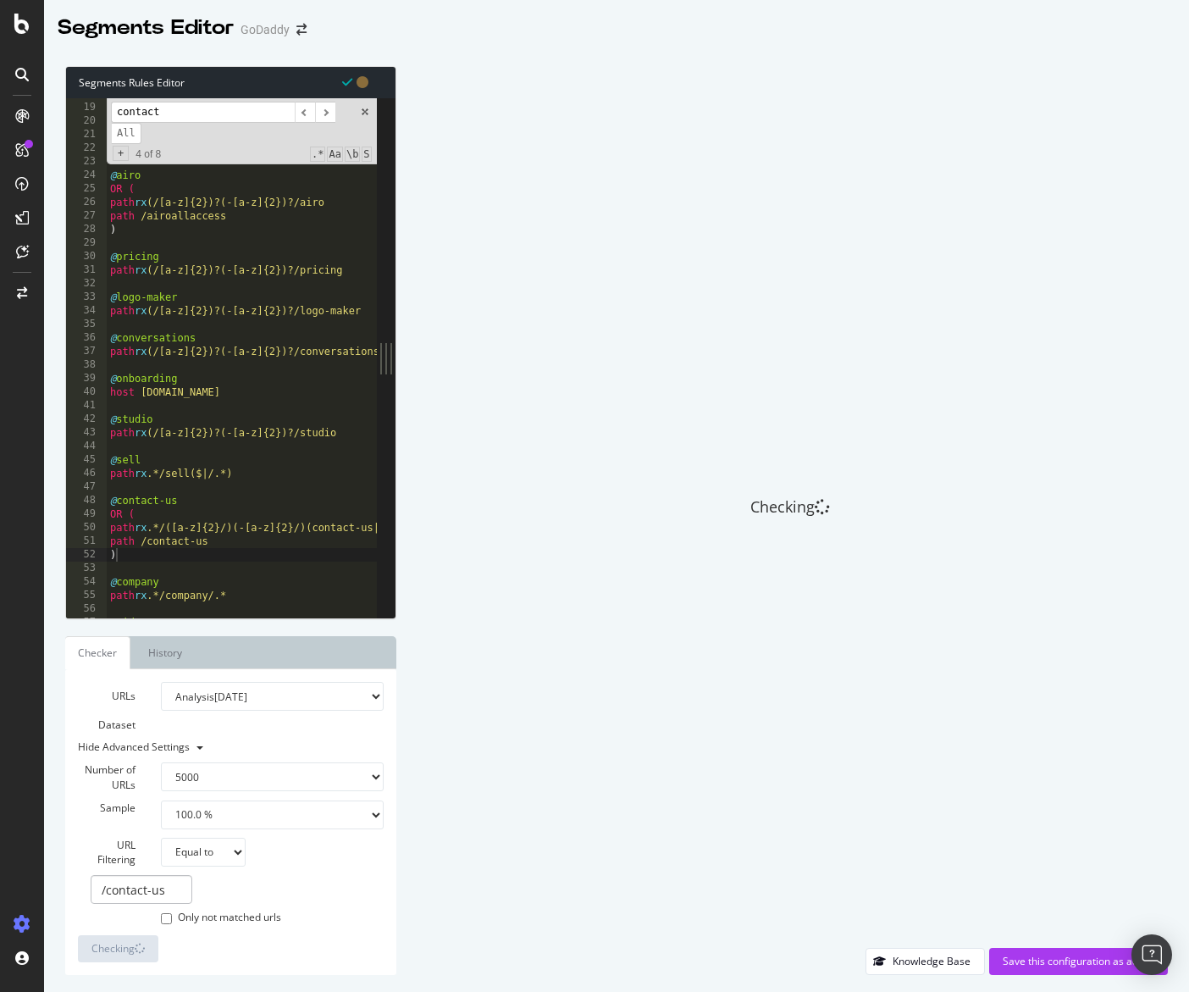
click at [189, 853] on select "None Equal to Not equal to Starts with Doesn't start with Ends with Doesn't end…" at bounding box center [203, 851] width 85 height 29
select select "contains"
click at [161, 837] on select "None Equal to Not equal to Starts with Doesn't start with Ends with Doesn't end…" at bounding box center [203, 851] width 85 height 29
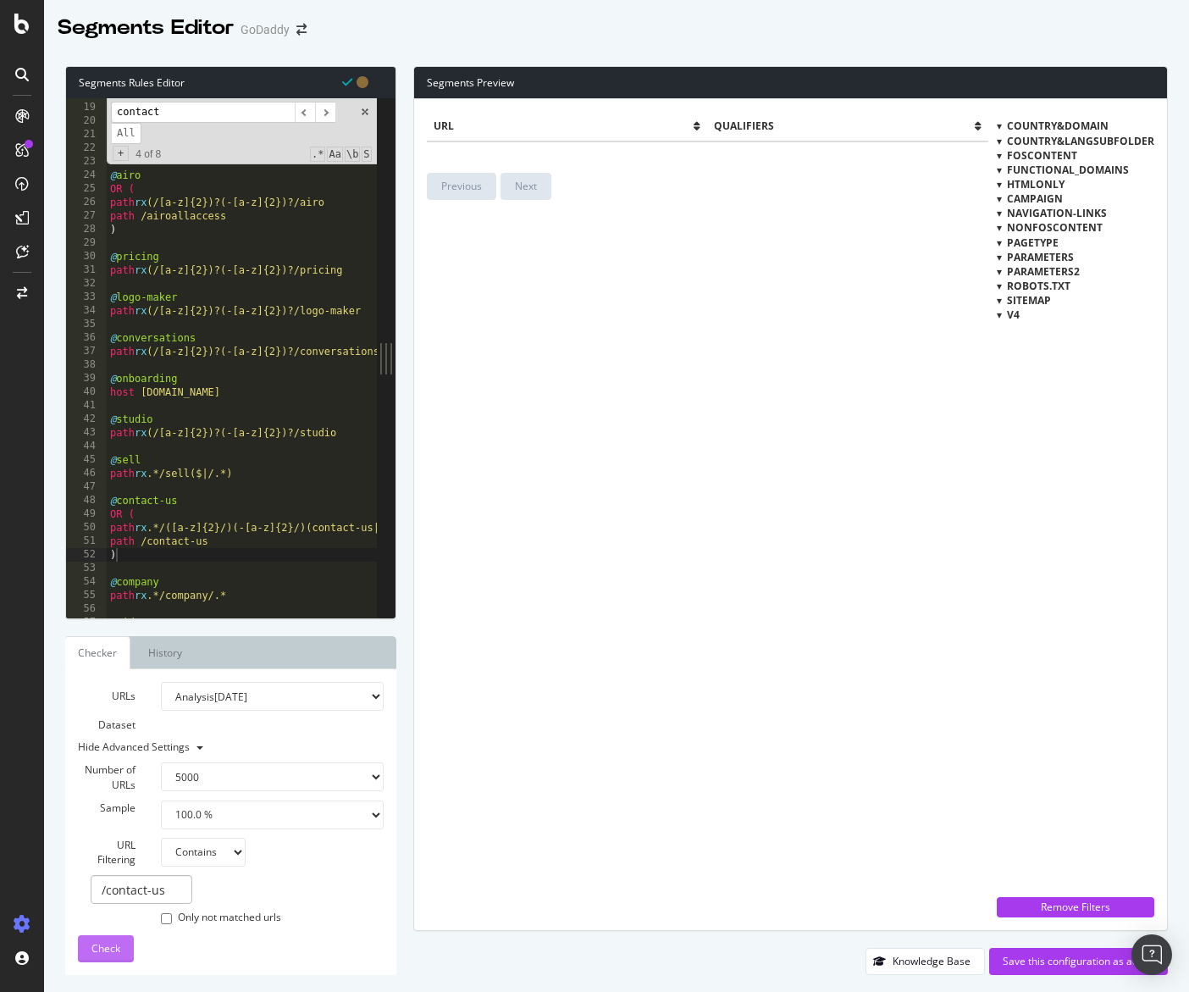
click at [124, 946] on button "Check" at bounding box center [106, 948] width 56 height 27
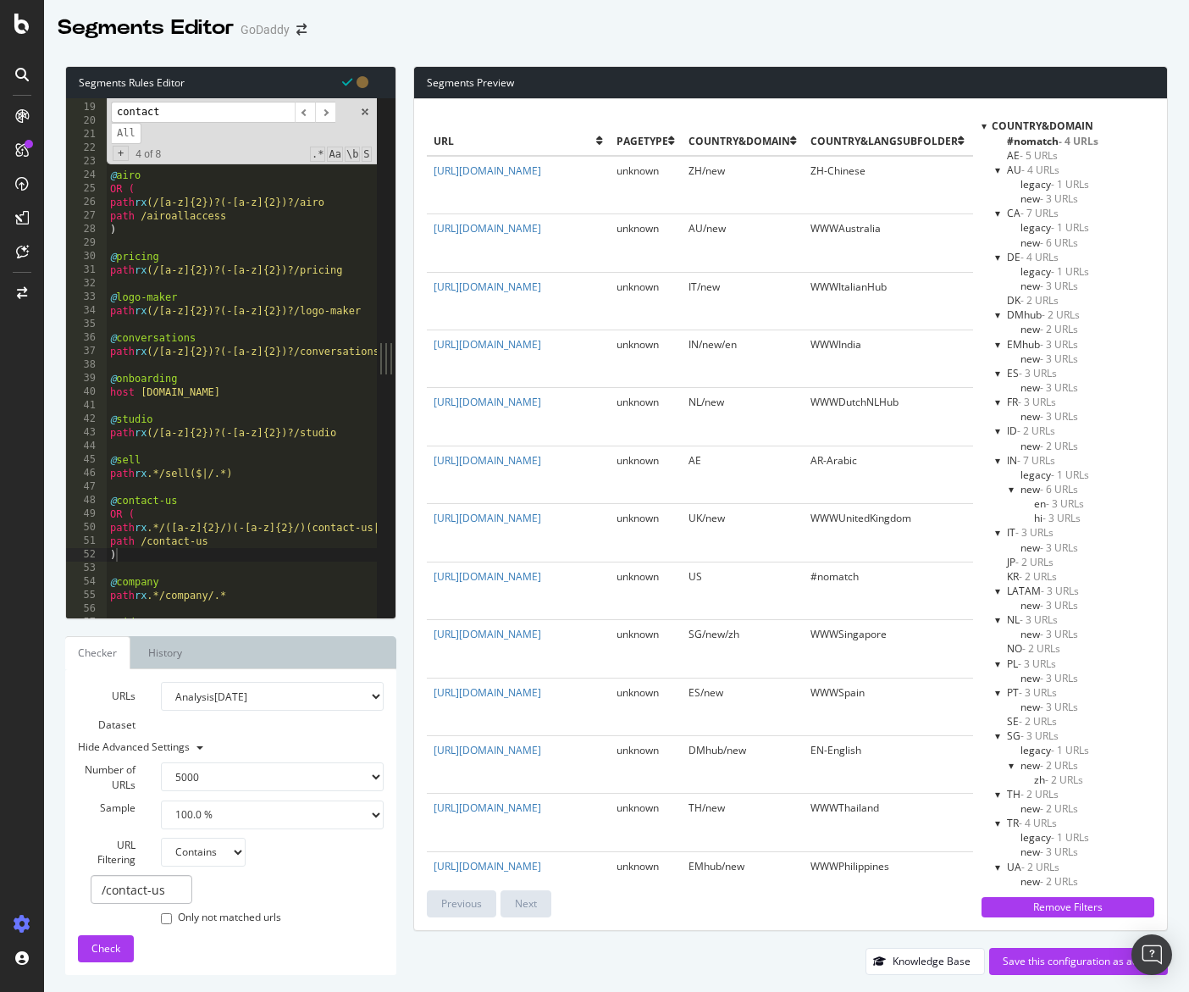
click at [985, 126] on div "Country&Domain" at bounding box center [1067, 126] width 173 height 14
click at [984, 126] on div at bounding box center [983, 126] width 5 height 14
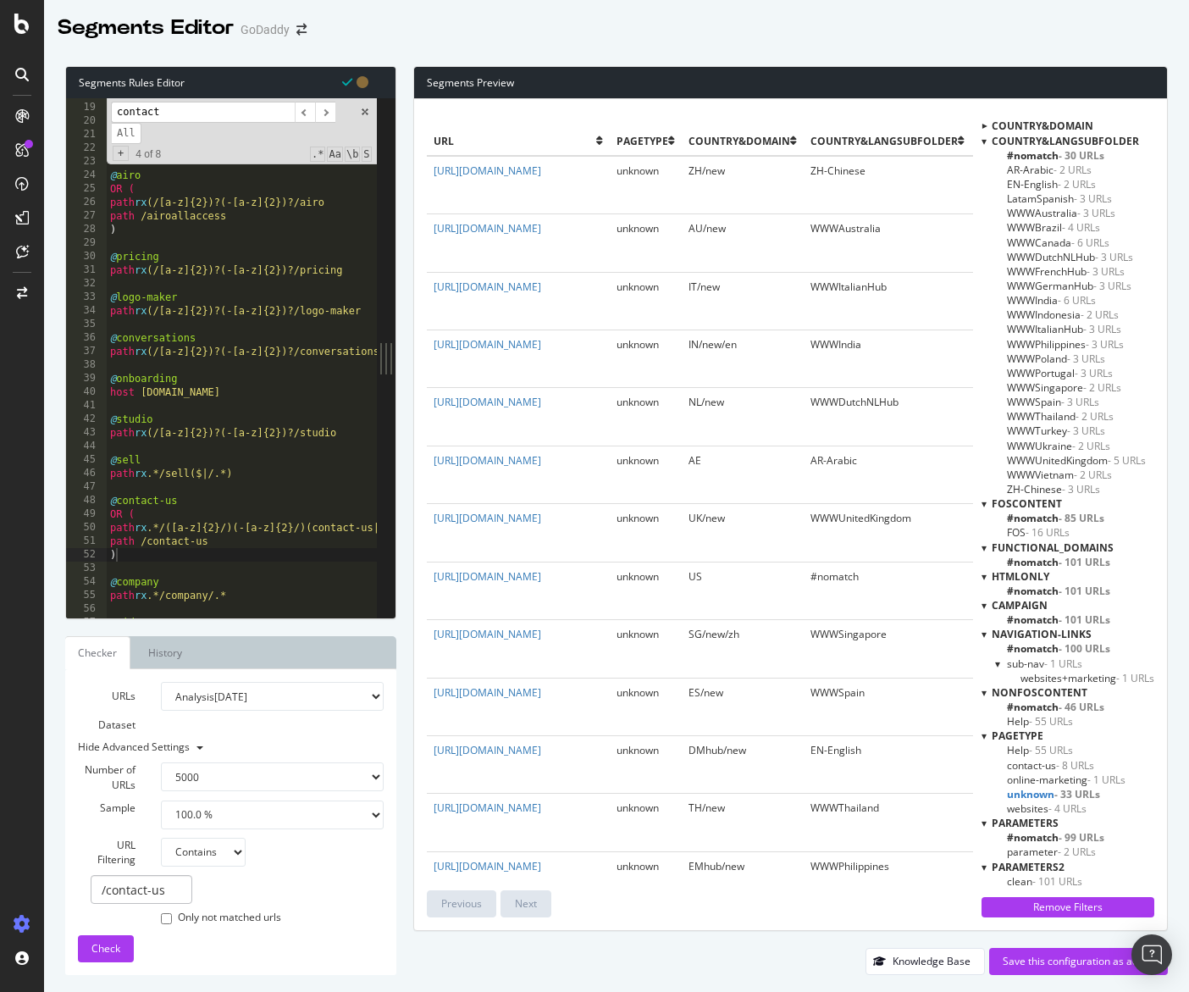
click at [983, 136] on div at bounding box center [983, 141] width 5 height 14
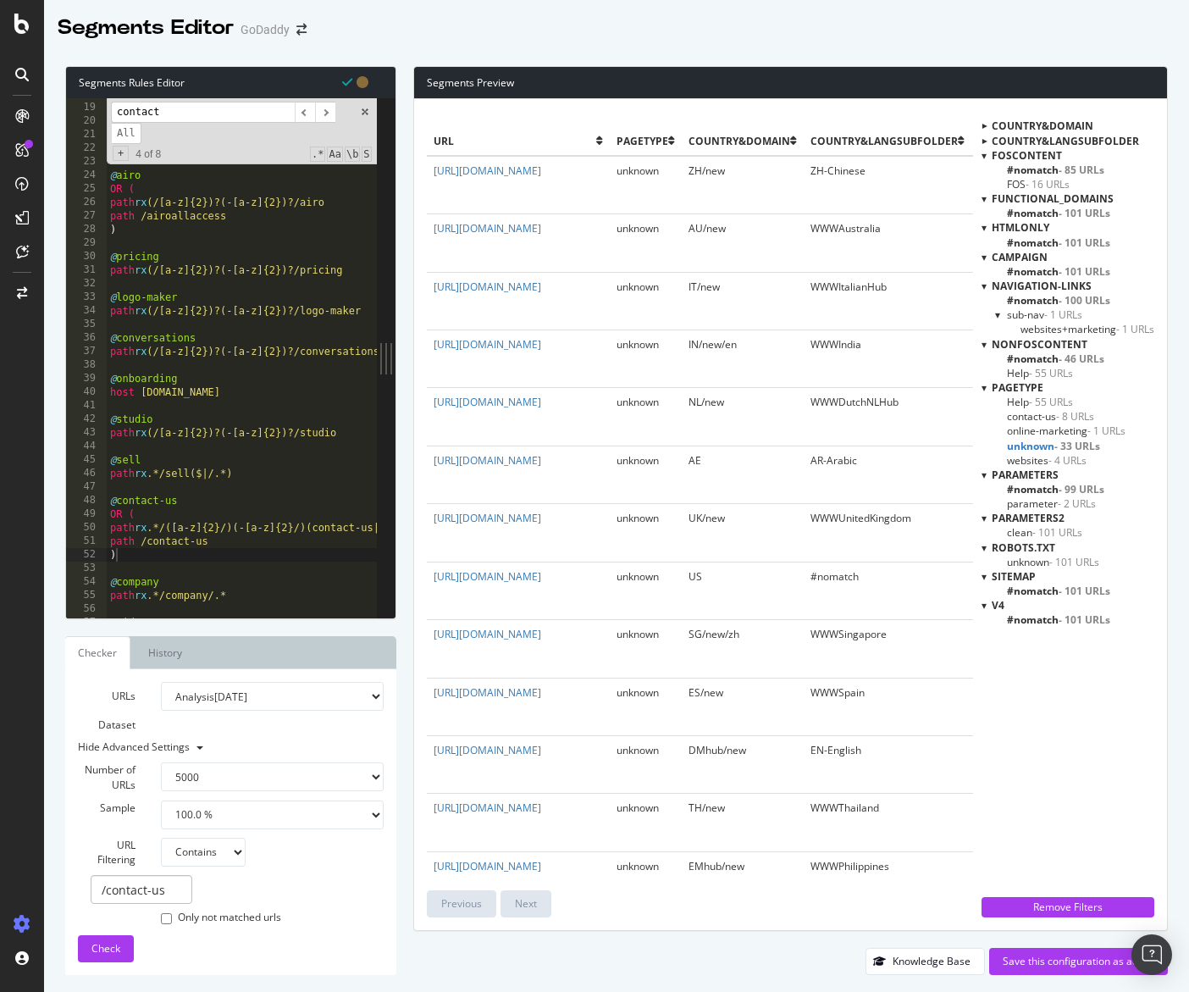
click at [984, 152] on div at bounding box center [983, 155] width 5 height 14
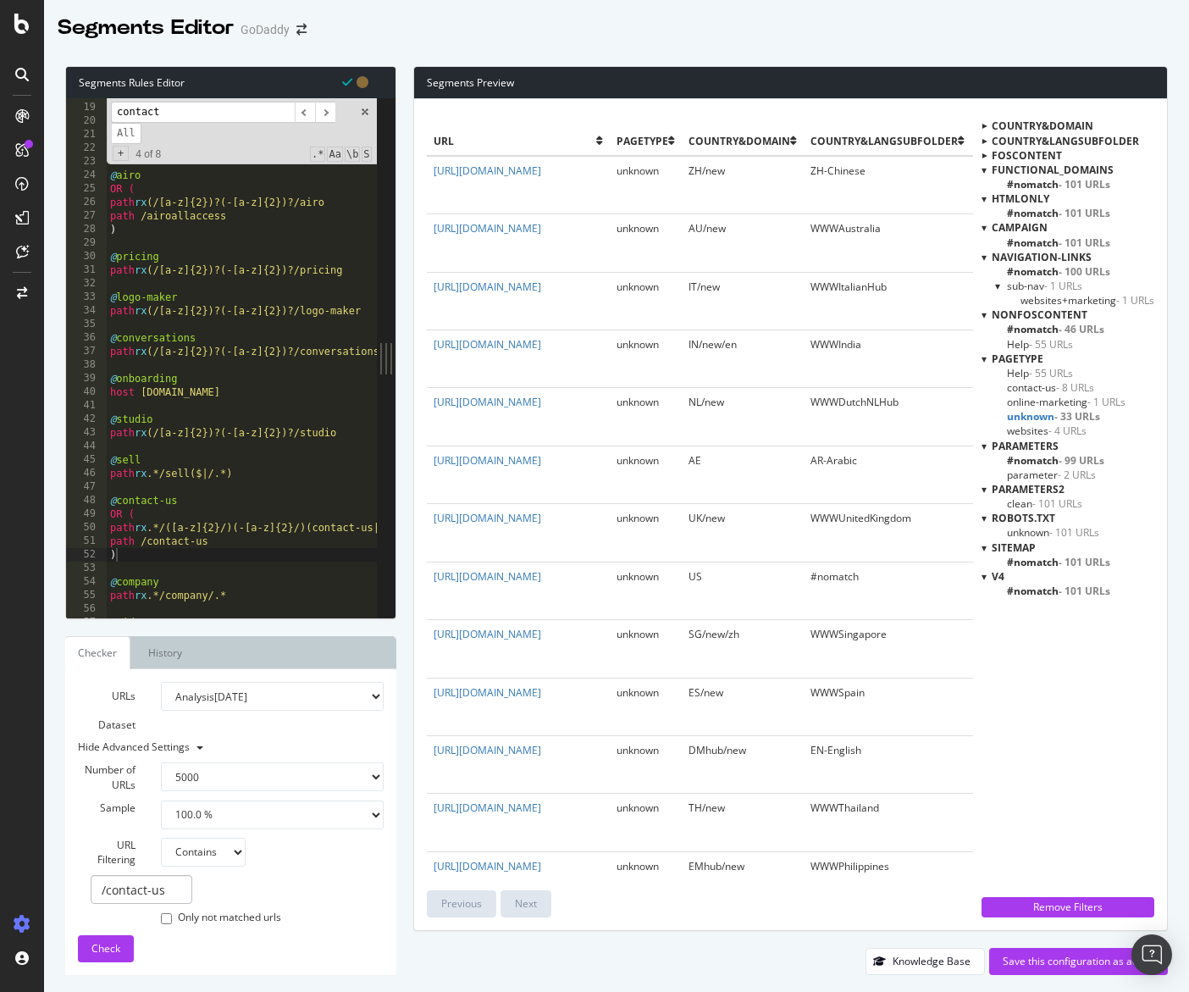
click at [984, 166] on div at bounding box center [983, 170] width 5 height 14
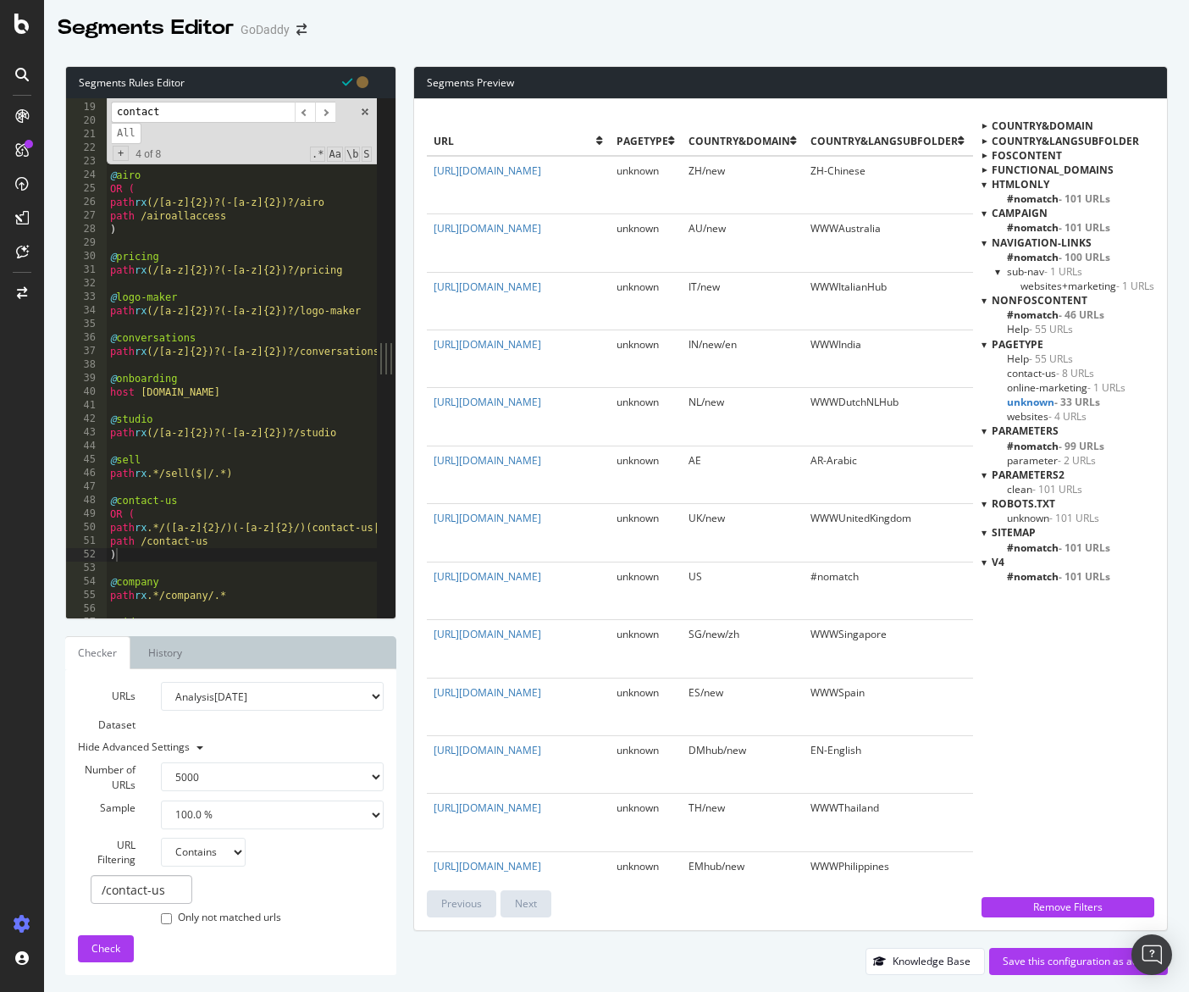
click at [1020, 371] on span "contact-us - 8 URLs" at bounding box center [1050, 373] width 87 height 14
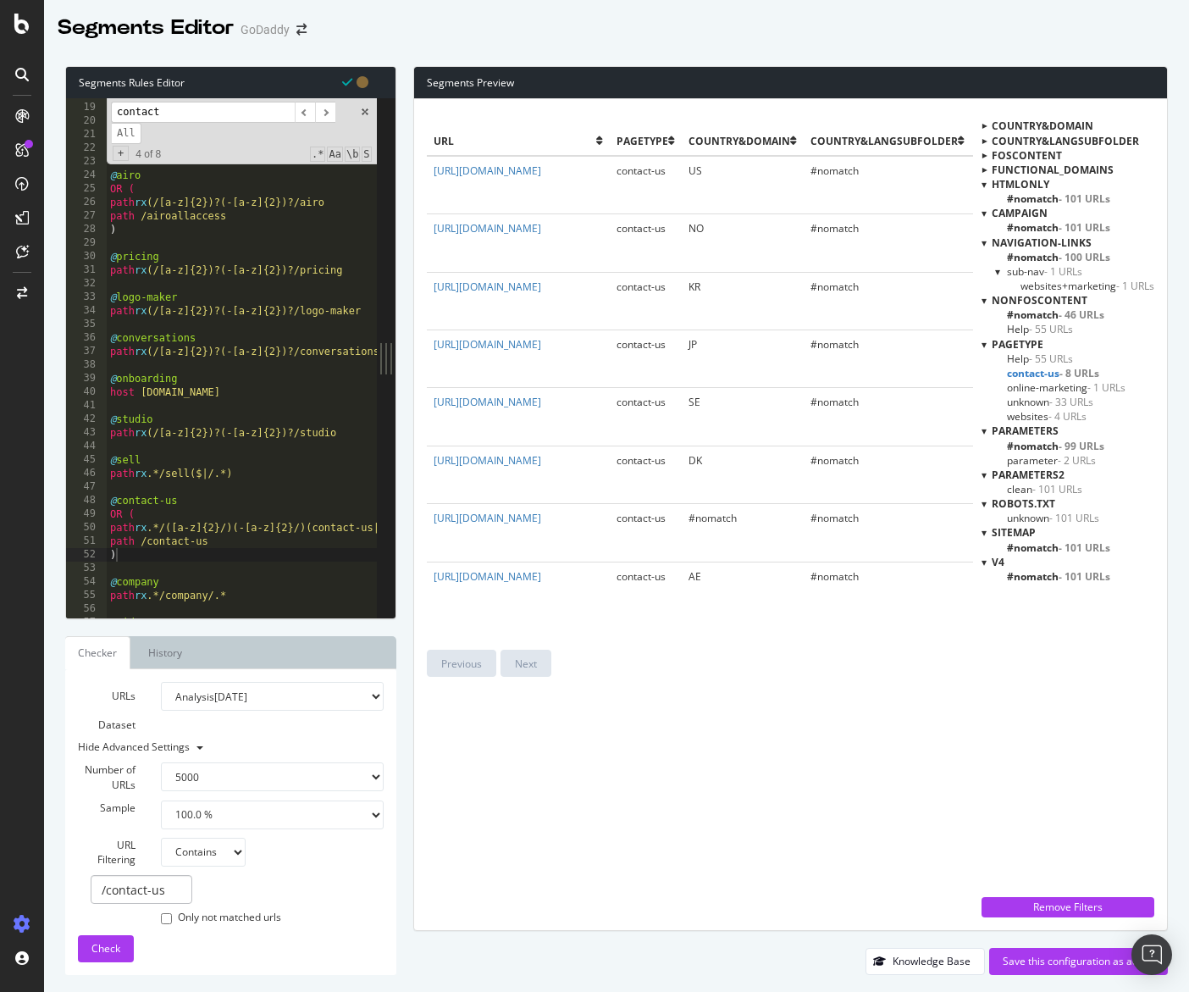
click at [1020, 401] on span "unknown - 33 URLs" at bounding box center [1050, 402] width 86 height 14
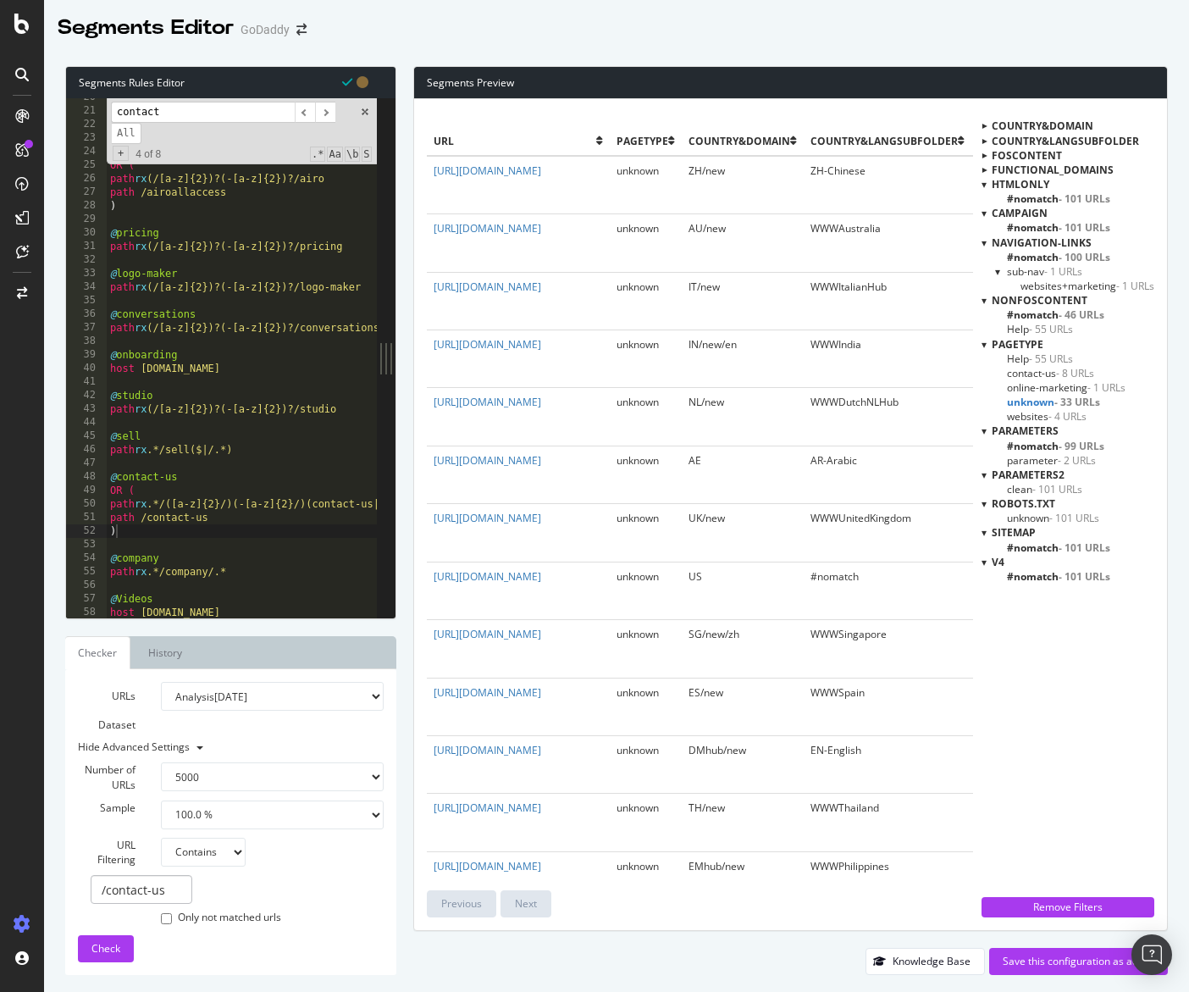
scroll to position [265, 0]
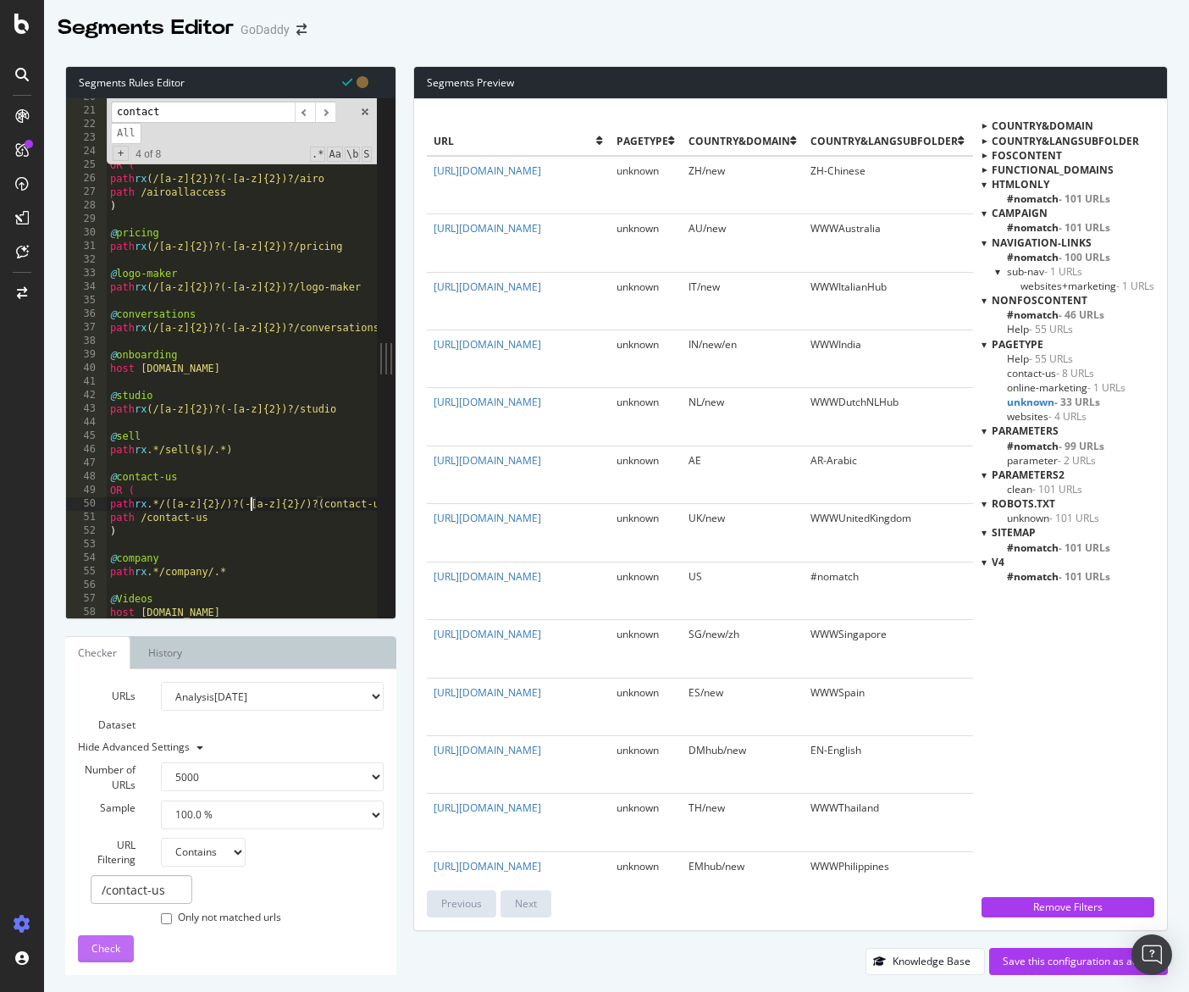
click at [96, 953] on span "Check" at bounding box center [105, 948] width 29 height 14
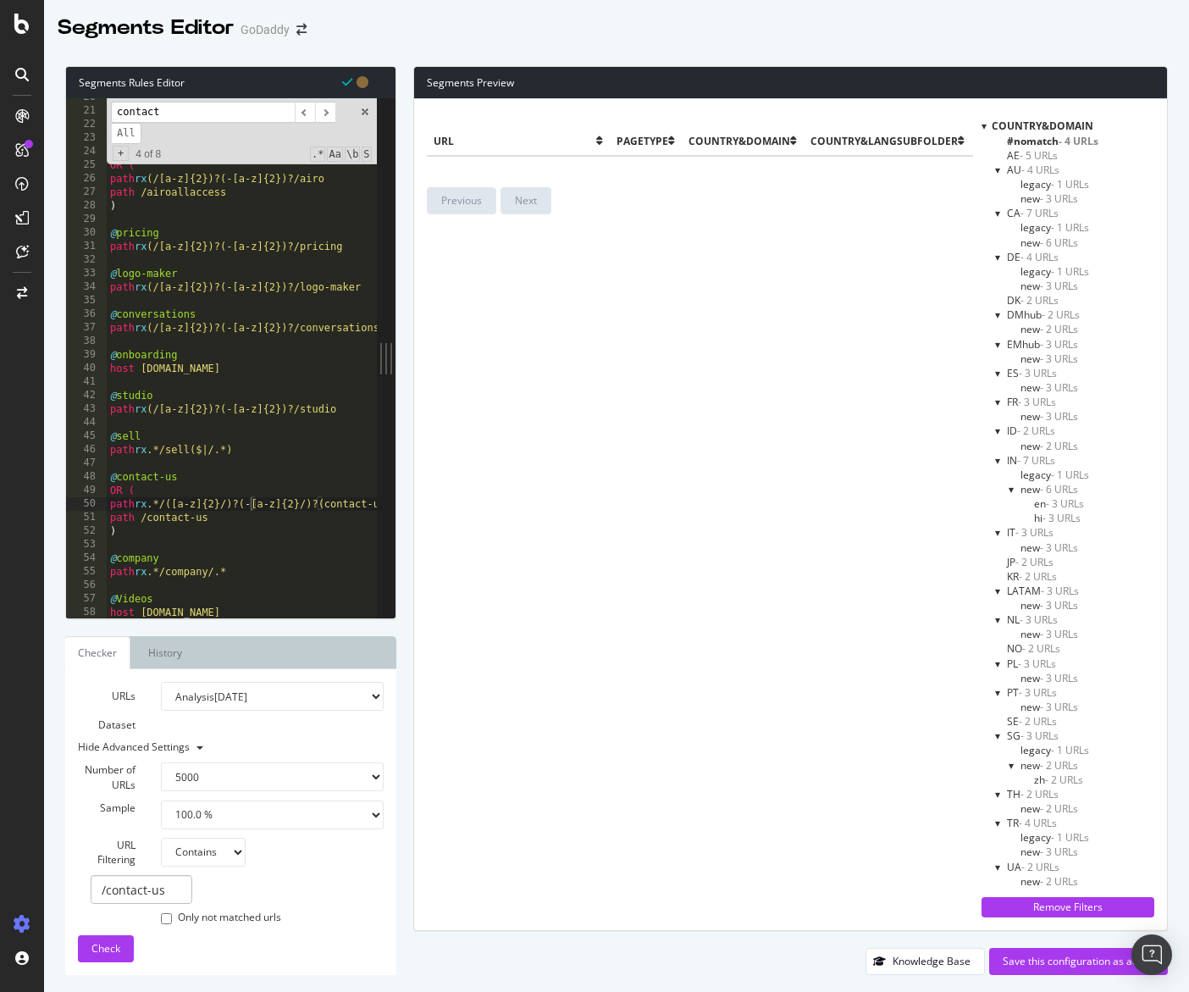
click at [111, 950] on span "Check" at bounding box center [105, 948] width 29 height 14
click at [982, 124] on div at bounding box center [983, 126] width 5 height 14
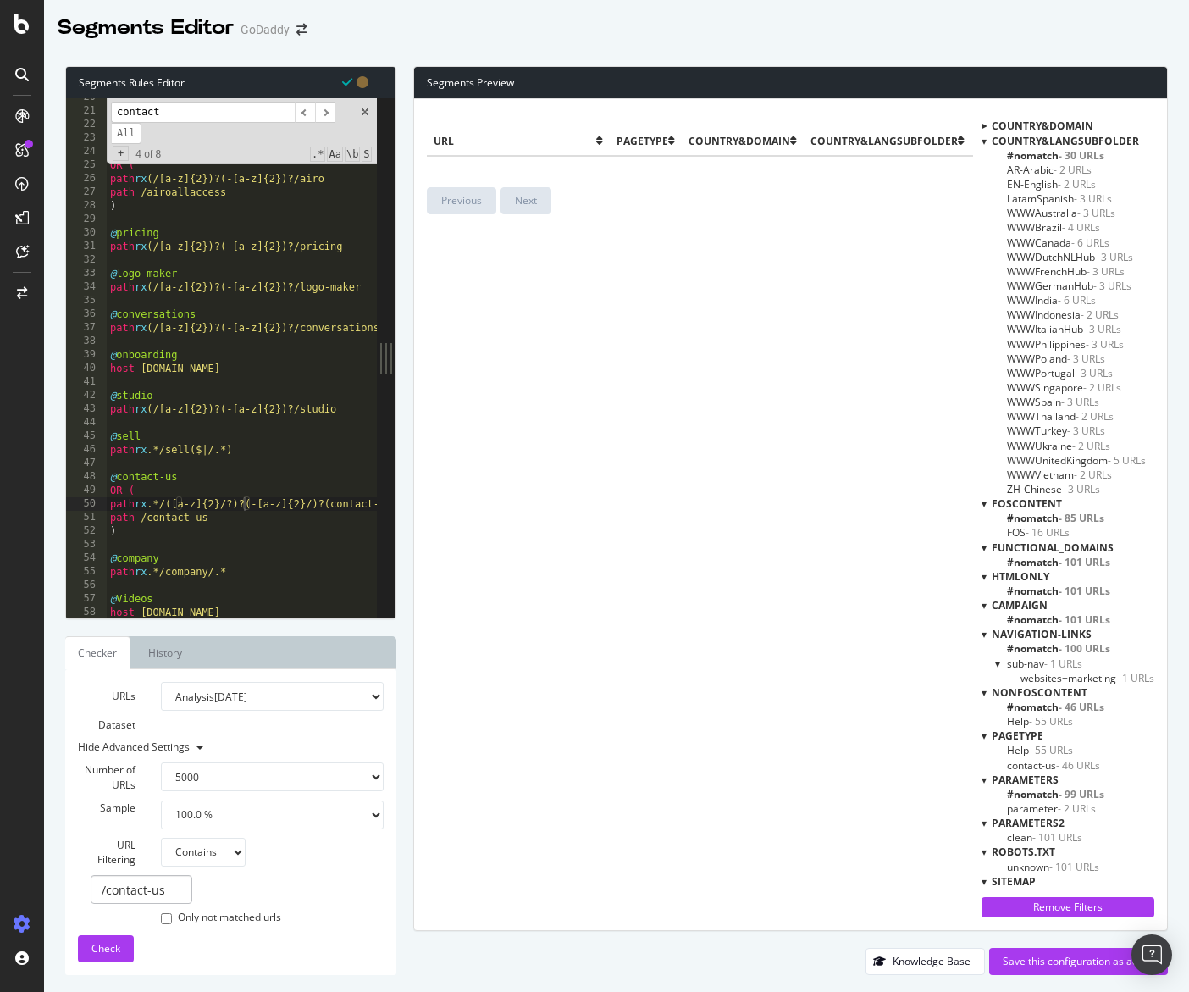
click at [985, 139] on div "Country&LangSubfolder" at bounding box center [1067, 141] width 173 height 14
click at [985, 139] on div at bounding box center [983, 141] width 5 height 14
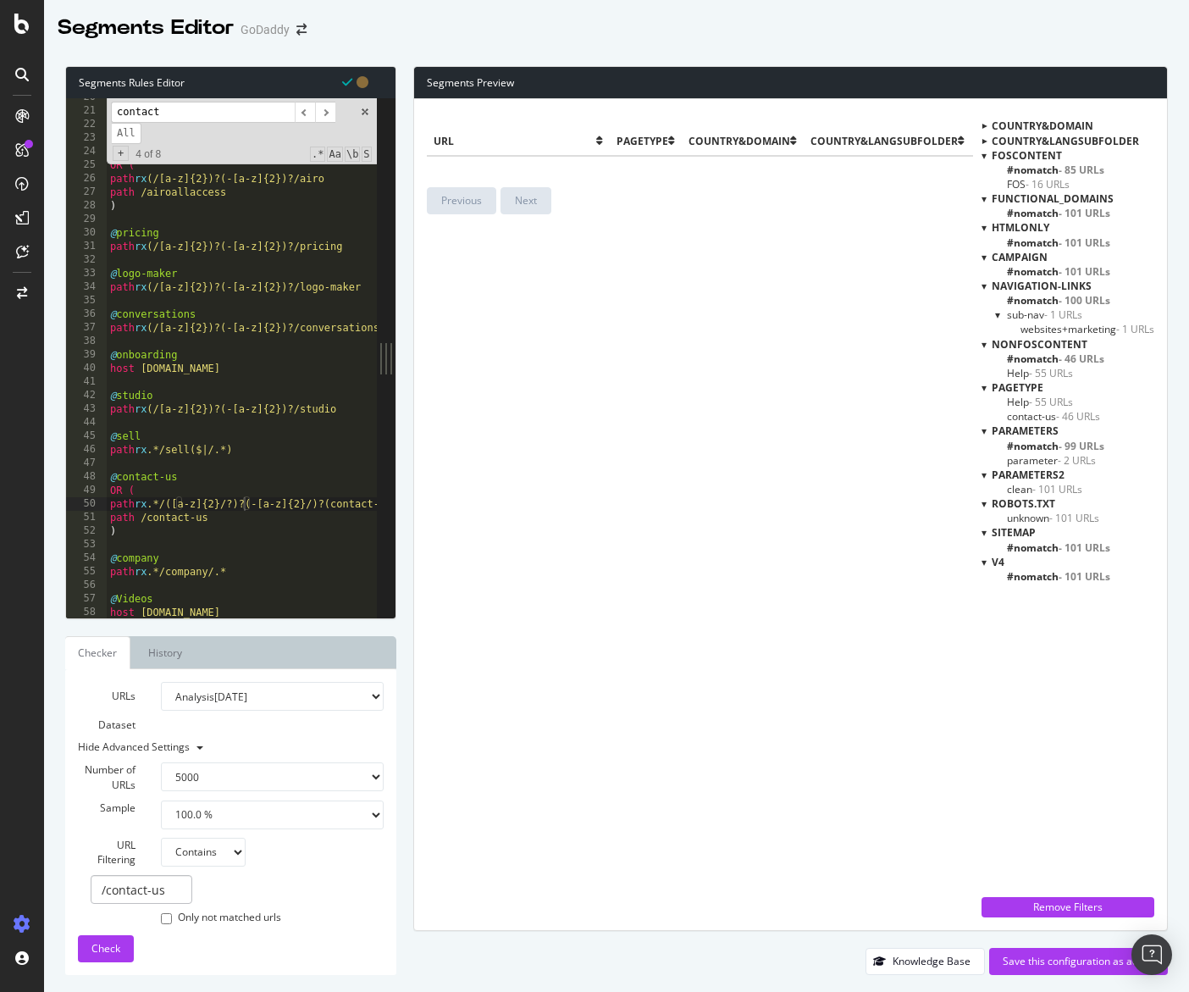
click at [1033, 415] on span "contact-us - 46 URLs" at bounding box center [1053, 416] width 93 height 14
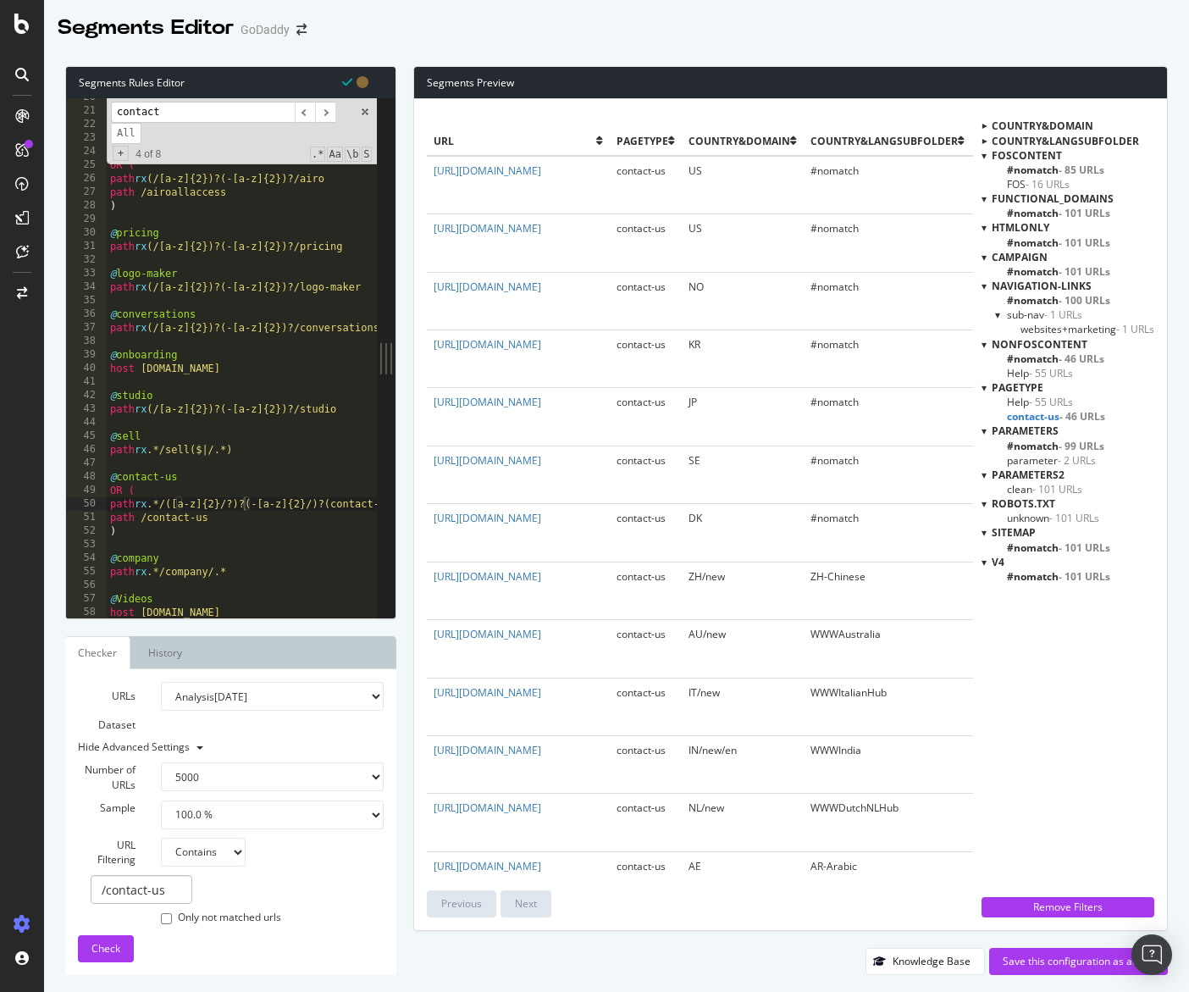
type textarea "path rx (/[a-z]{2})?(-[a-z]{2})?/conversations"
drag, startPoint x: 368, startPoint y: 110, endPoint x: 314, endPoint y: 221, distance: 123.5
click at [368, 110] on span at bounding box center [365, 112] width 12 height 12
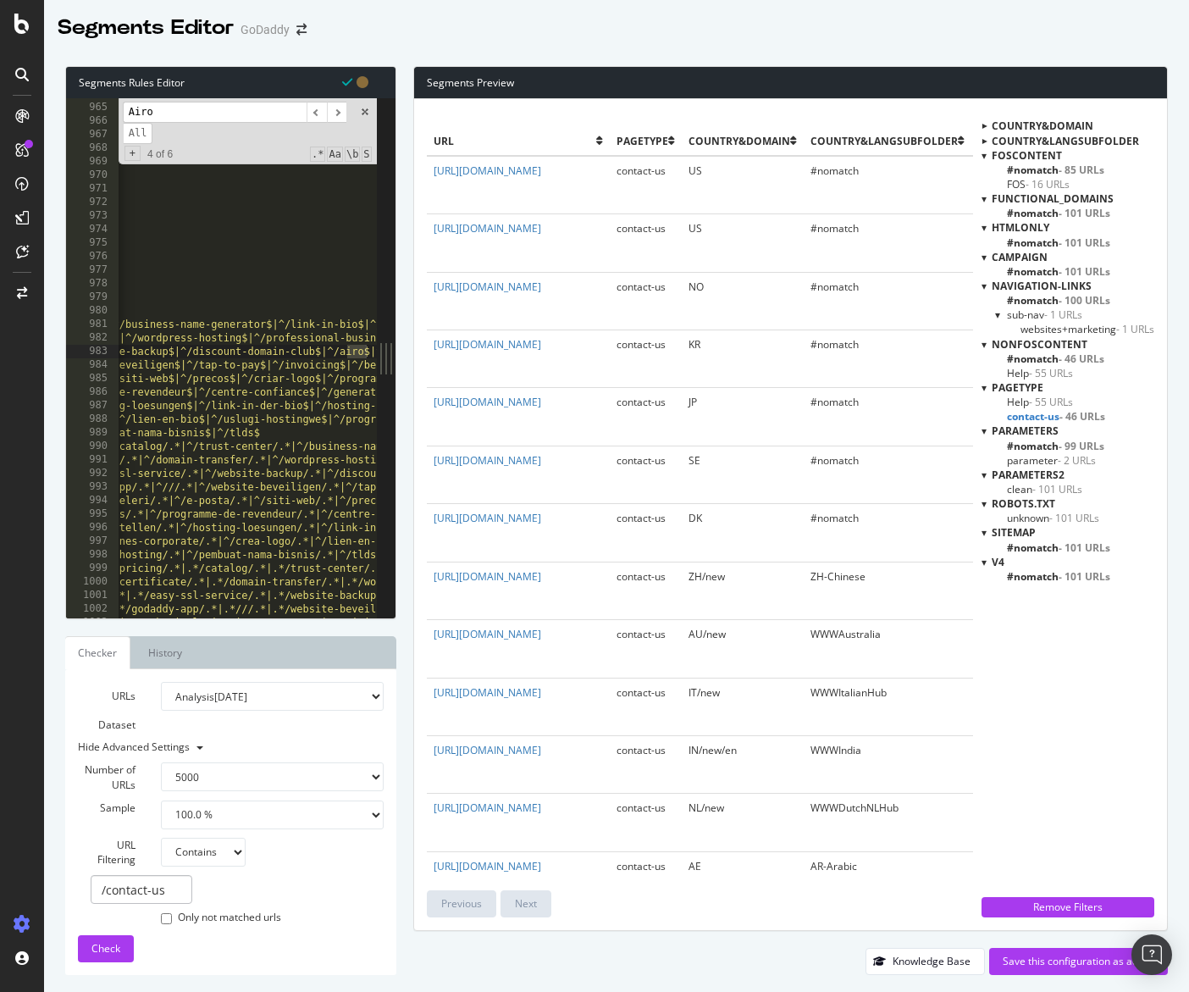
scroll to position [0, 1263]
type input "i"
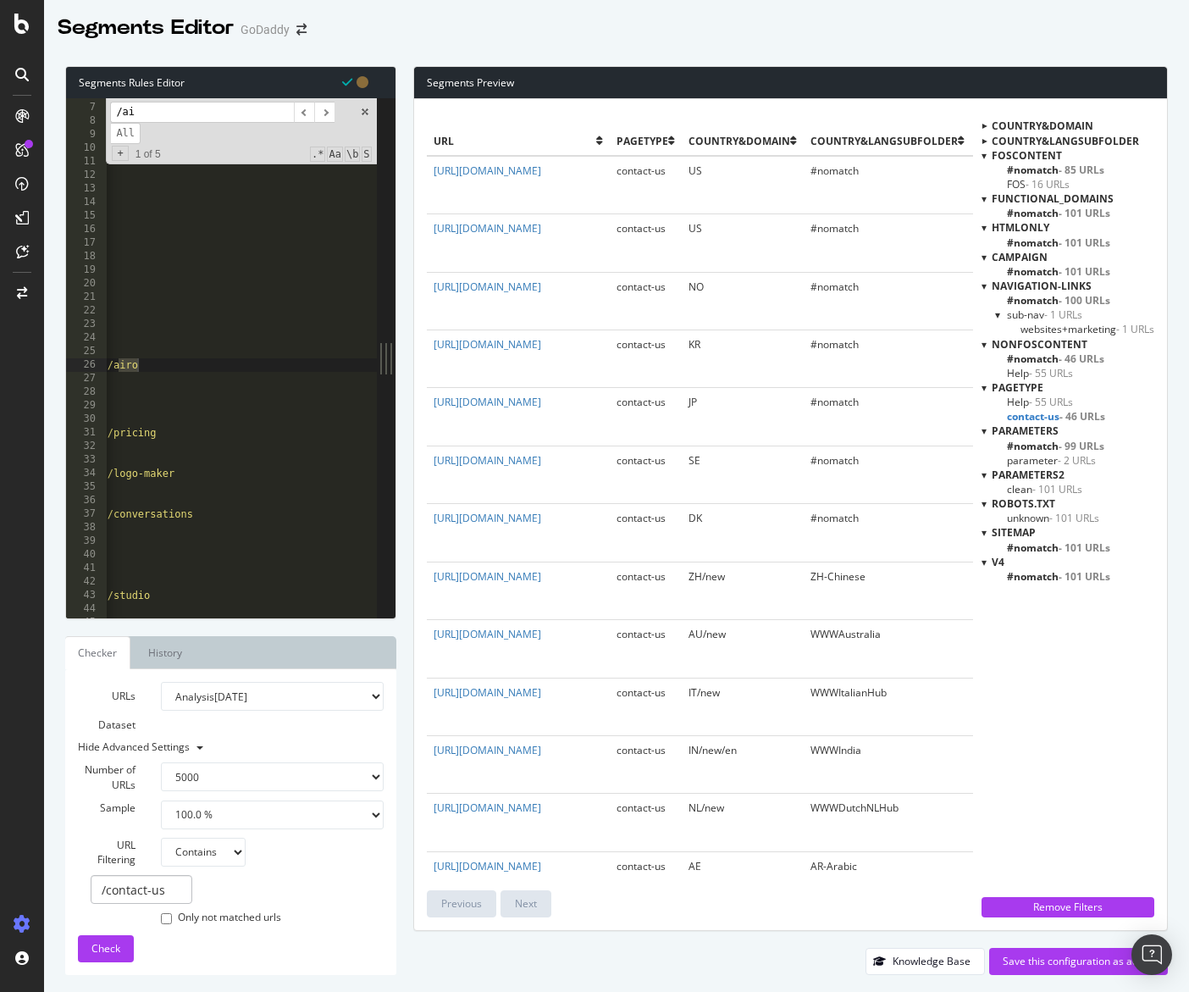
scroll to position [0, 0]
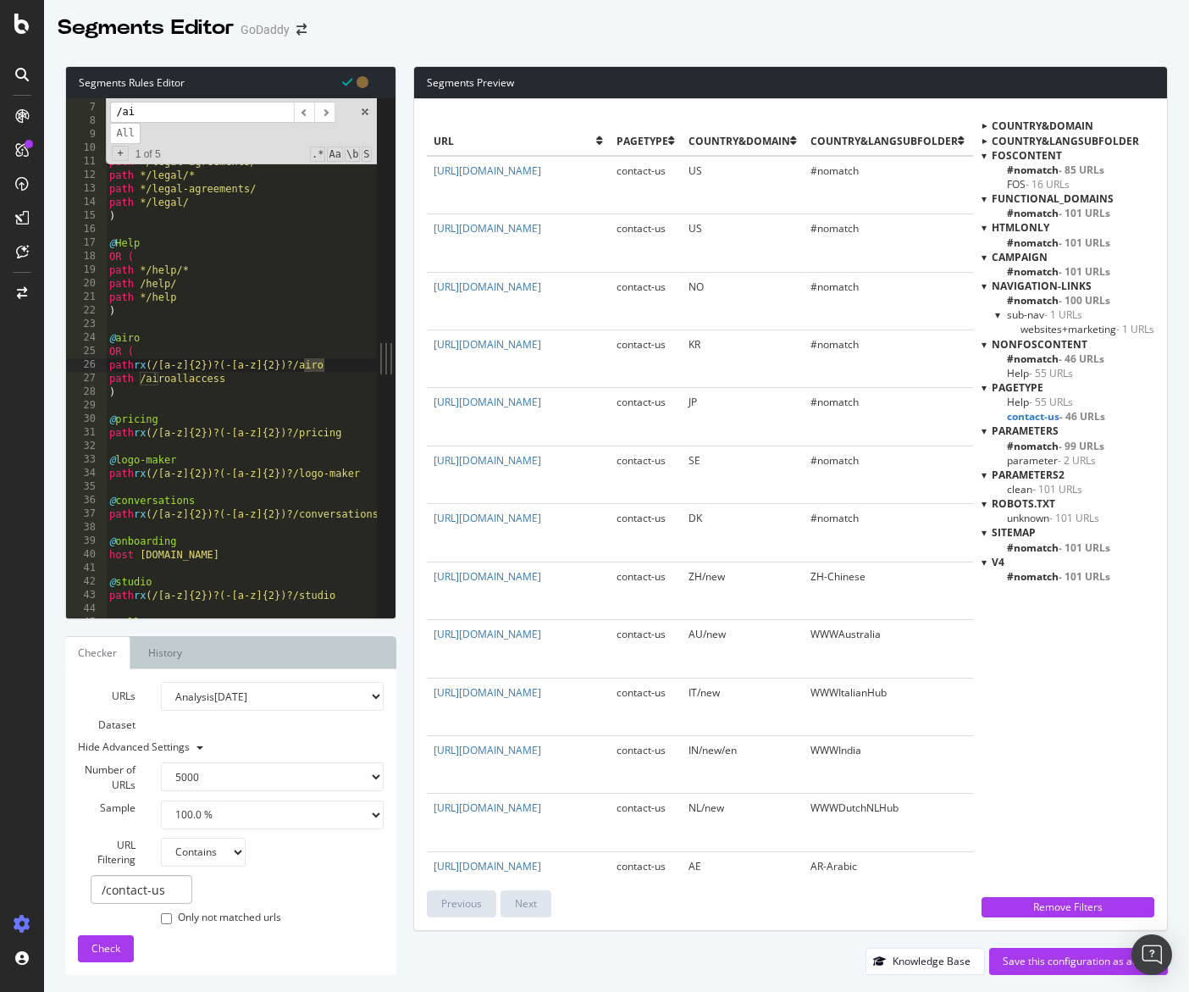
type input "/ai"
type textarea "path /airoallaccess"
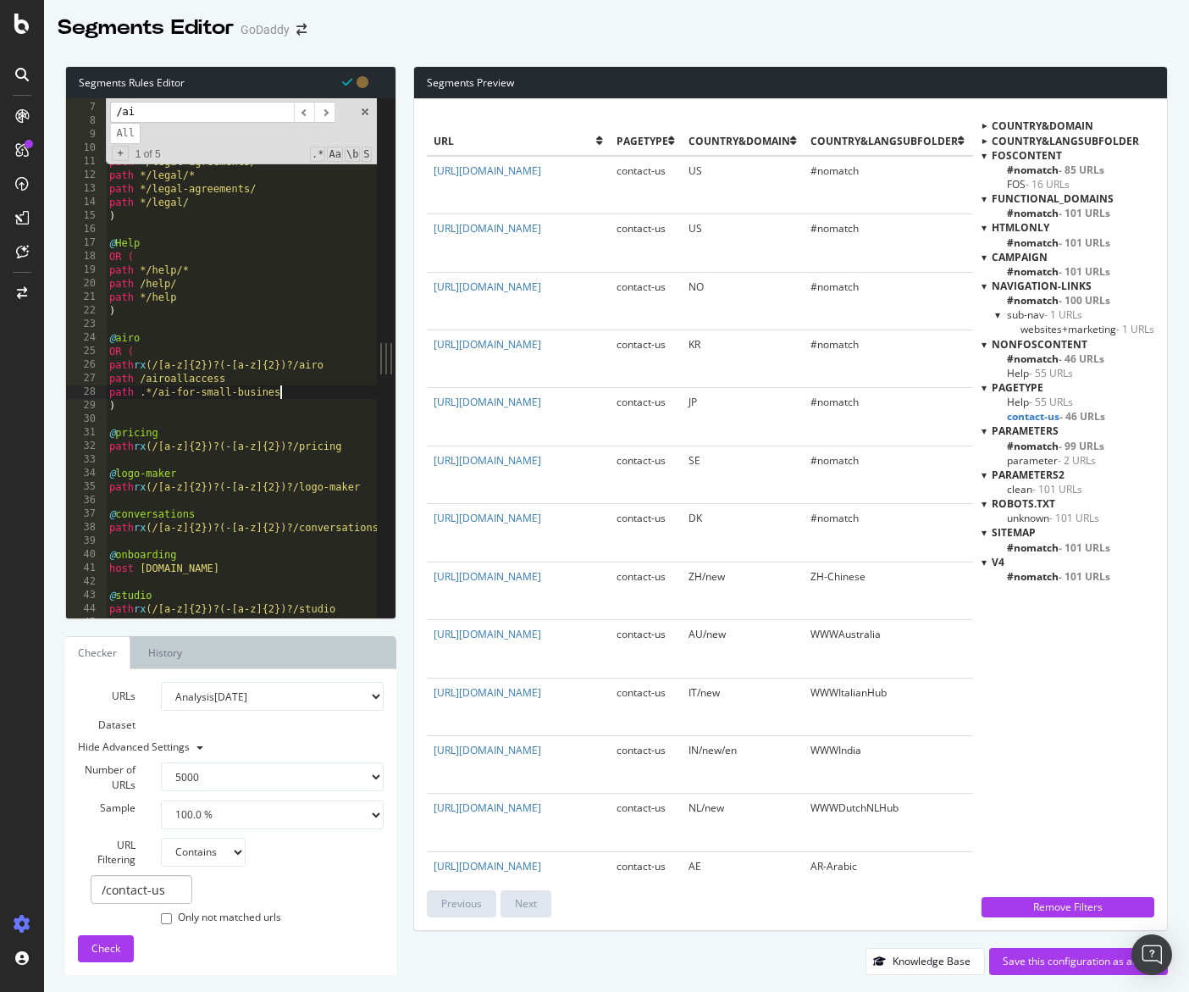
scroll to position [0, 14]
paste textarea "precios"
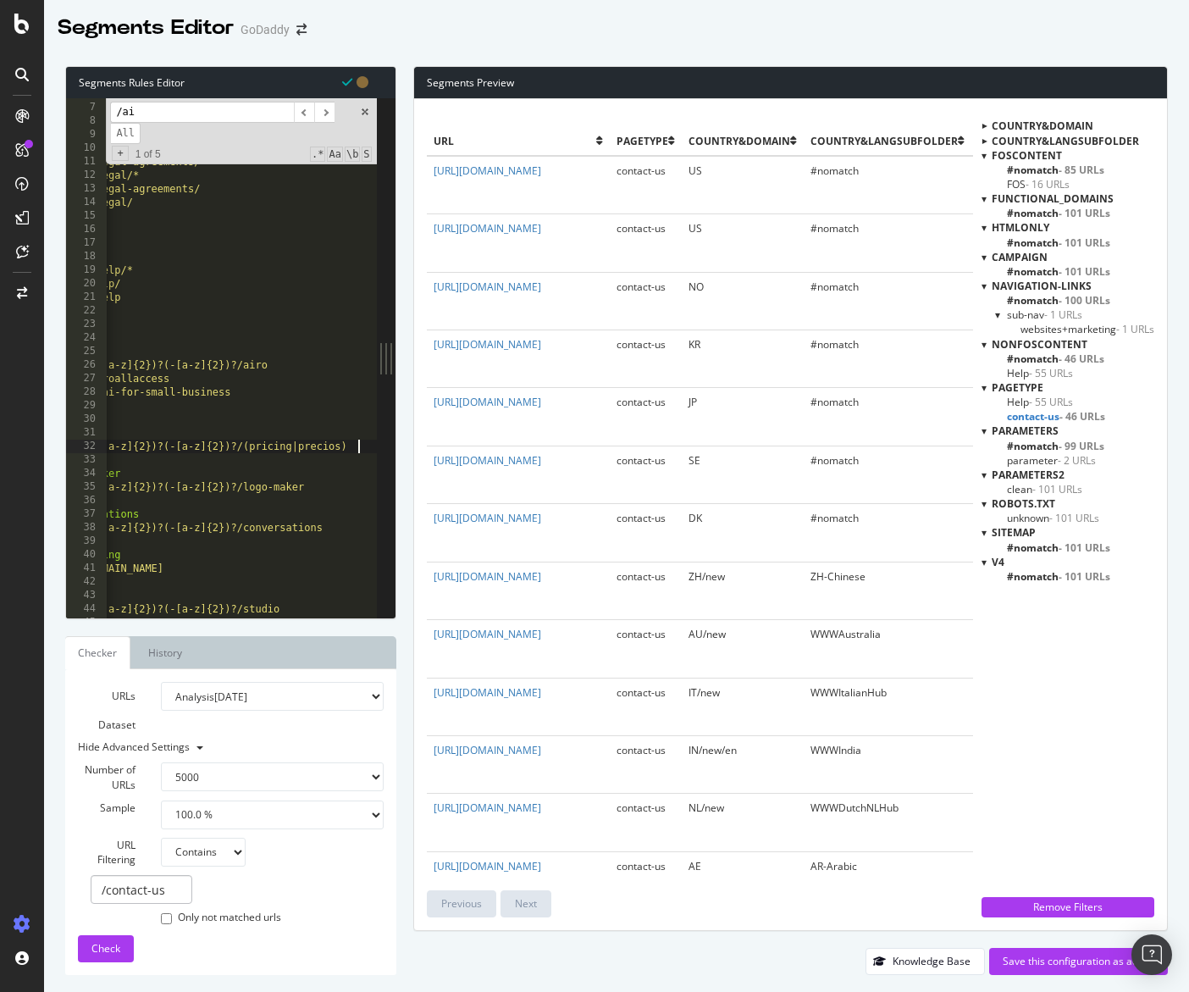
scroll to position [0, 56]
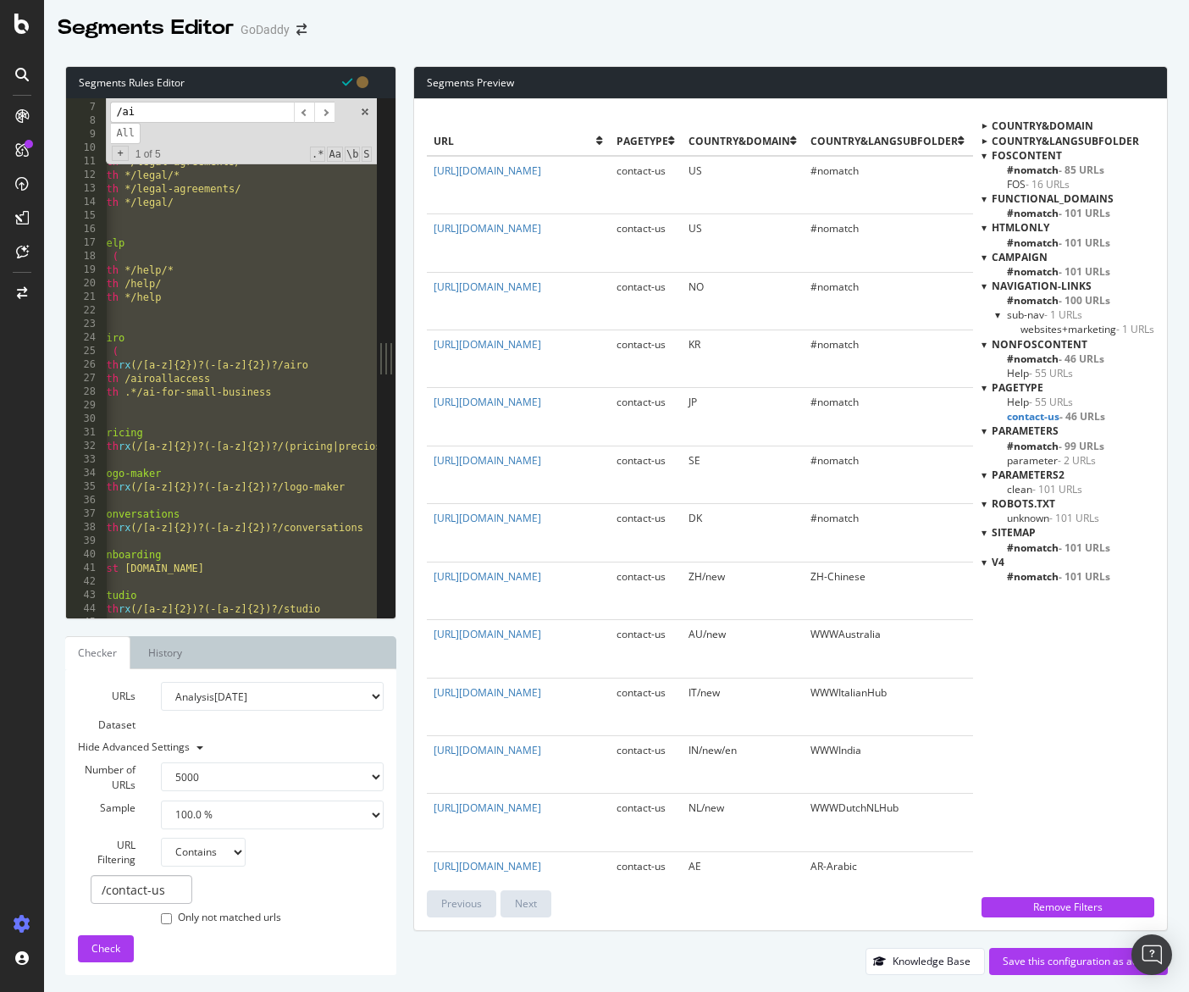
type textarea "OR ("
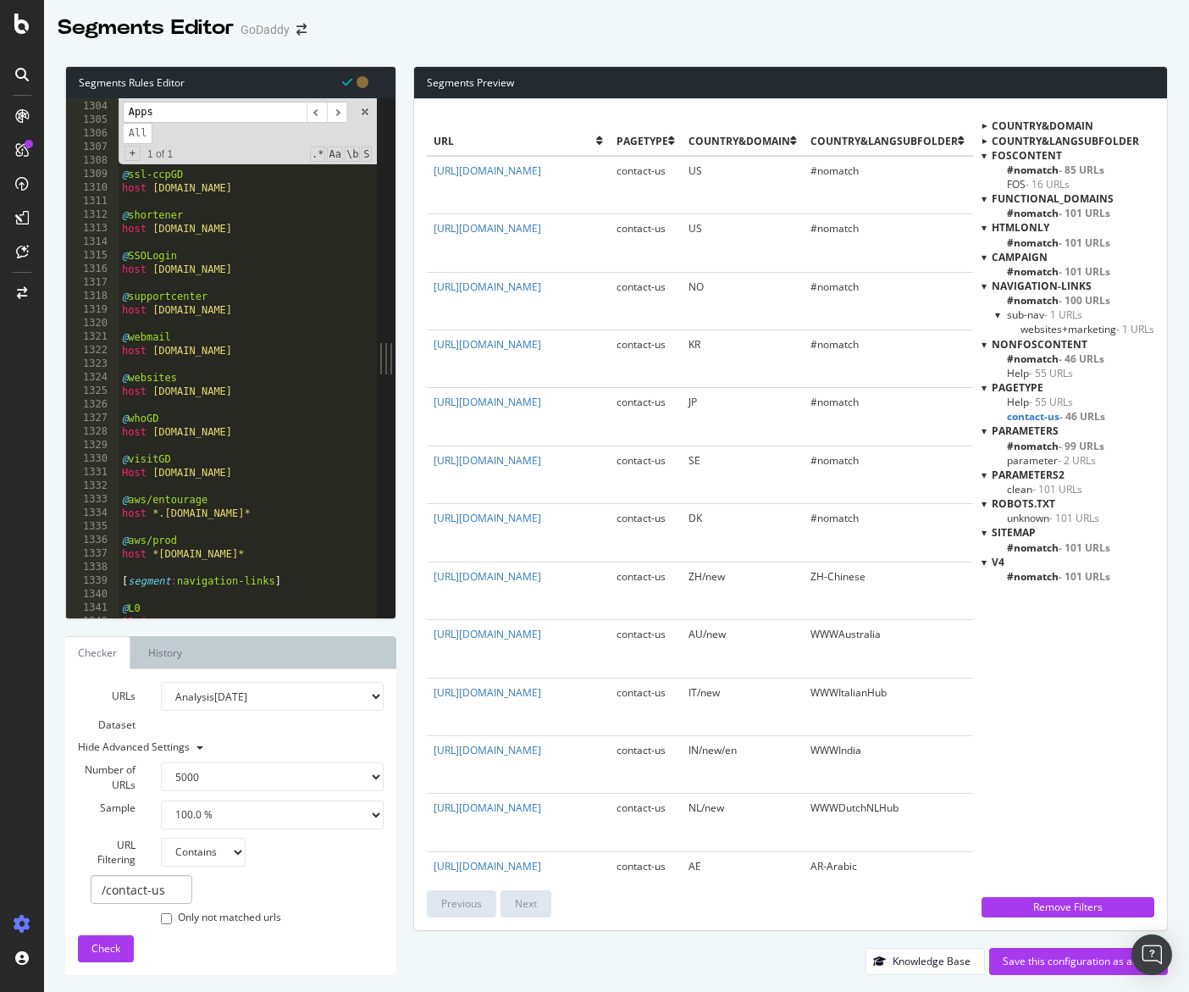
scroll to position [17634, 0]
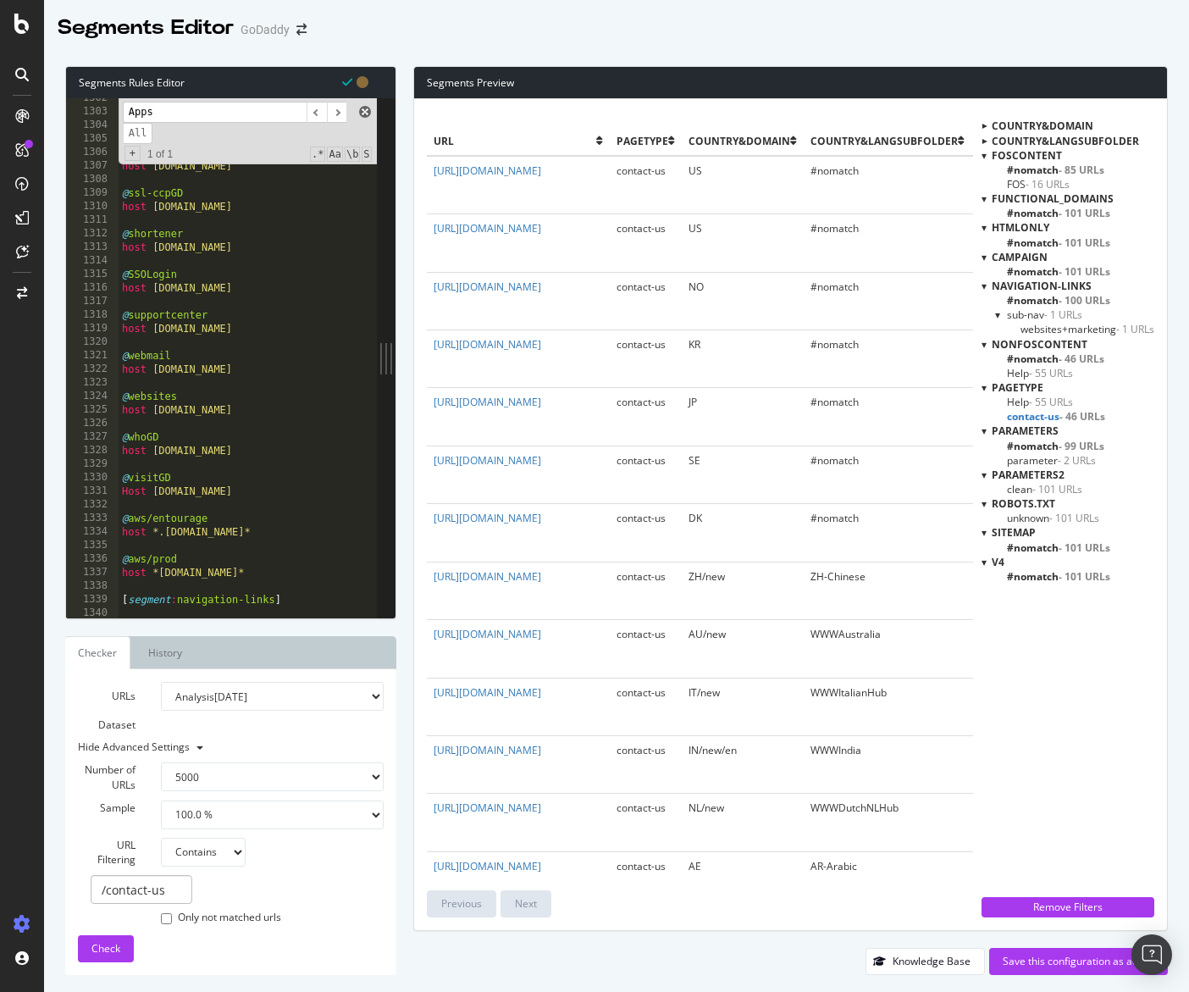
type input "Apps"
click at [365, 114] on span at bounding box center [365, 112] width 12 height 12
type textarea "path */apps/godaddy-app"
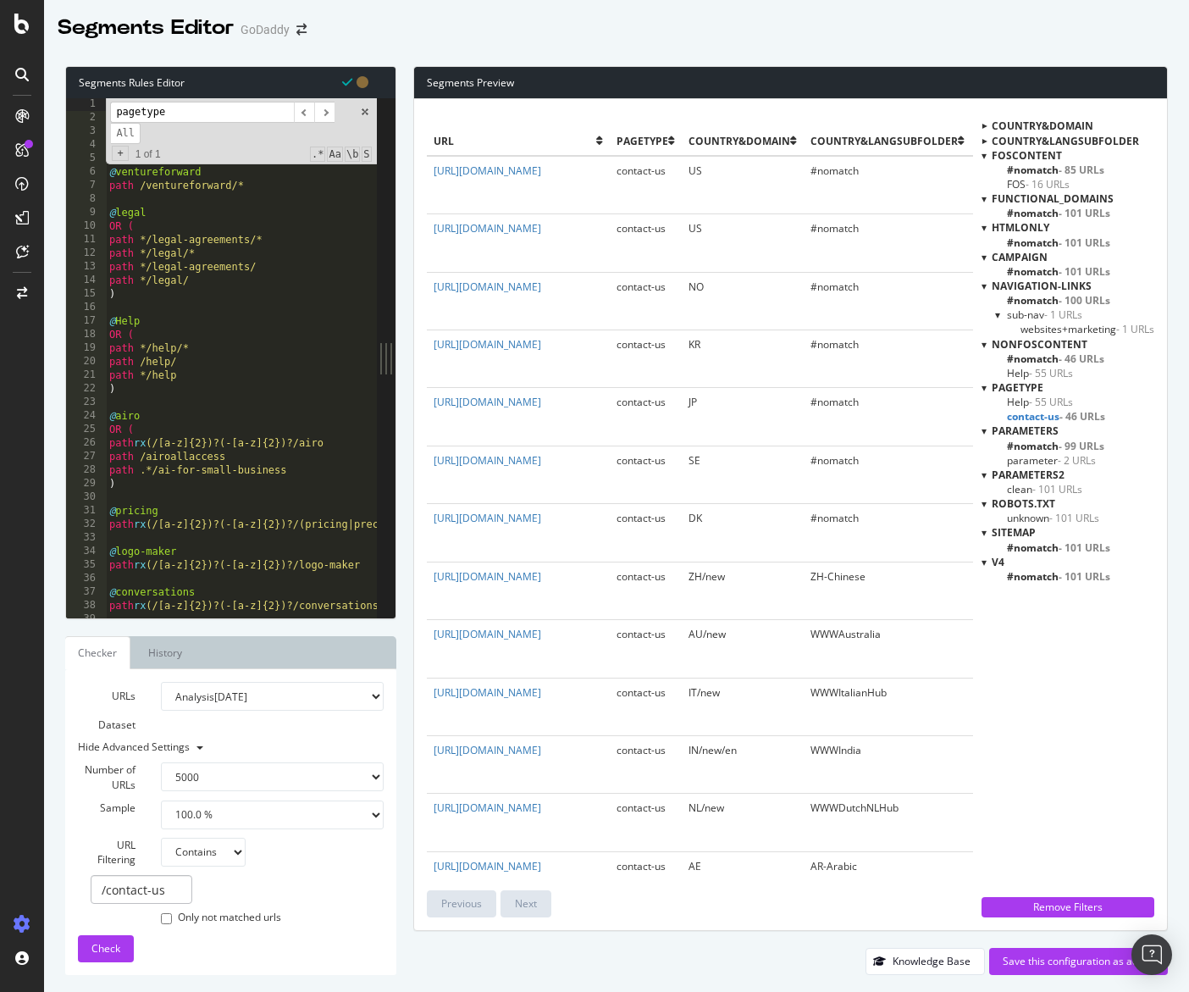
scroll to position [0, 0]
type input "pagetype"
click at [362, 110] on span at bounding box center [365, 112] width 12 height 12
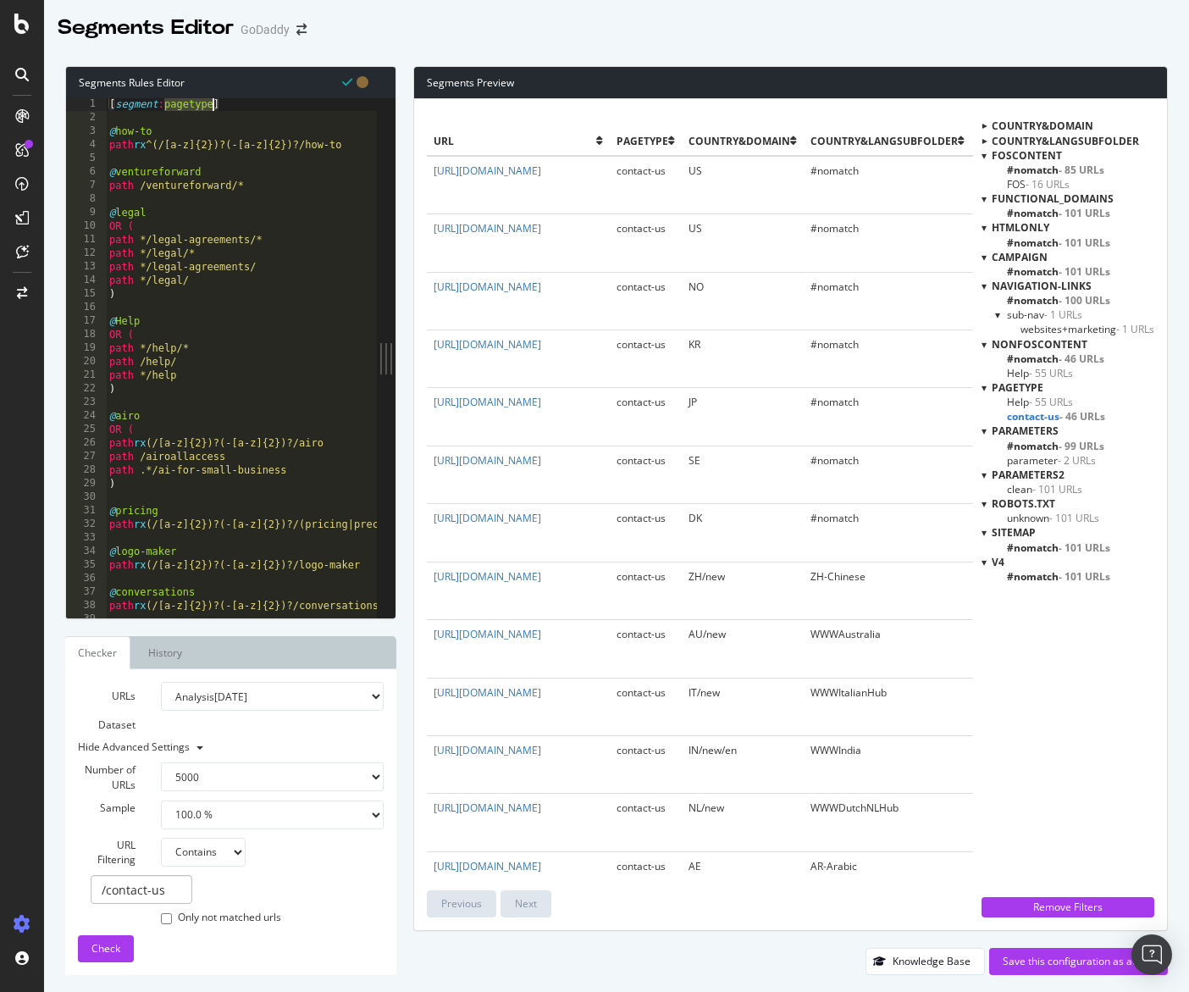
type textarea "path rx ^(/[a-z]{2})?(-[a-z]{2})?/how-to"
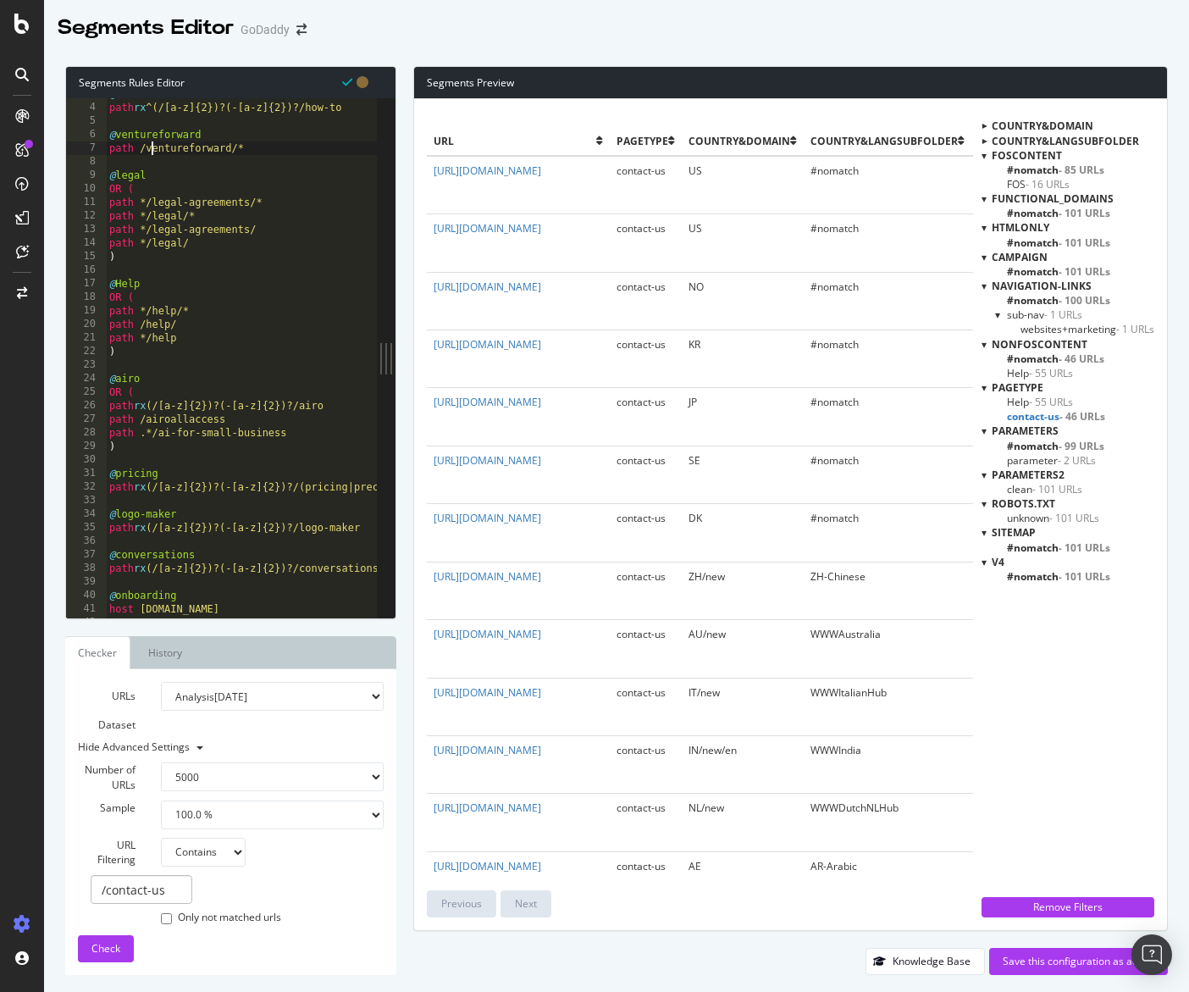
type textarea ")"
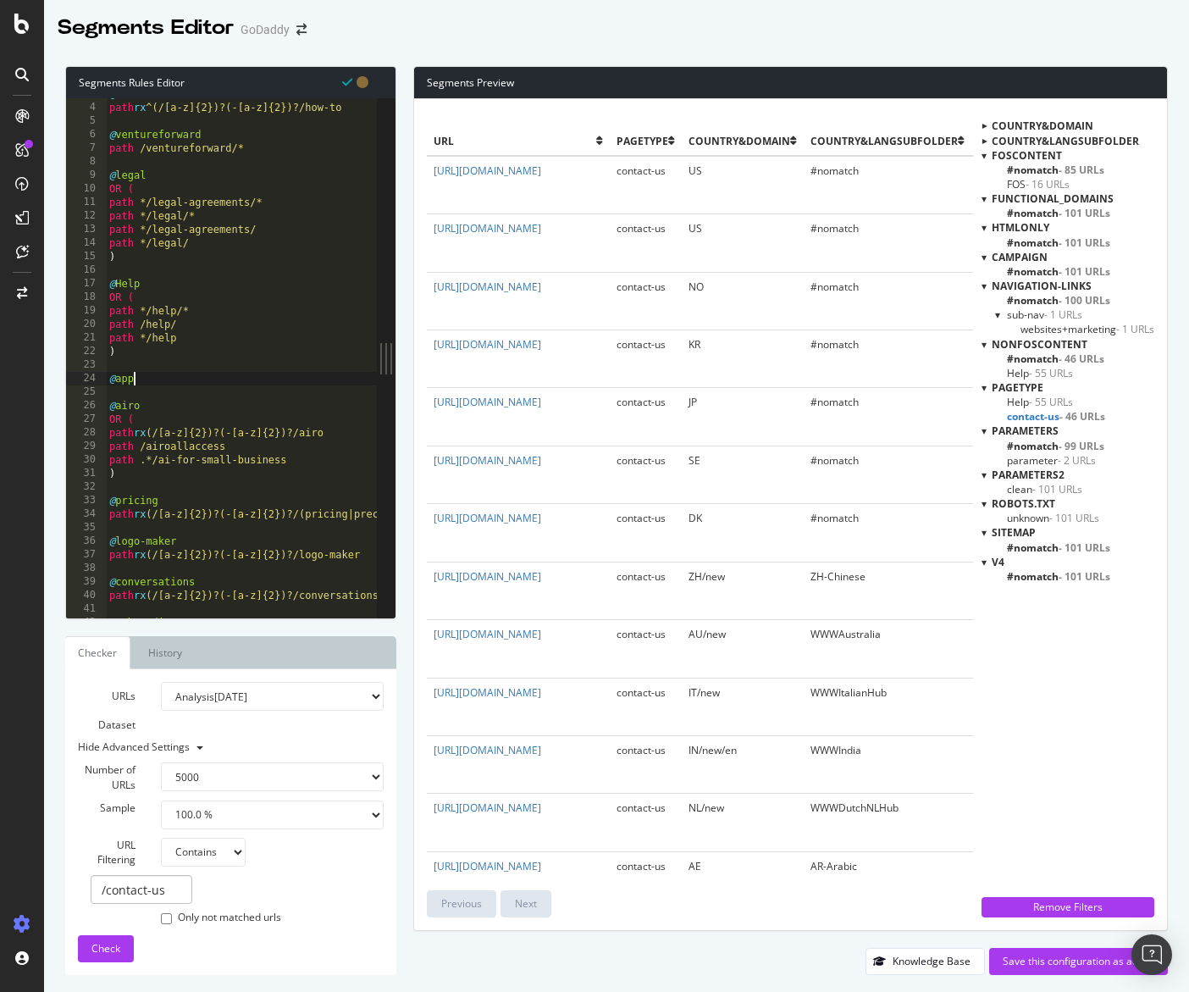
type textarea "@apps"
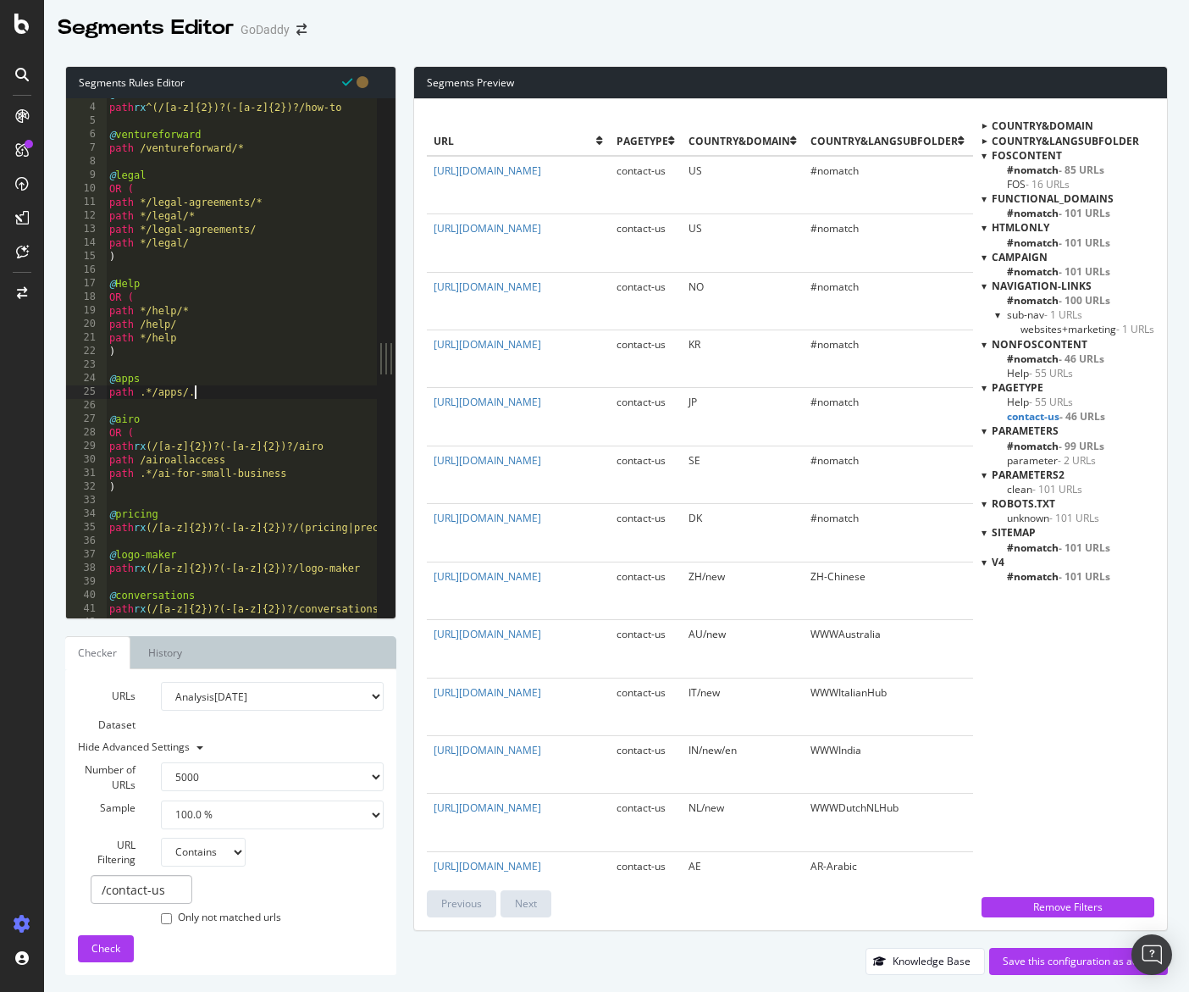
scroll to position [0, 7]
type textarea "path .*/apps/.*"
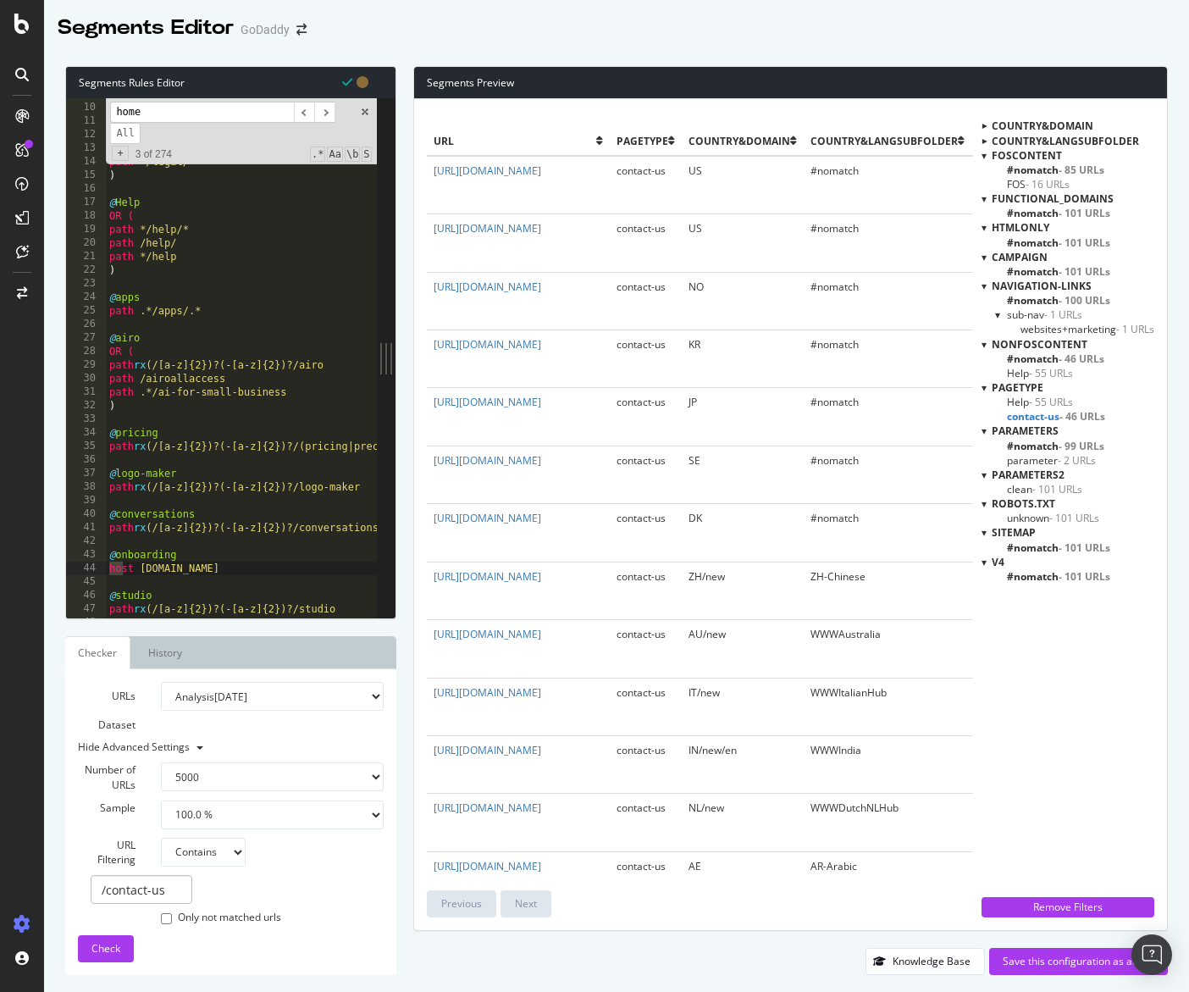
scroll to position [865, 0]
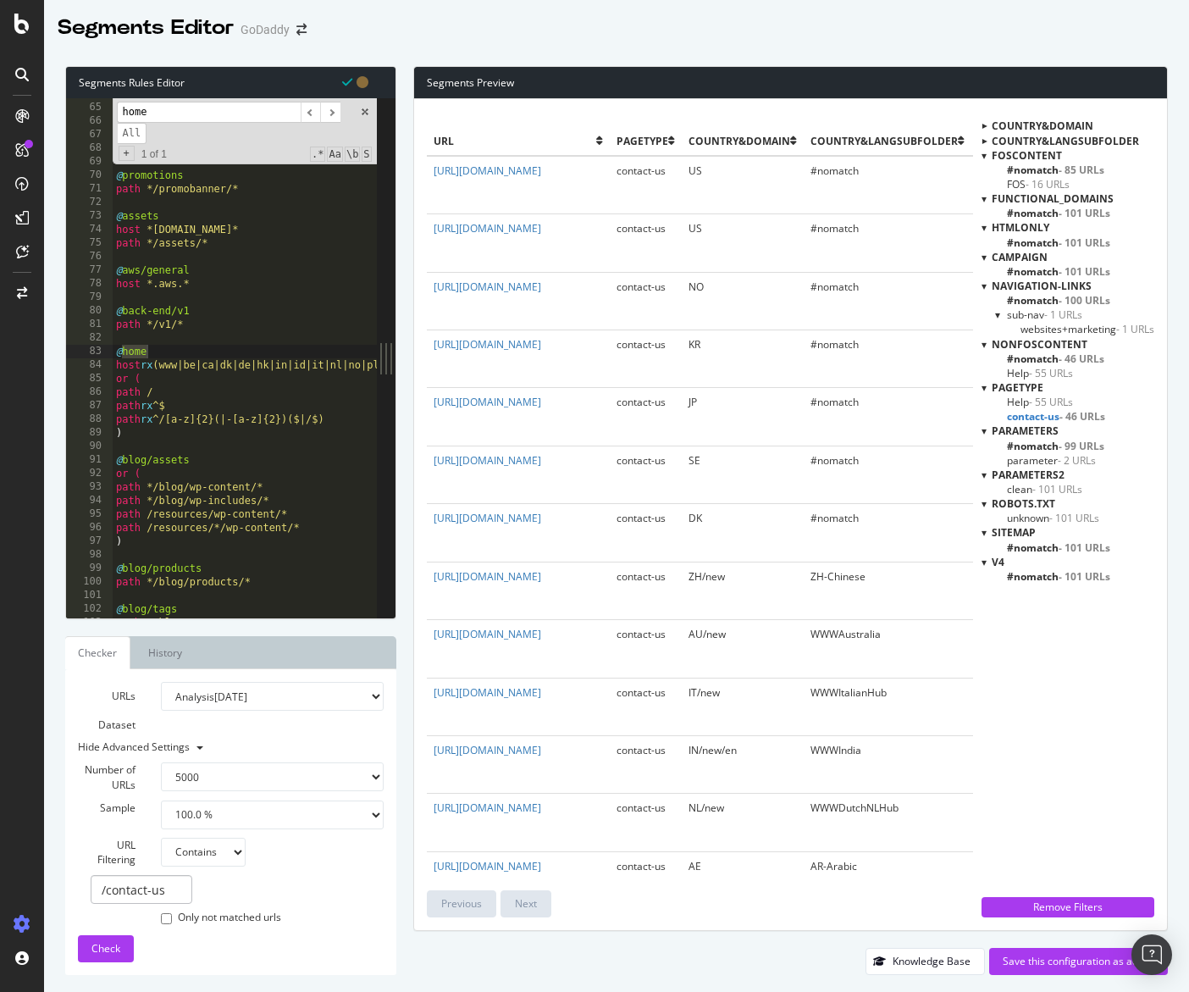
type input "home"
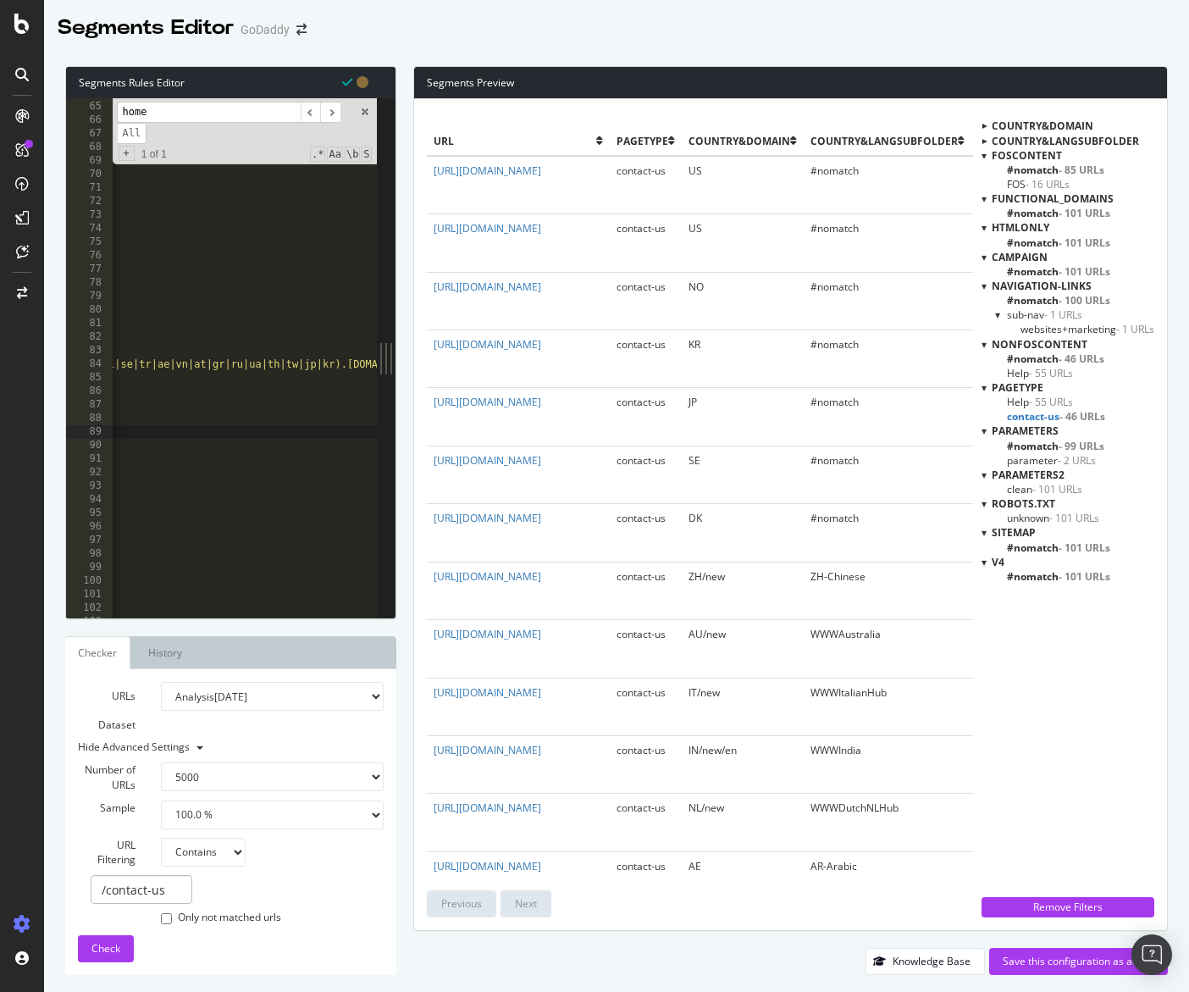
scroll to position [0, 338]
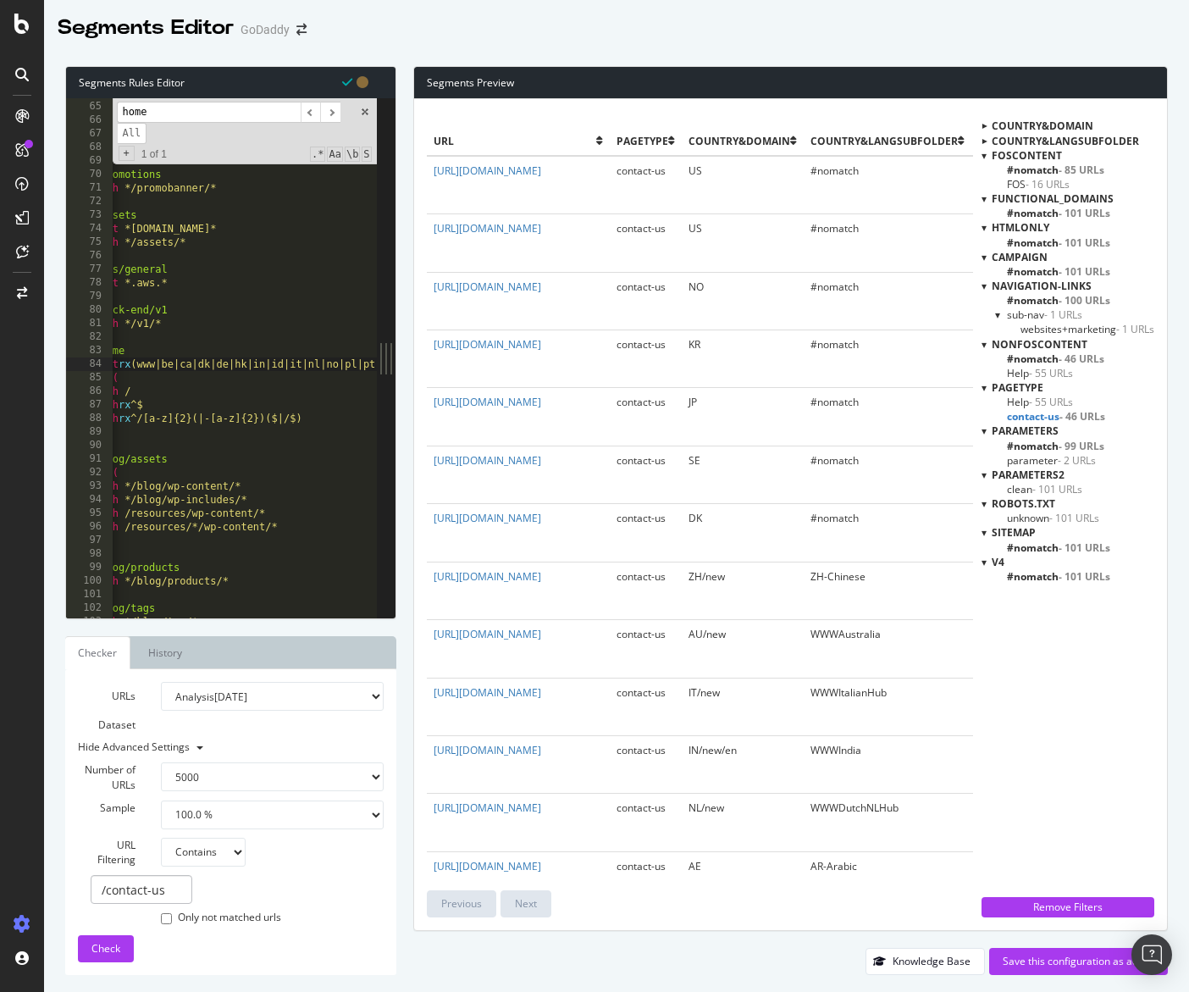
scroll to position [0, 0]
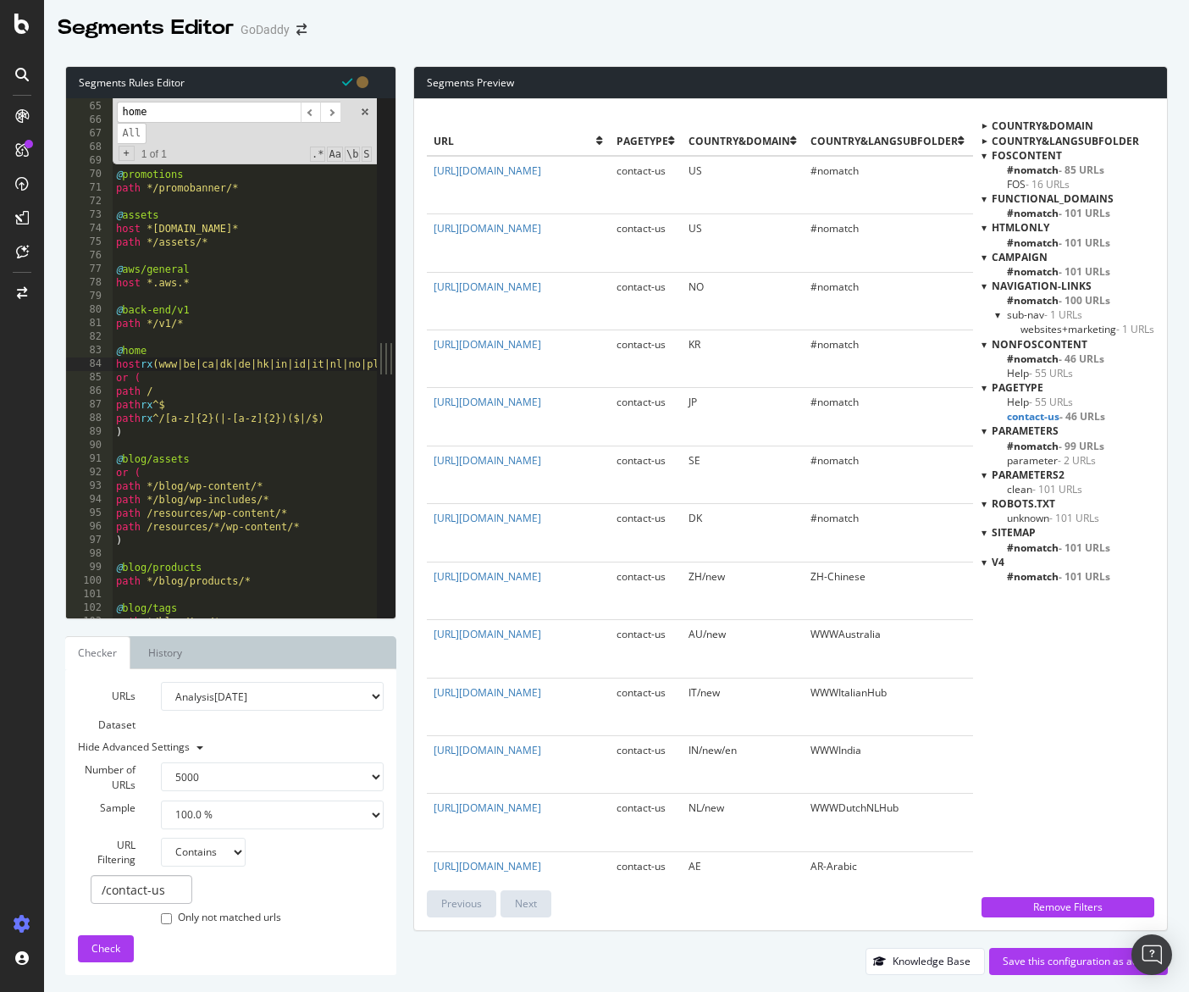
type textarea "host rx (www|[a-z]{2}).godaddy.com"
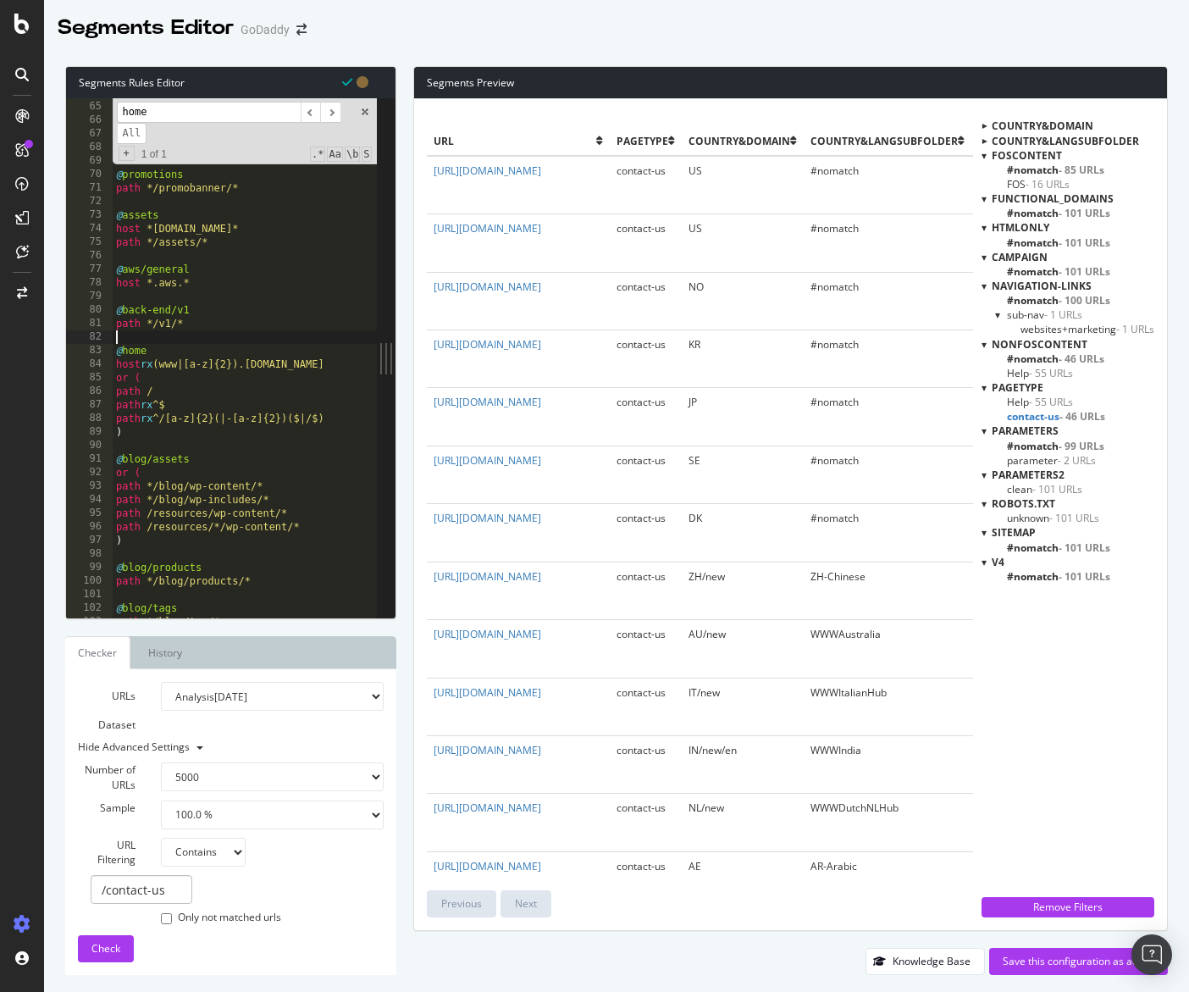
scroll to position [0, 0]
type textarea "@homepage"
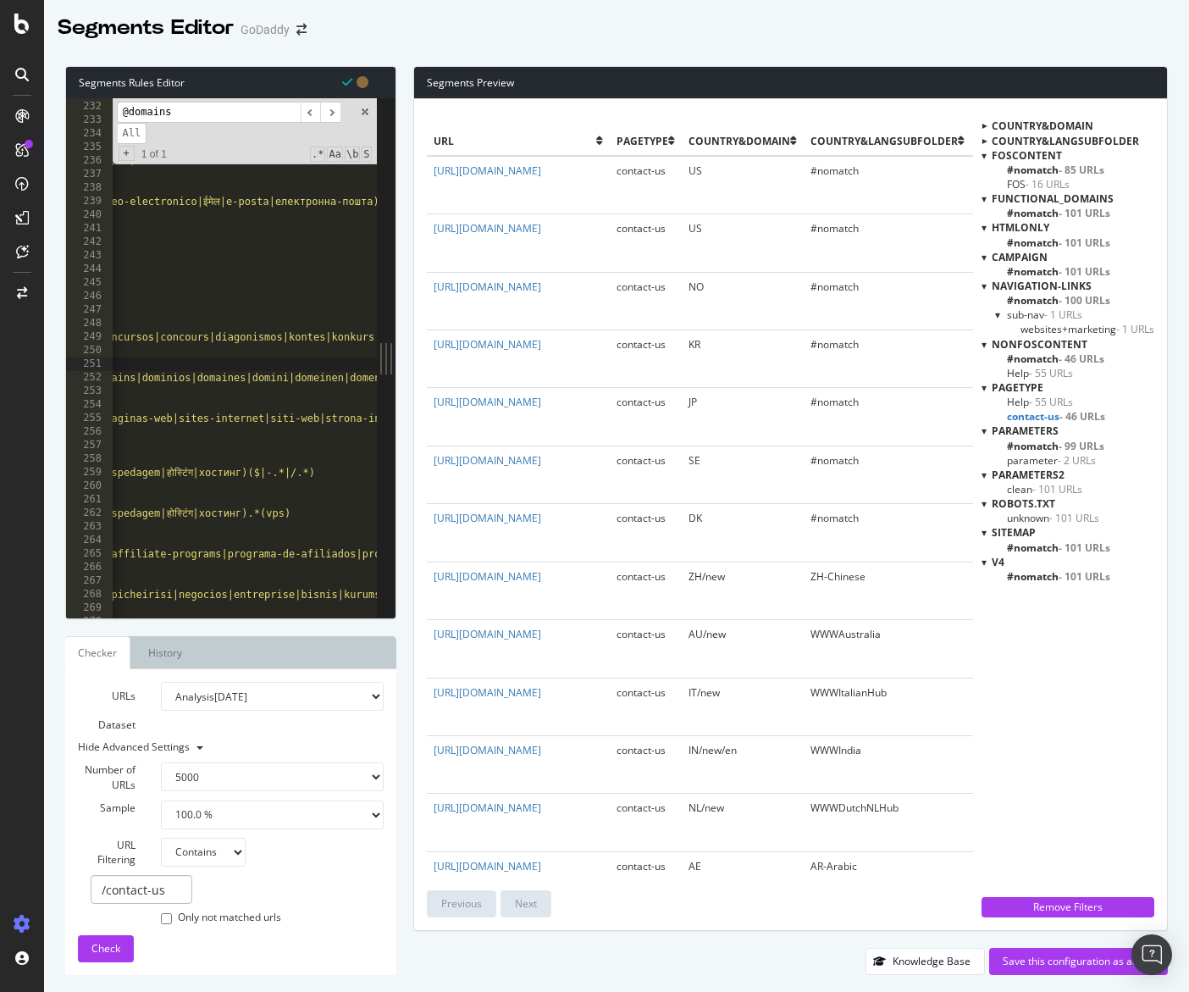
scroll to position [3127, 0]
type input "@domains"
type textarea "path rx .*/(domain|domains|dominios|domaines|domini|domeinen|domene|โดเมน|домен…"
click at [302, 381] on div "path */blog ) @ payments path rx .*/payments($|/.*) @ email path rx .*/(email|c…" at bounding box center [1081, 359] width 2952 height 547
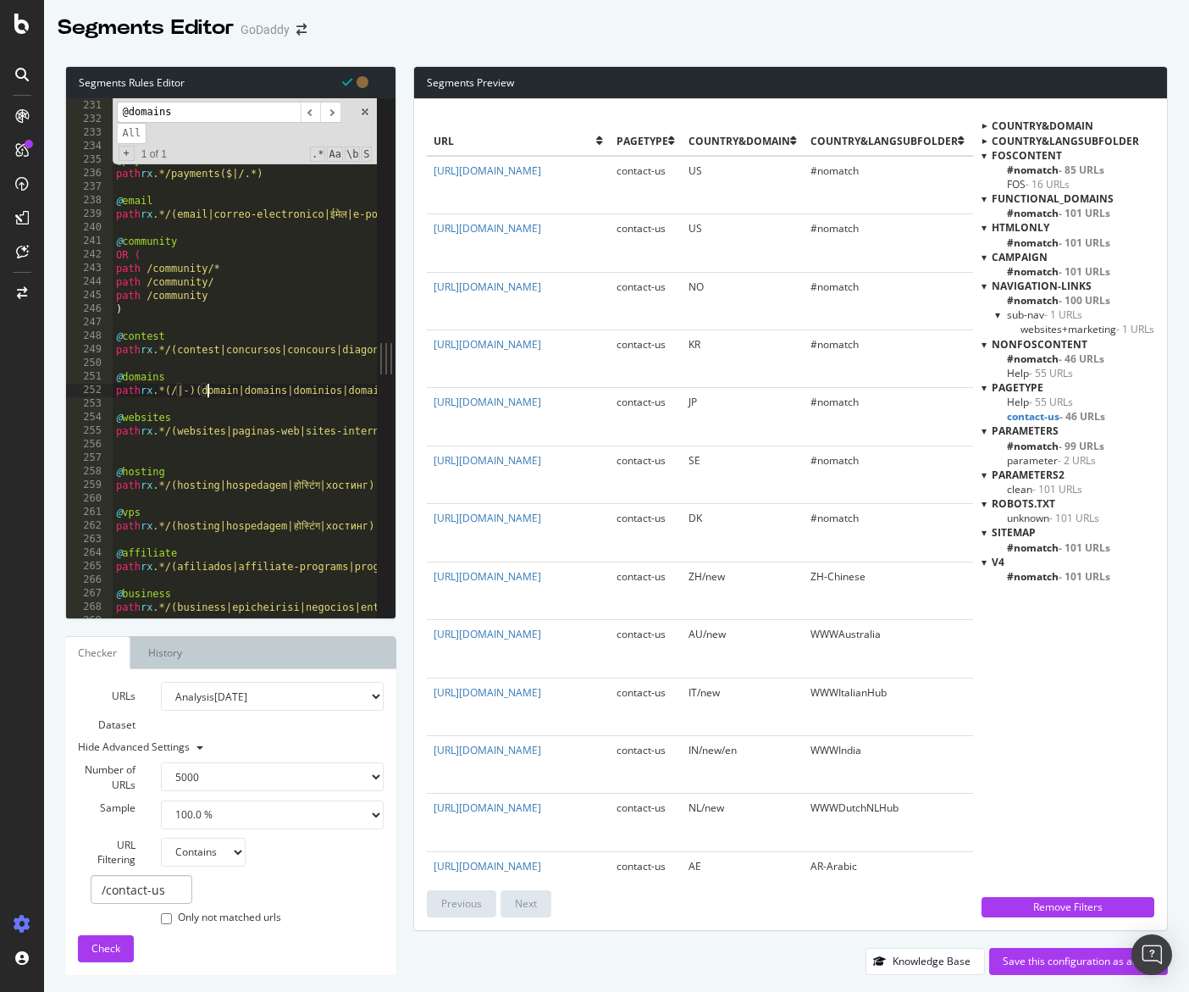
scroll to position [3109, 0]
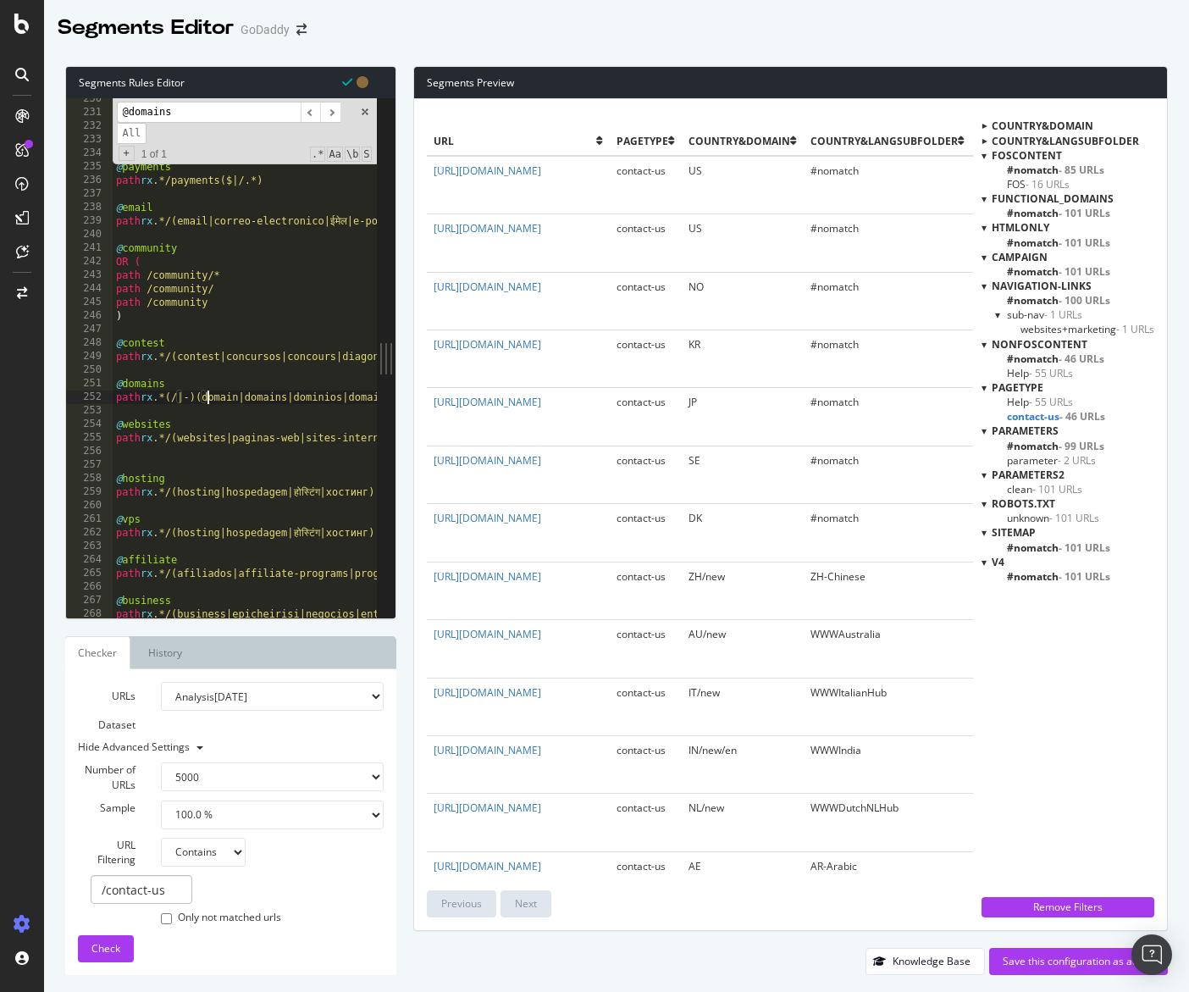
type textarea "path rx .*(/|-)(domain|domains|dominios|domaines|domini|domeinen|domene|โดเมน|д…"
click at [181, 887] on input "/contact-us" at bounding box center [142, 889] width 102 height 29
type input "/dominios"
click at [94, 939] on div "Check" at bounding box center [105, 948] width 29 height 25
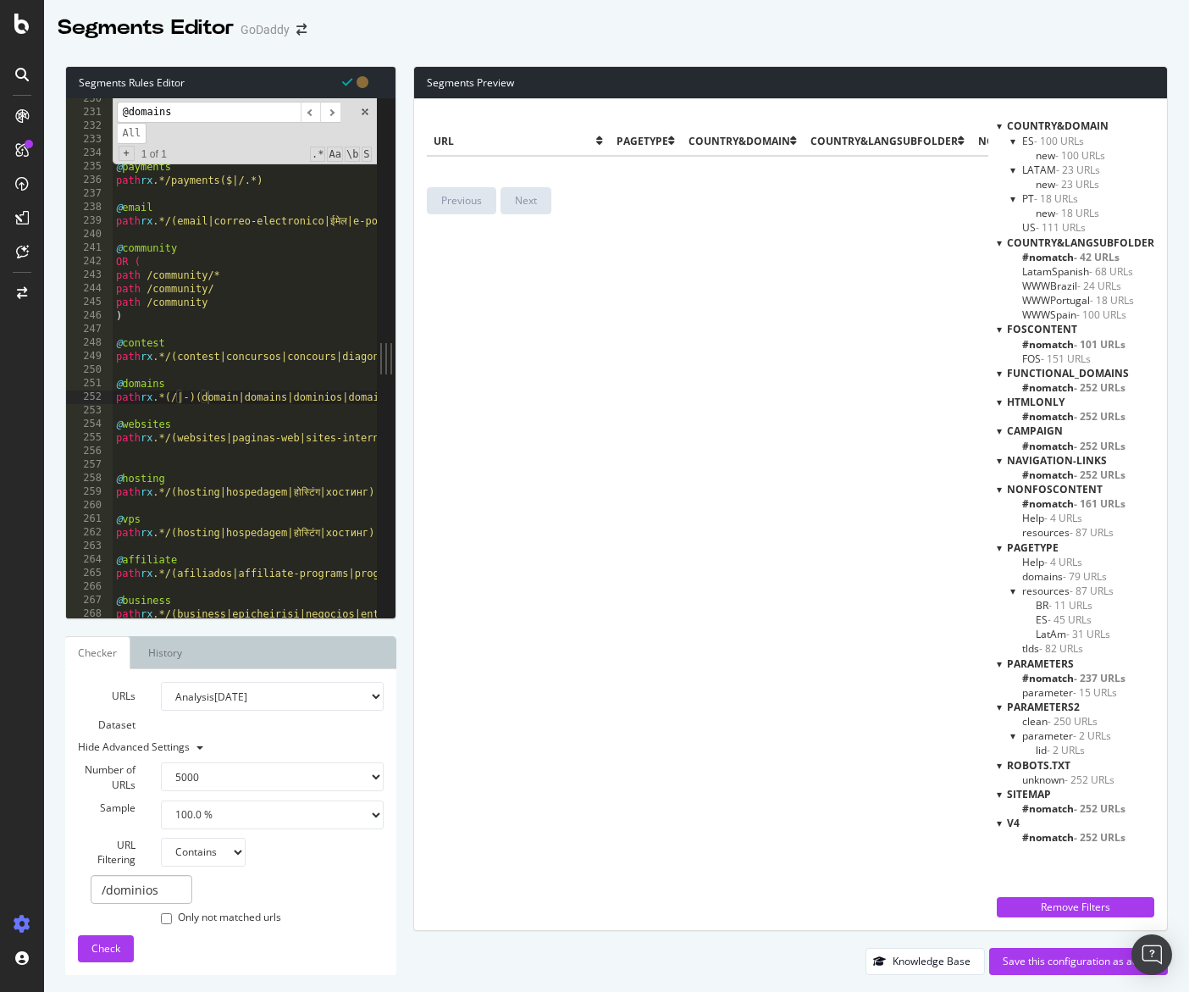
click at [1049, 576] on span "domains - 79 URLs" at bounding box center [1064, 576] width 85 height 14
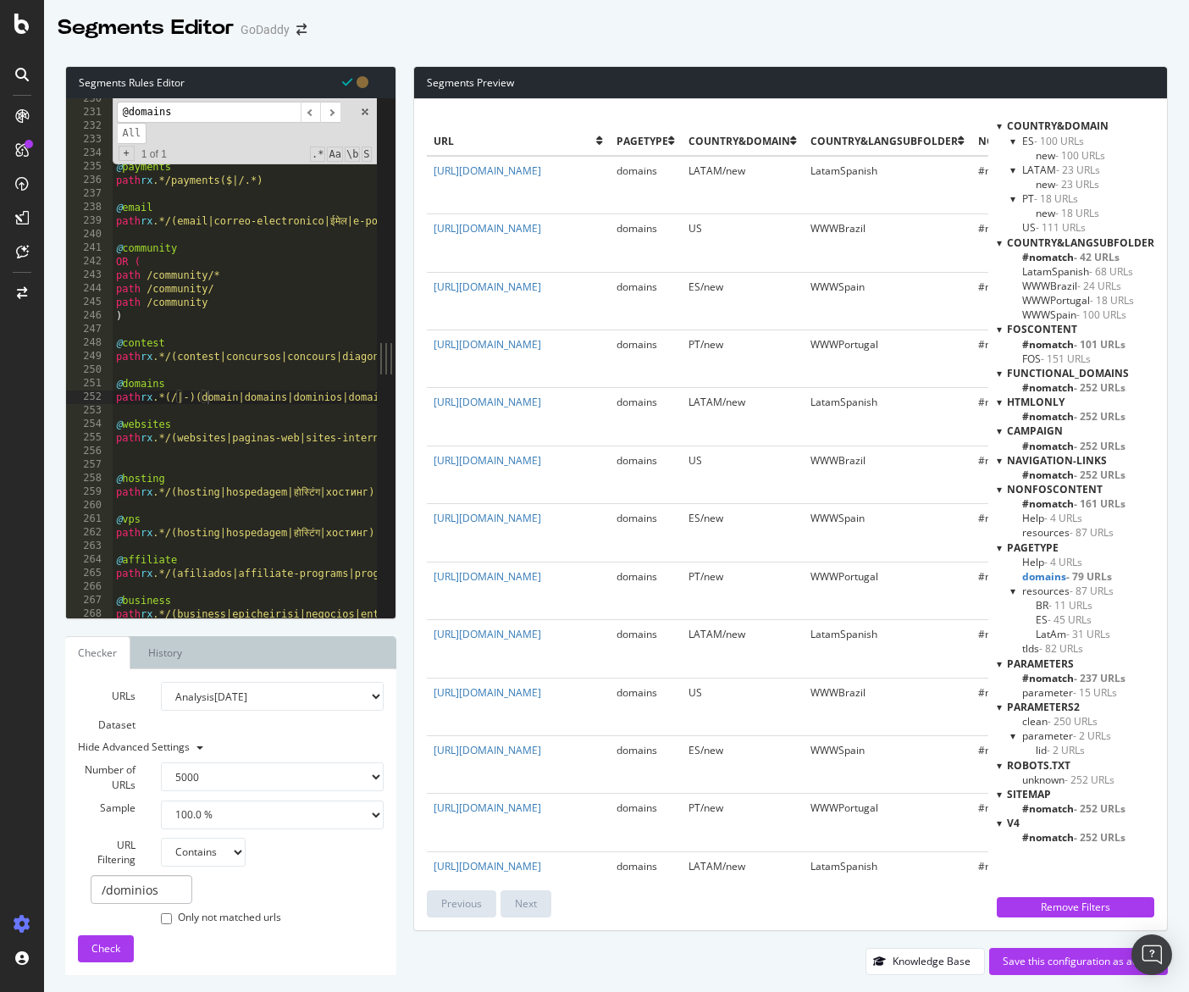
click at [187, 857] on select "None Equal to Not equal to Starts with Doesn't start with Ends with Doesn't end…" at bounding box center [203, 851] width 85 height 29
select select "eq"
click at [161, 837] on select "None Equal to Not equal to Starts with Doesn't start with Ends with Doesn't end…" at bounding box center [203, 851] width 85 height 29
click at [159, 886] on input "/dominios" at bounding box center [142, 889] width 102 height 29
paste input "https://www.godaddy.com/corporate-domain"
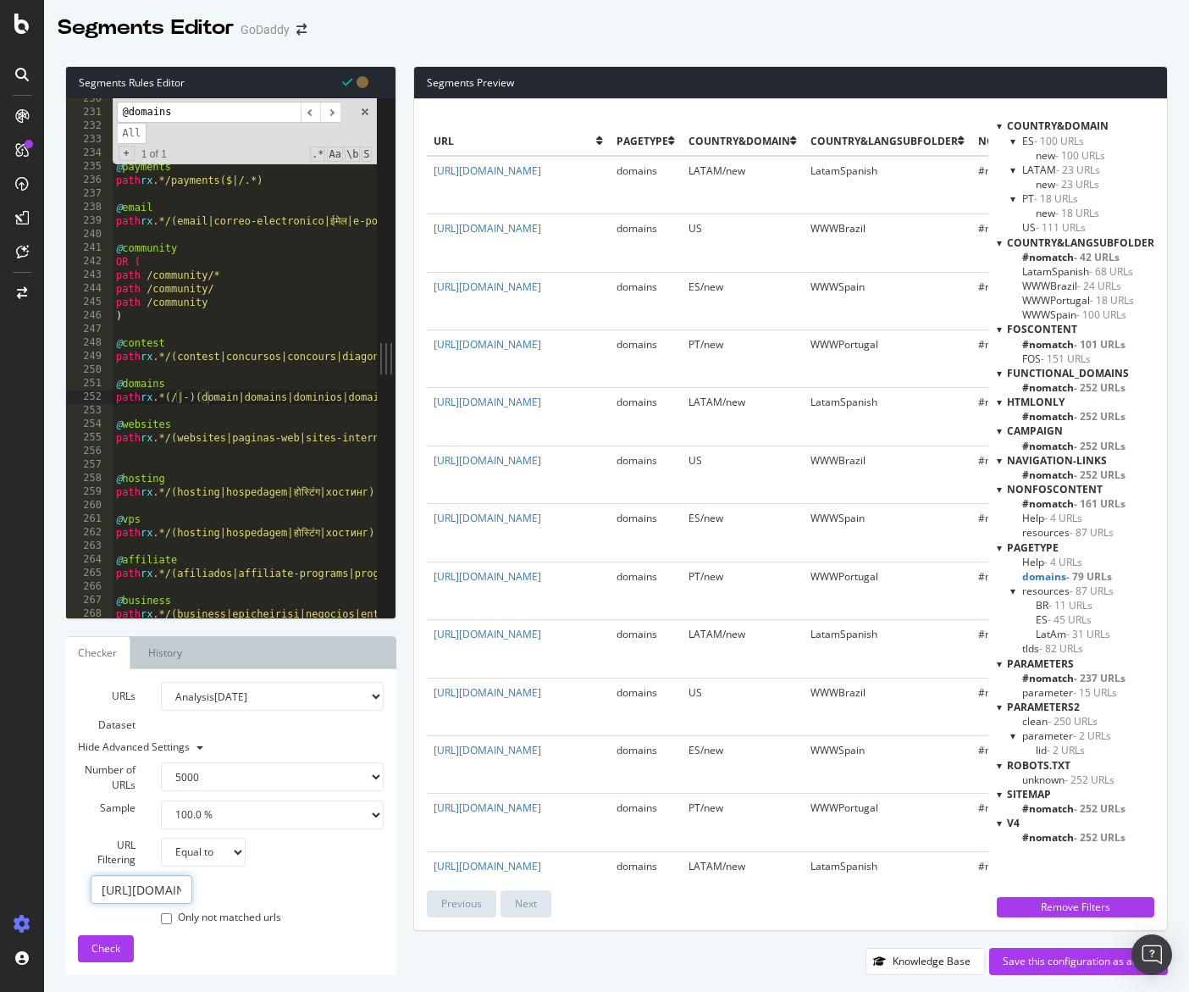
scroll to position [0, 176]
type input "https://www.godaddy.com/corporate-domains"
click at [123, 942] on button "Check" at bounding box center [106, 948] width 56 height 27
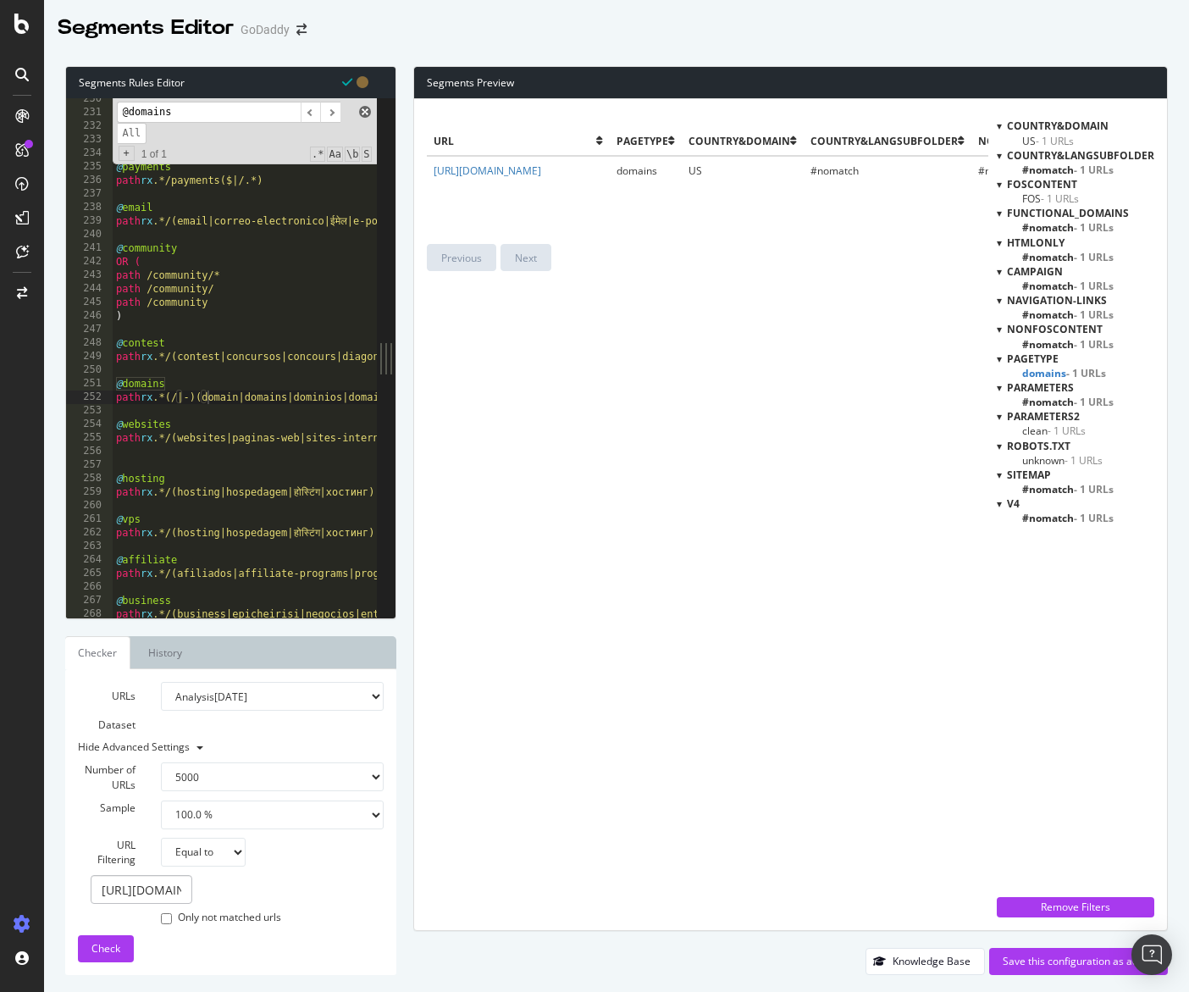
click at [364, 117] on span at bounding box center [365, 112] width 12 height 12
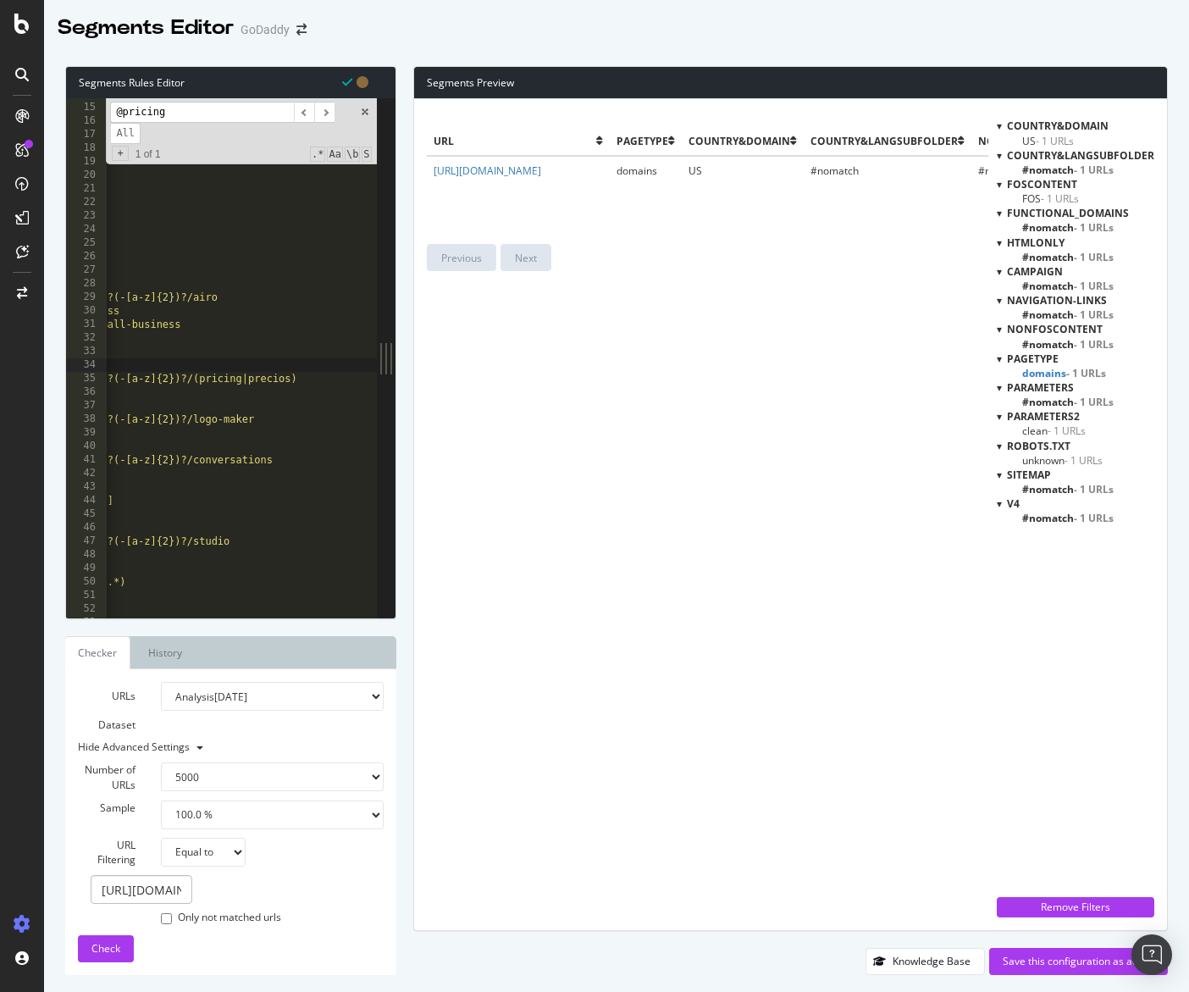
scroll to position [0, 208]
type input "@pricing"
type textarea "path rx (/[a-z]{2})?(-[a-z]{2})?/(pricing|precios|precos)"
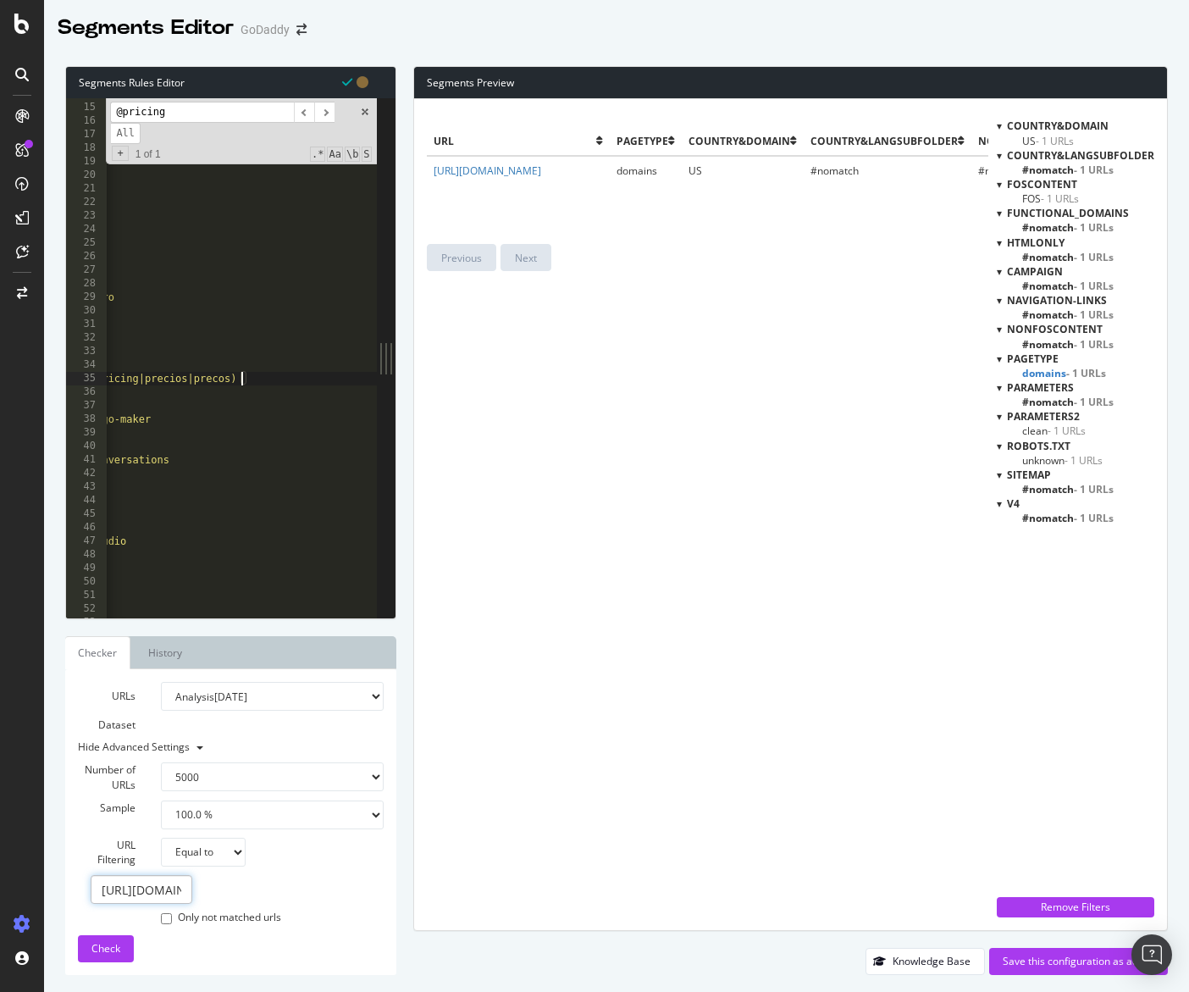
click at [174, 879] on input "https://www.godaddy.com/corporate-domains" at bounding box center [142, 889] width 102 height 29
paste input "pt-br/preco"
type input "https://www.godaddy.com/pt-br/precos"
click at [108, 929] on div "URLs Dataset Analysis 2025 Sep. 7th Analysis 2025 Aug. 31st Analysis 2025 Aug. …" at bounding box center [231, 822] width 306 height 280
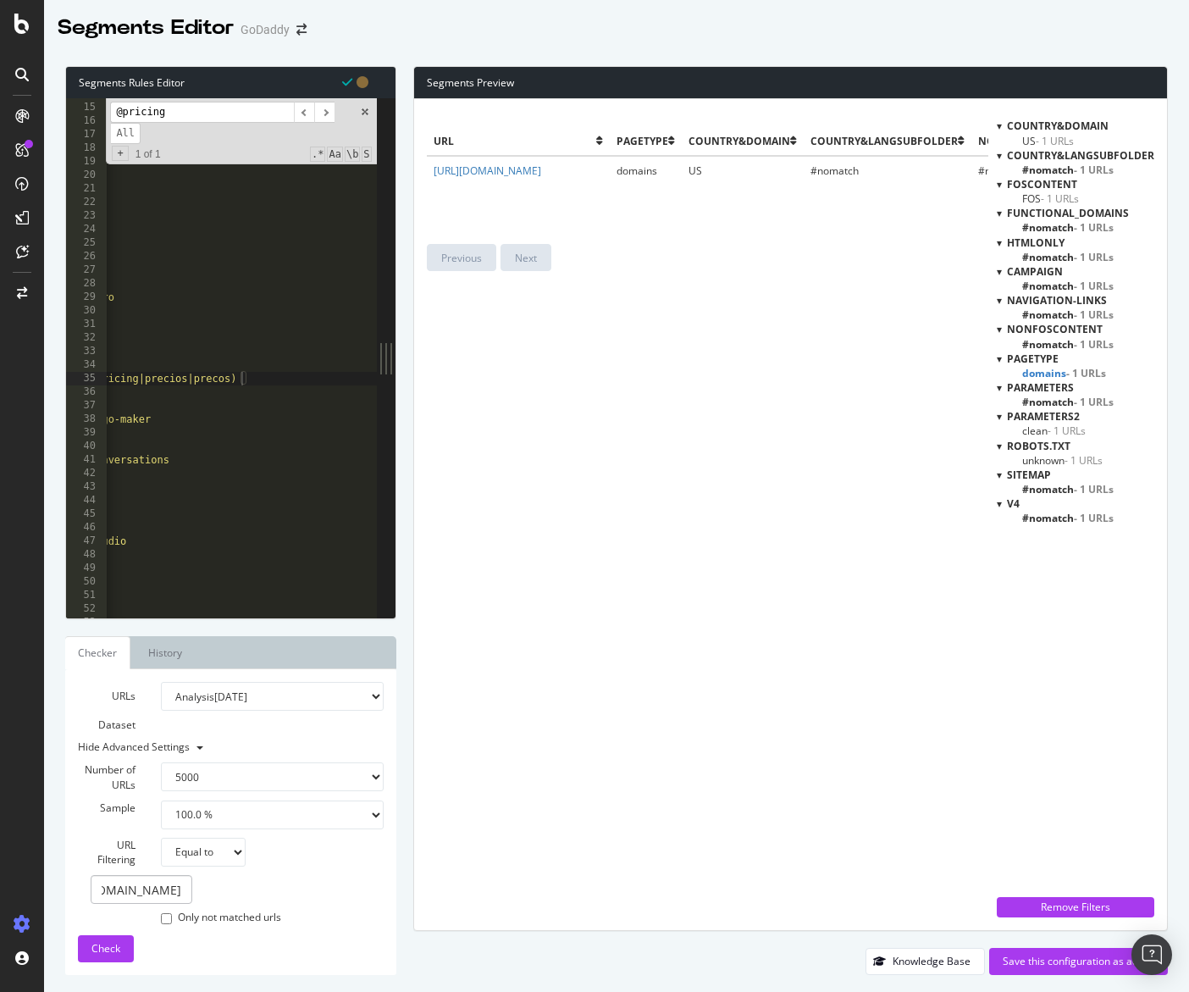
scroll to position [0, 0]
click at [105, 931] on div "URLs Dataset Analysis 2025 Sep. 7th Analysis 2025 Aug. 31st Analysis 2025 Aug. …" at bounding box center [231, 822] width 306 height 280
click at [110, 942] on span "Check" at bounding box center [105, 948] width 29 height 14
click at [1031, 375] on span "pricing - 1 URLs" at bounding box center [1057, 373] width 70 height 14
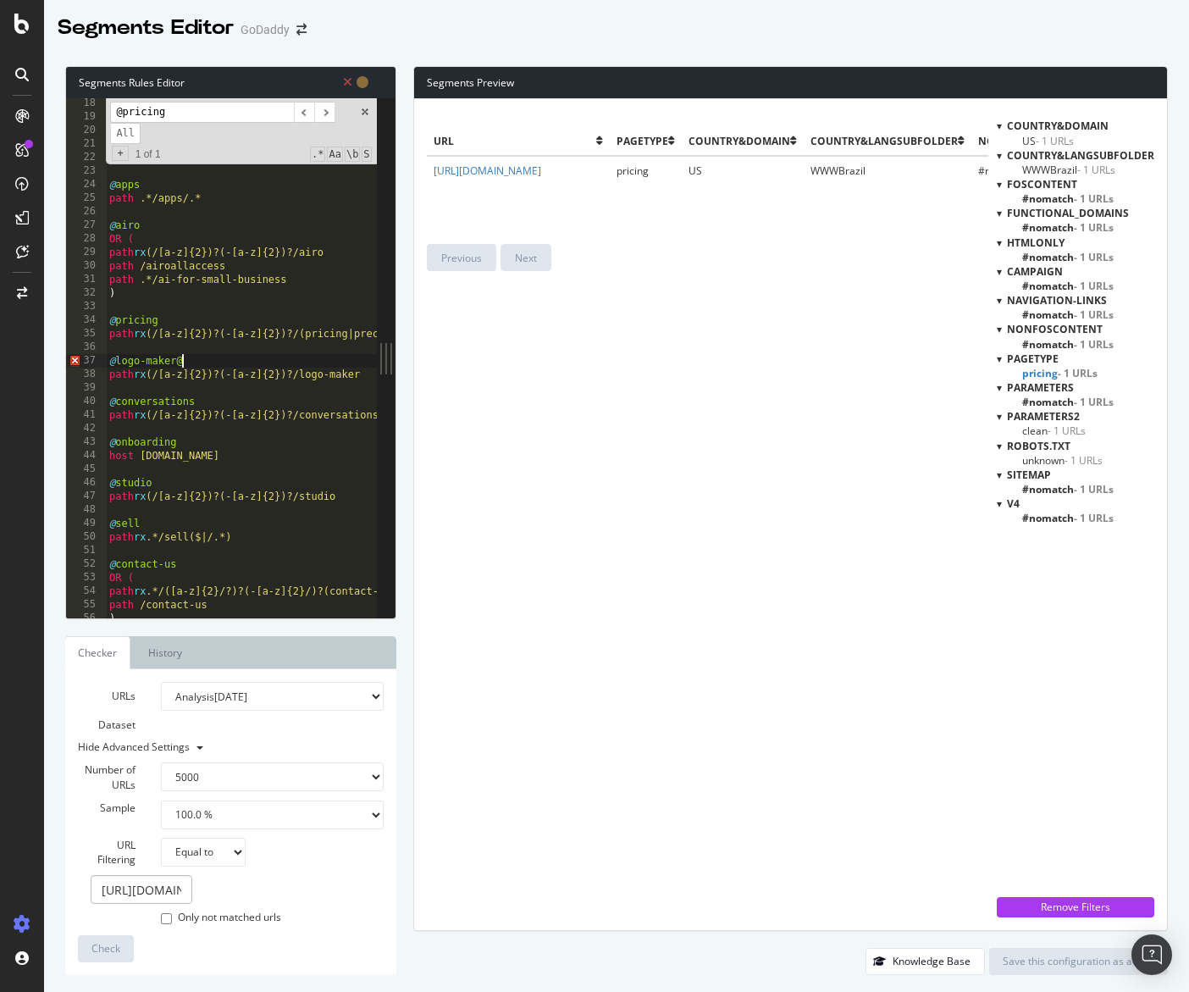
scroll to position [0, 5]
type textarea "@logo-maker@"
click at [255, 108] on input "@pricing" at bounding box center [202, 112] width 184 height 21
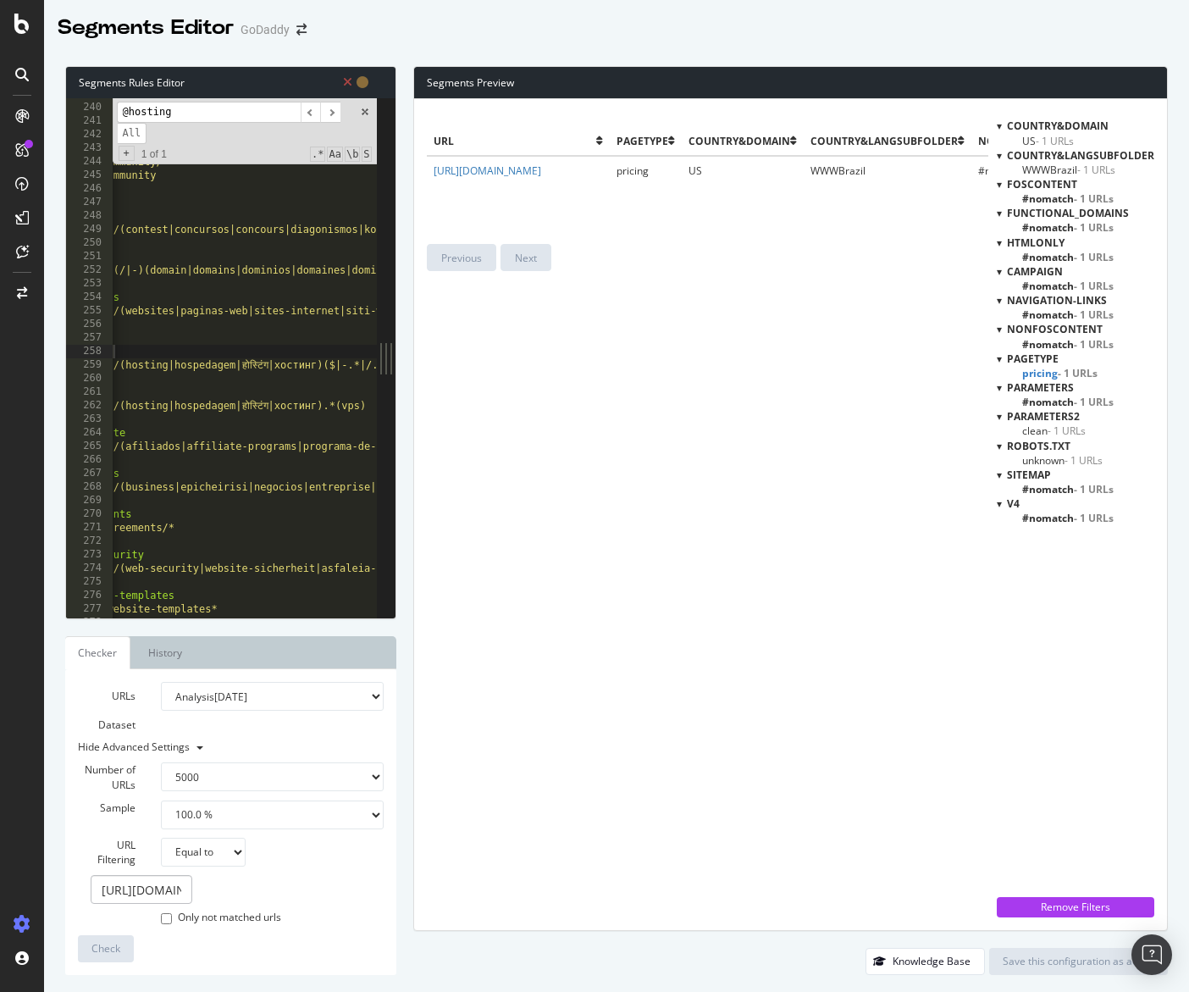
scroll to position [0, 0]
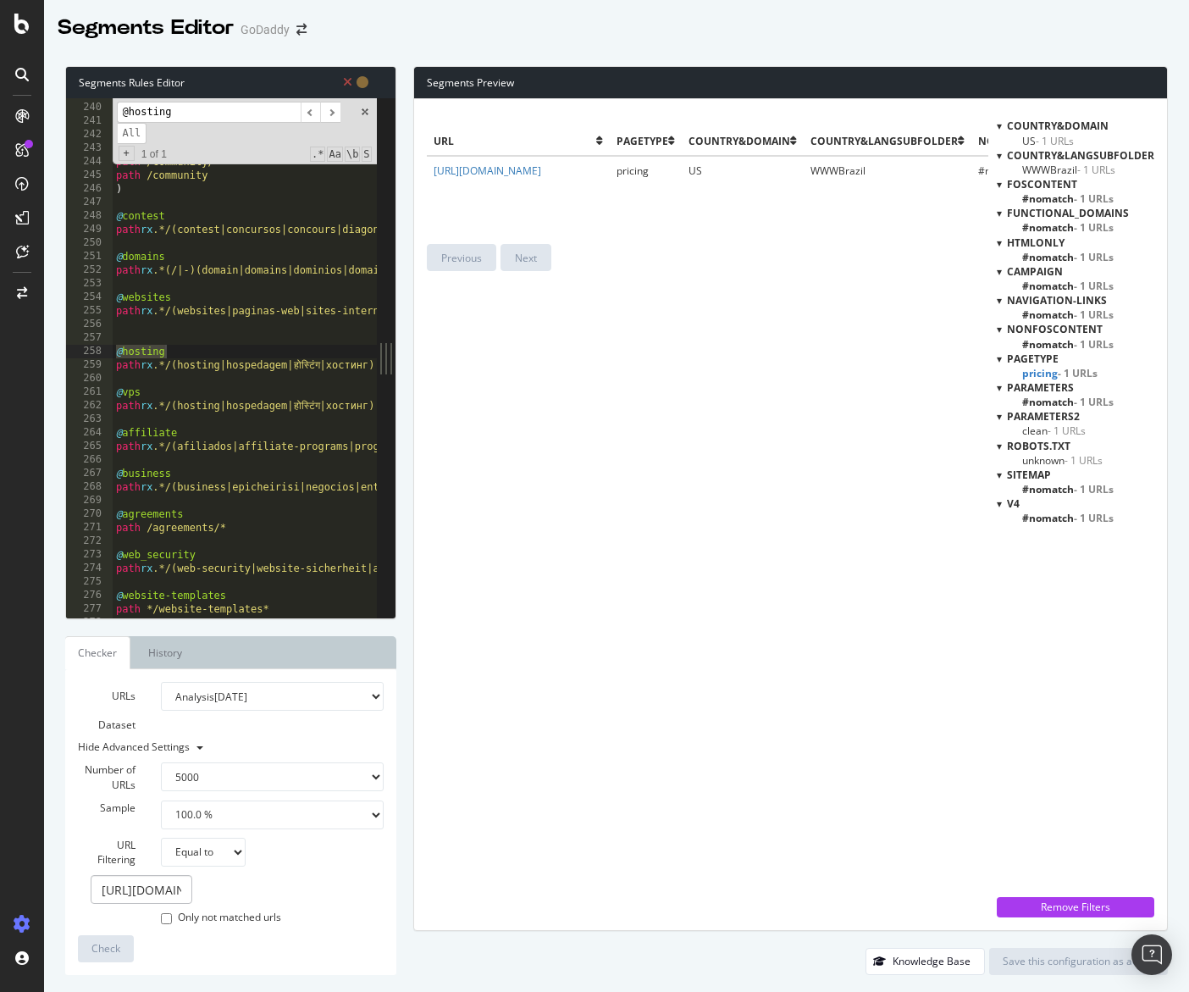
type input "@hosting"
type textarea "path rx .*(/|-)(hosting|hospedagem|होस्टिंग|хостинг)($|-.*|/.*)"
click at [164, 887] on input "https://www.godaddy.com/pt-br/precos" at bounding box center [142, 889] width 102 height 29
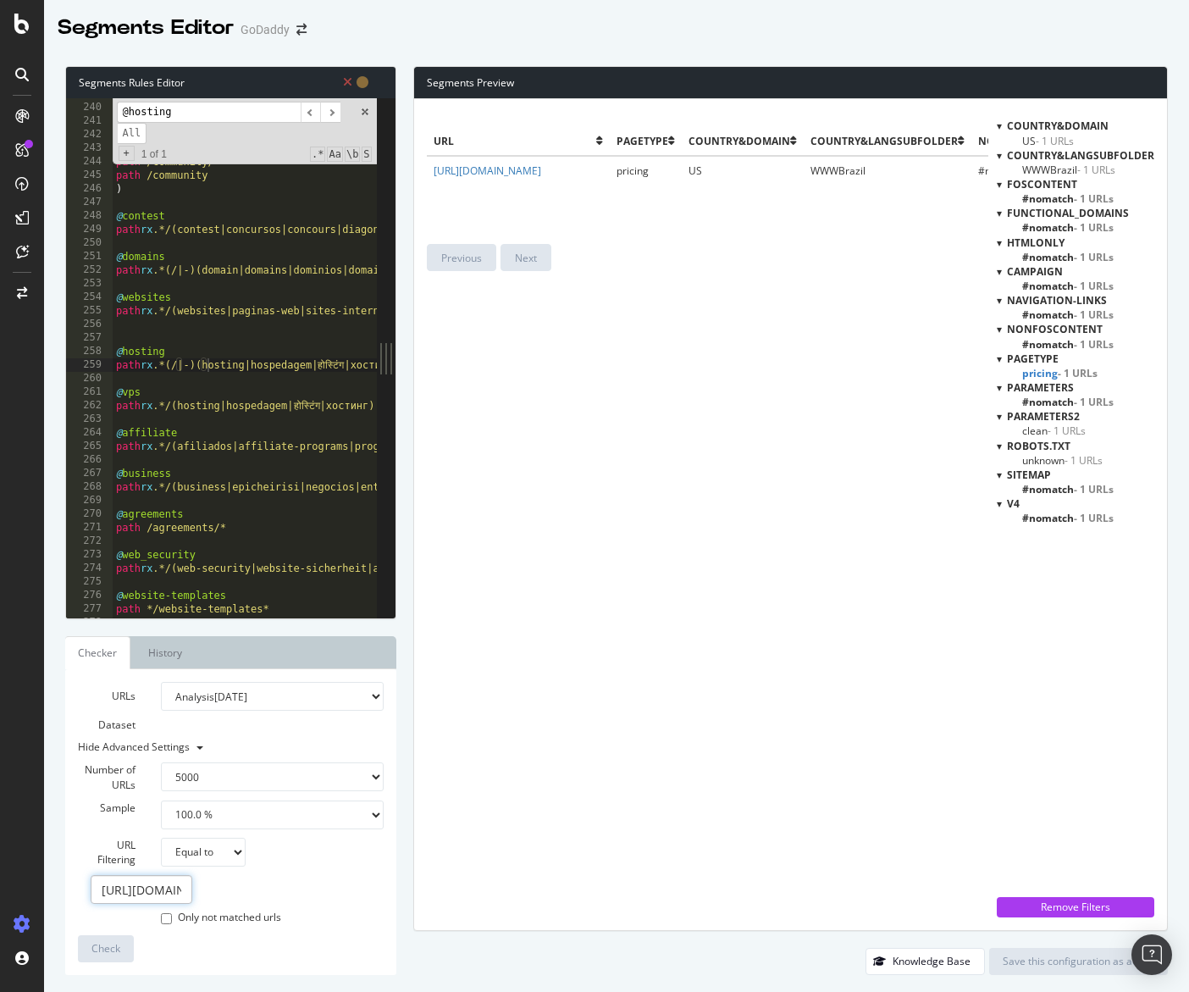
paste input "es/servicio-hosting"
type input "https://www.godaddy.com/es/servicio-hosting"
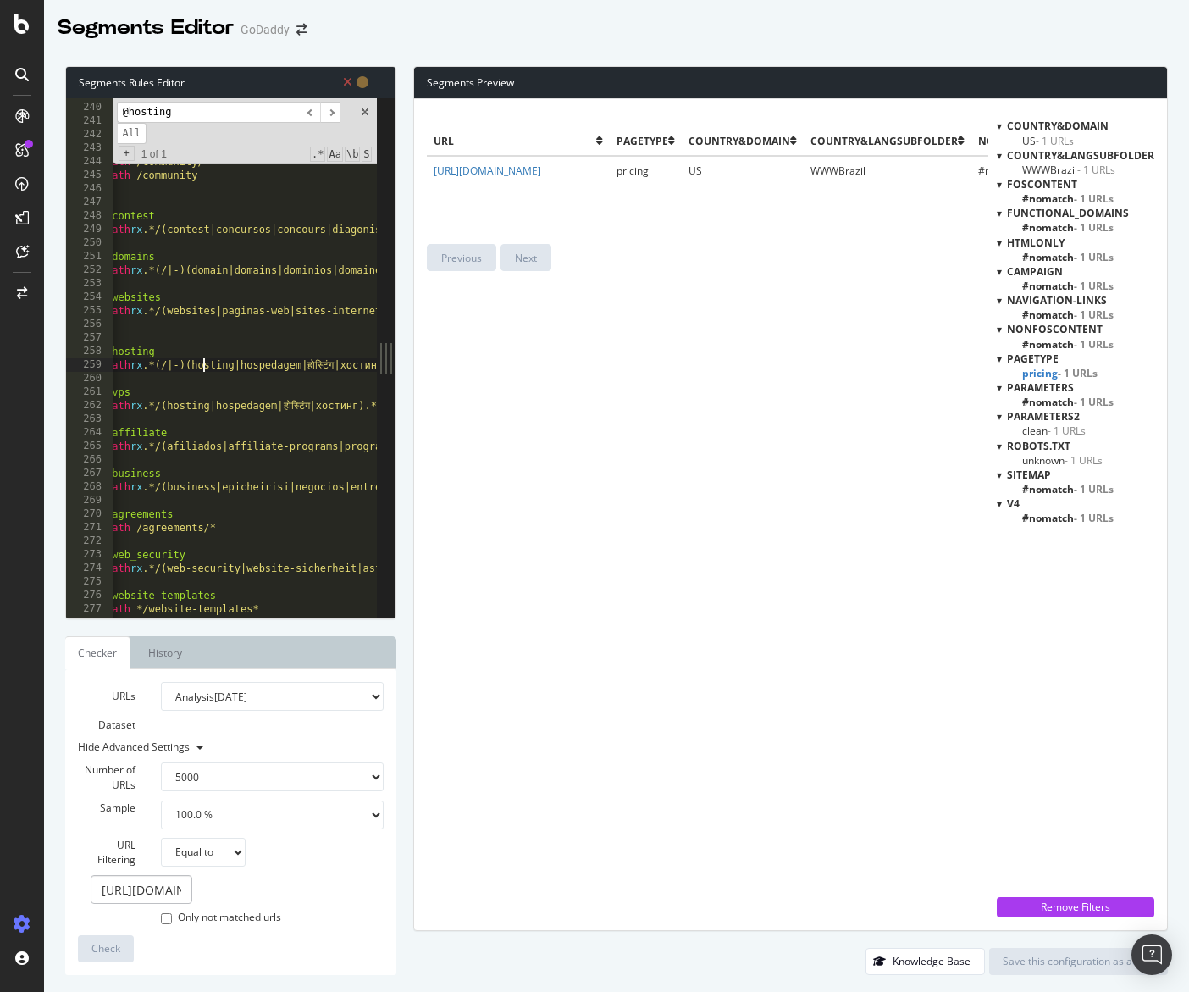
click at [177, 890] on input "https://www.godaddy.com/es/servicio-hosting" at bounding box center [142, 889] width 102 height 29
type textarea "path rx .*/(business|epicheirisi|negocios|entreprise|bisnis|kurumsal|kinh-doanh…"
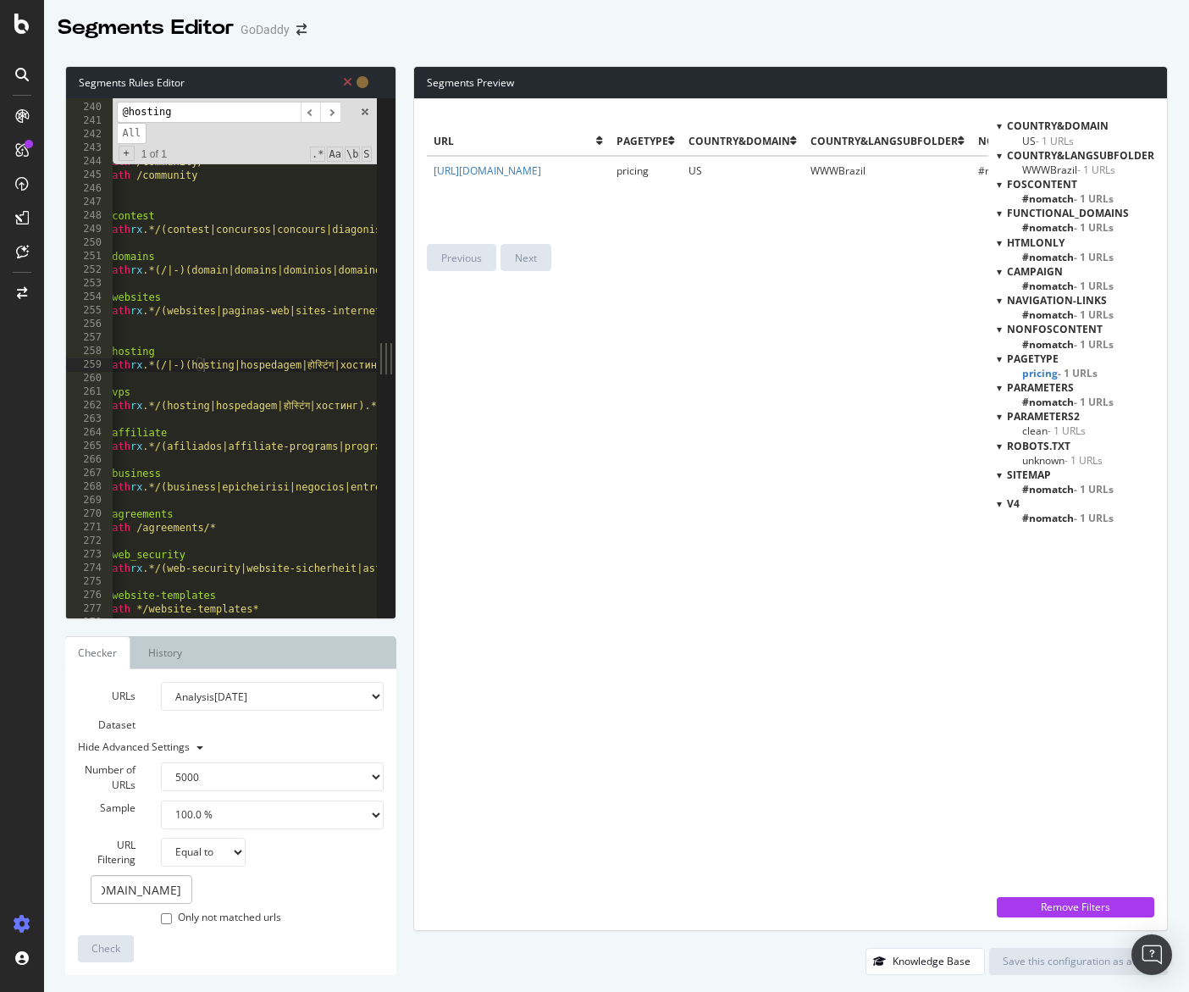
scroll to position [0, 0]
type textarea "path rx .*/(hosting|hospedagem|होस्टिंग|хостинг).*(vps)"
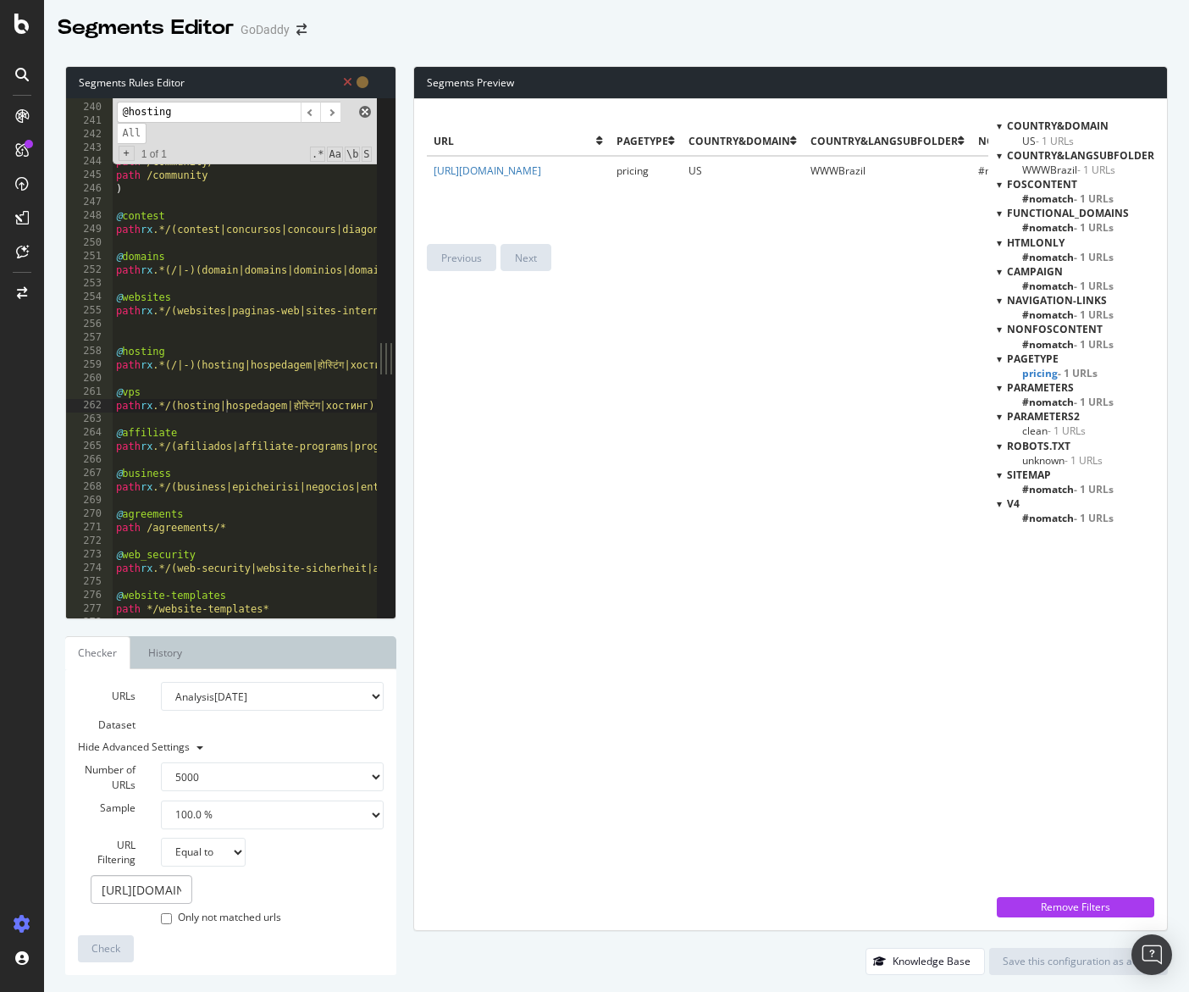
click at [367, 111] on span at bounding box center [365, 112] width 12 height 12
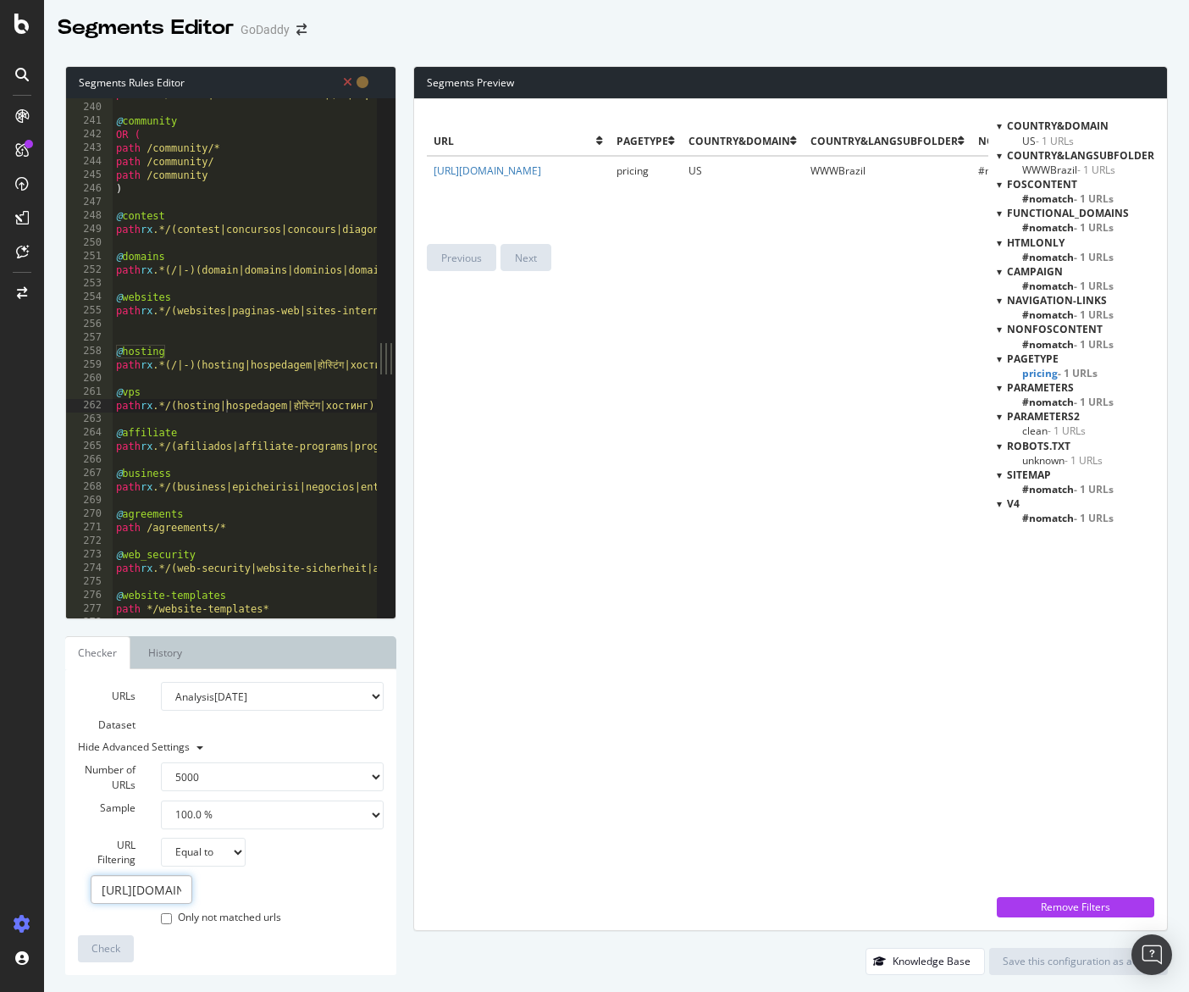
click at [152, 899] on input "https://www.godaddy.com/es/servicio-hosting" at bounding box center [142, 889] width 102 height 29
type input "https://www.godaddy.com/es/servicio-h"
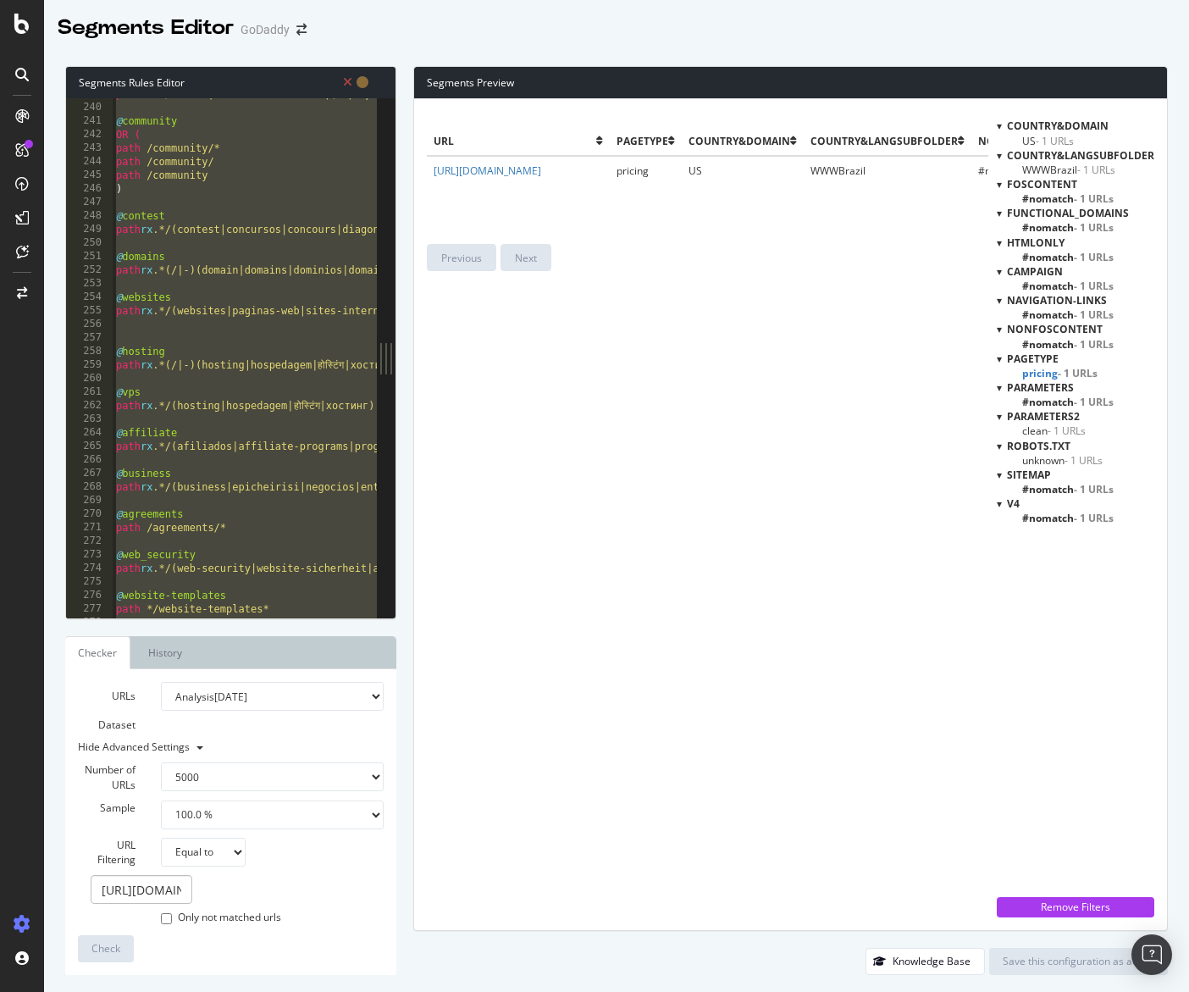
type textarea "path */wordpress-themes )"
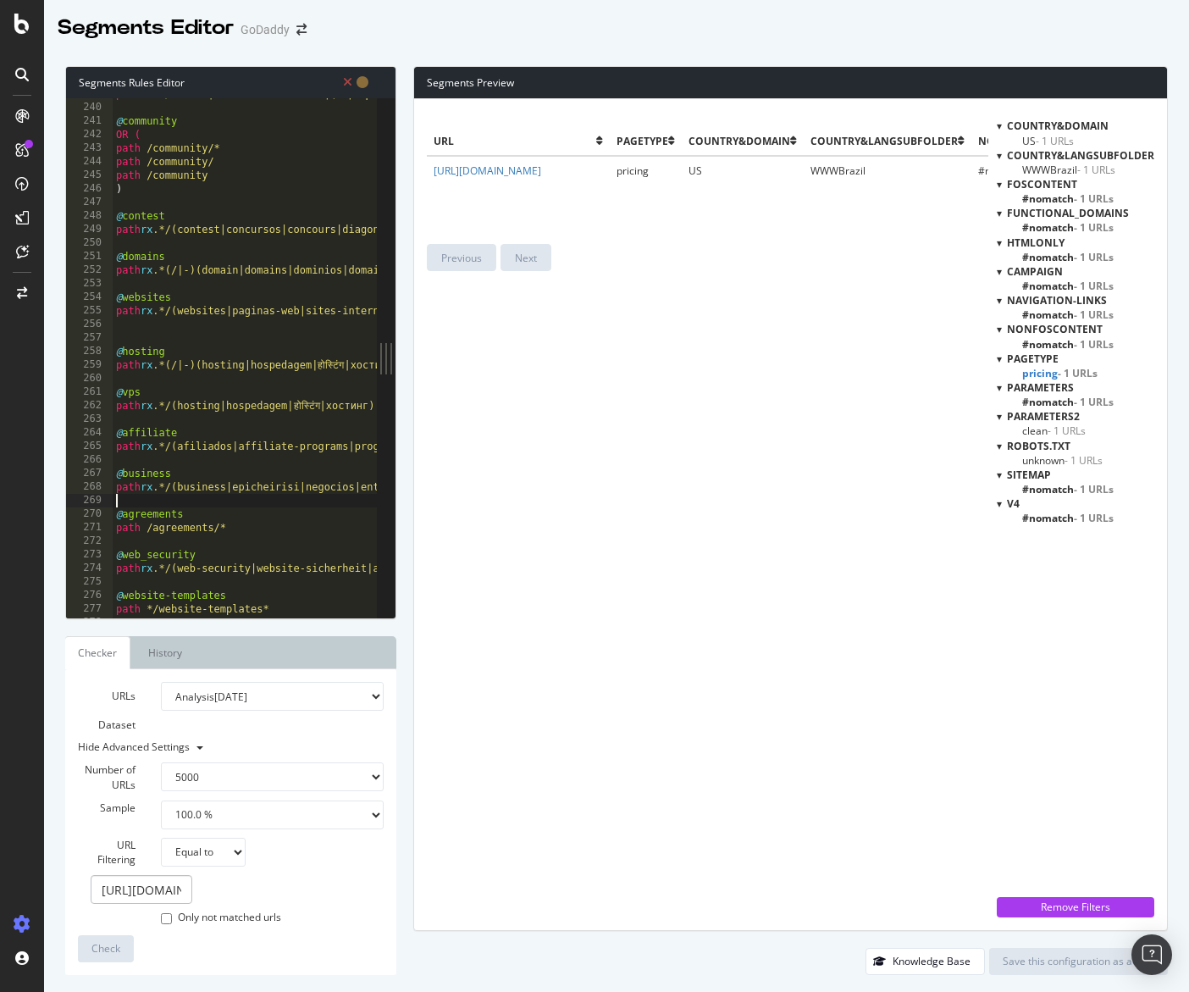
scroll to position [0, 0]
paste textarea "Cursor at row 269"
type textarea ")"
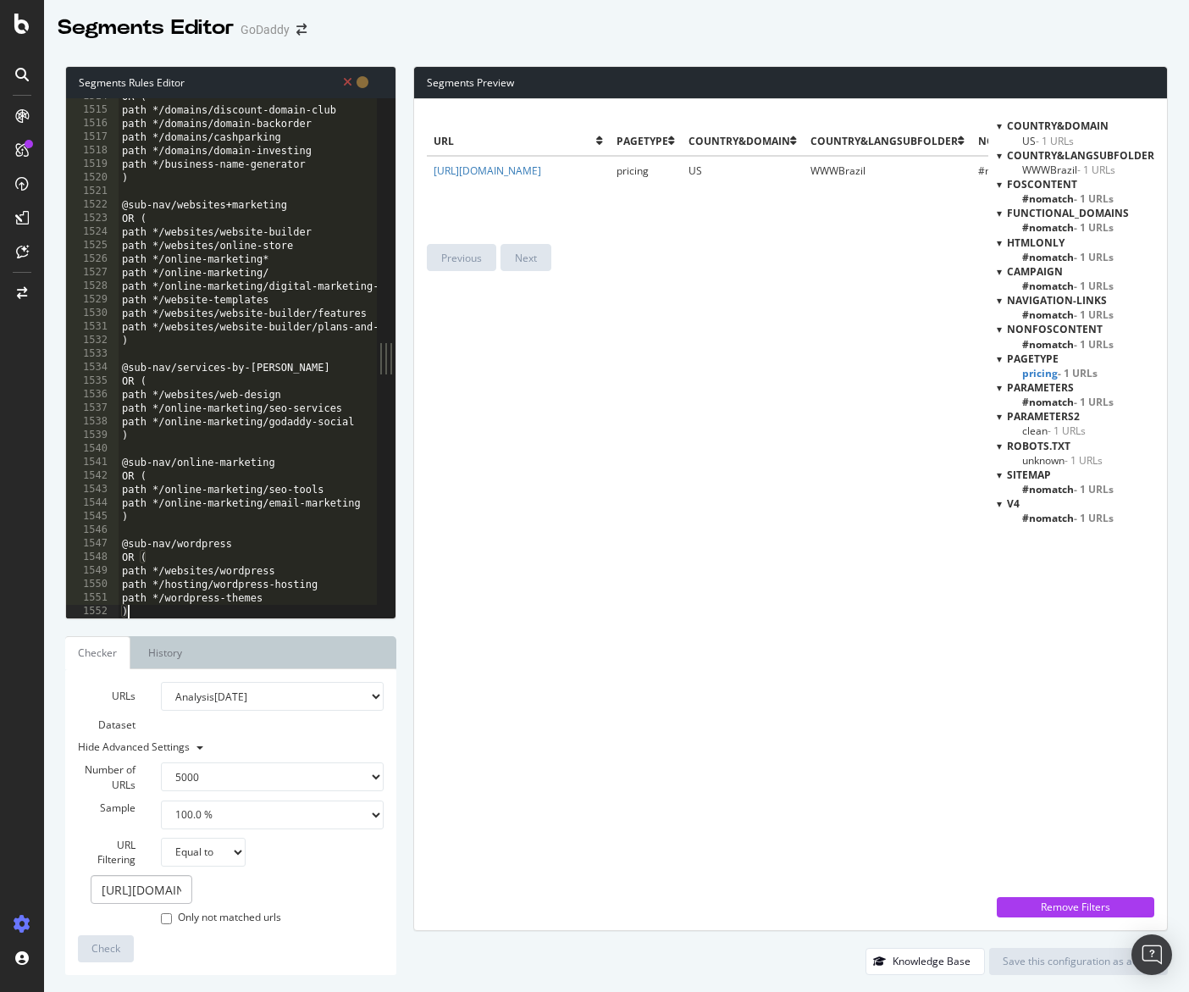
scroll to position [20508, 0]
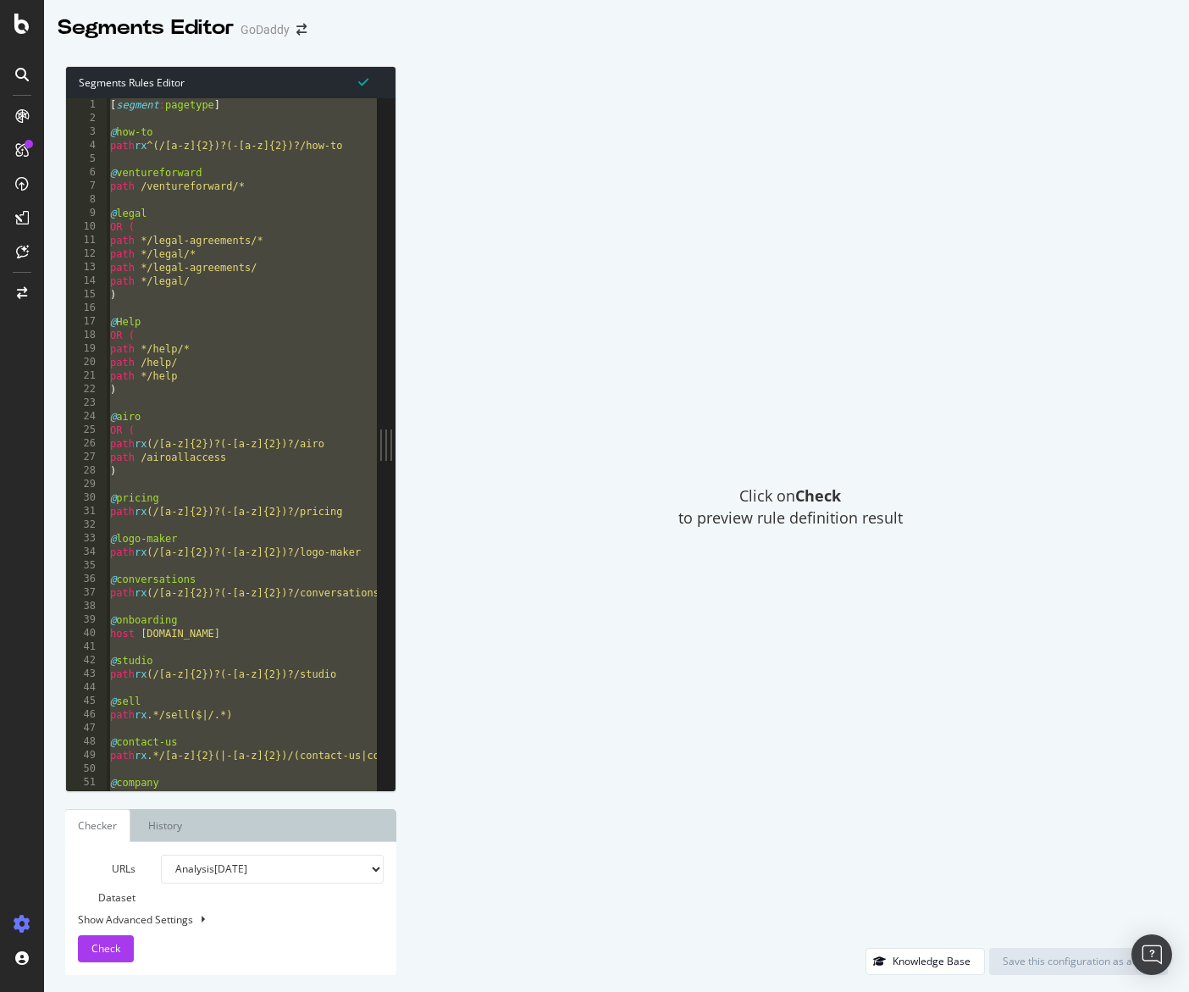
paste textarea "Cursor at row 1545"
type textarea ")"
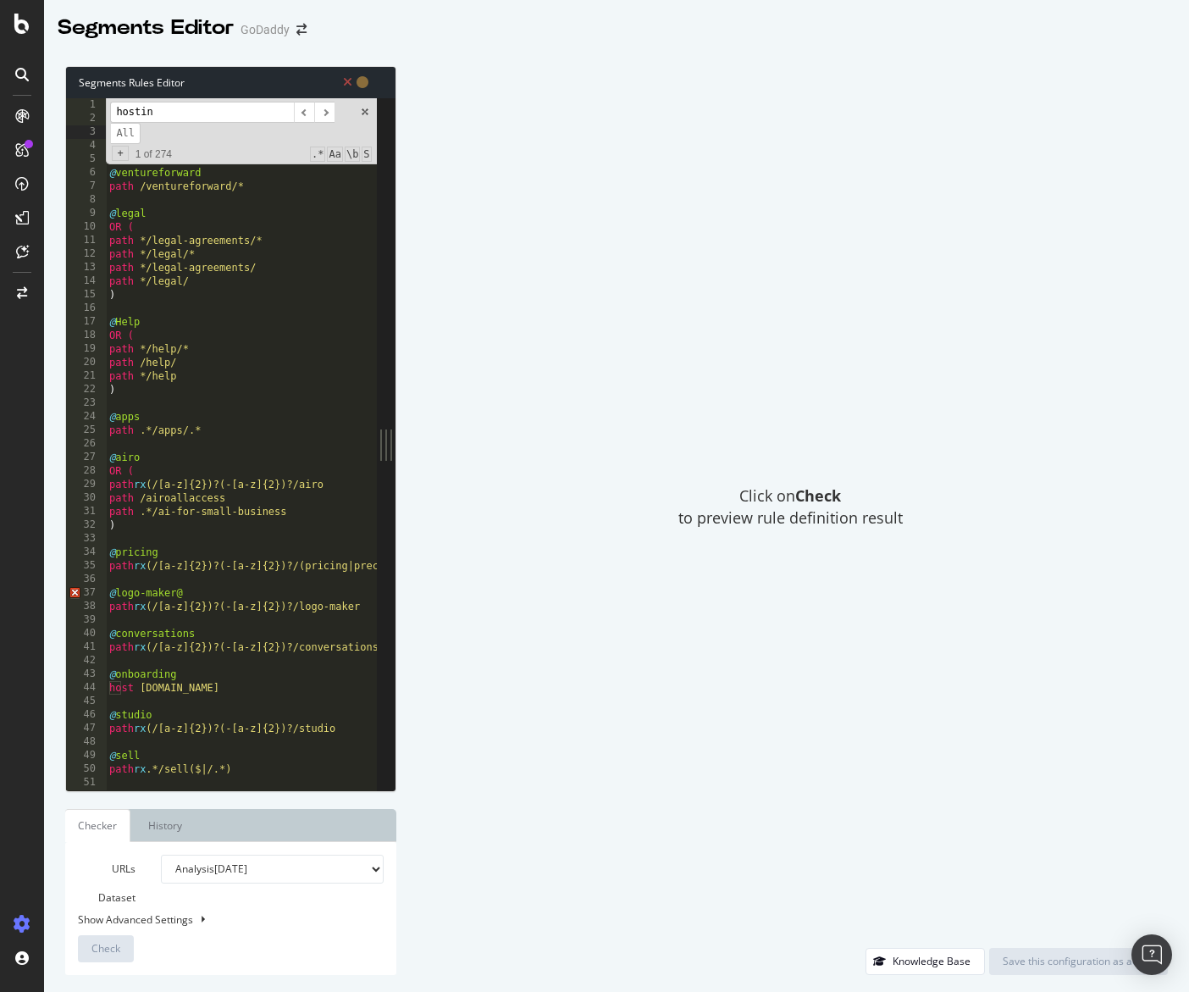
scroll to position [3149, 0]
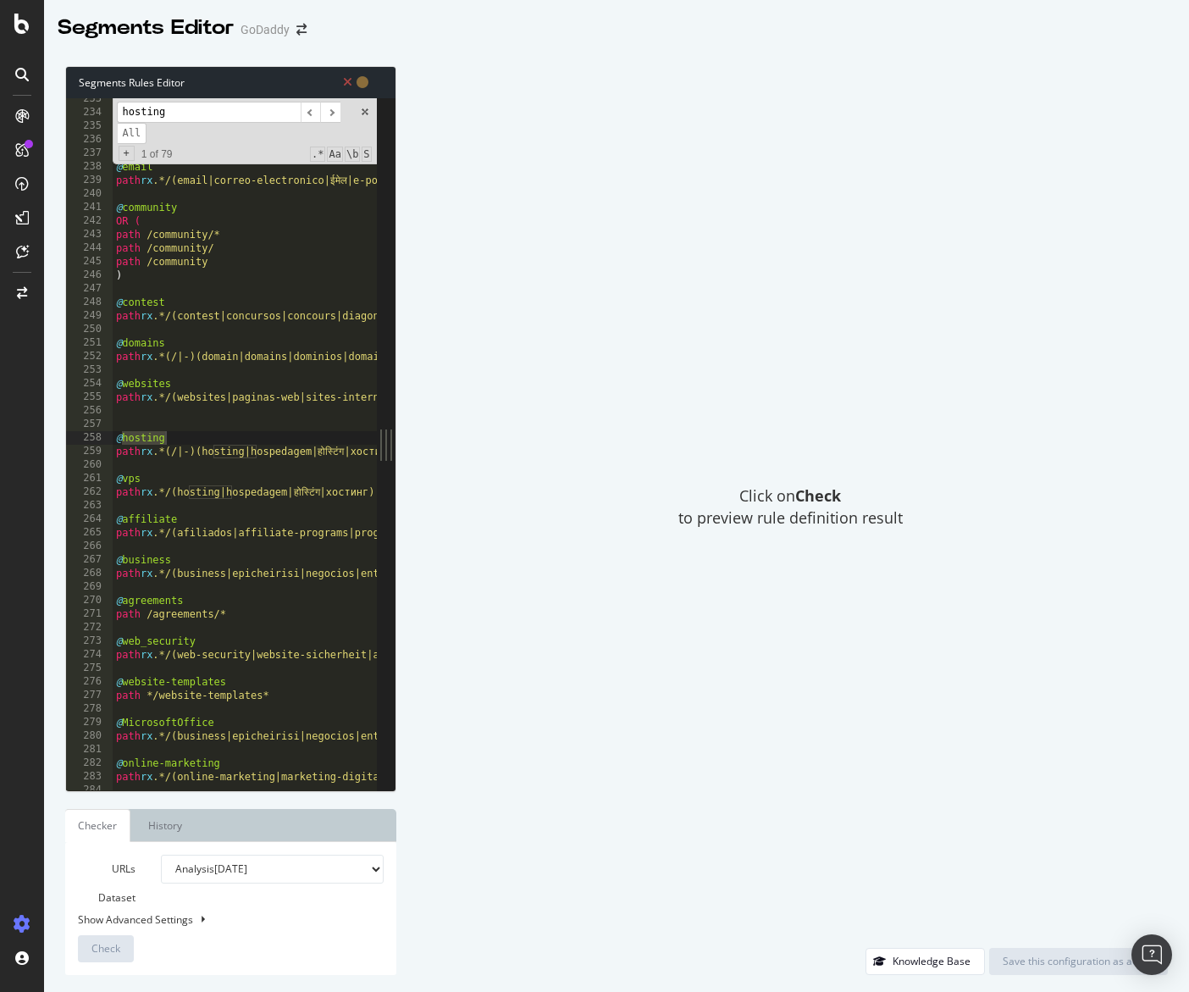
type input "hosting"
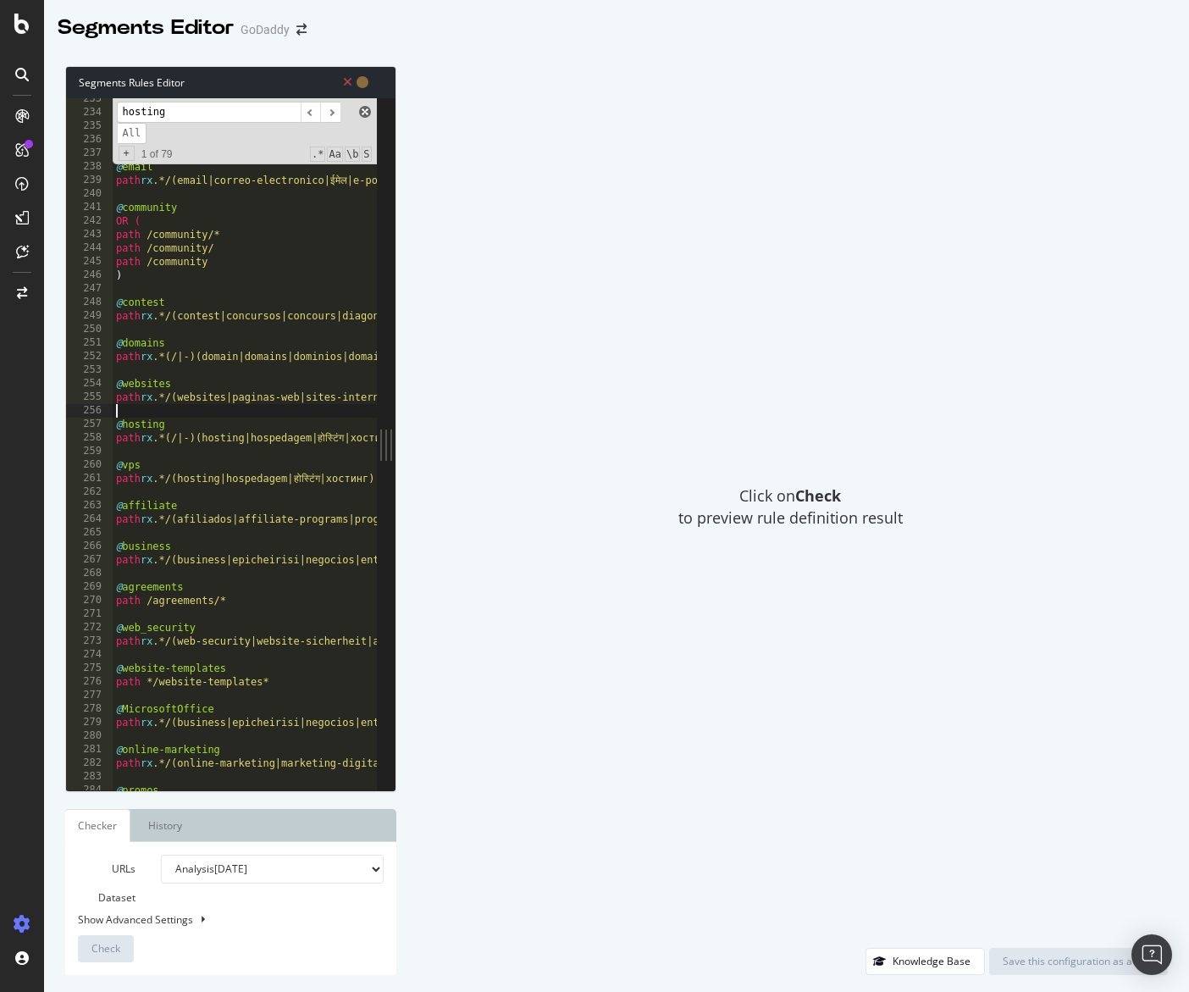
click at [367, 112] on span at bounding box center [365, 112] width 12 height 12
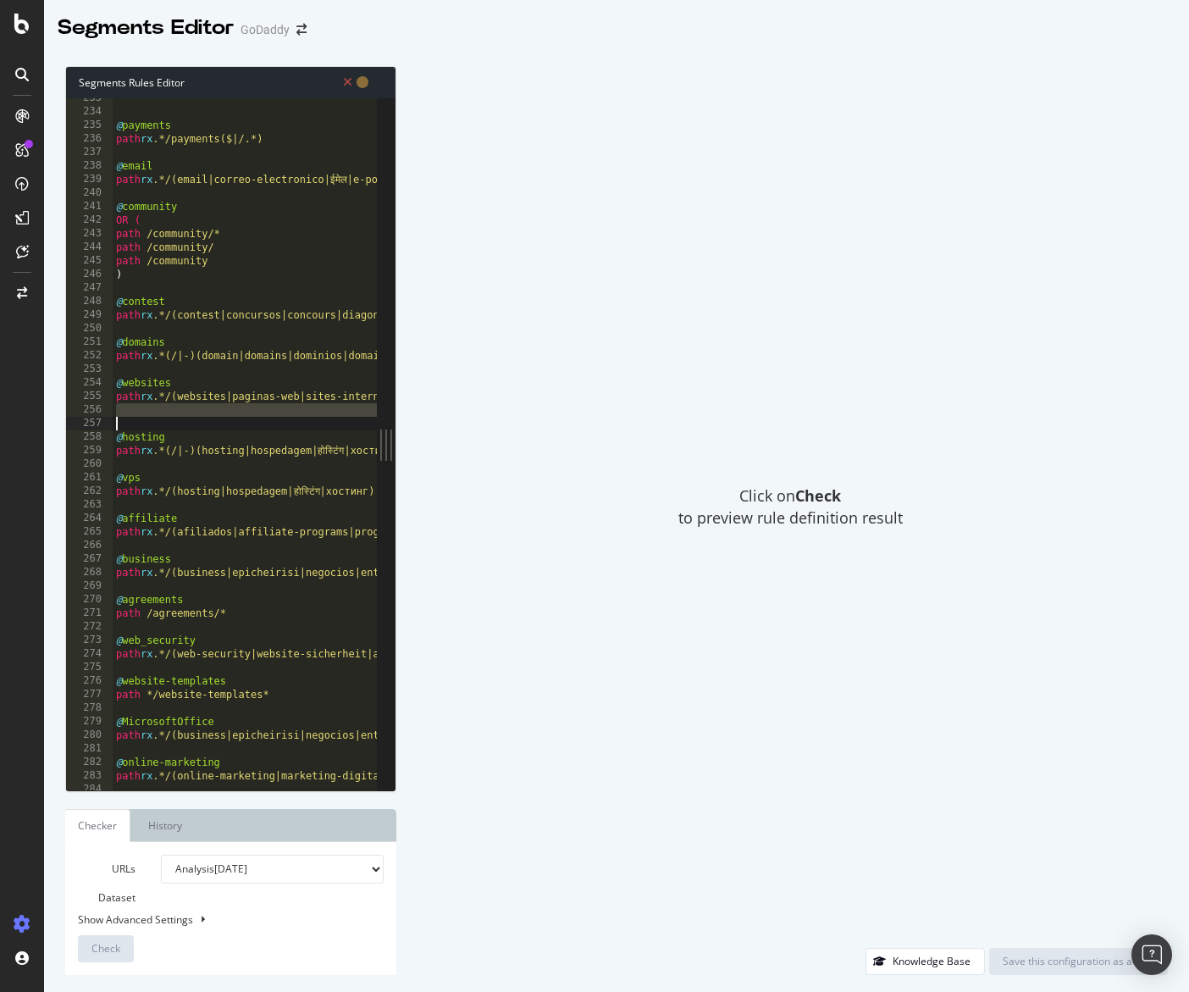
scroll to position [20241, 0]
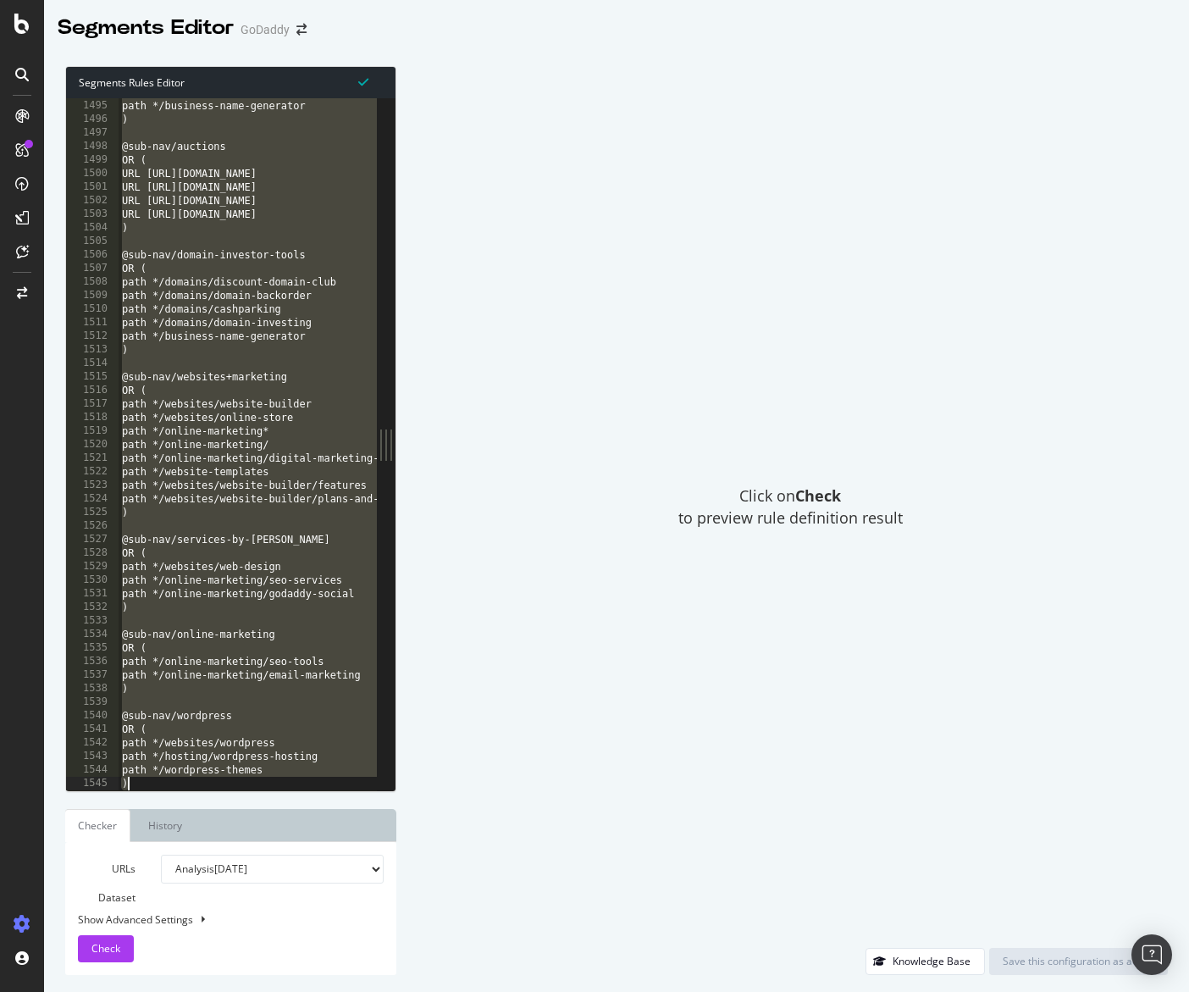
type textarea "path */online-marketing*"
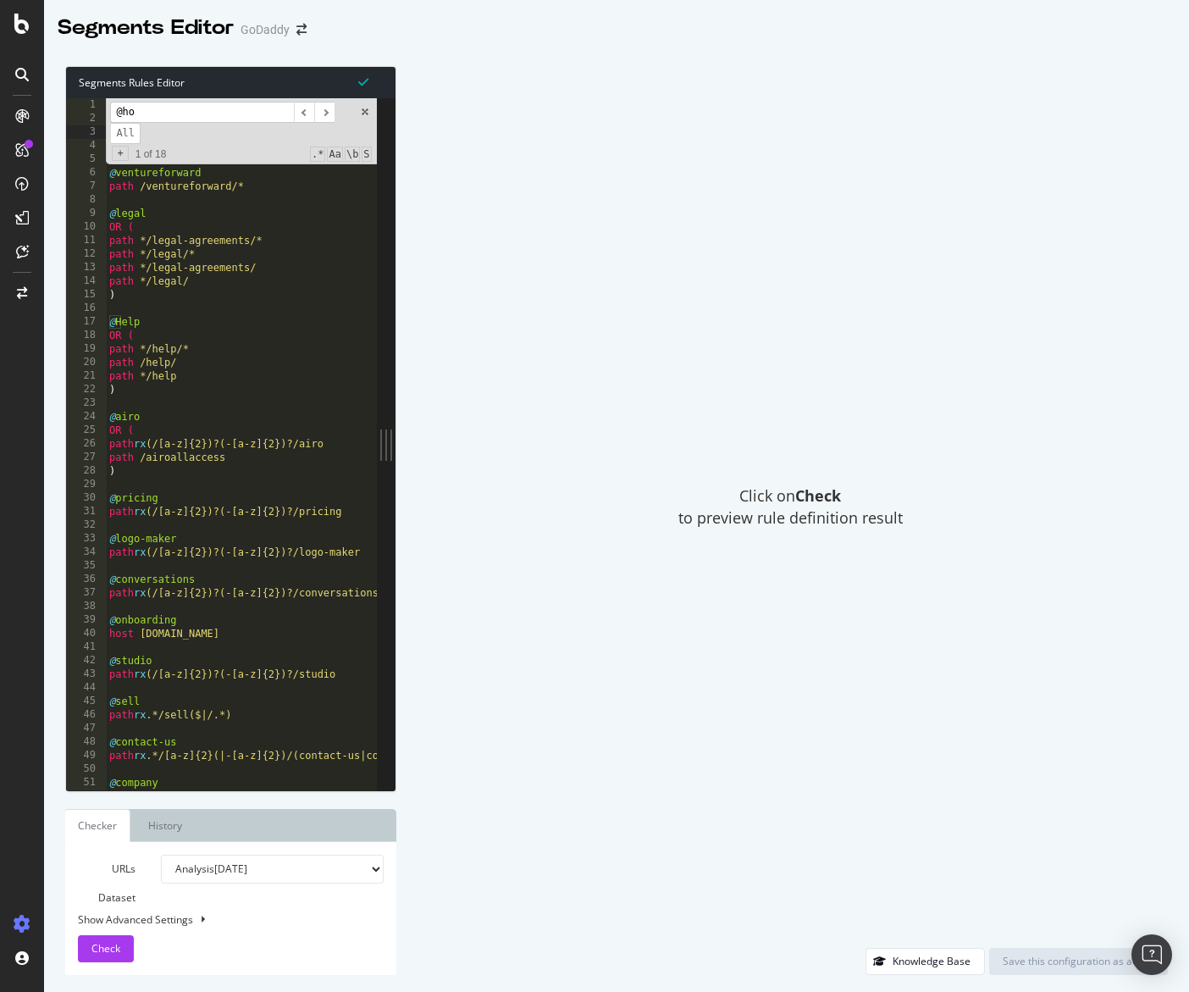
scroll to position [3054, 0]
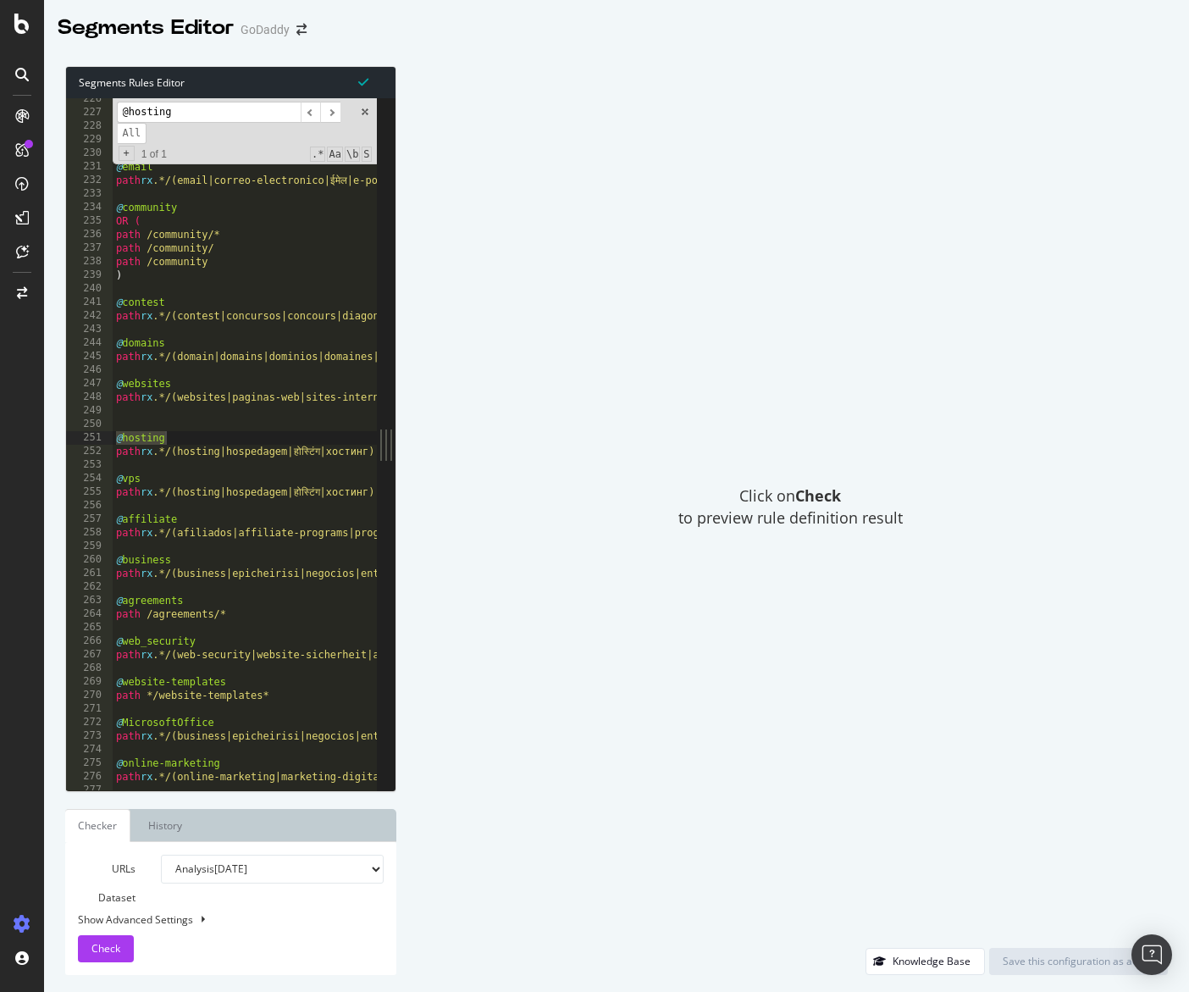
type input "@hosting"
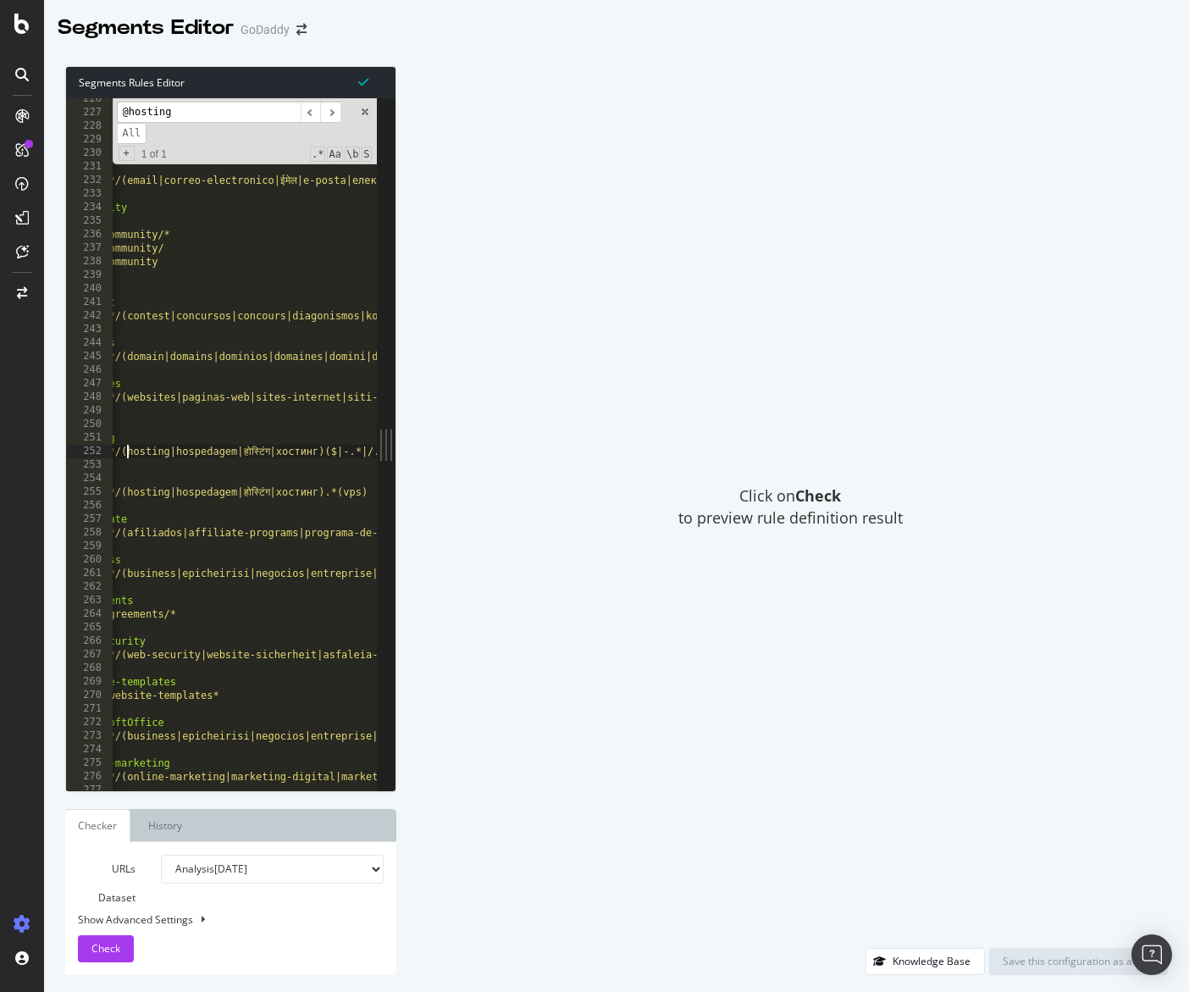
scroll to position [0, 51]
type textarea "path */wordpress-themes )"
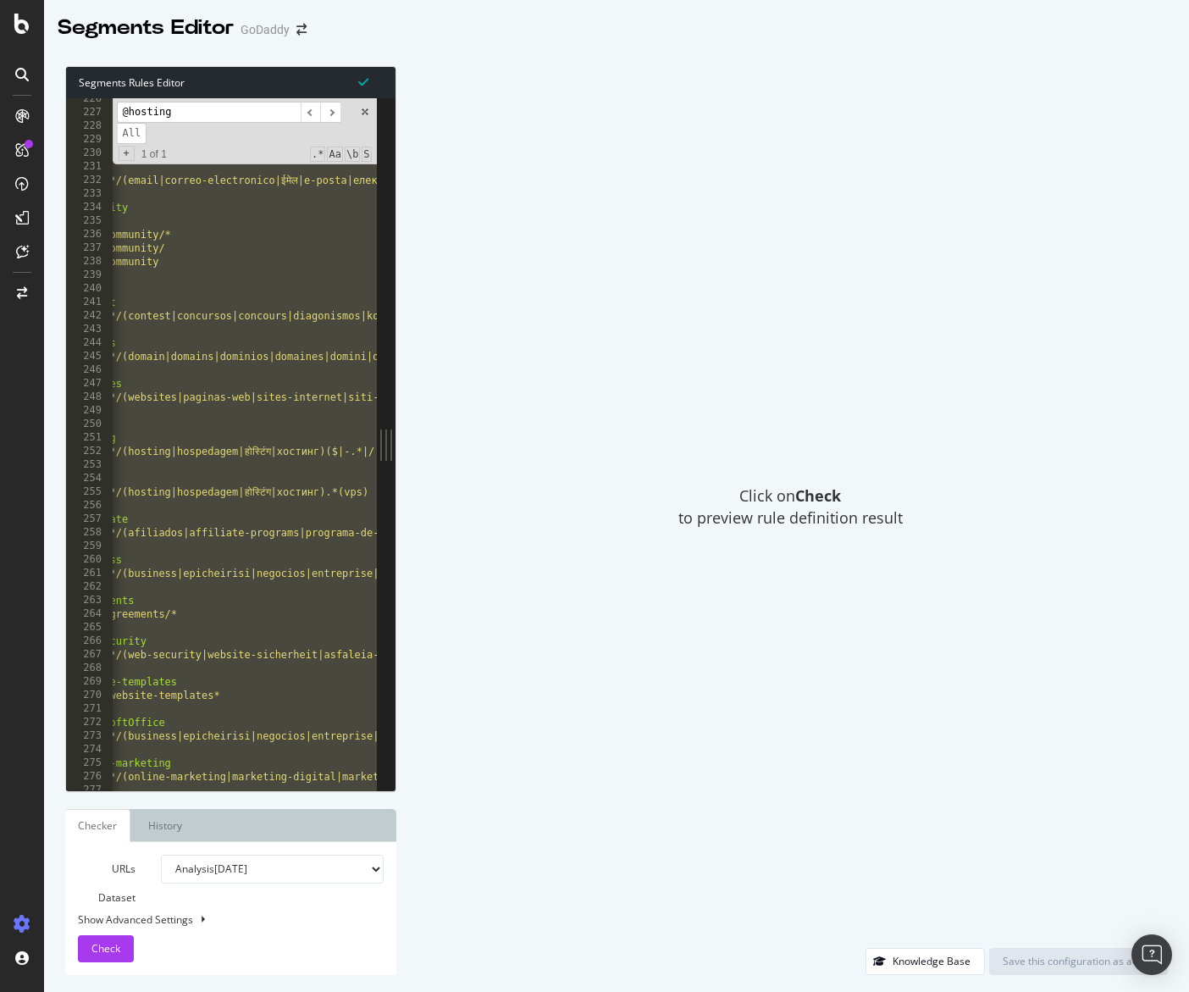
scroll to position [0, 48]
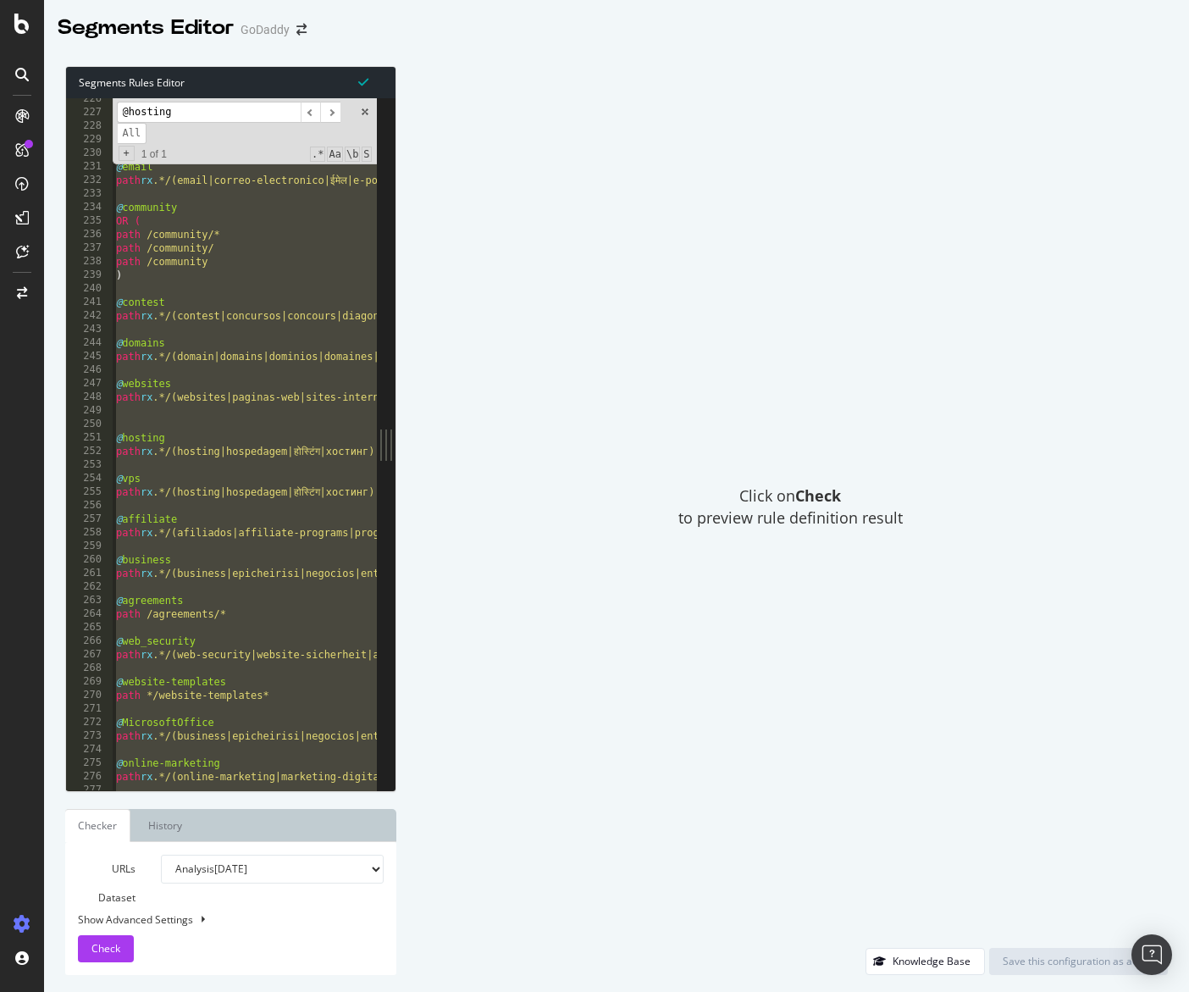
click at [833, 324] on div "Click on Check to preview rule definition result" at bounding box center [790, 507] width 754 height 882
paste textarea "Cursor at row 1545"
type textarea ")"
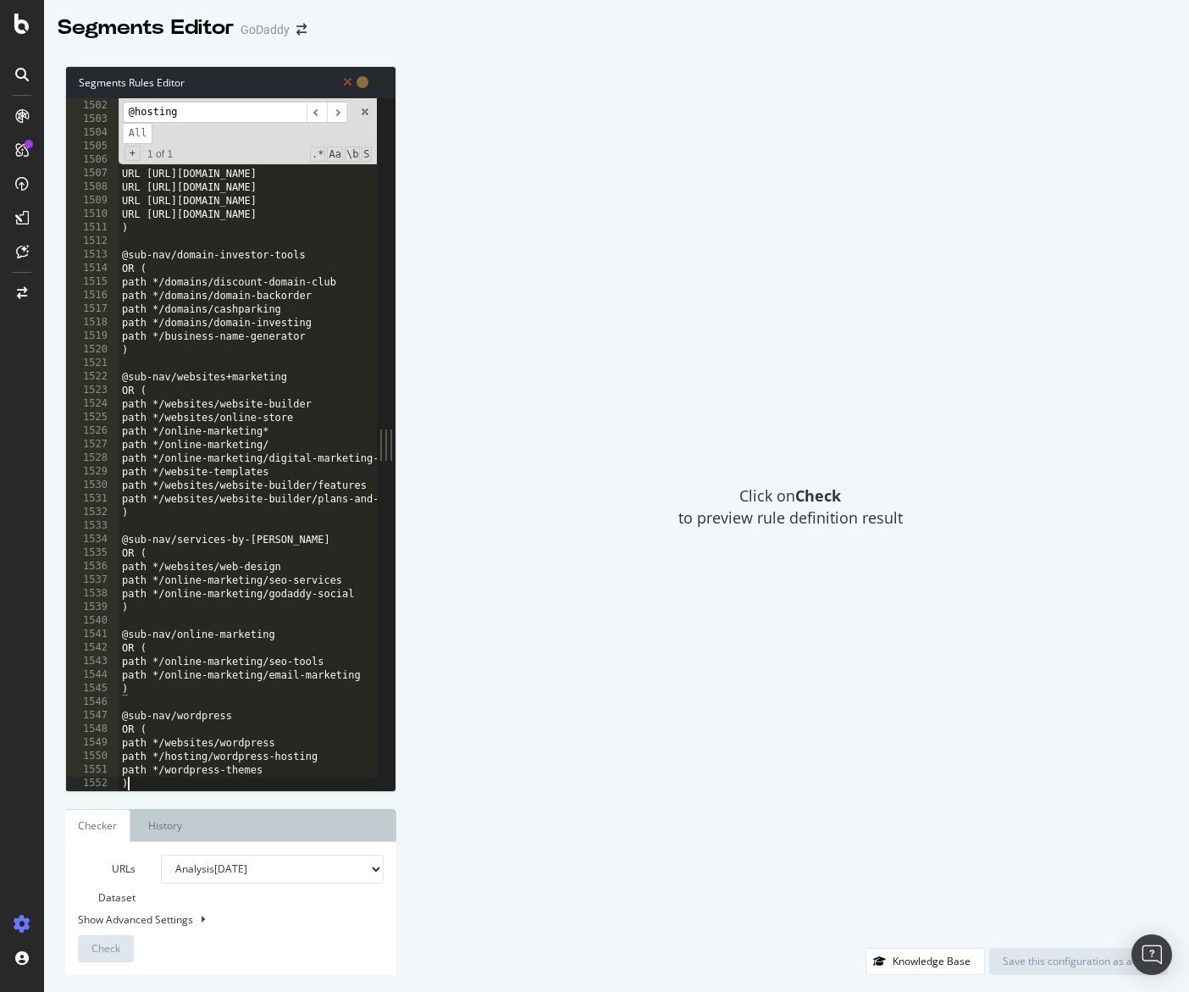
scroll to position [20336, 0]
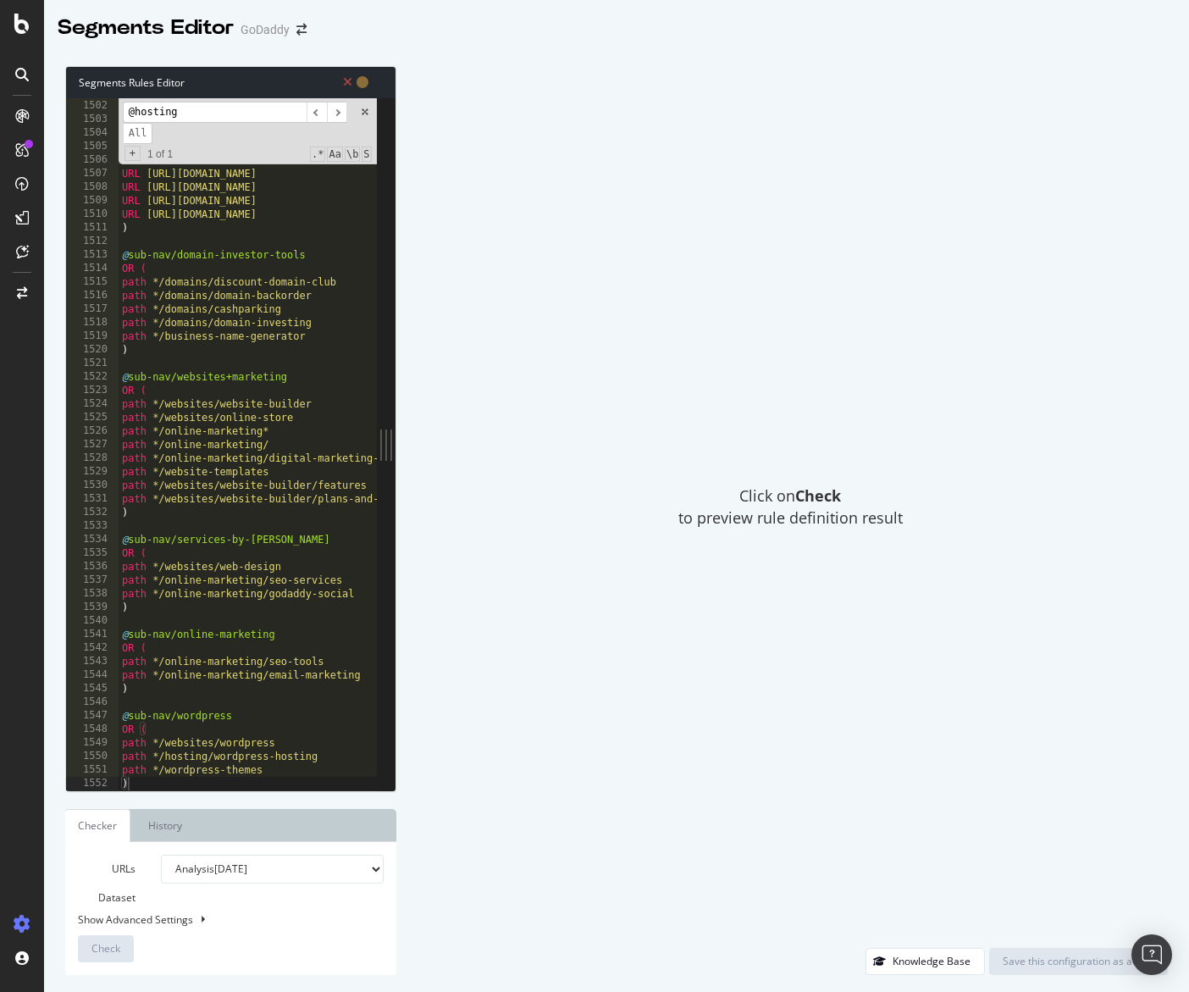
drag, startPoint x: 368, startPoint y: 111, endPoint x: 323, endPoint y: 182, distance: 84.1
click at [368, 111] on span at bounding box center [365, 112] width 12 height 12
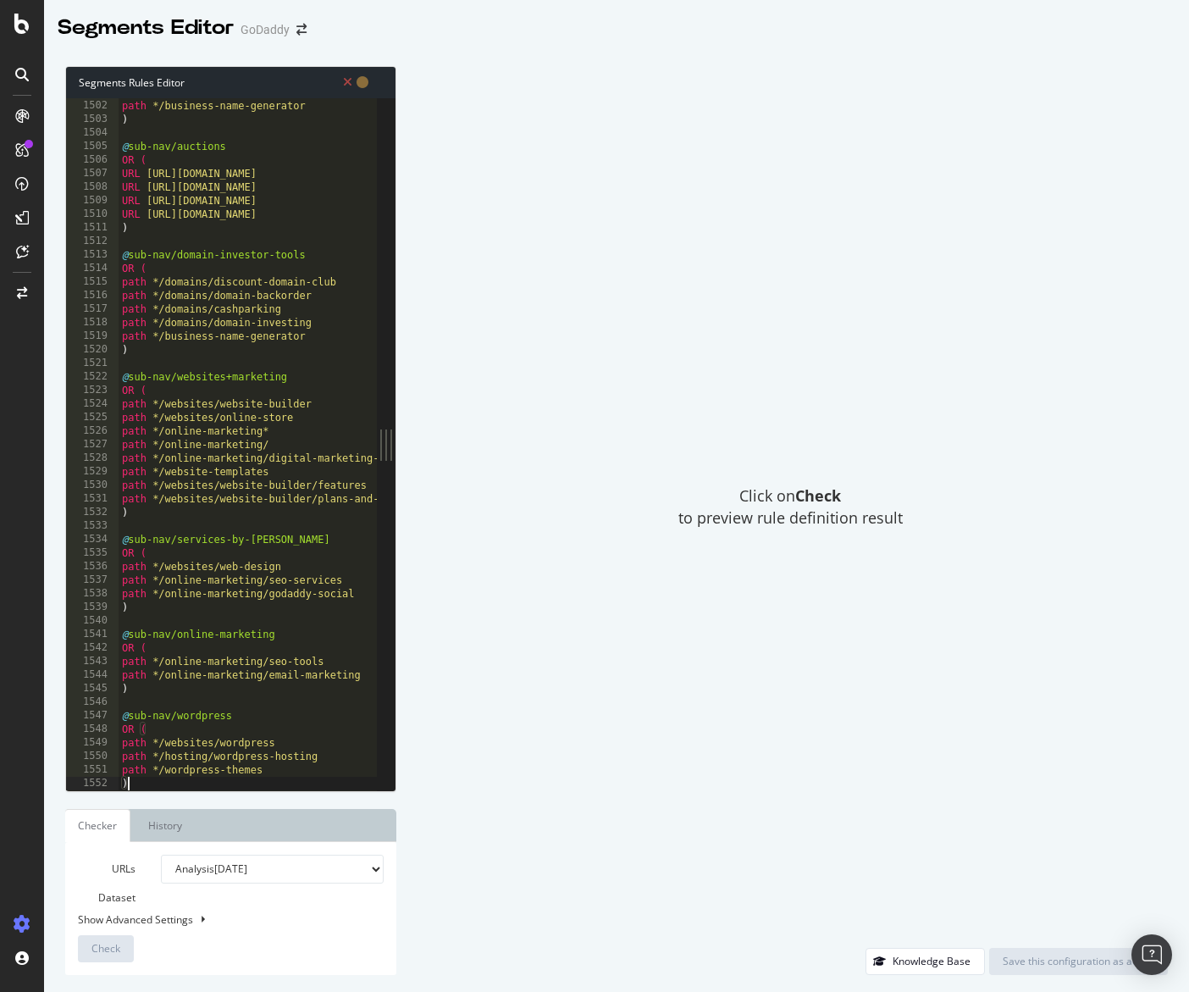
type textarea "@logo"
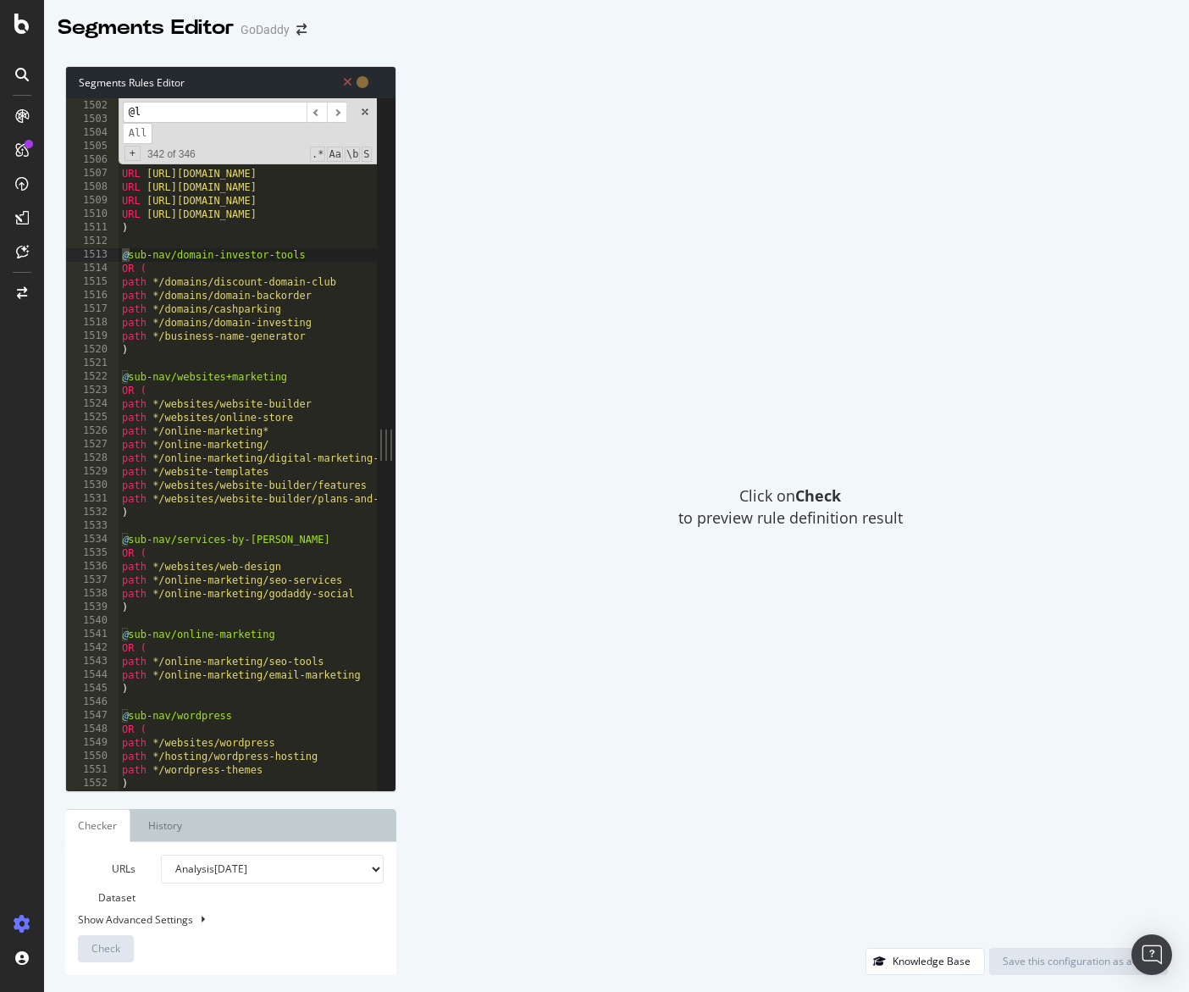
scroll to position [0, 0]
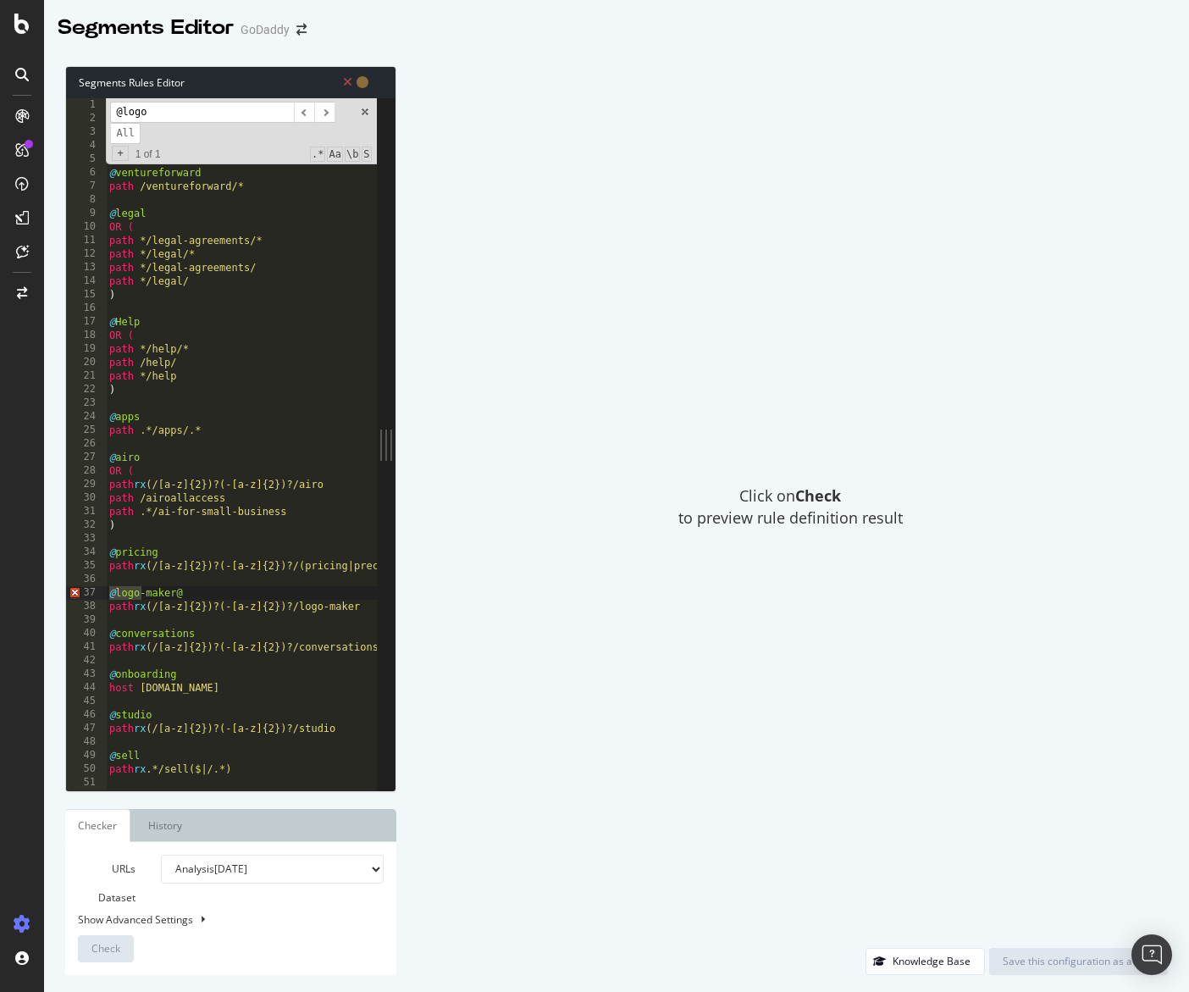
type input "@logo"
type textarea "@logo-maker"
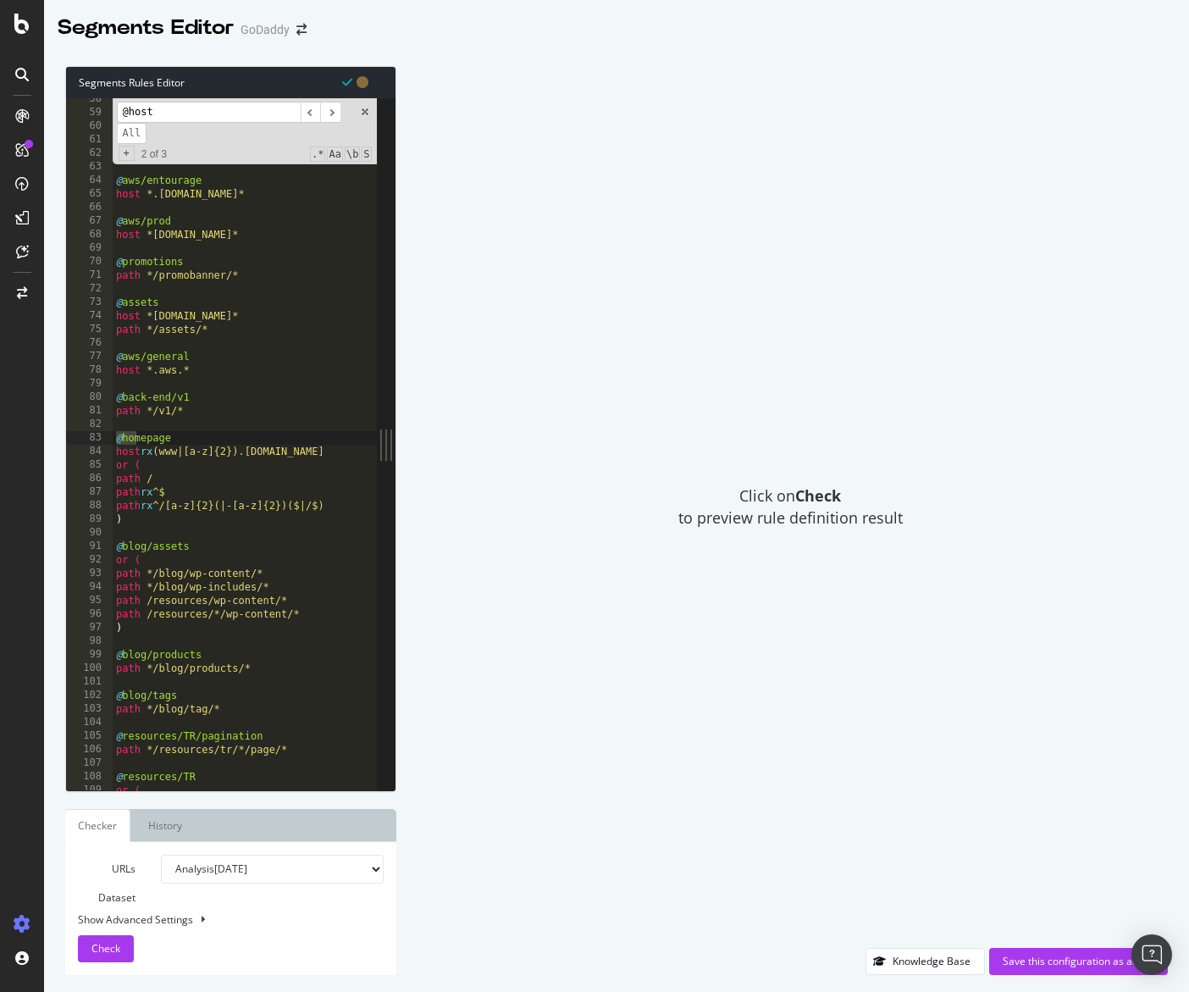
scroll to position [3149, 0]
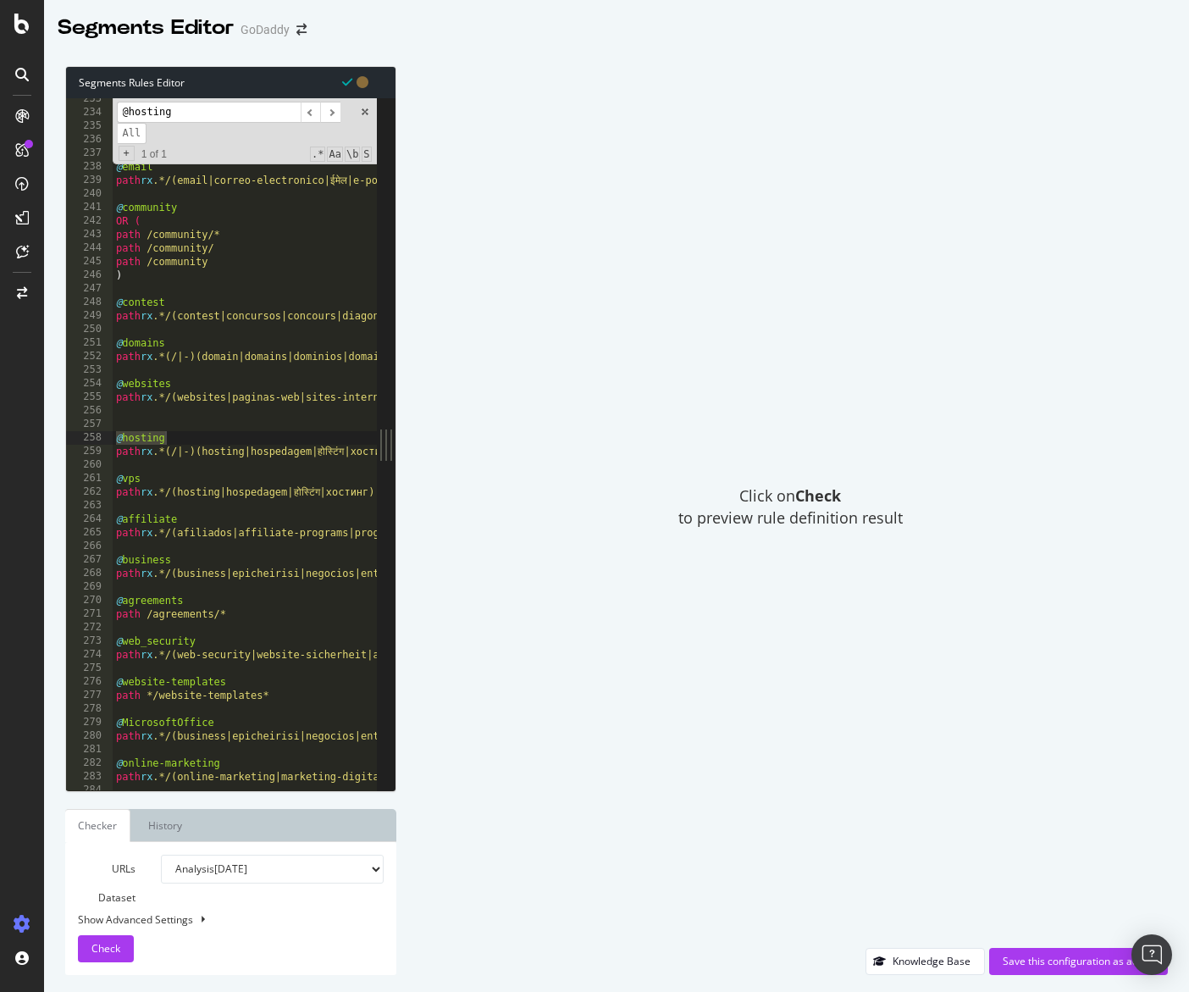
type input "@hosting"
click at [178, 915] on div "Show Advanced Settings" at bounding box center [218, 919] width 306 height 14
select select "5000"
select select "100"
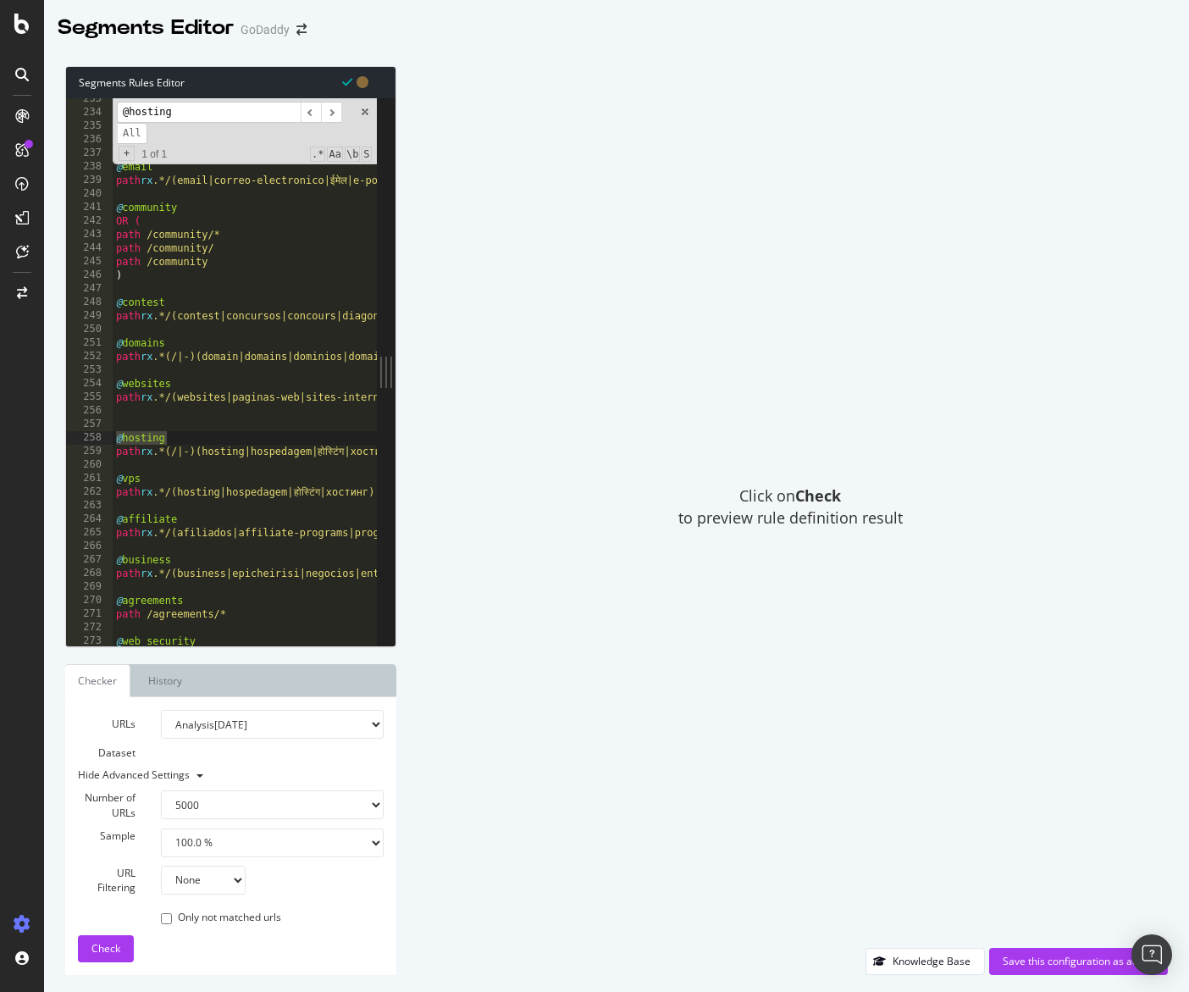
click at [205, 886] on select "None Equal to Not equal to Starts with Doesn't start with Ends with Doesn't end…" at bounding box center [203, 879] width 85 height 29
select select "eq"
click at [161, 865] on select "None Equal to Not equal to Starts with Doesn't start with Ends with Doesn't end…" at bounding box center [203, 879] width 85 height 29
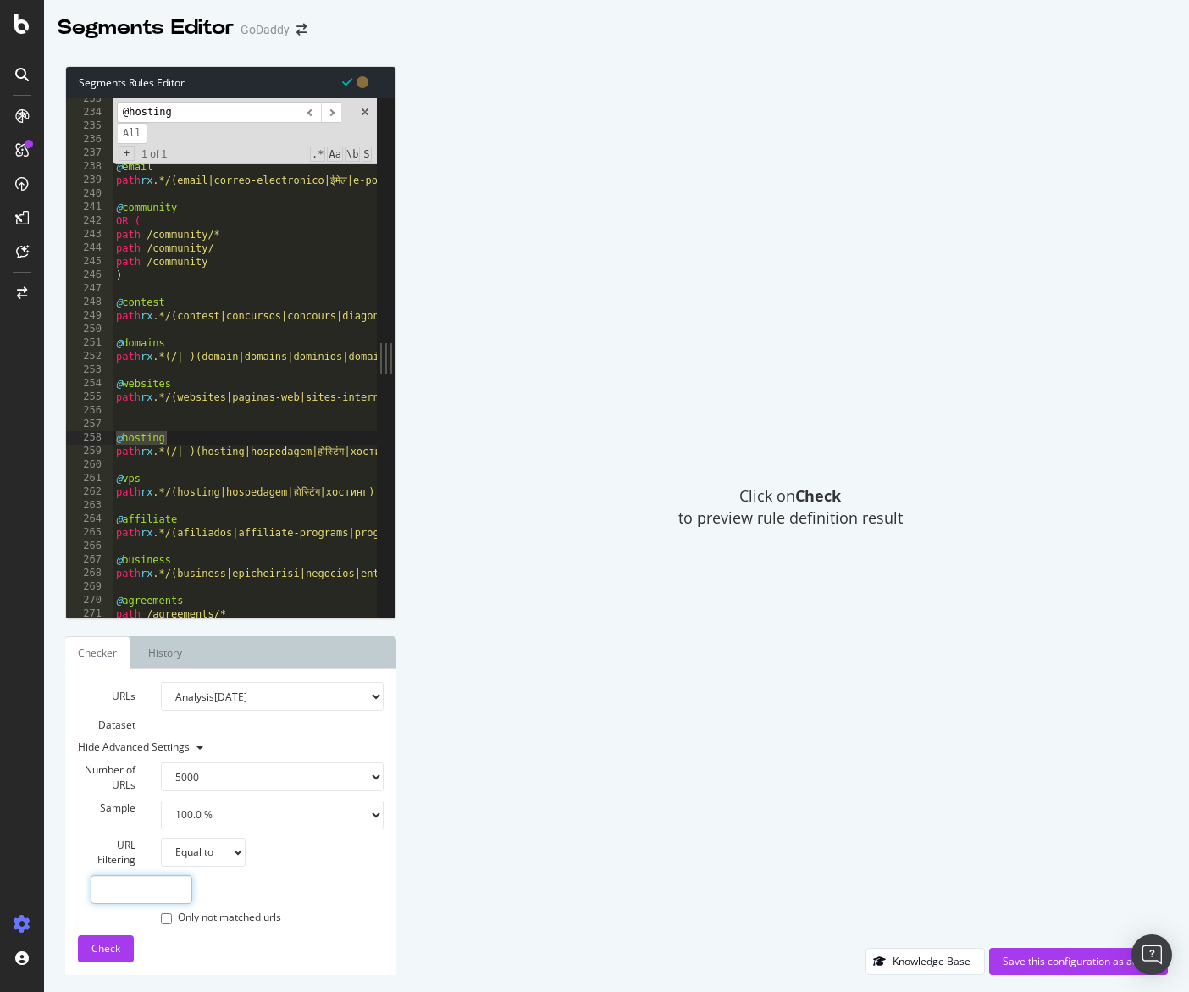
click at [156, 888] on input "text" at bounding box center [142, 889] width 102 height 29
paste input "https://www.godaddy.com/it/servizi-hosting"
type input "https://www.godaddy.com/it/servizi-hosting"
click at [129, 948] on button "Check" at bounding box center [106, 948] width 56 height 27
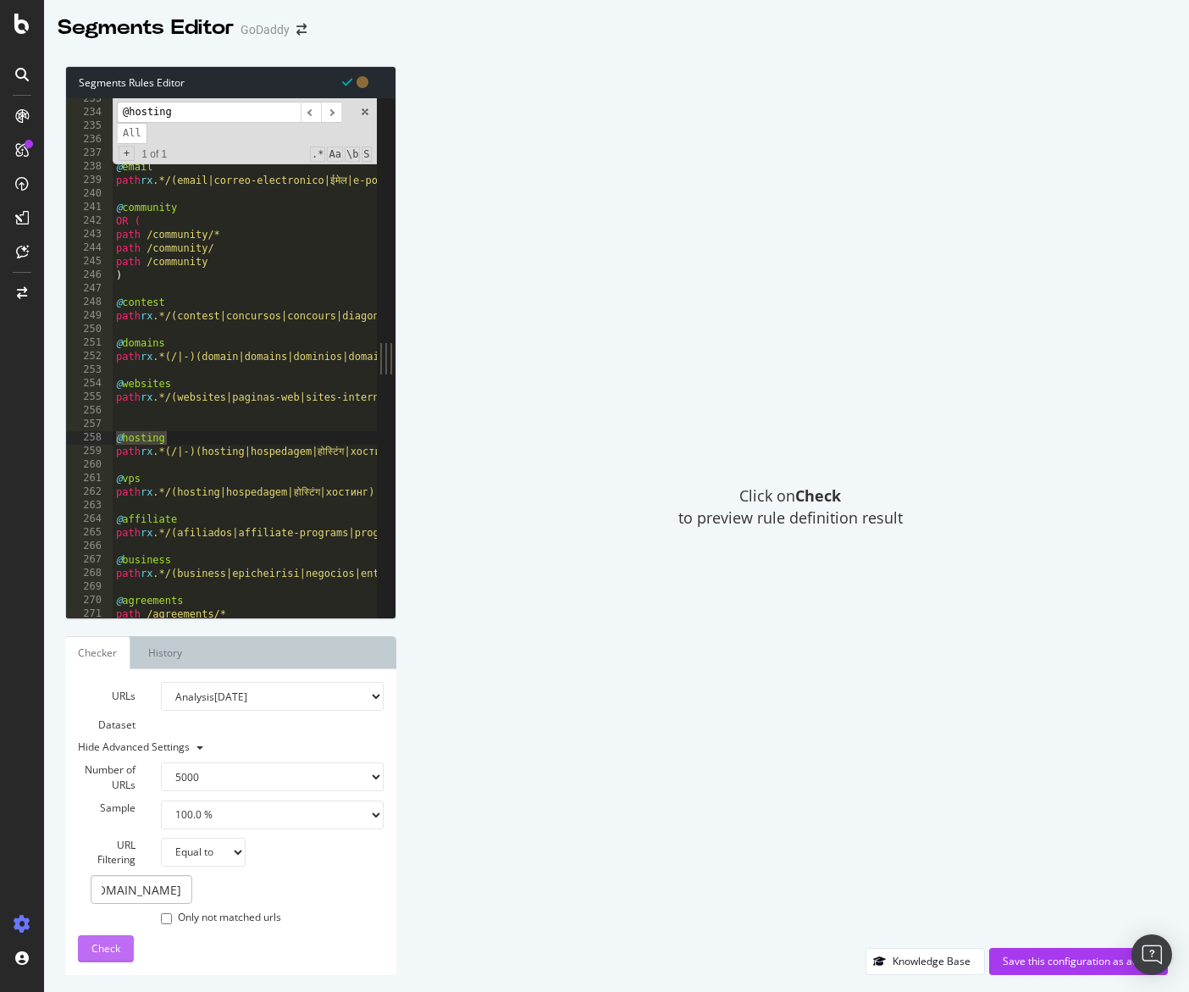
scroll to position [0, 0]
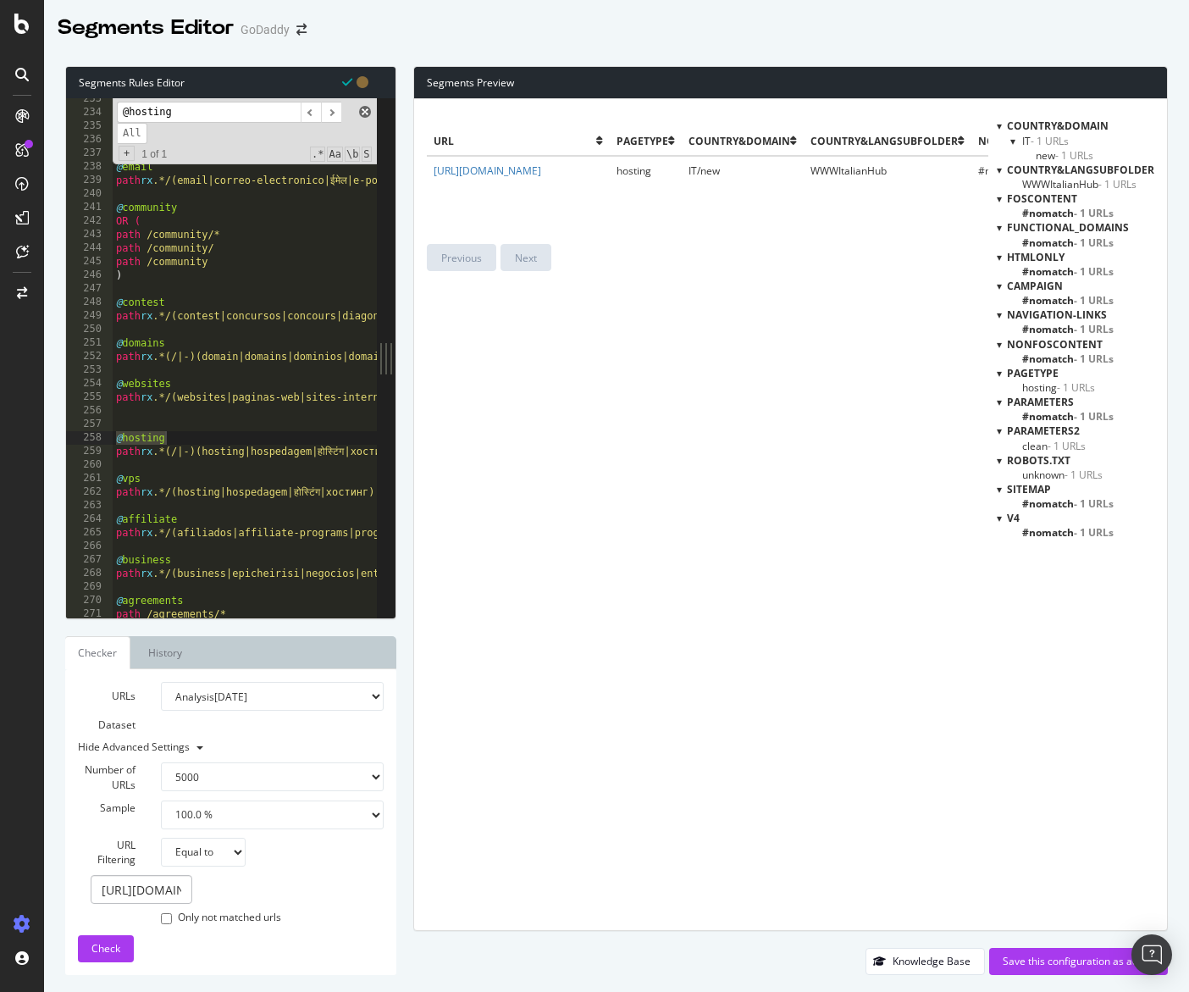
click at [362, 114] on span at bounding box center [365, 112] width 12 height 12
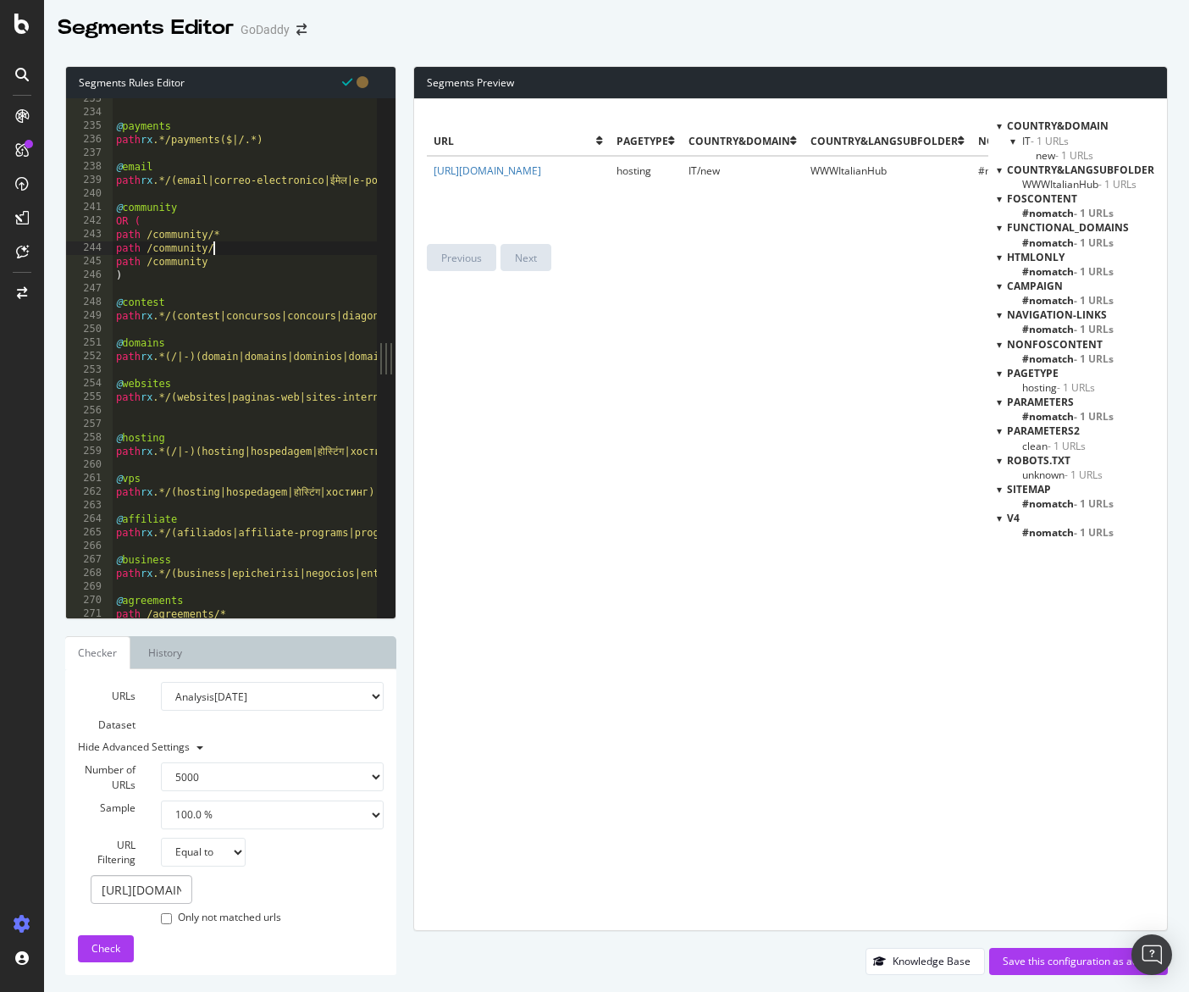
type textarea "path /community/"
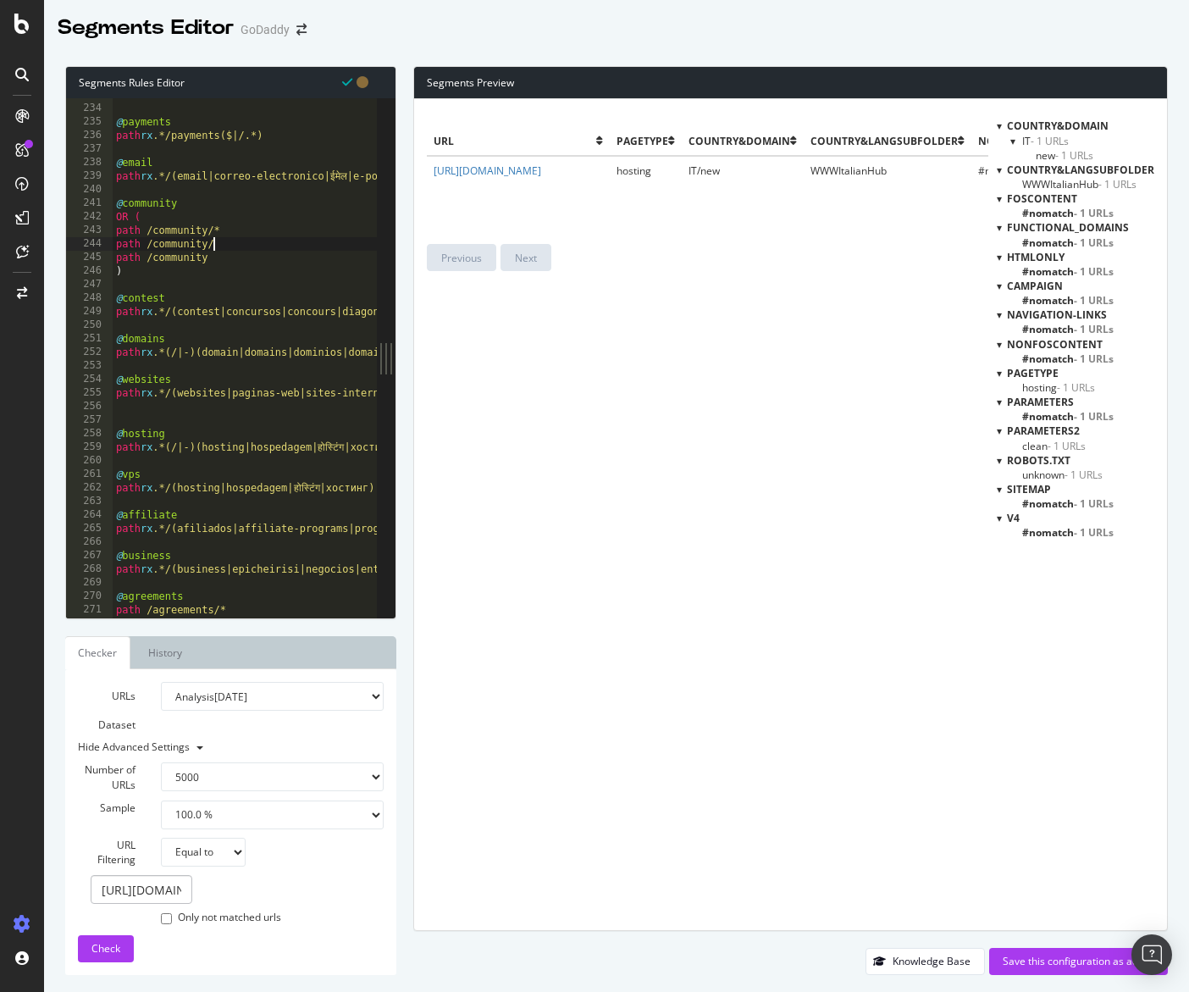
scroll to position [3153, 0]
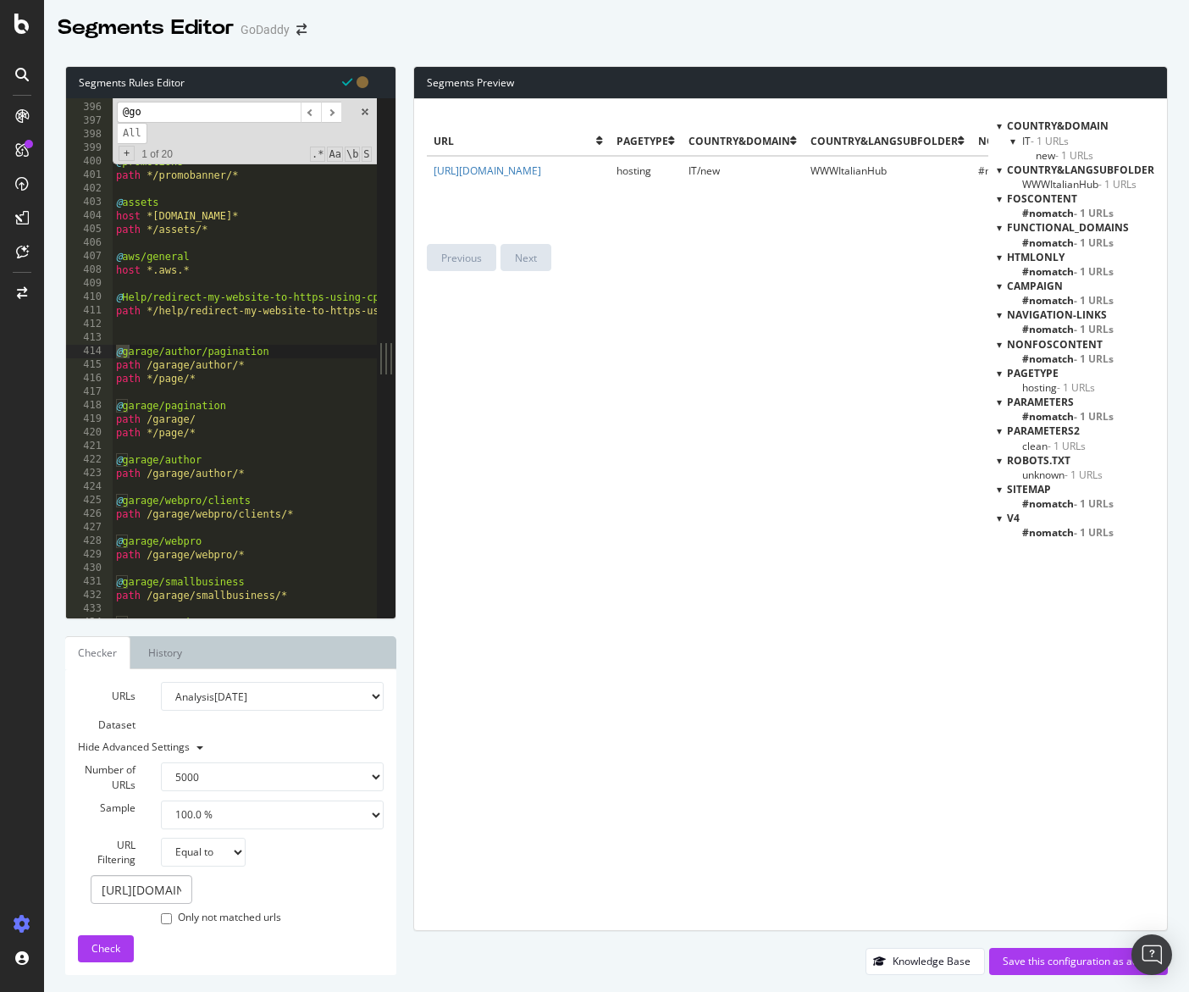
scroll to position [16866, 0]
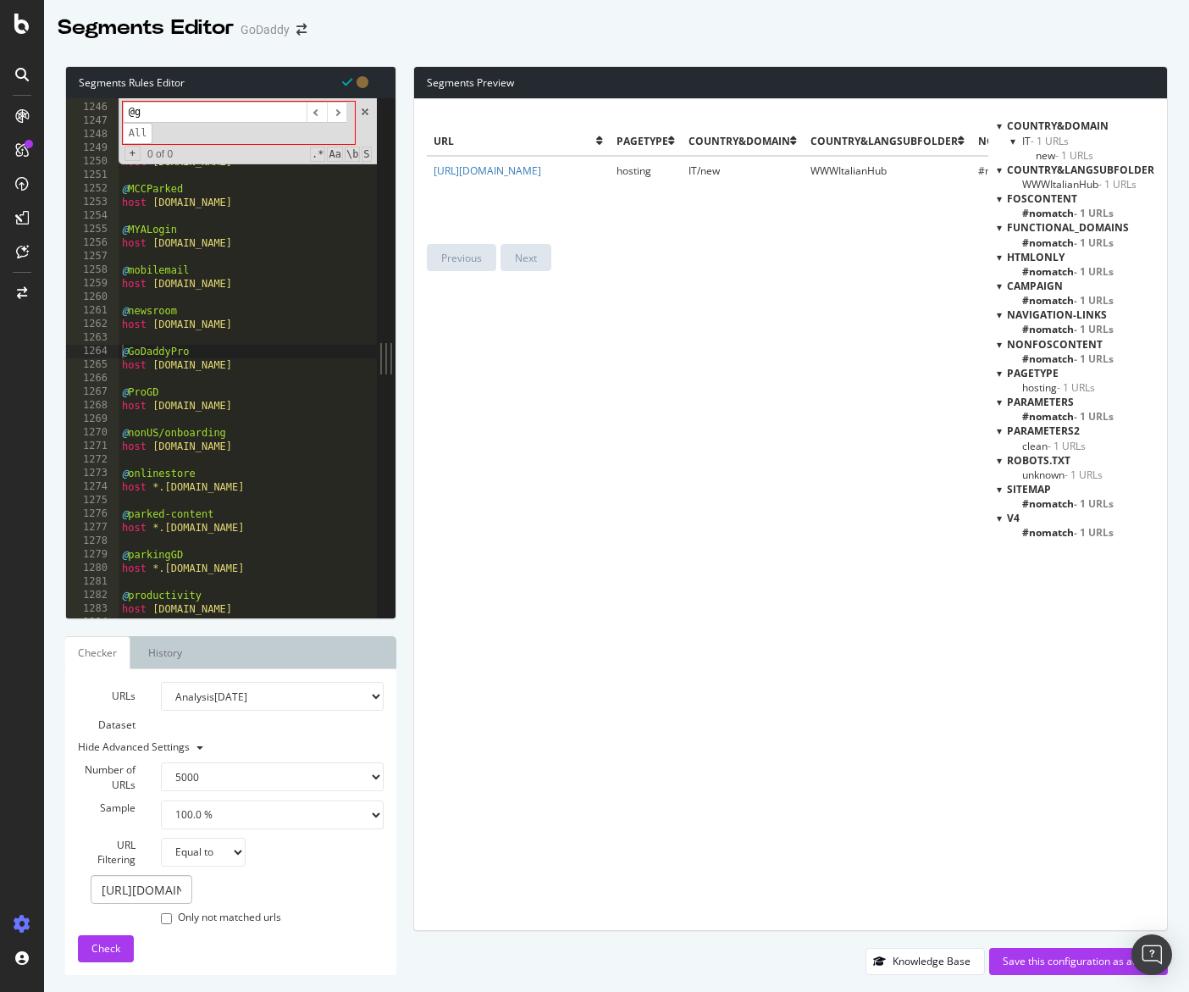
type input "@"
type textarea "@ProGD"
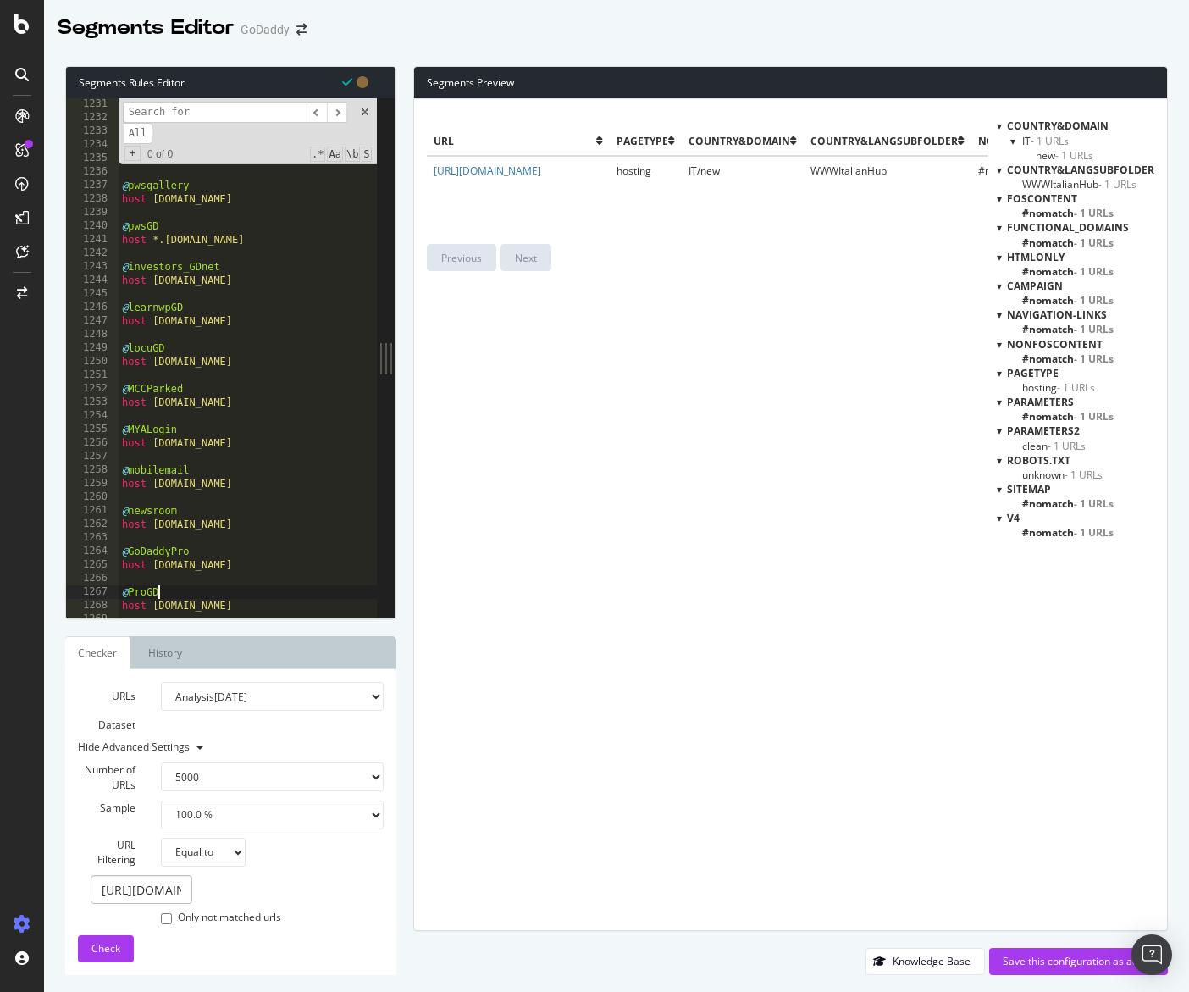
scroll to position [16665, 0]
click at [226, 111] on input at bounding box center [215, 112] width 184 height 21
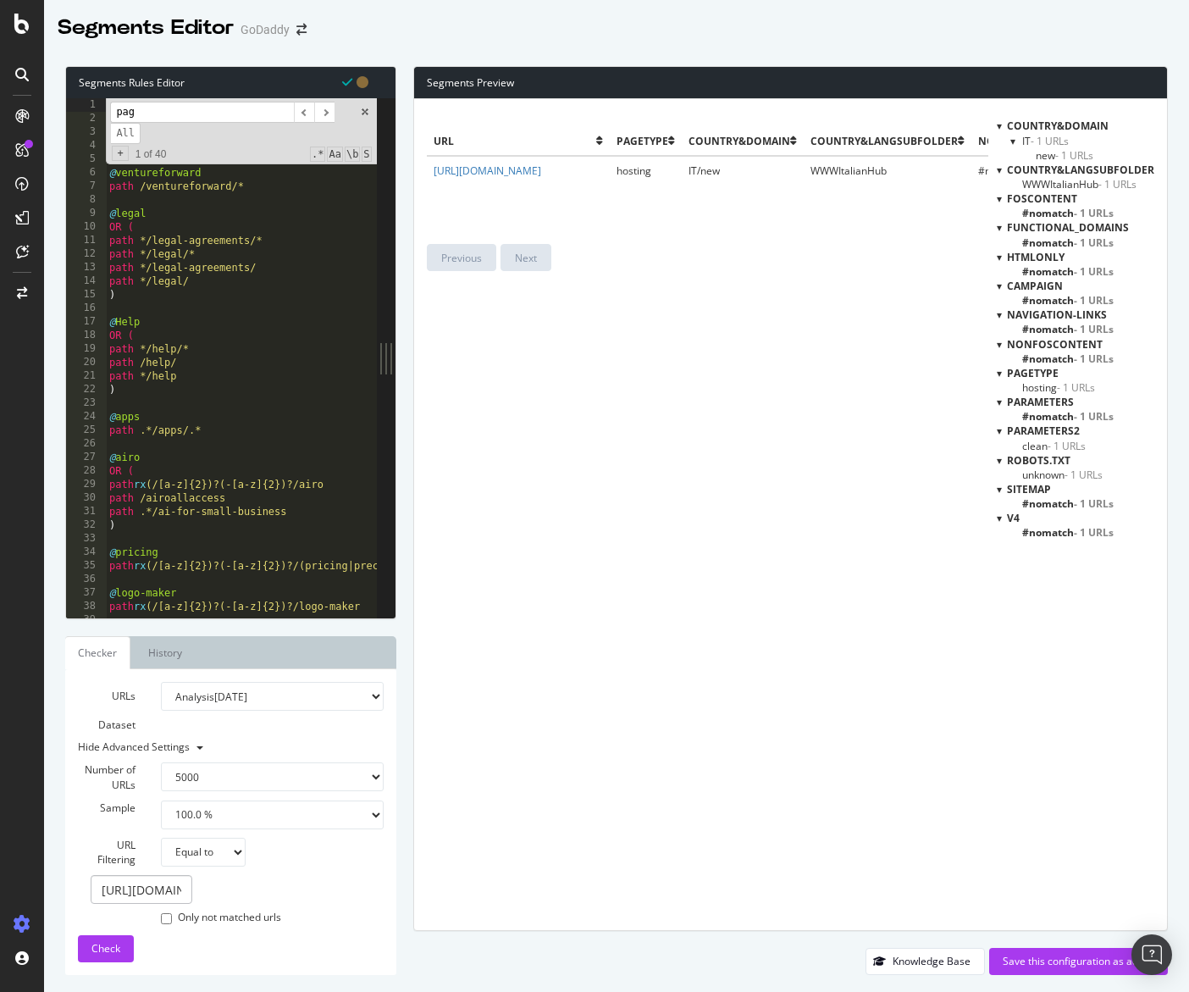
scroll to position [0, 0]
type input "pagetype"
click at [365, 113] on span at bounding box center [365, 112] width 12 height 12
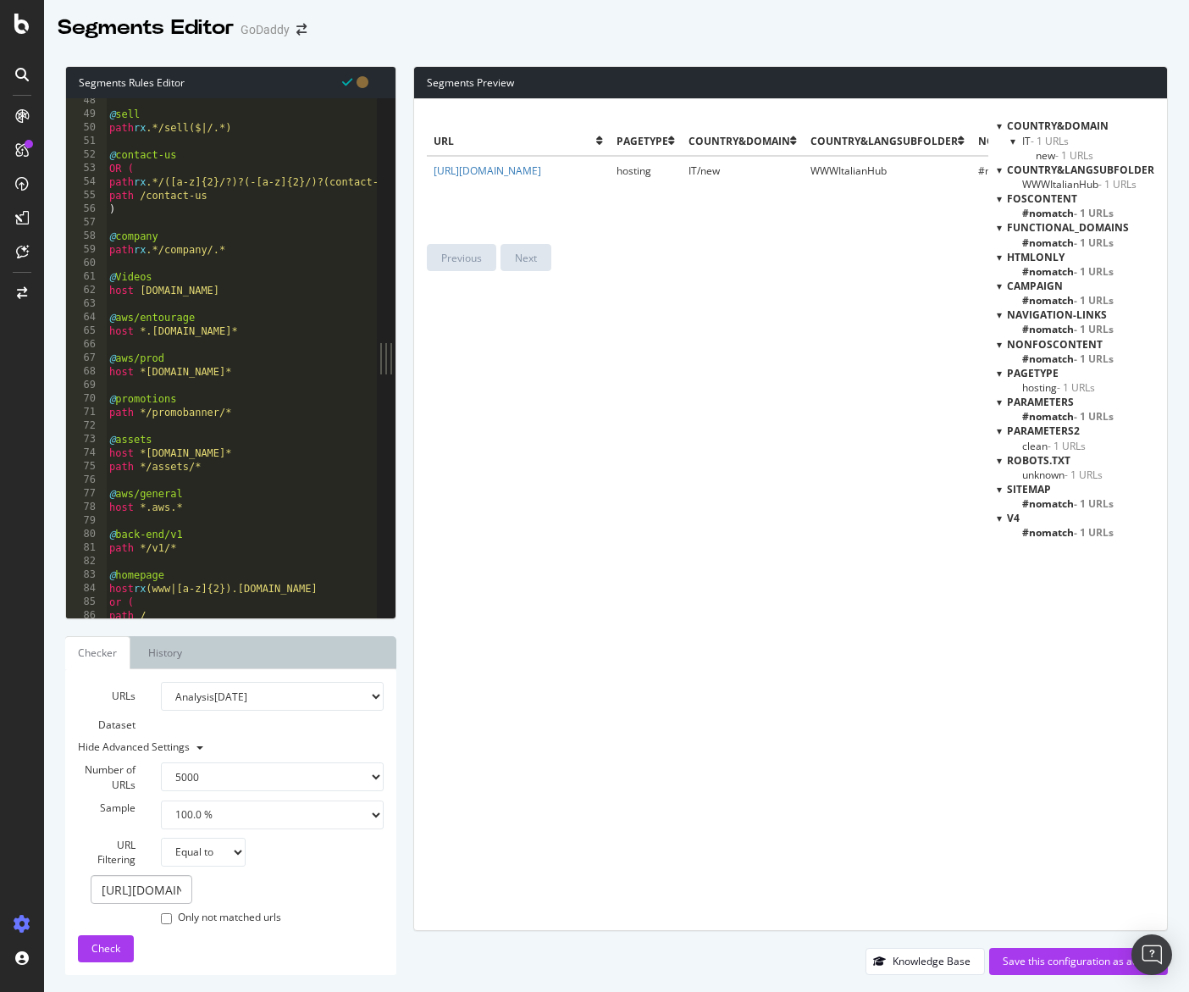
scroll to position [573, 0]
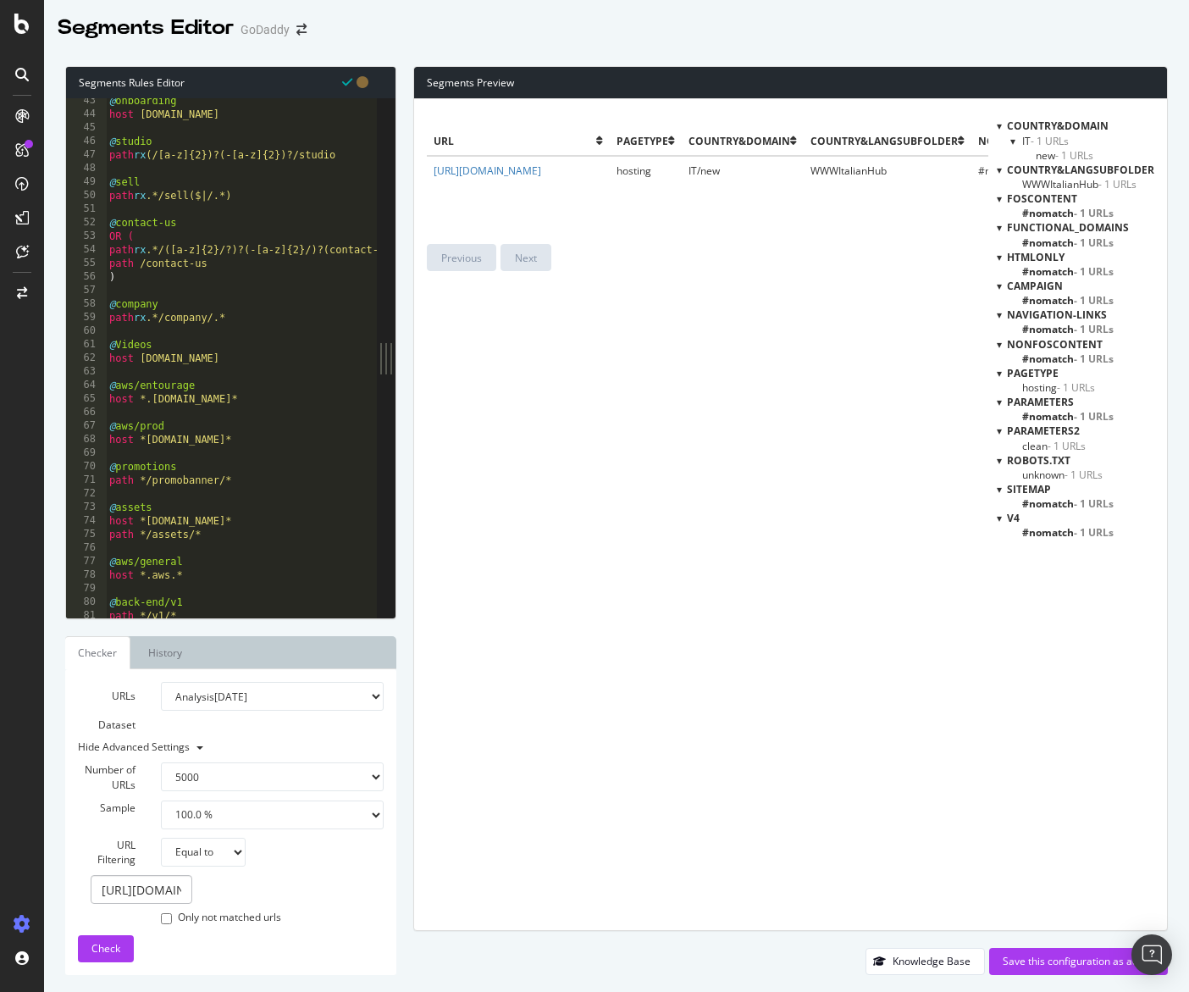
type textarea "path rx .*/company/.*"
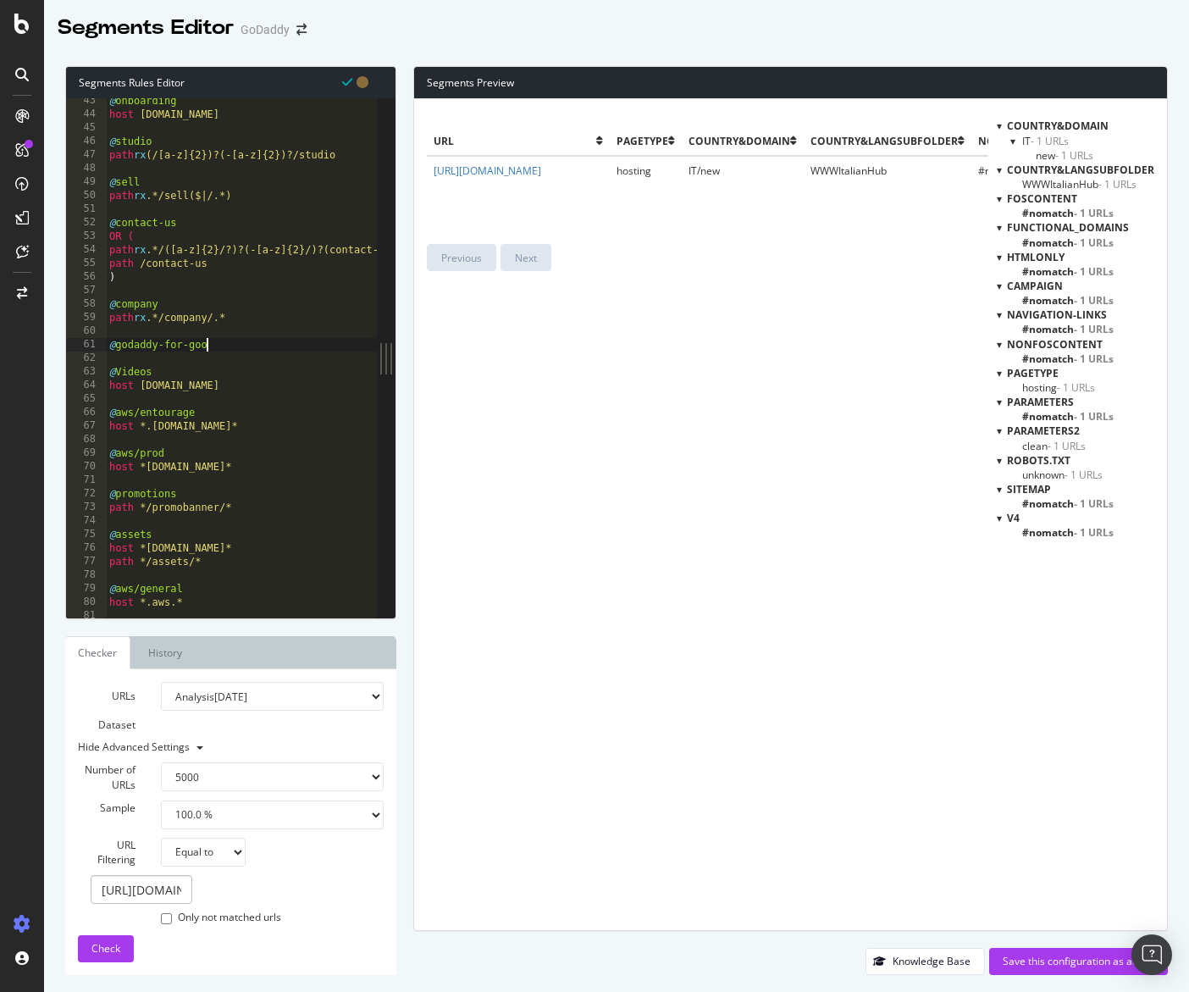
type textarea "@godaddy-for-good"
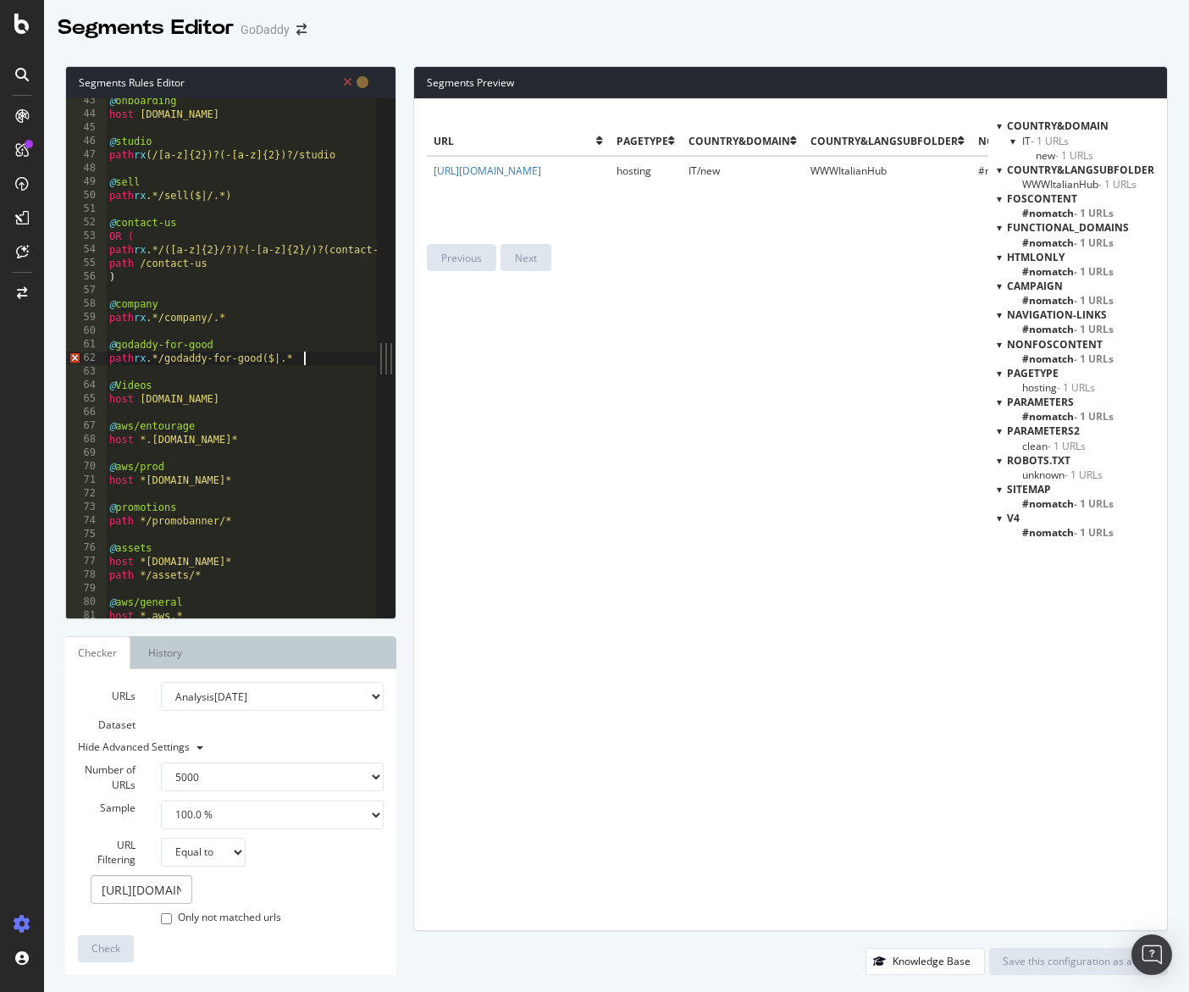
scroll to position [0, 15]
type textarea "path rx .*/godaddy-for-good($|.*)"
click at [201, 854] on select "None Equal to Not equal to Starts with Doesn't start with Ends with Doesn't end…" at bounding box center [203, 851] width 85 height 29
select select "contains"
click at [161, 837] on select "None Equal to Not equal to Starts with Doesn't start with Ends with Doesn't end…" at bounding box center [203, 851] width 85 height 29
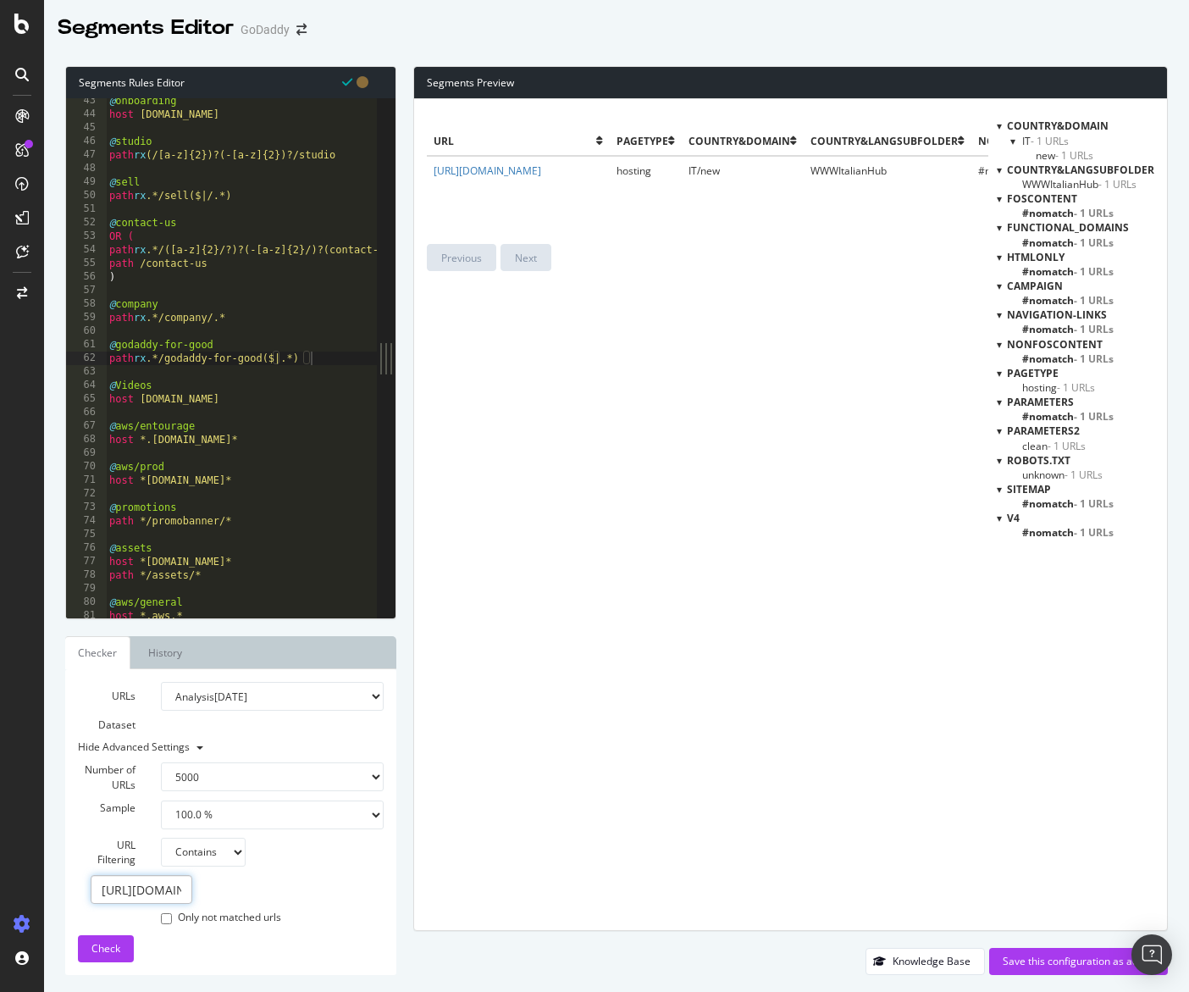
click at [158, 889] on input "https://www.godaddy.com/it/servizi-hosting" at bounding box center [142, 889] width 102 height 29
paste input "godaddy-for-good/volunteerism"
type input "/godaddy-for-good"
click at [114, 947] on span "Check" at bounding box center [105, 948] width 29 height 14
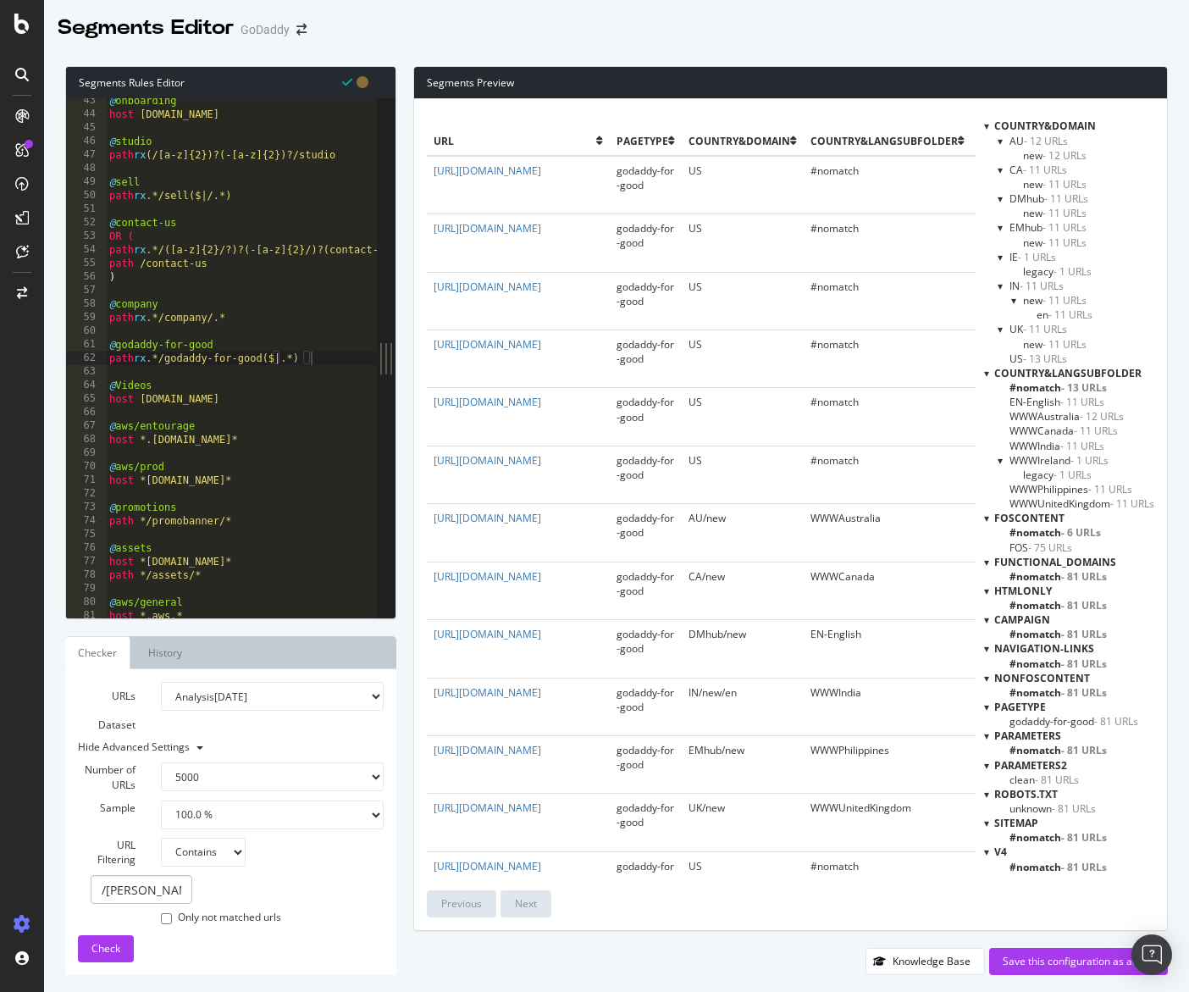
click at [1038, 721] on span "godaddy-for-good - 81 URLs" at bounding box center [1073, 721] width 129 height 14
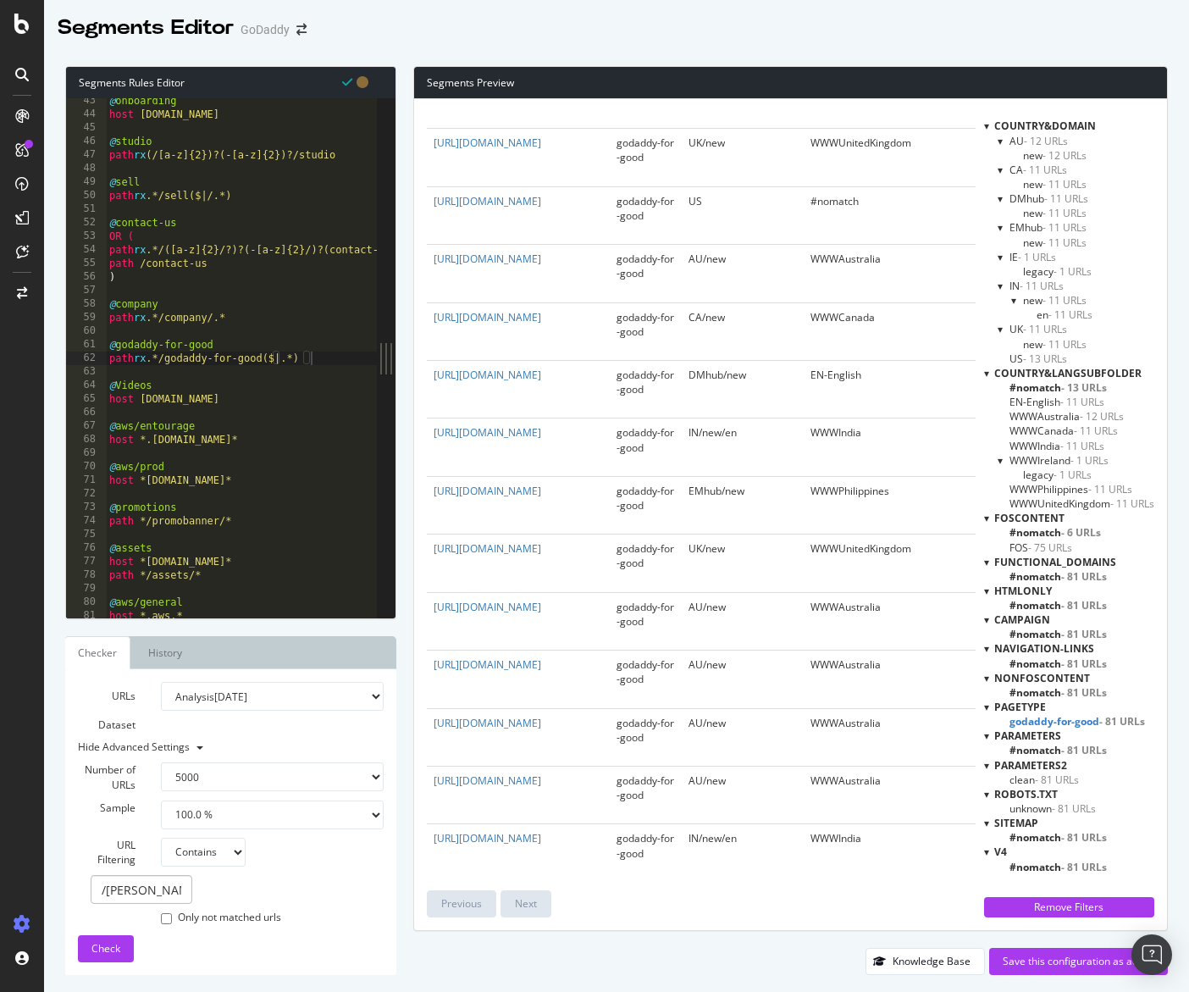
type textarea "@Videos"
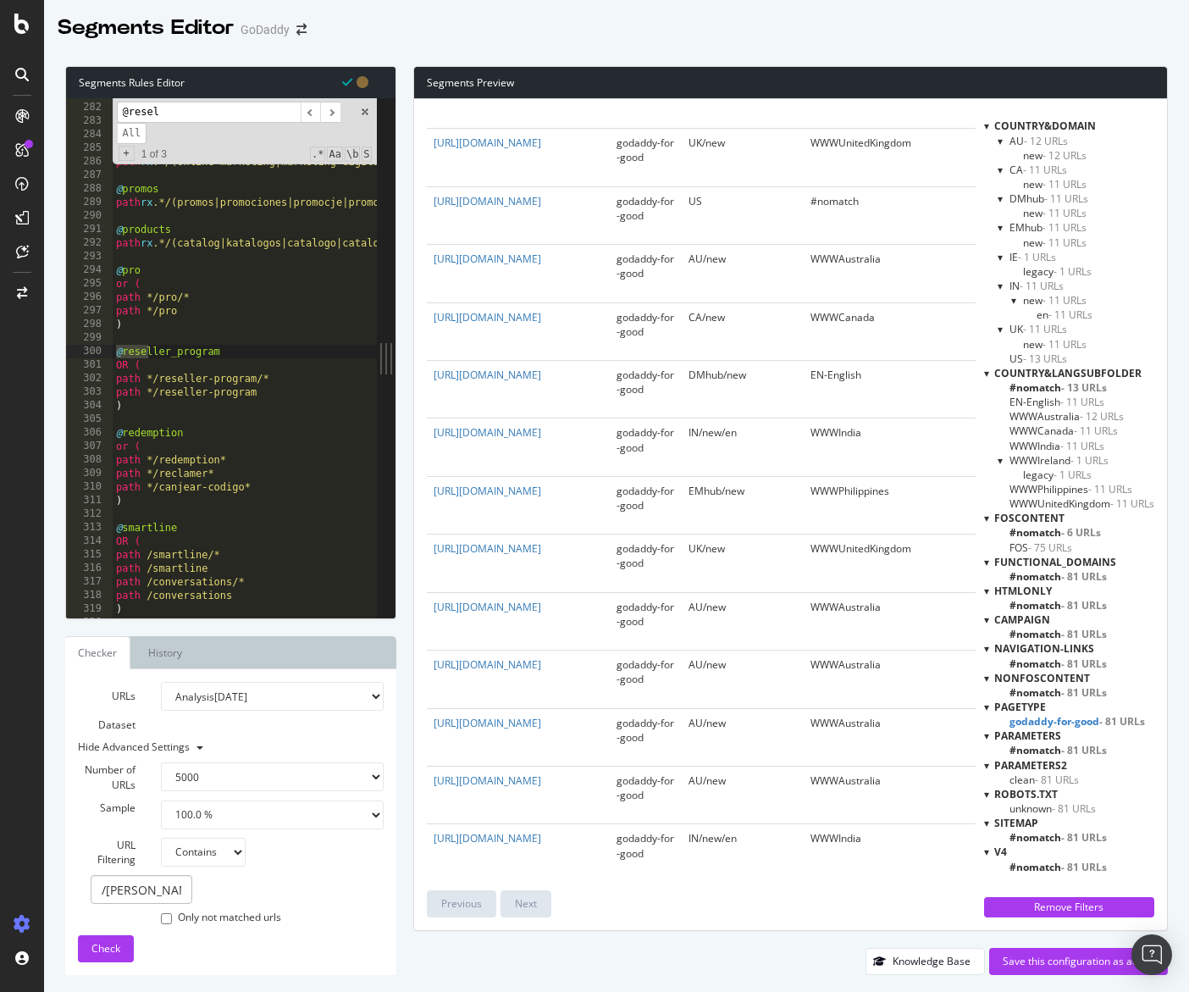
scroll to position [3805, 0]
type input "@reseller"
type textarea "path */reseller-program"
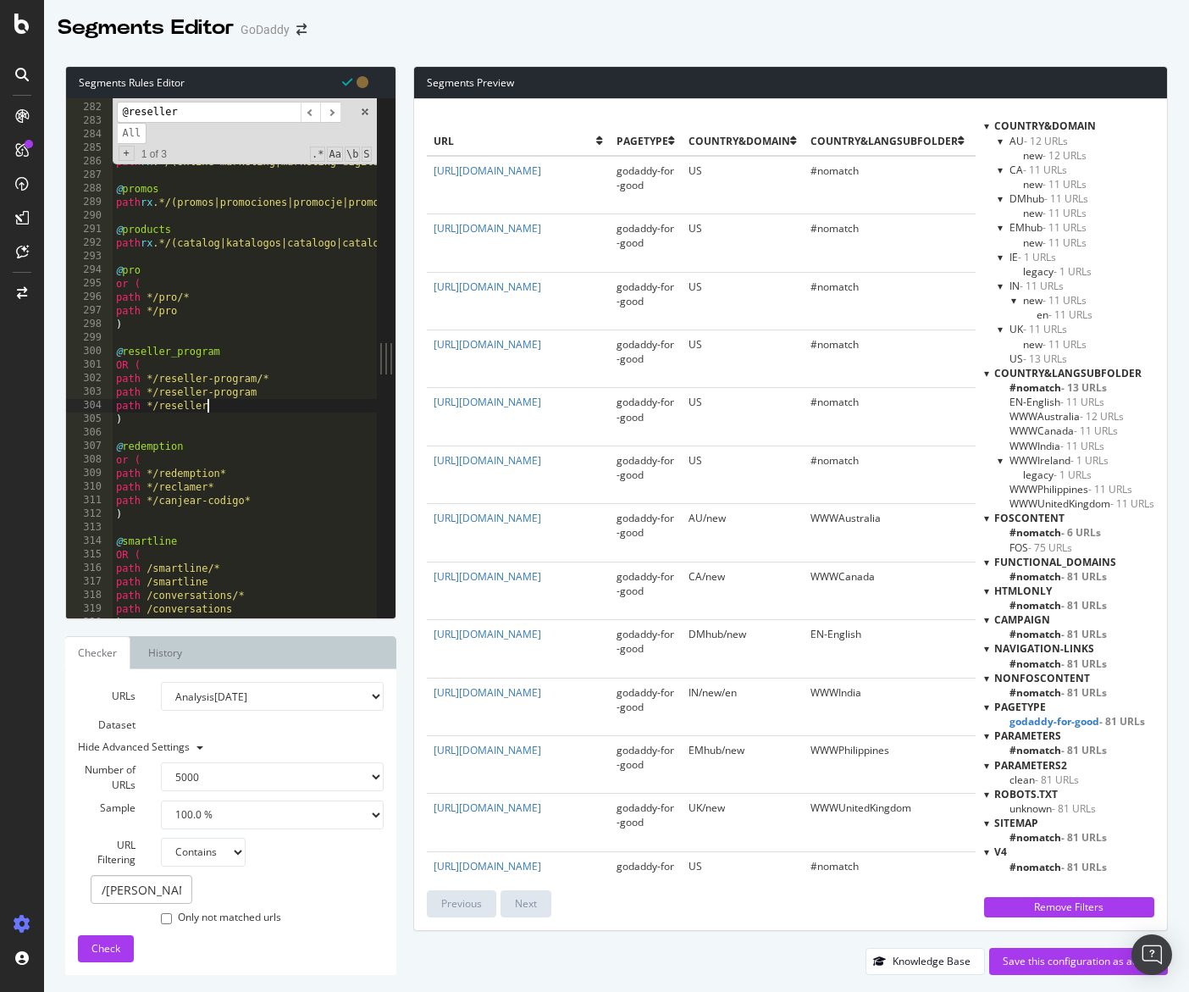
scroll to position [0, 0]
type textarea "path */reseller"
click at [166, 887] on input "/godaddy-for-good" at bounding box center [142, 889] width 102 height 29
paste input "https://www.godaddy.com/it/reseller"
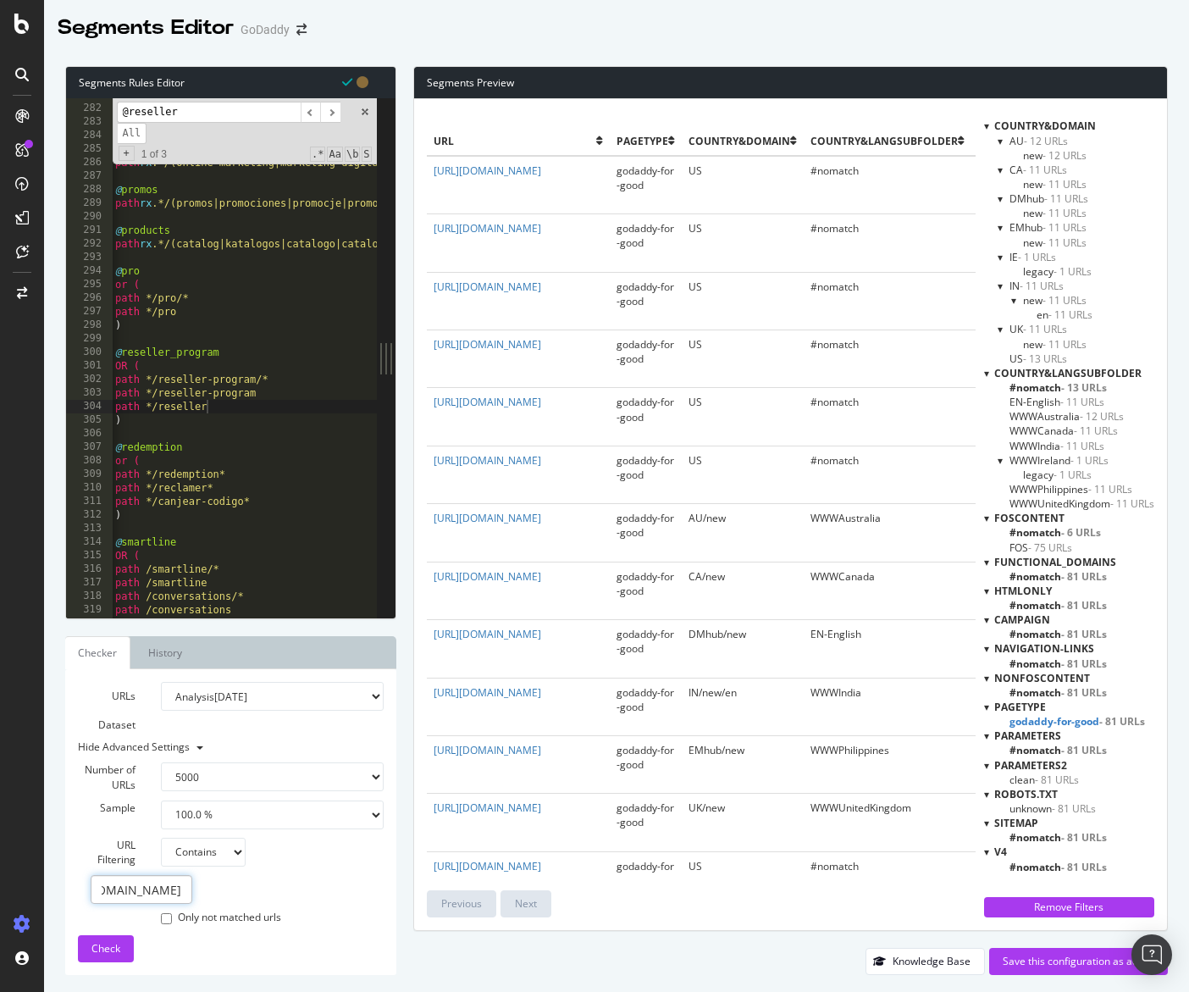
type input "https://www.godaddy.com/it/reseller"
click at [207, 869] on div "Number of URLs 100 500 1000 5000 Sample 1.0 % 10.0 % 20.0 % 50.0 % 100.0 % URL …" at bounding box center [231, 822] width 306 height 207
click at [211, 859] on select "None Equal to Not equal to Starts with Doesn't start with Ends with Doesn't end…" at bounding box center [203, 851] width 85 height 29
select select "eq"
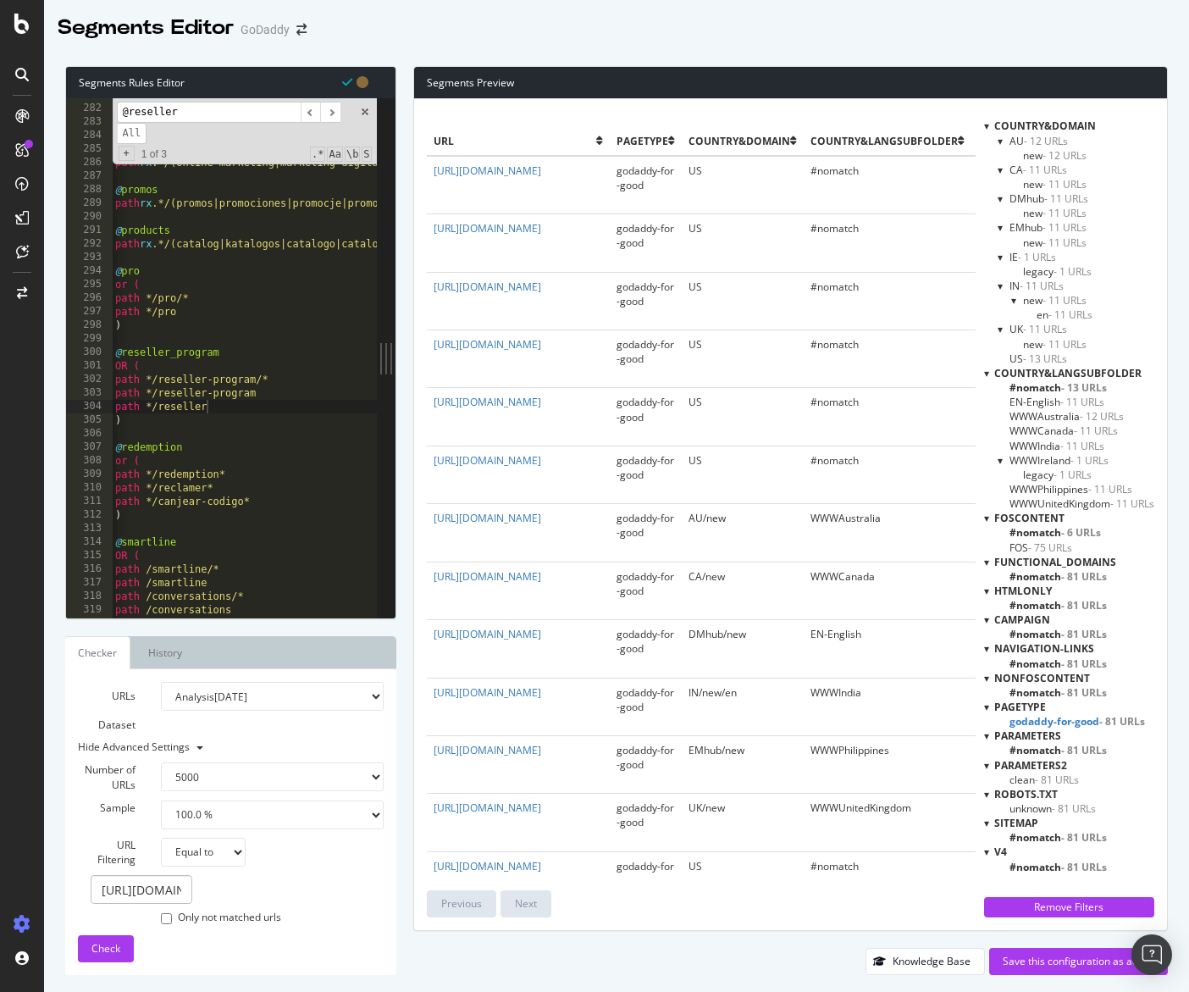
click at [161, 837] on select "None Equal to Not equal to Starts with Doesn't start with Ends with Doesn't end…" at bounding box center [203, 851] width 85 height 29
click at [168, 887] on input "https://www.godaddy.com/it/reseller" at bounding box center [142, 889] width 102 height 29
click at [124, 951] on button "Check" at bounding box center [106, 948] width 56 height 27
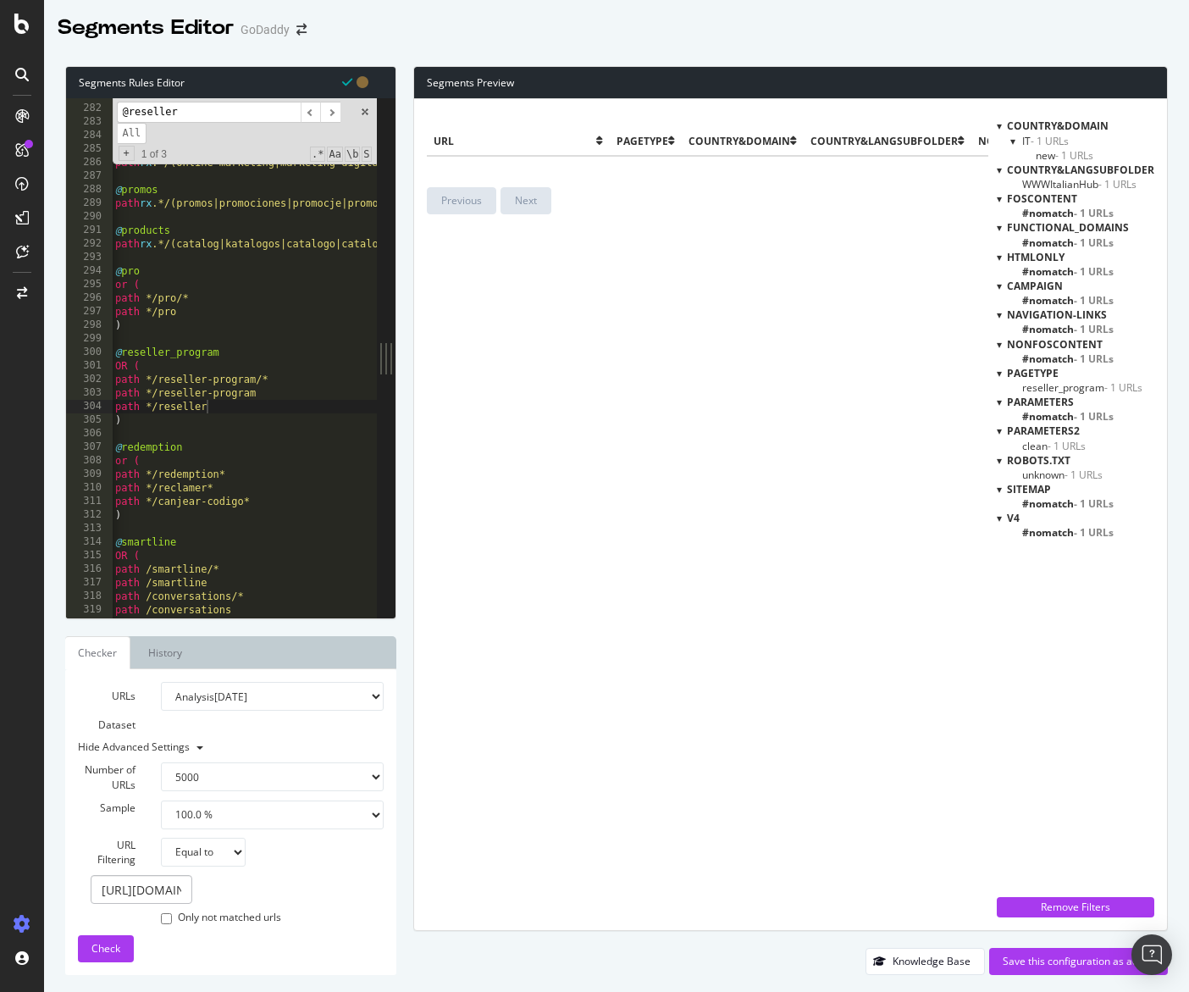
click at [1067, 417] on span "#nomatch - 1 URLs" at bounding box center [1067, 416] width 91 height 14
click at [1053, 156] on span "new - 1 URLs" at bounding box center [1065, 155] width 58 height 14
drag, startPoint x: 1050, startPoint y: 138, endPoint x: 1014, endPoint y: 153, distance: 39.5
click at [1050, 138] on span "- 1 URLs" at bounding box center [1050, 141] width 38 height 14
click at [177, 887] on input "https://www.godaddy.com/it/reseller" at bounding box center [142, 889] width 102 height 29
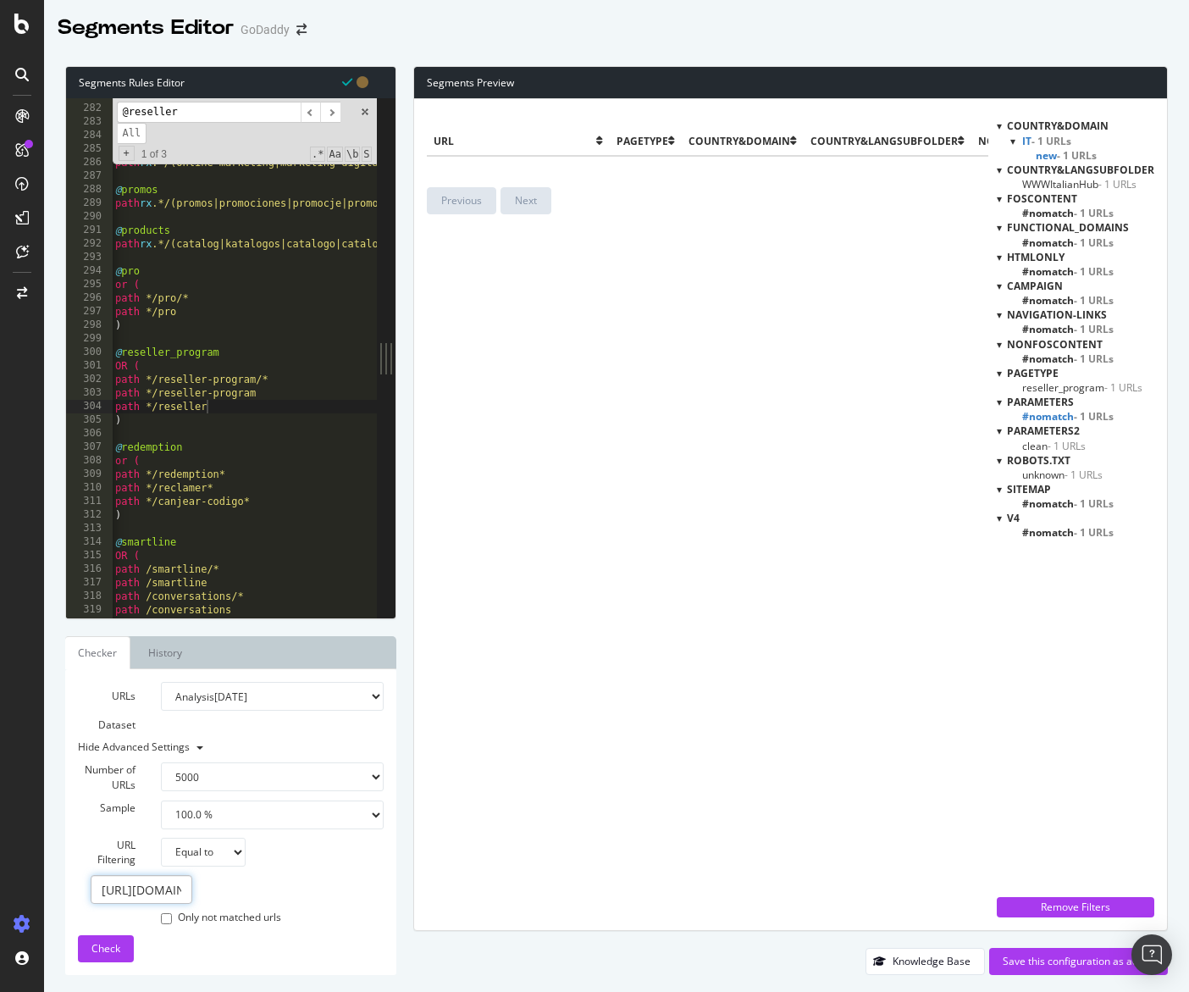
scroll to position [0, 124]
drag, startPoint x: 170, startPoint y: 892, endPoint x: 350, endPoint y: 904, distance: 179.9
click at [350, 904] on div "Number of URLs 100 500 1000 5000 Sample 1.0 % 10.0 % 20.0 % 50.0 % 100.0 % URL …" at bounding box center [231, 822] width 306 height 207
drag, startPoint x: 196, startPoint y: 497, endPoint x: 203, endPoint y: 493, distance: 8.7
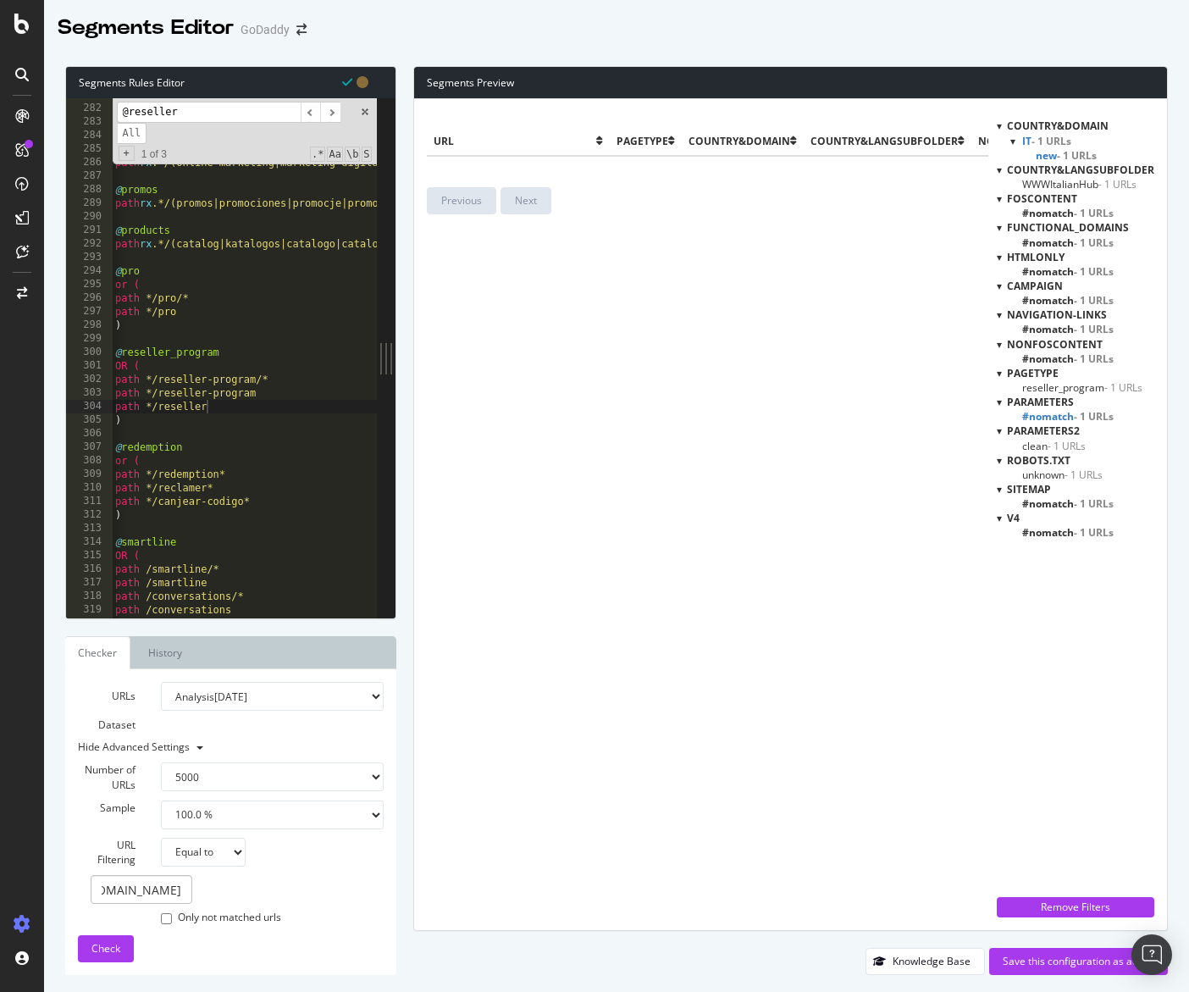
scroll to position [0, 0]
type textarea "path rx .*/reseller"
click at [114, 948] on span "Check" at bounding box center [105, 948] width 29 height 14
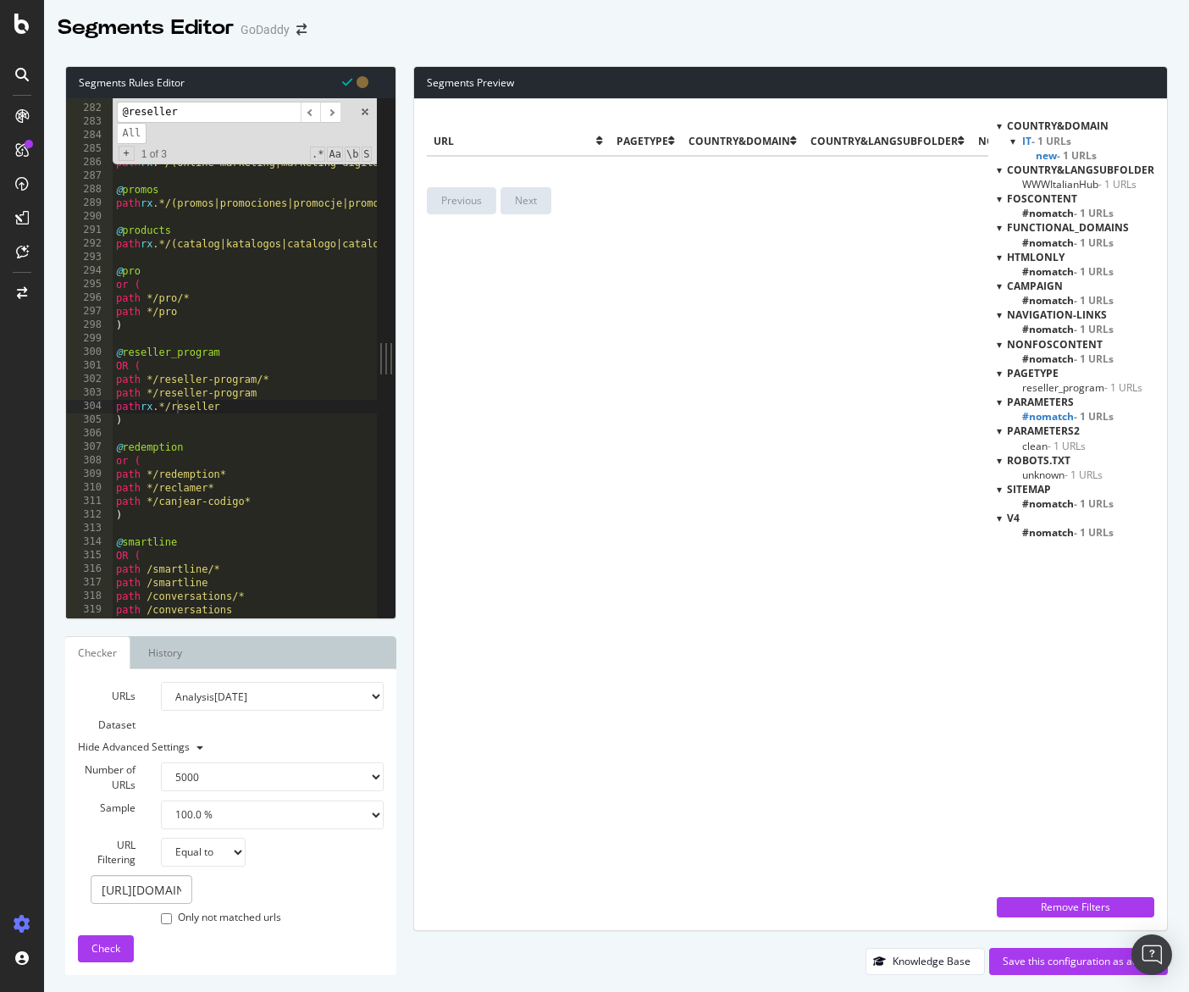
click at [1053, 387] on span "reseller_program - 1 URLs" at bounding box center [1082, 387] width 120 height 14
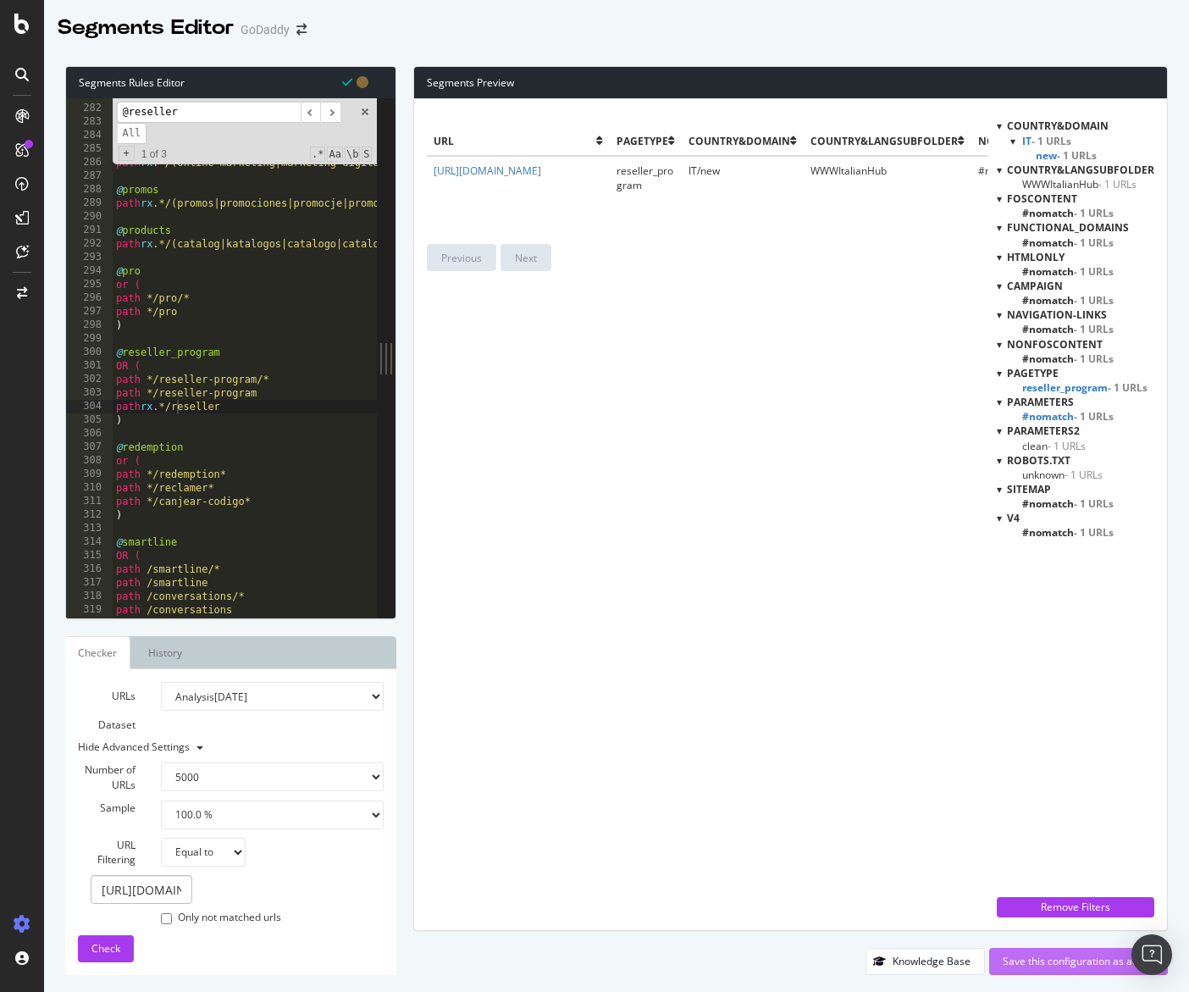
click at [1083, 965] on div "Save this configuration as active" at bounding box center [1079, 960] width 152 height 14
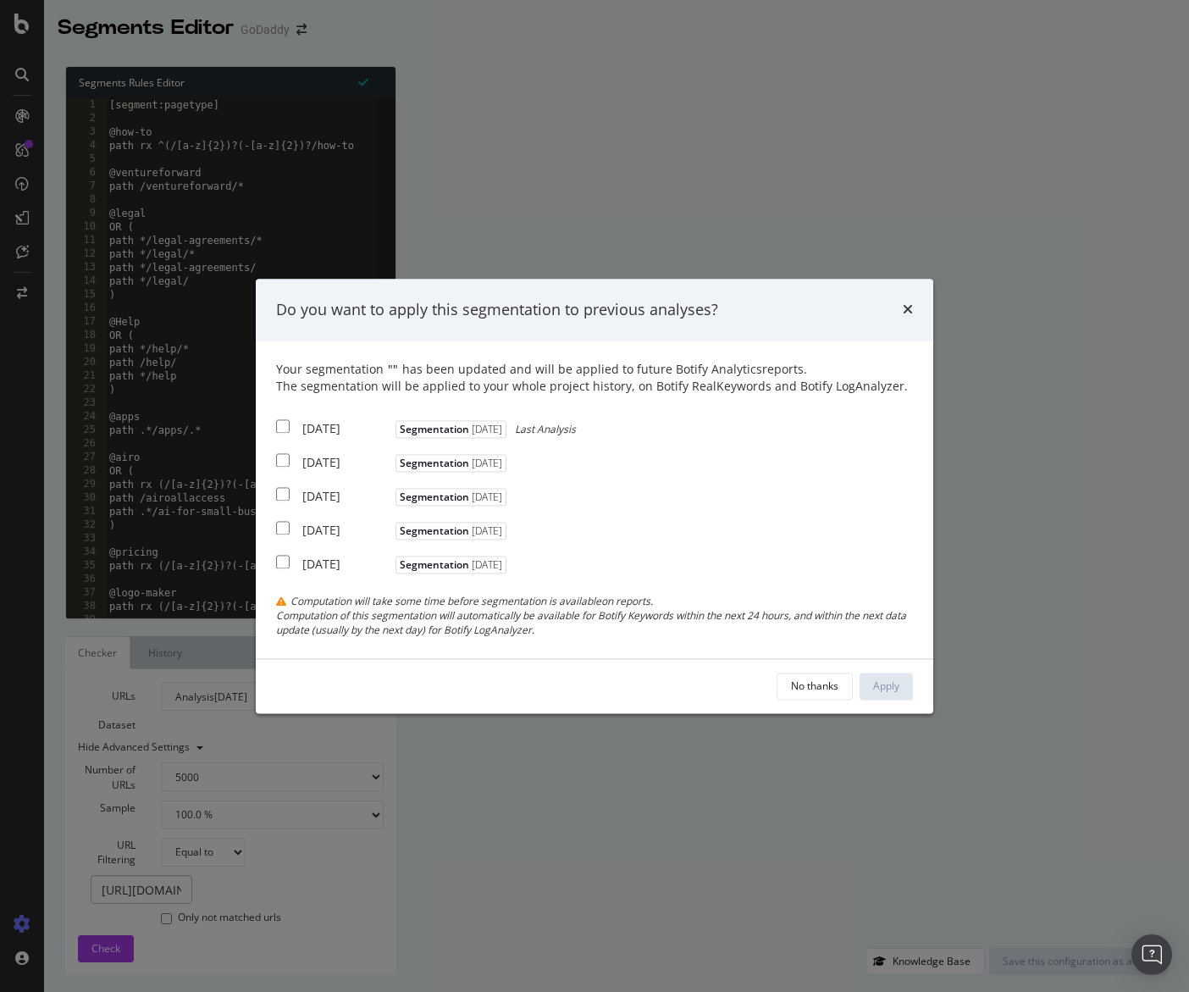
click at [342, 419] on div "2025 Sep. 7th Segmentation 2025-09-03 Last Analysis" at bounding box center [426, 427] width 300 height 21
checkbox input "true"
click at [897, 676] on div "Apply" at bounding box center [886, 685] width 26 height 25
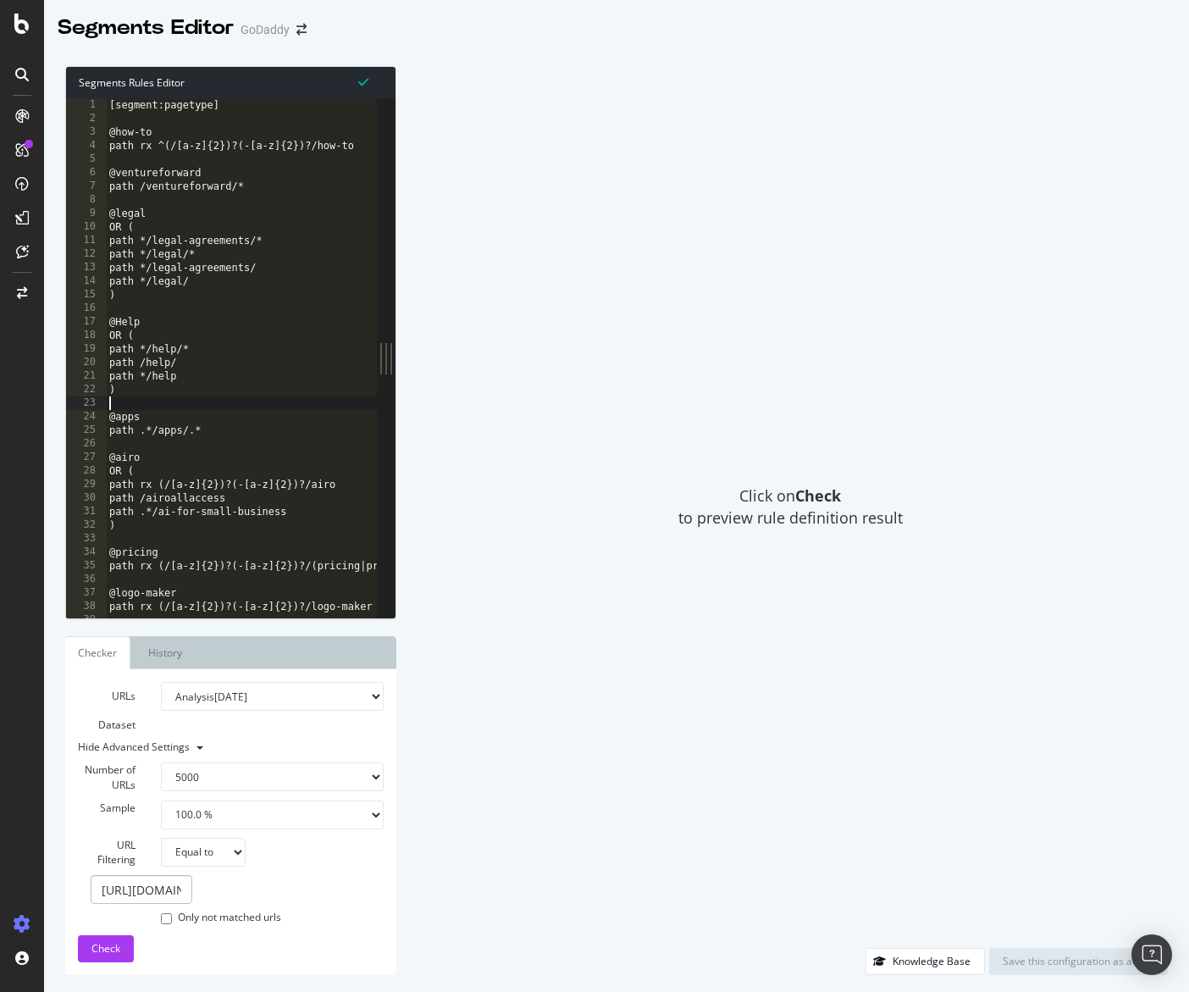
type textarea "path */wordpress-themes )"
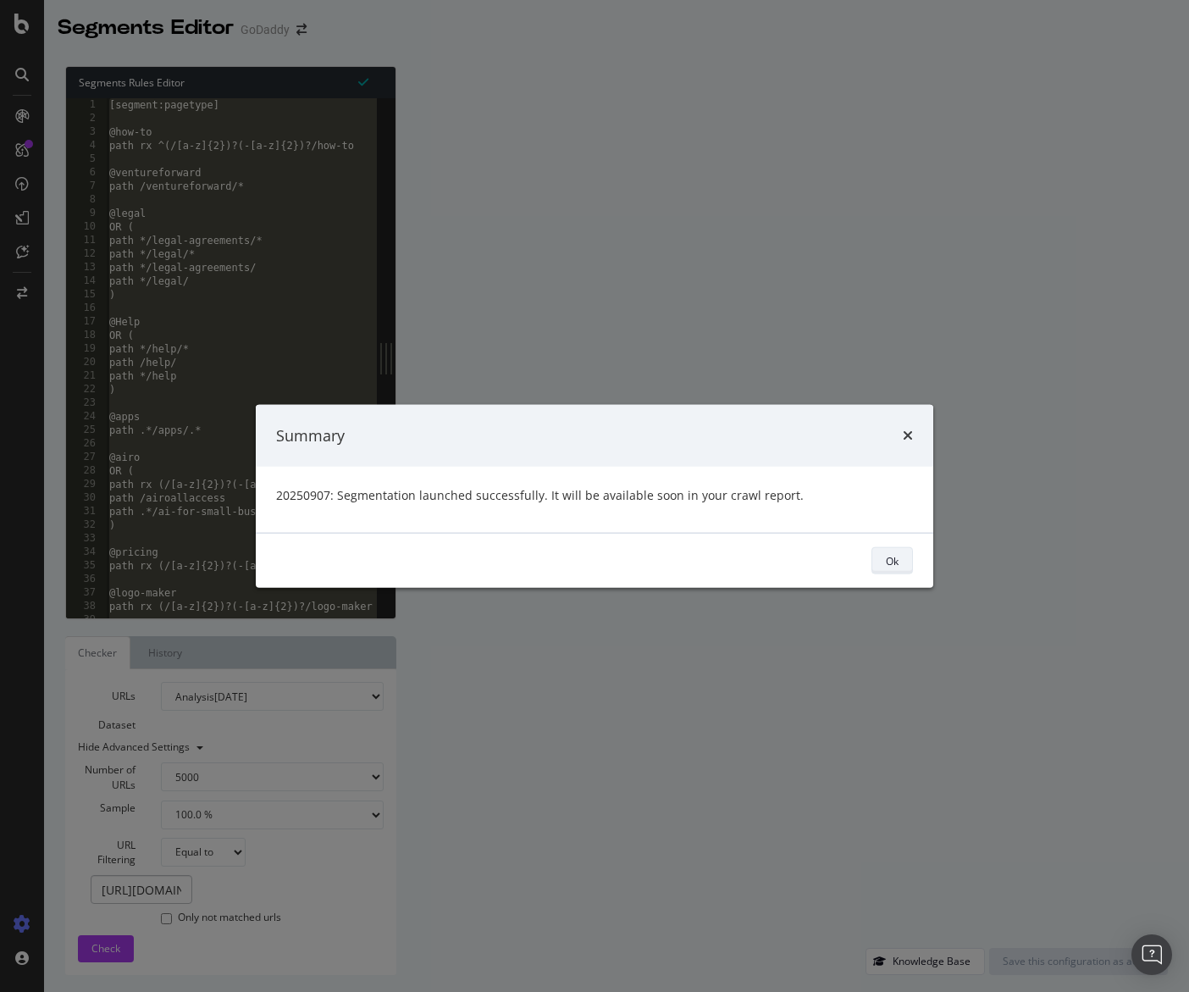
click at [907, 563] on button "Ok" at bounding box center [891, 560] width 41 height 27
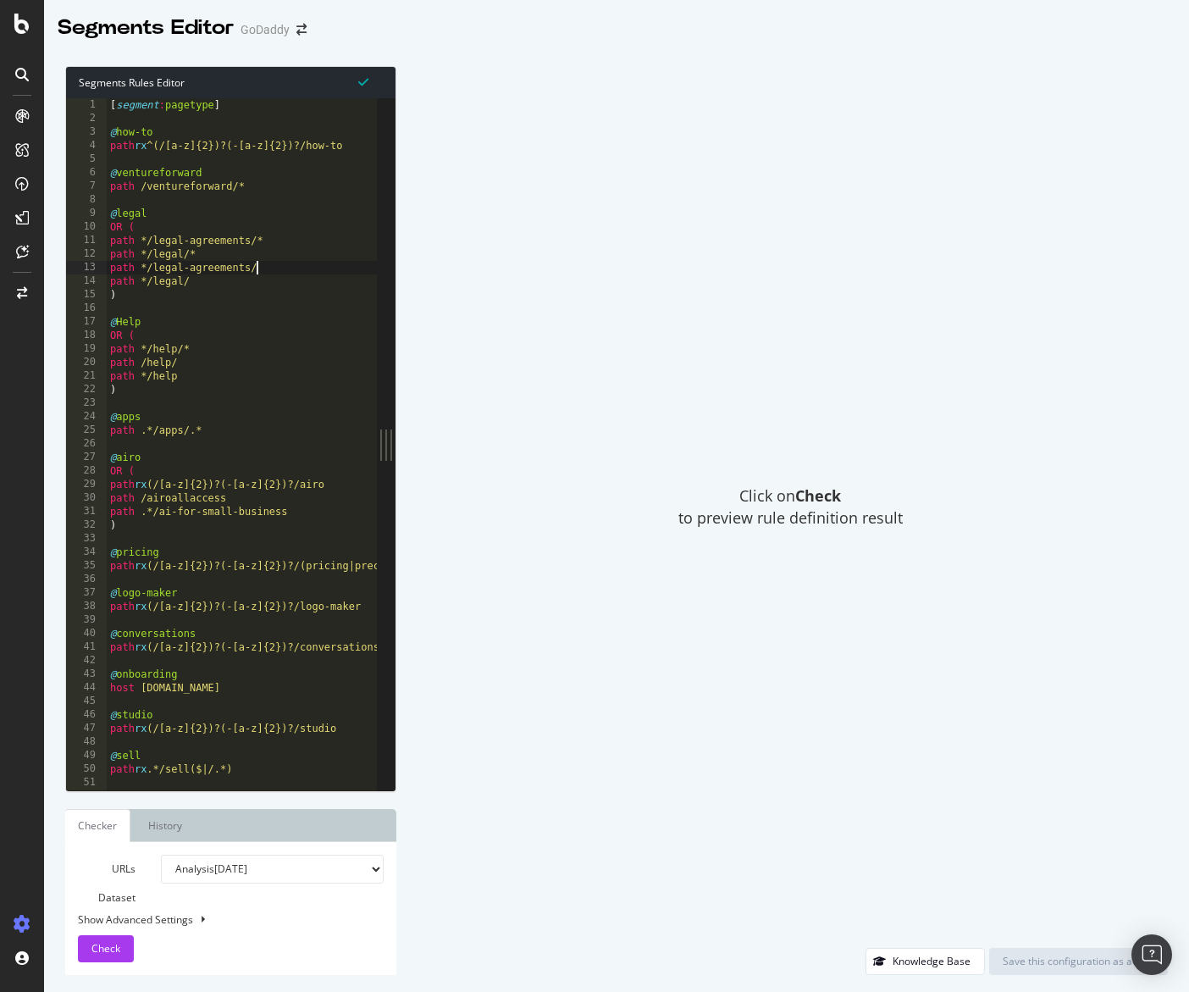
type textarea "path */wordpress-themes )"
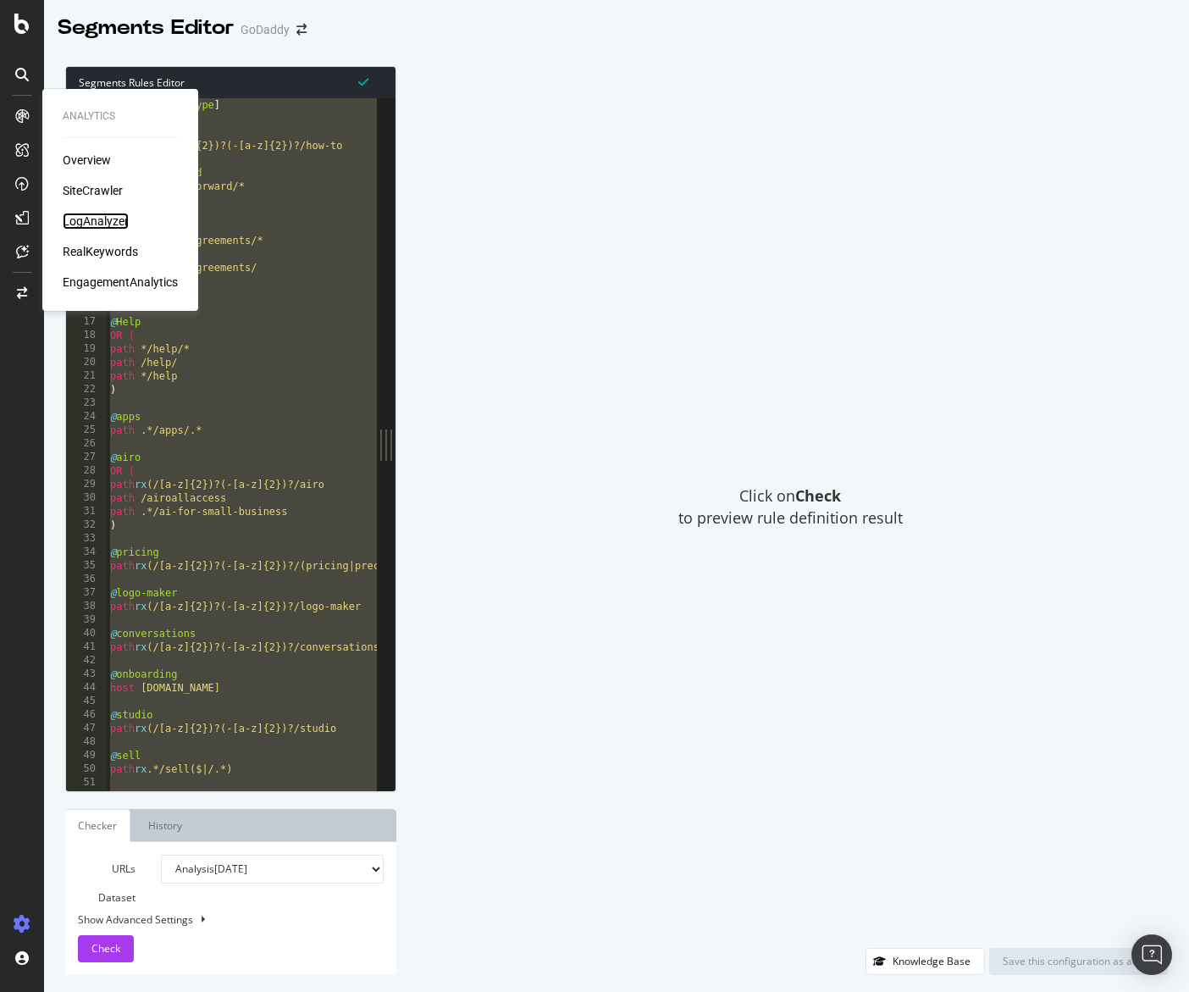
click at [86, 215] on div "LogAnalyzer" at bounding box center [96, 221] width 66 height 17
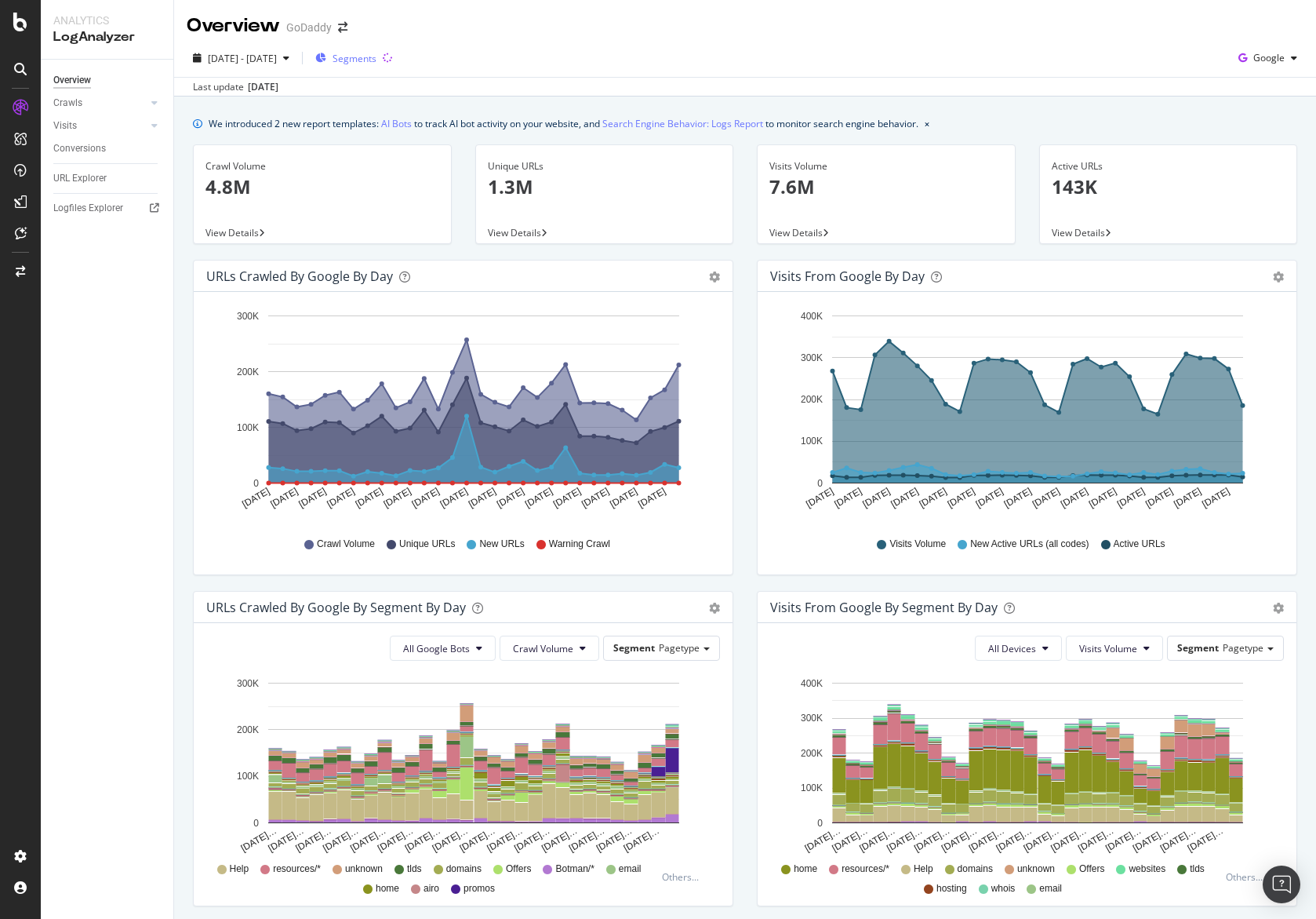
click at [376, 59] on span "Segments" at bounding box center [354, 58] width 44 height 13
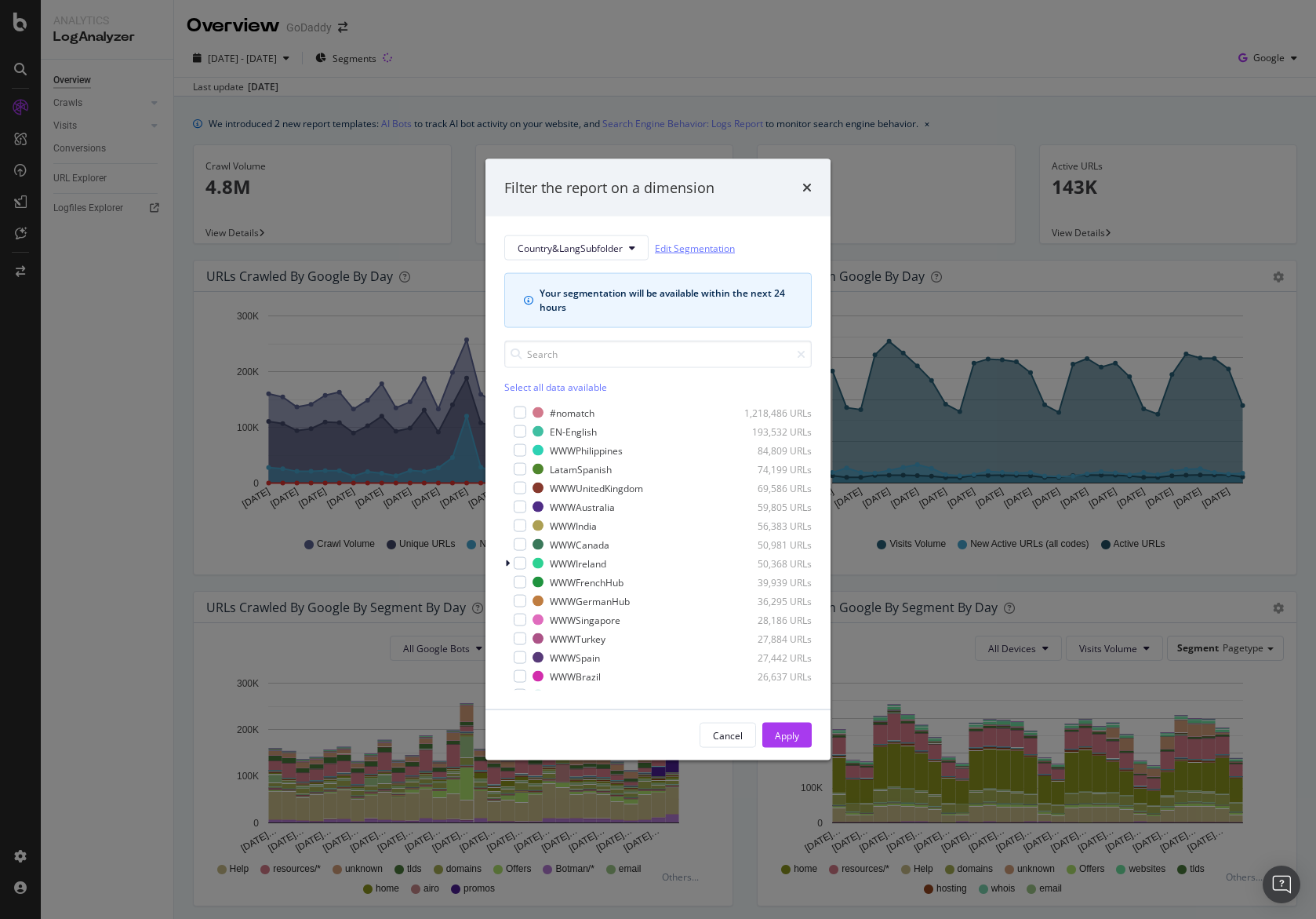
click at [700, 247] on link "Edit Segmentation" at bounding box center [695, 247] width 80 height 17
click at [812, 187] on div "Filter the report on a dimension" at bounding box center [658, 187] width 345 height 58
click at [813, 185] on div "Filter the report on a dimension" at bounding box center [658, 187] width 345 height 58
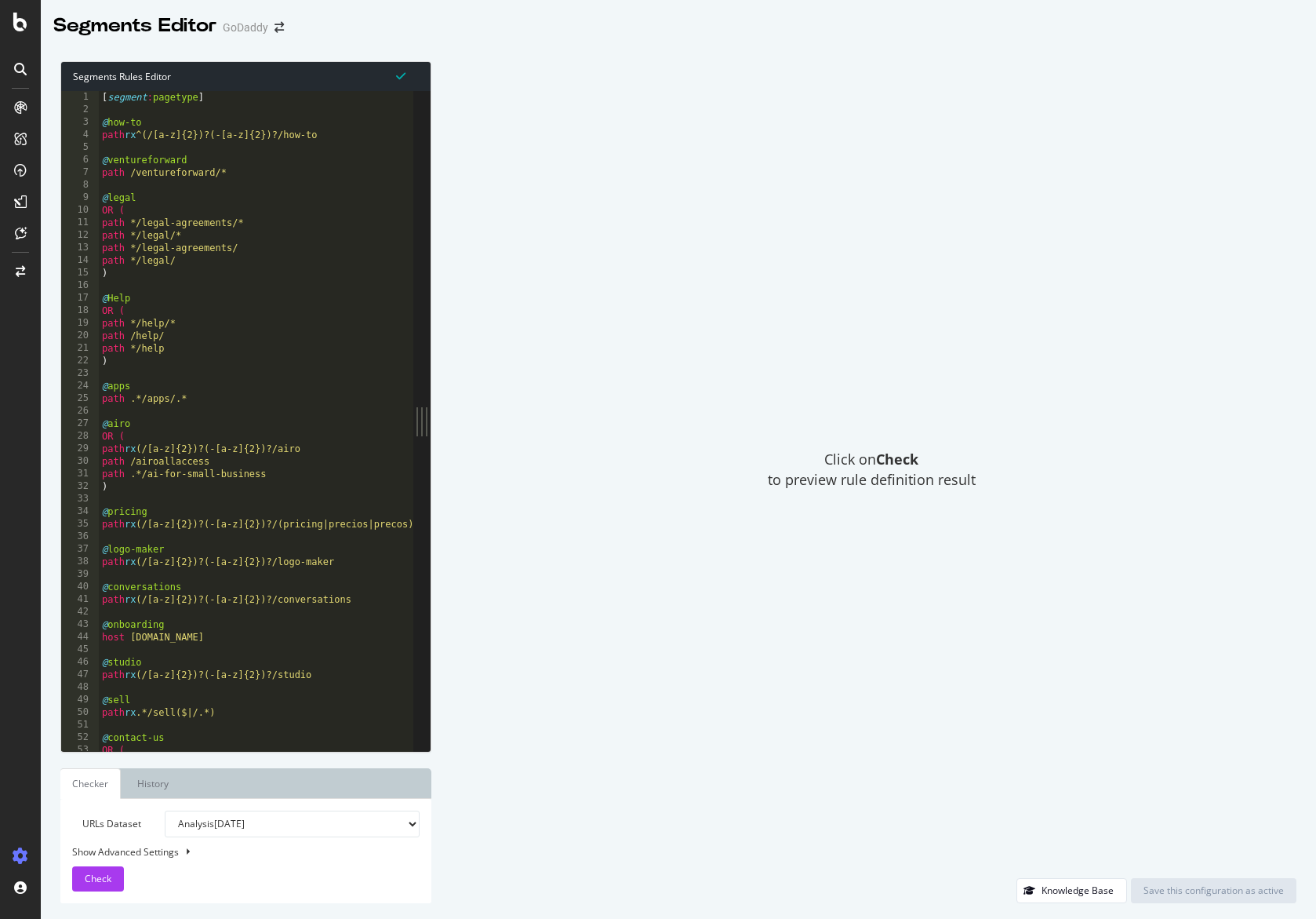
type textarea "path */wordpress-themes )"
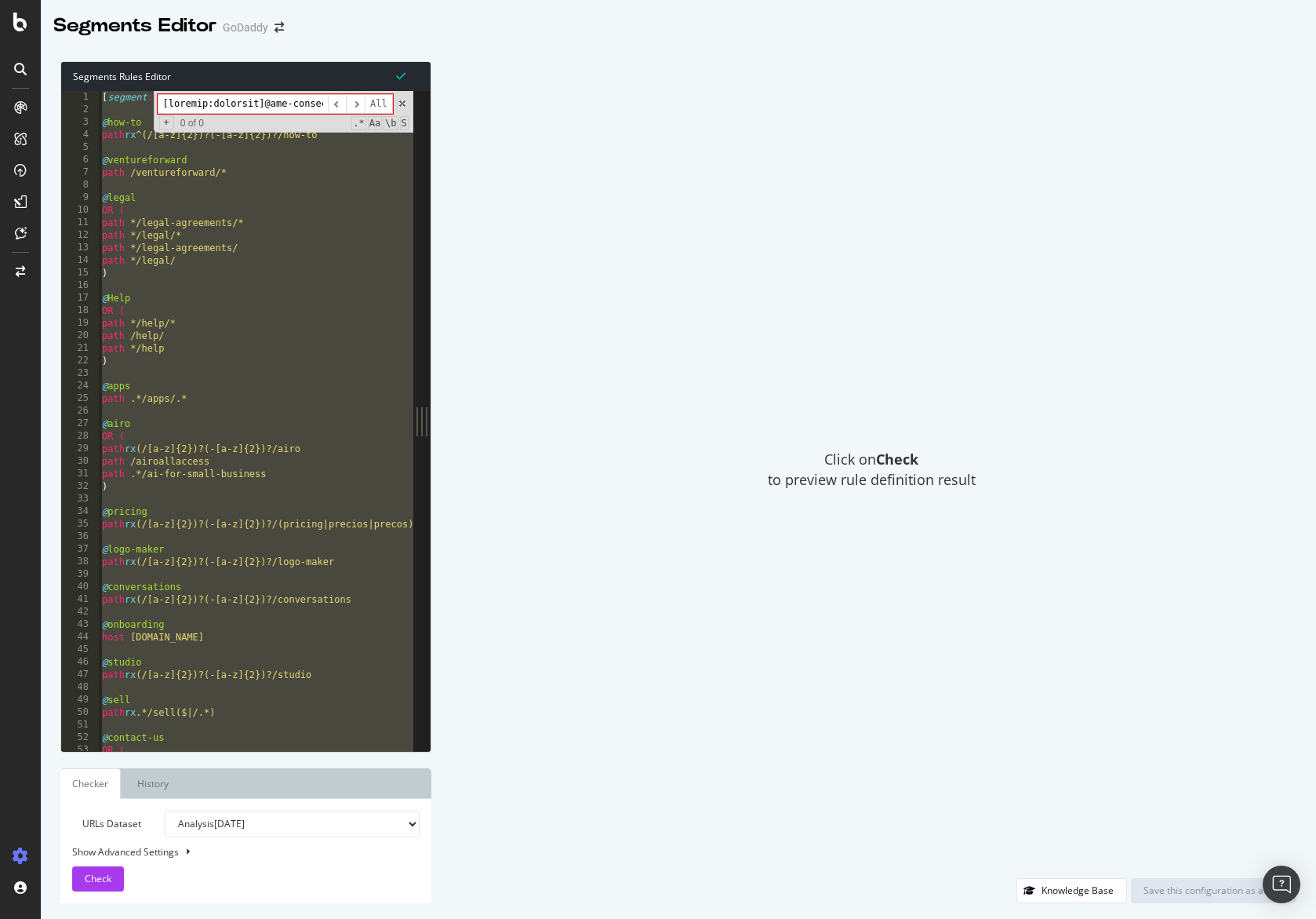
scroll to position [0, 182844]
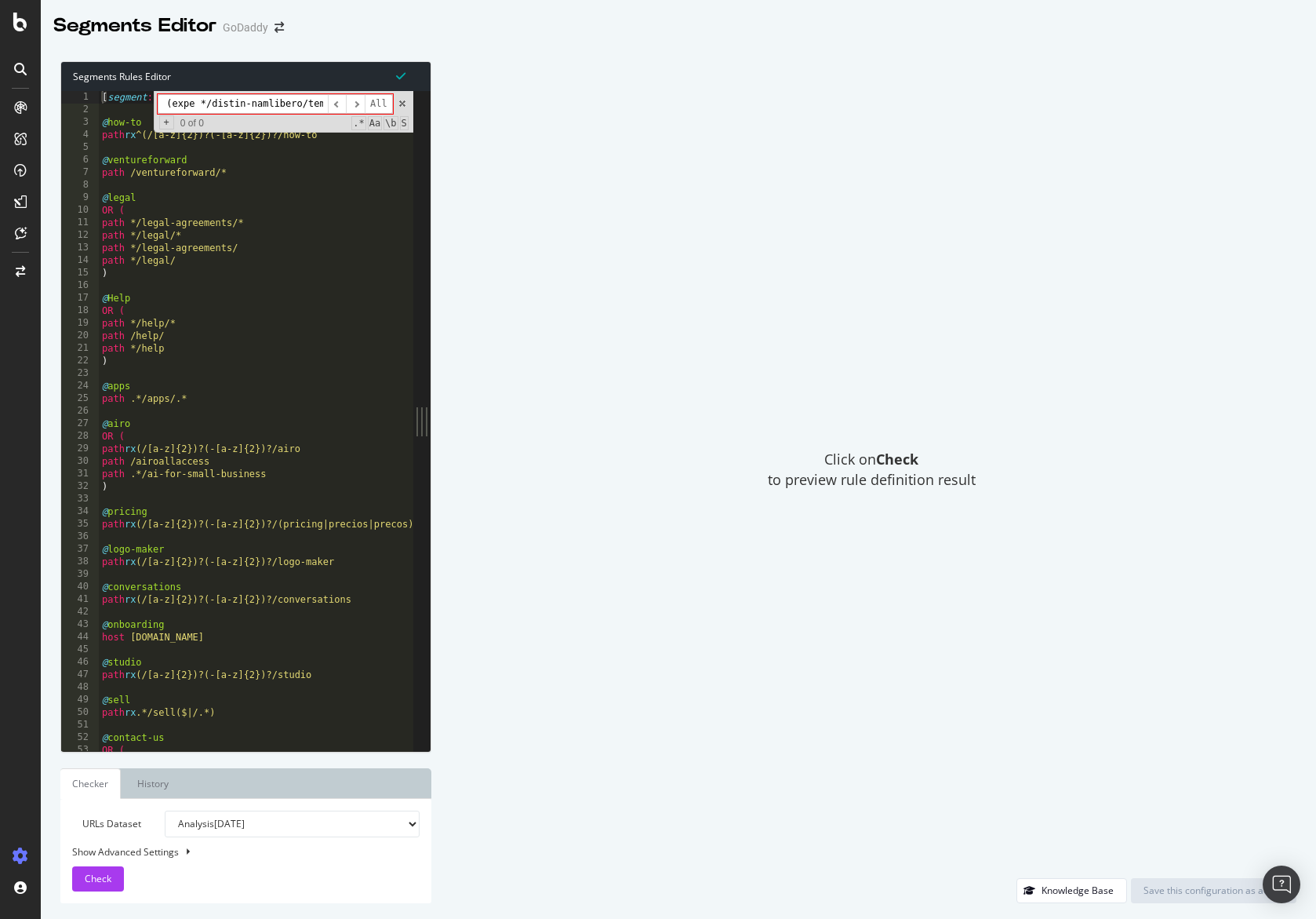
type input "f"
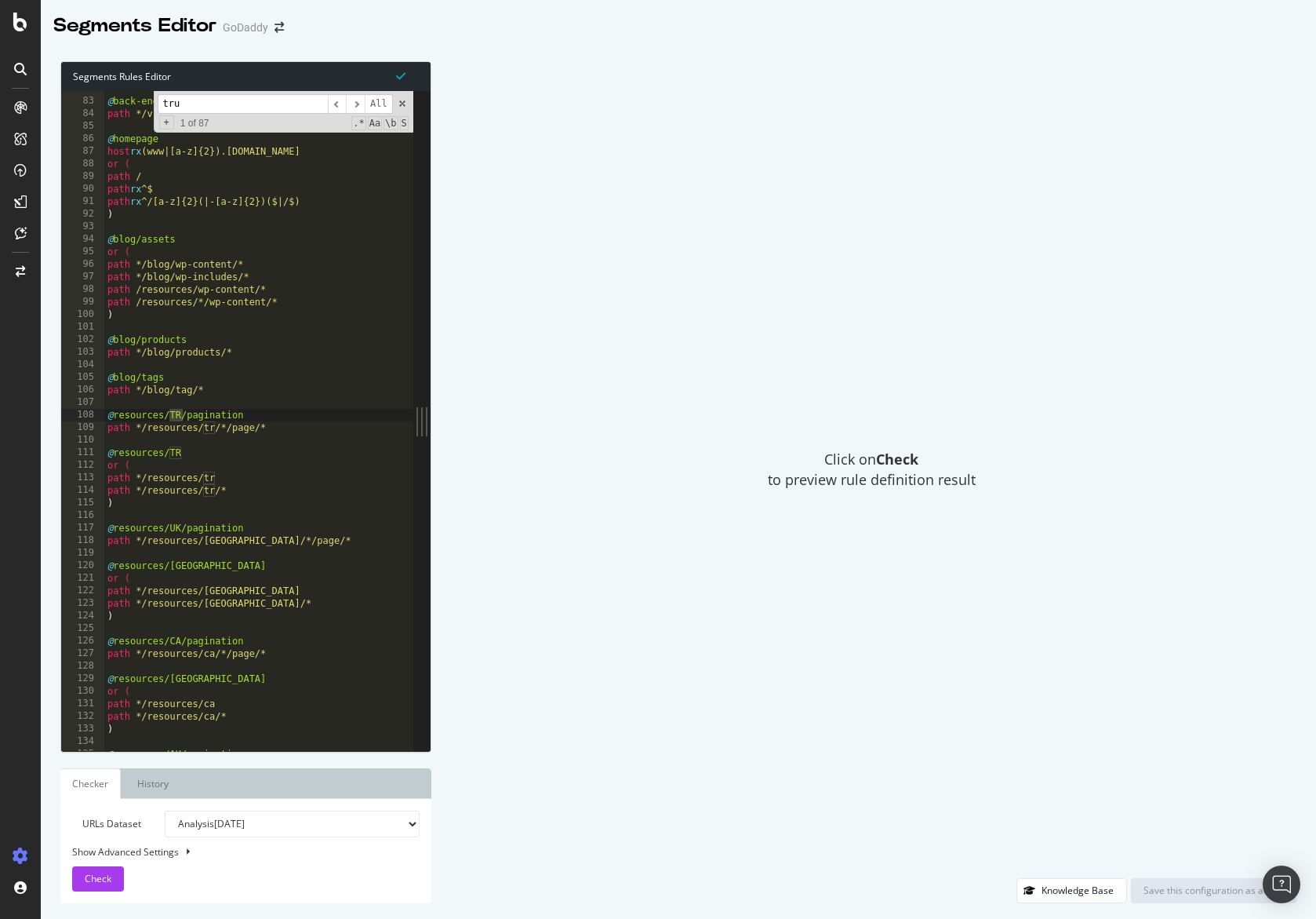
scroll to position [3786, 0]
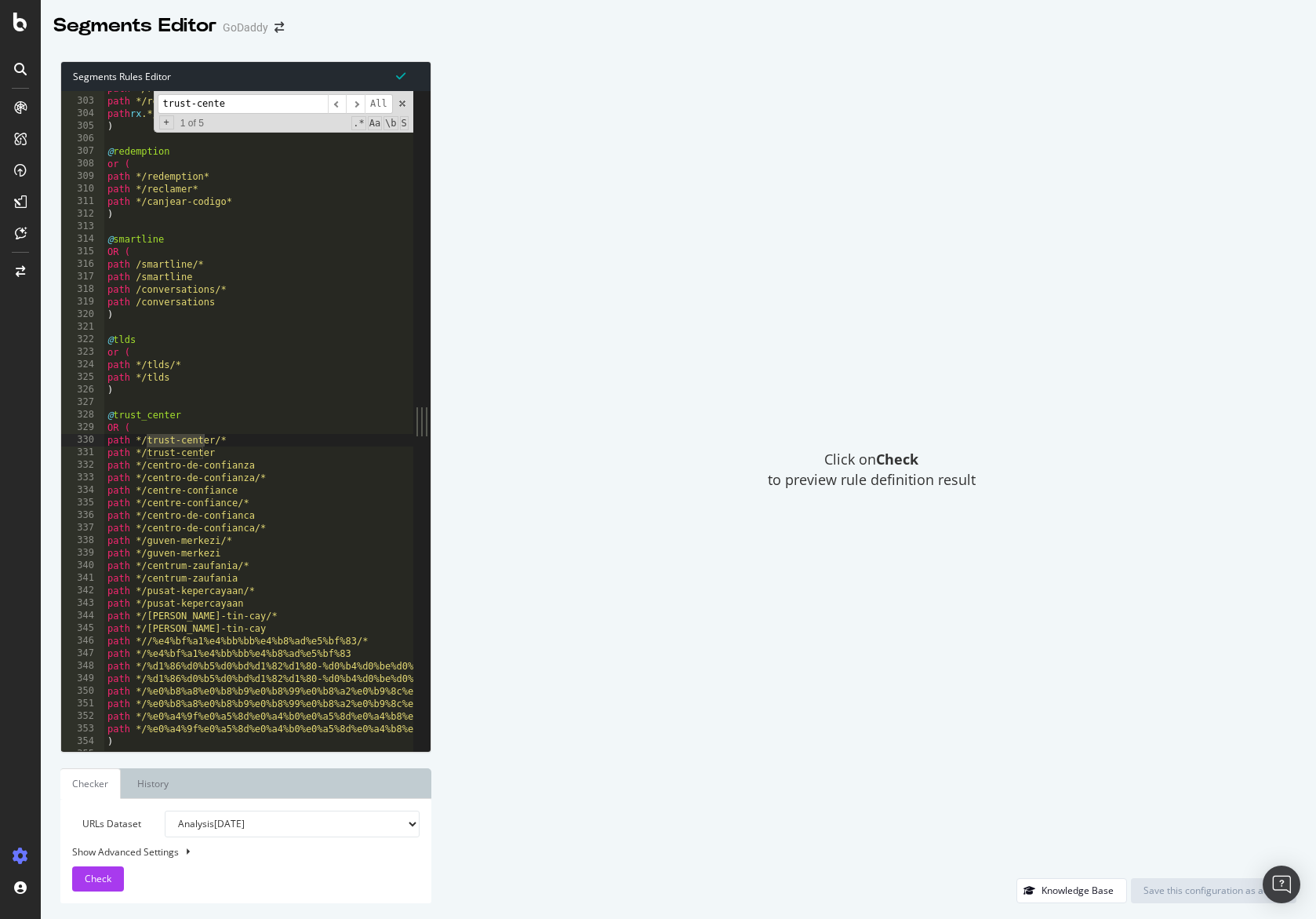
type input "trust-center"
